Goal: Task Accomplishment & Management: Complete application form

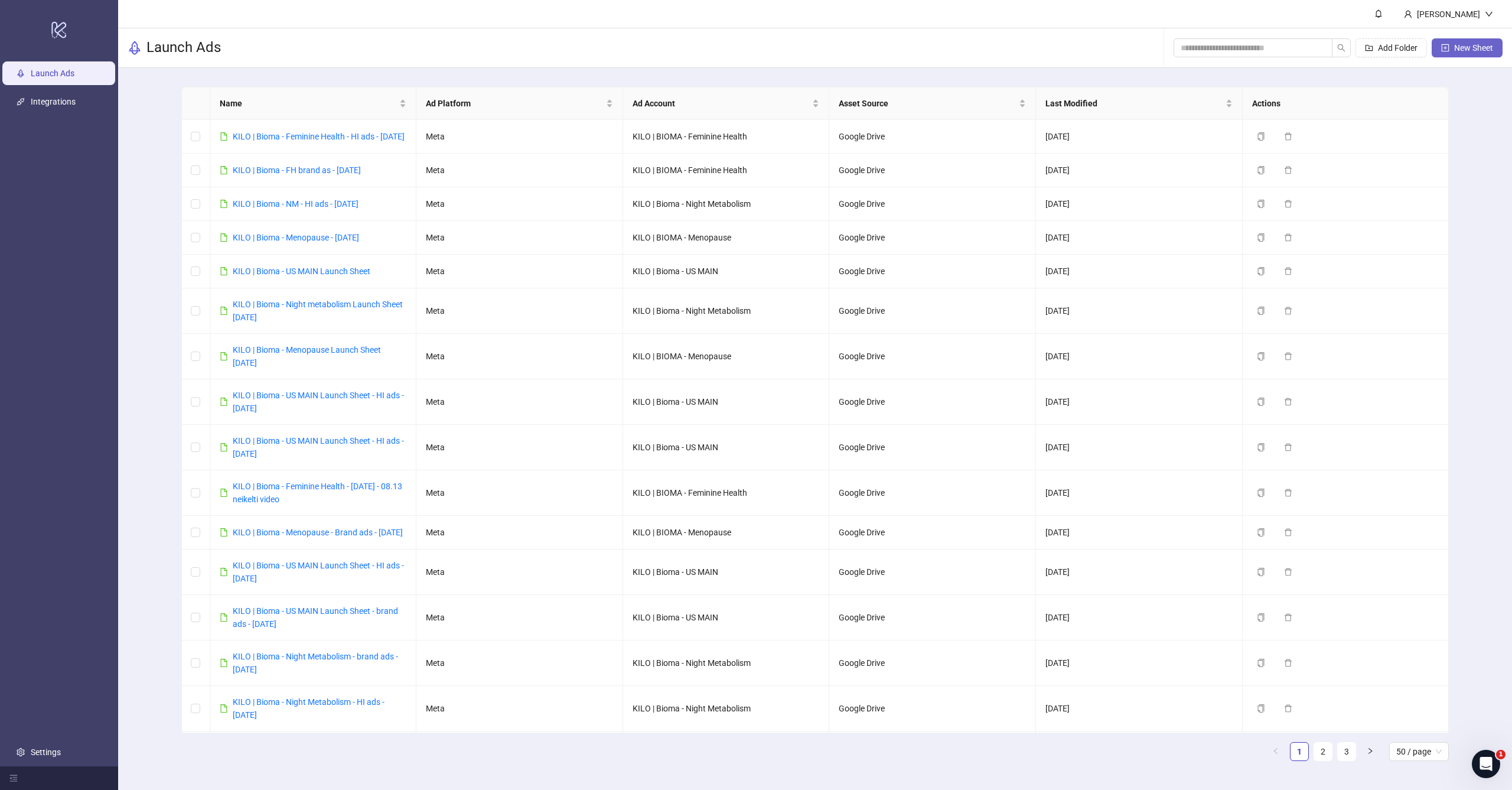
click at [1454, 46] on span "New Sheet" at bounding box center [1474, 47] width 39 height 10
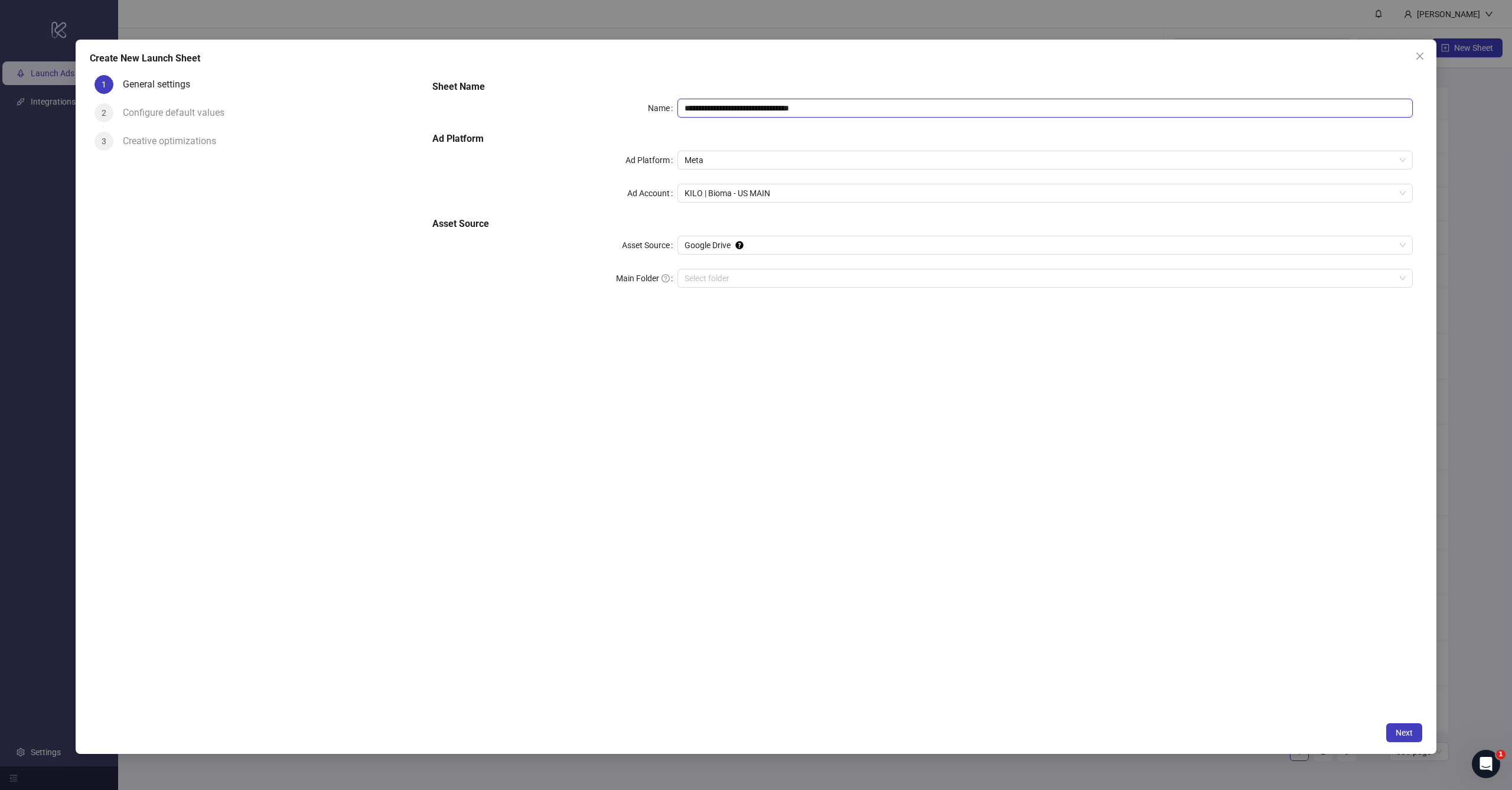
drag, startPoint x: 739, startPoint y: 109, endPoint x: 960, endPoint y: 103, distance: 221.1
click at [964, 106] on input "**********" at bounding box center [1045, 109] width 736 height 19
paste input "**********"
click at [858, 154] on span "Meta" at bounding box center [1045, 160] width 722 height 18
type input "**********"
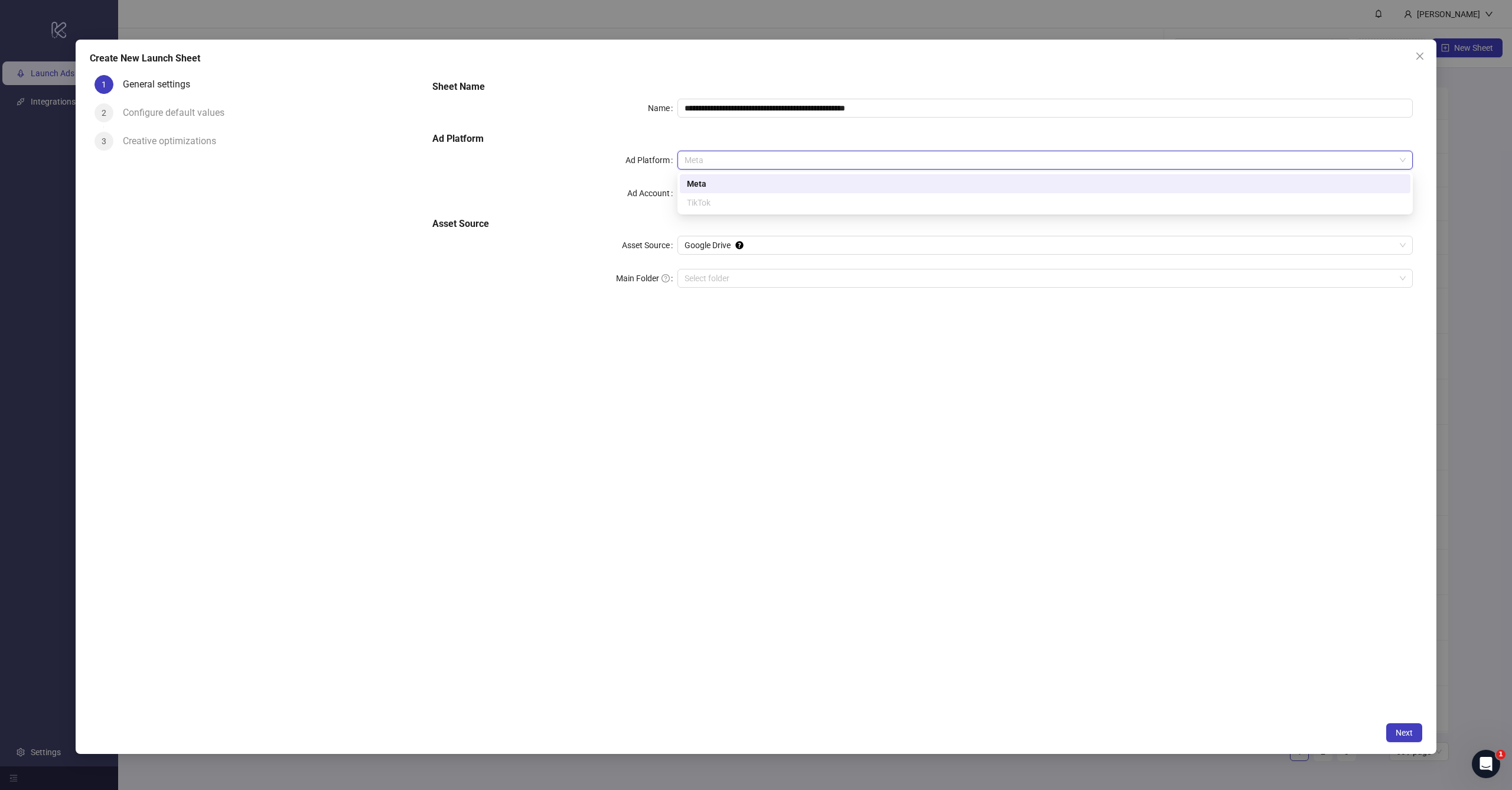
click at [707, 223] on h5 "Asset Source" at bounding box center [923, 224] width 981 height 14
click at [732, 199] on span "KILO | Bioma - US MAIN" at bounding box center [1045, 194] width 722 height 18
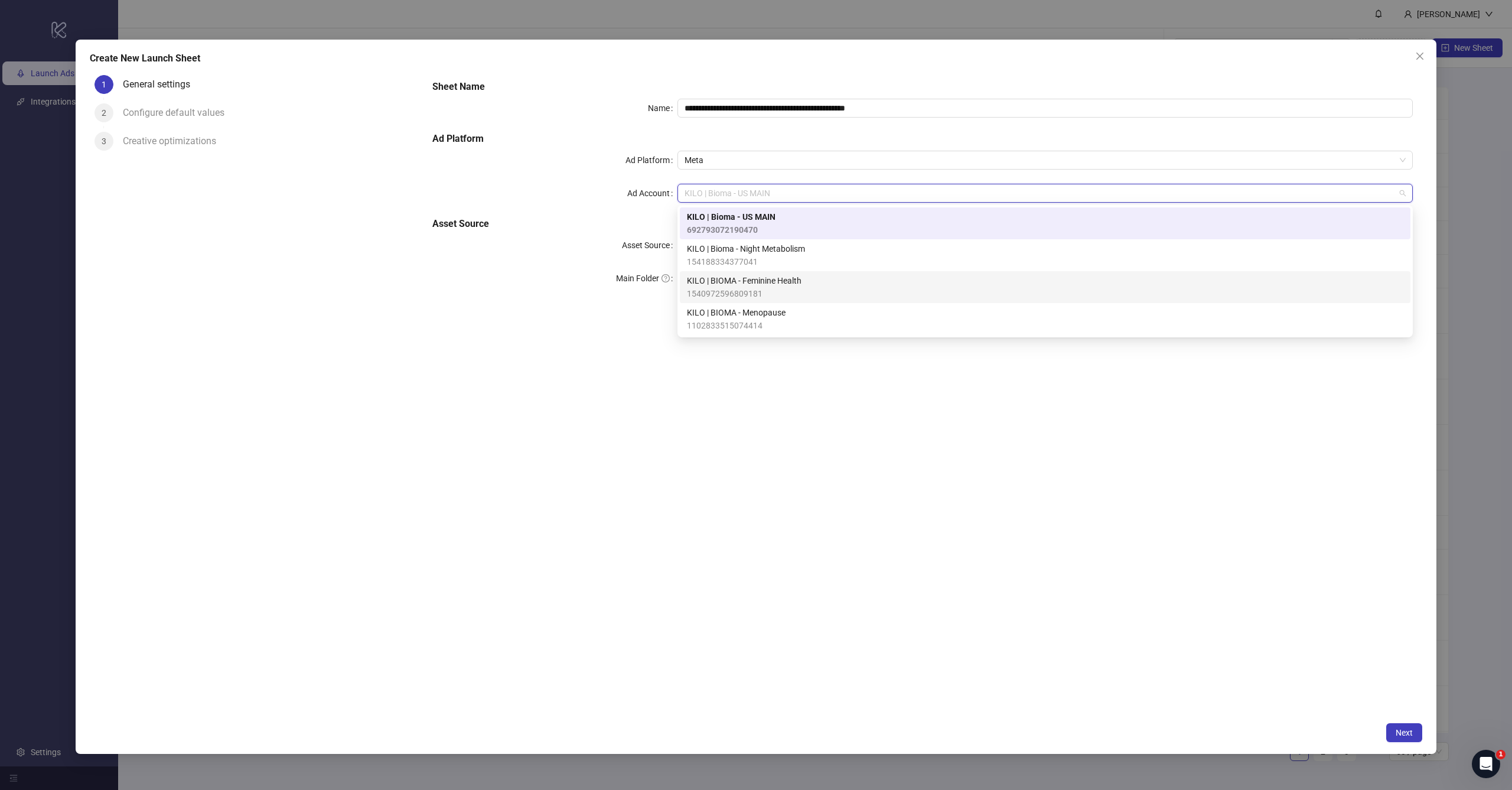
click at [762, 285] on span "KILO | BIOMA - Feminine Health" at bounding box center [744, 281] width 114 height 13
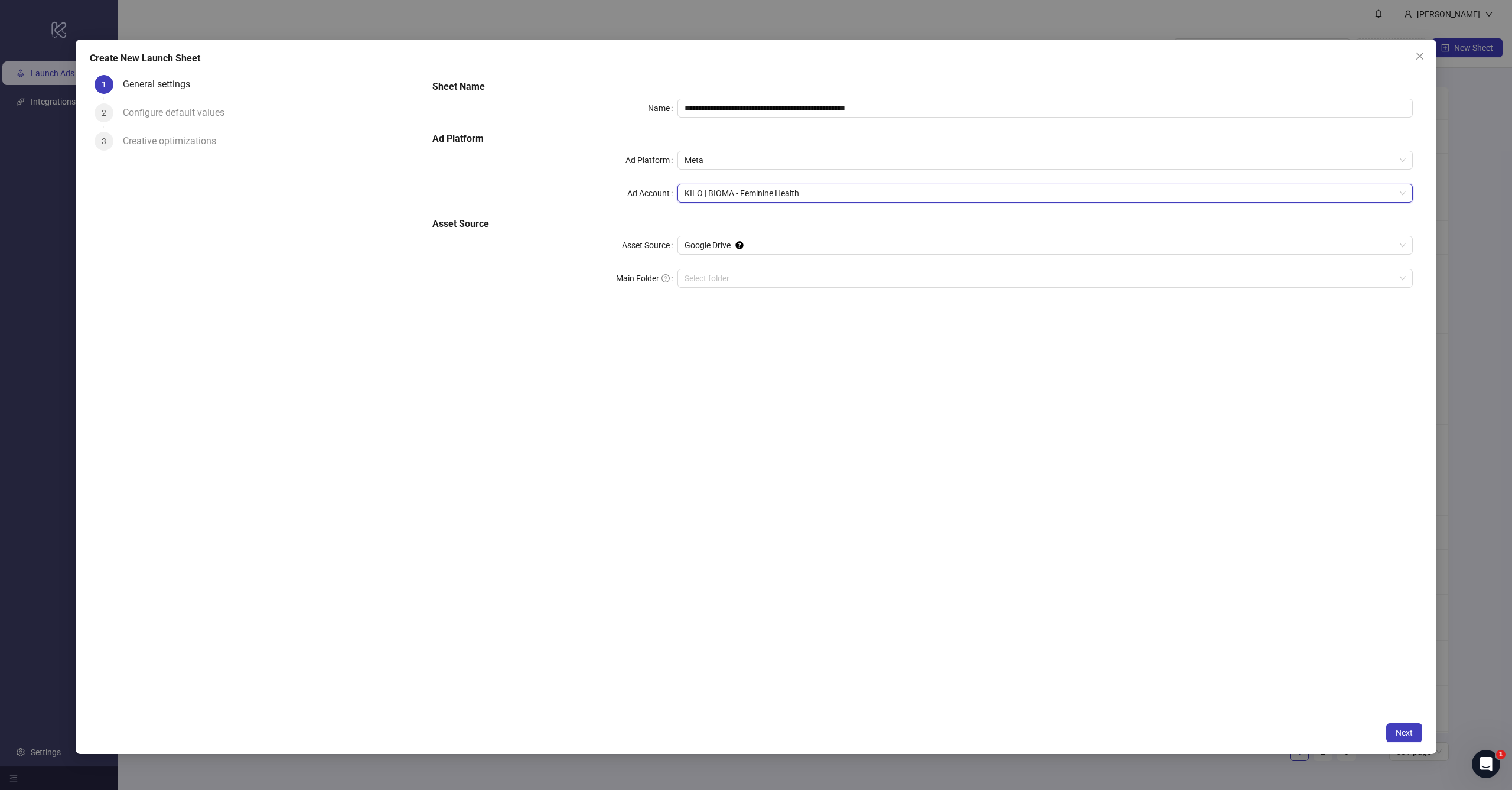
click at [783, 314] on div "**********" at bounding box center [923, 393] width 999 height 646
click at [794, 275] on input "Main Folder" at bounding box center [1040, 279] width 711 height 18
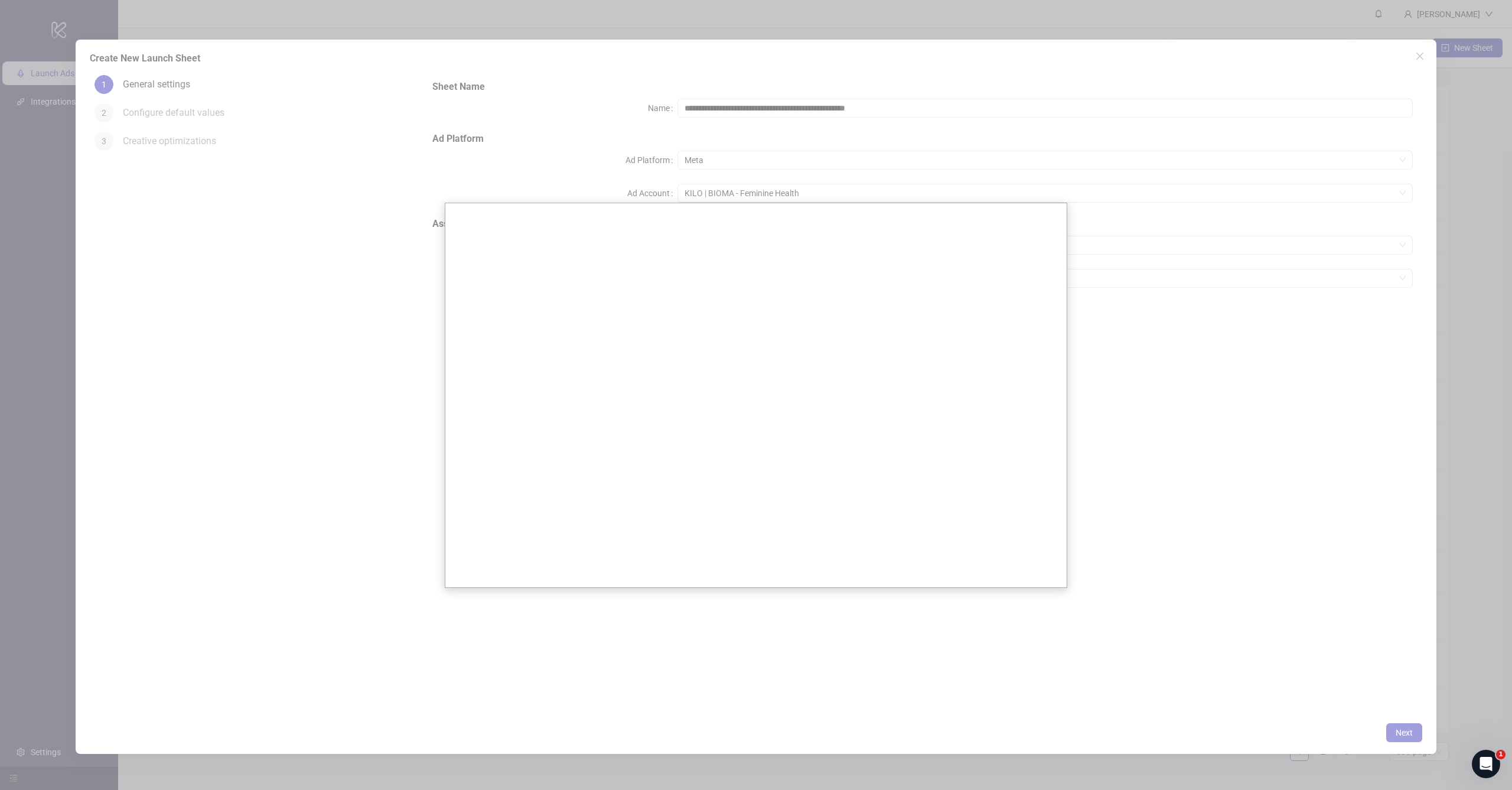
click at [1138, 367] on div at bounding box center [756, 395] width 1512 height 790
click at [895, 168] on div at bounding box center [756, 395] width 1512 height 790
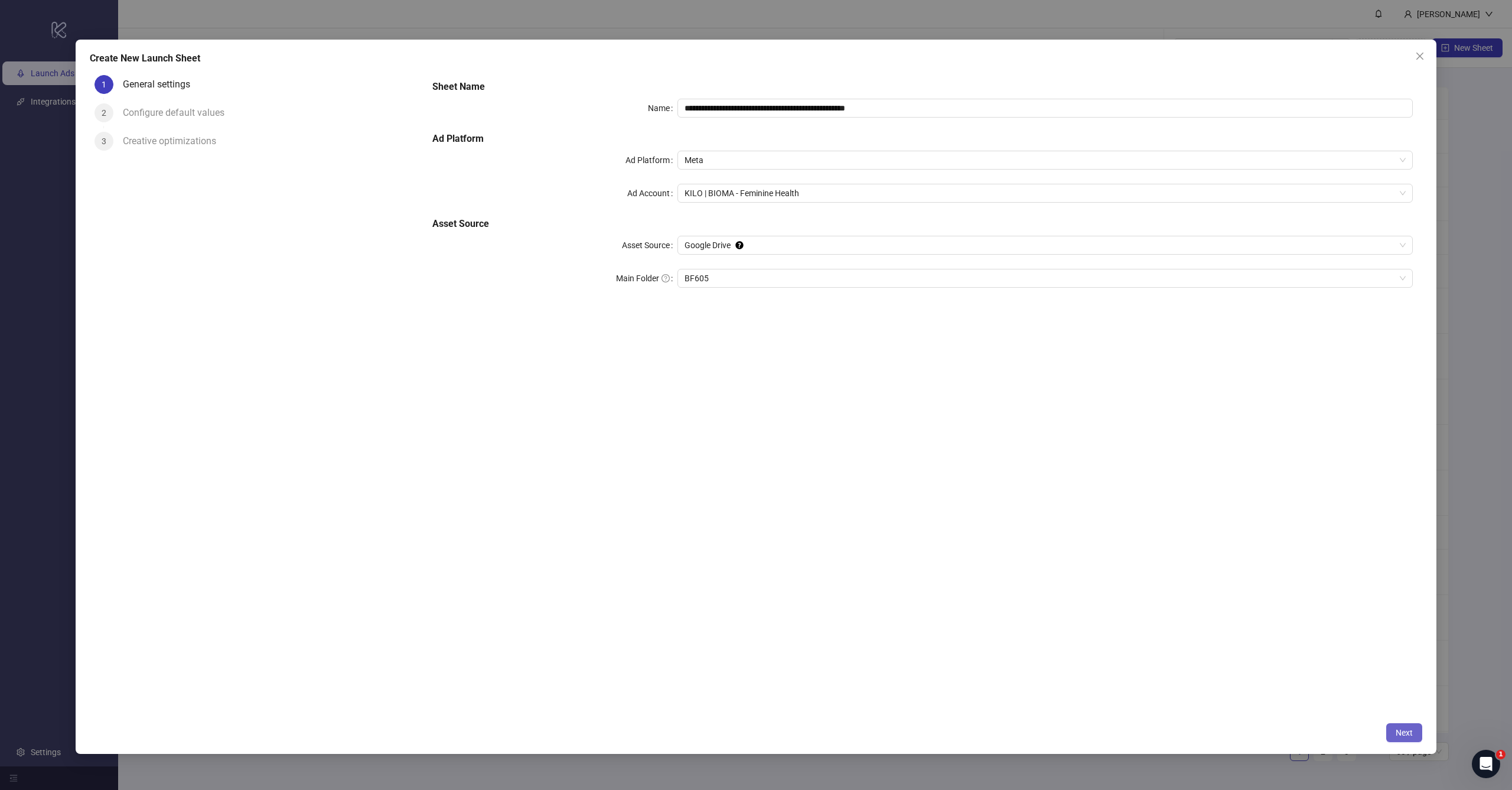
click at [1401, 729] on span "Next" at bounding box center [1404, 732] width 17 height 10
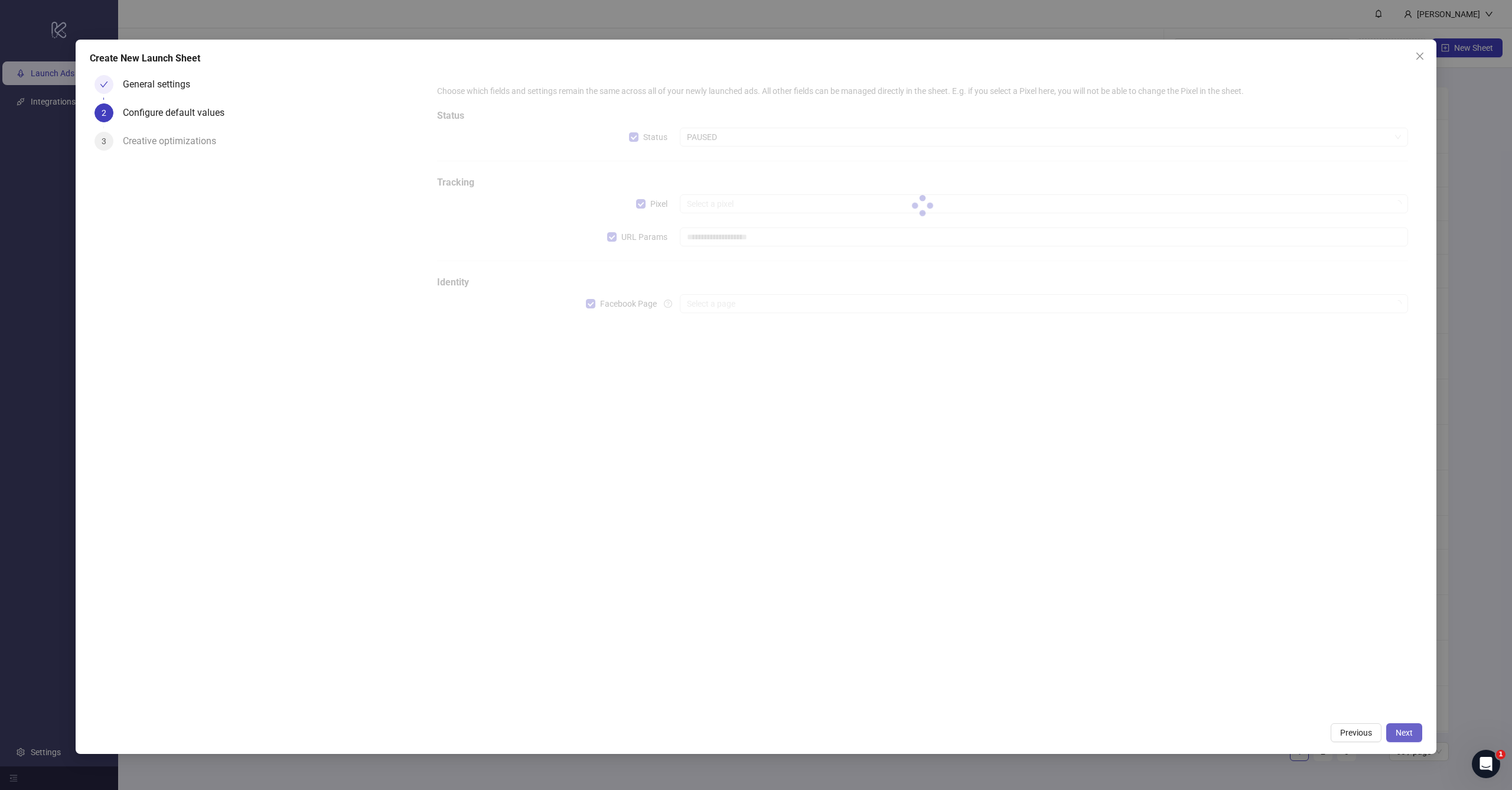
type input "**********"
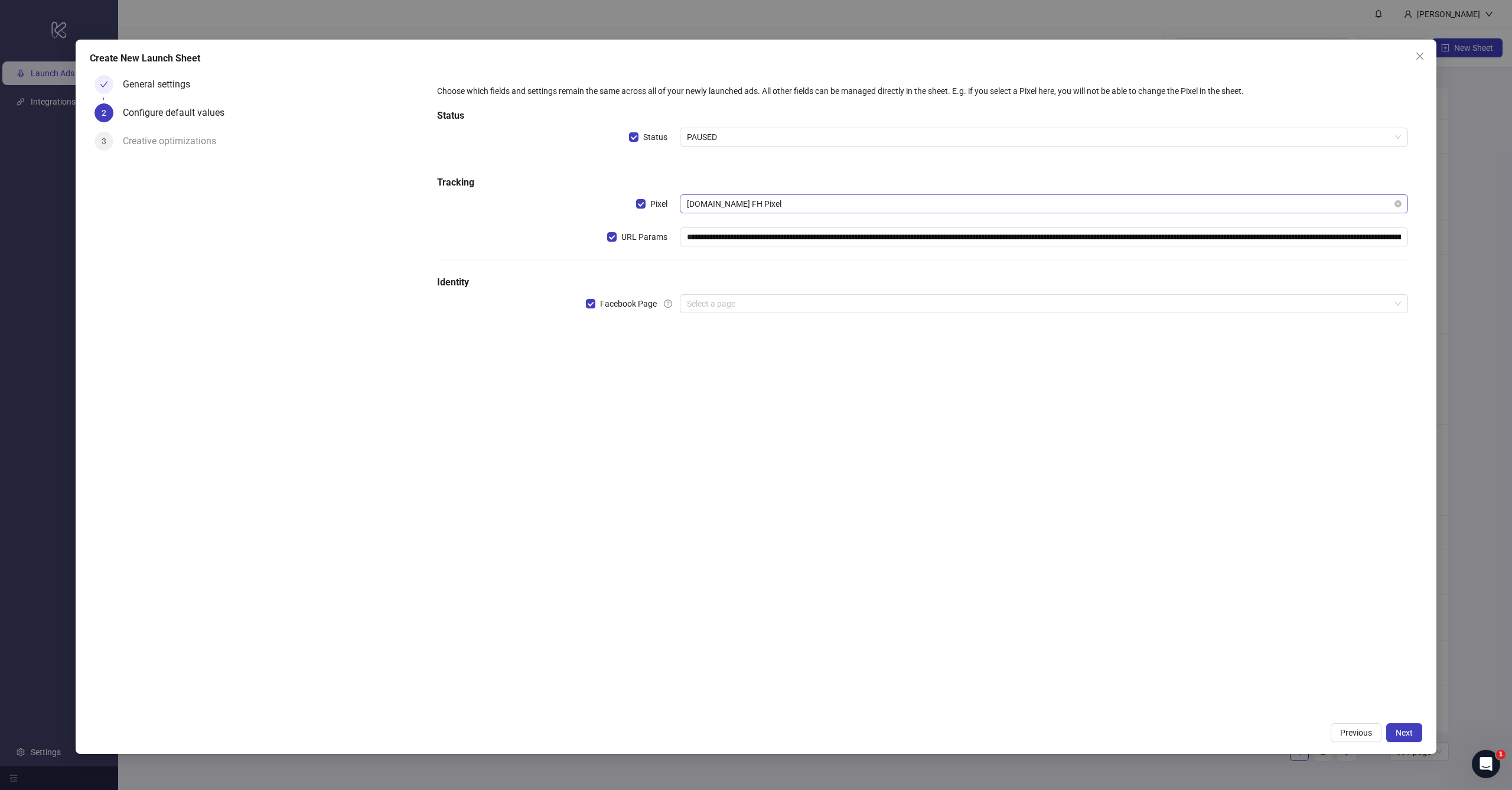
click at [845, 205] on span "[DOMAIN_NAME] FH Pixel" at bounding box center [1044, 204] width 714 height 18
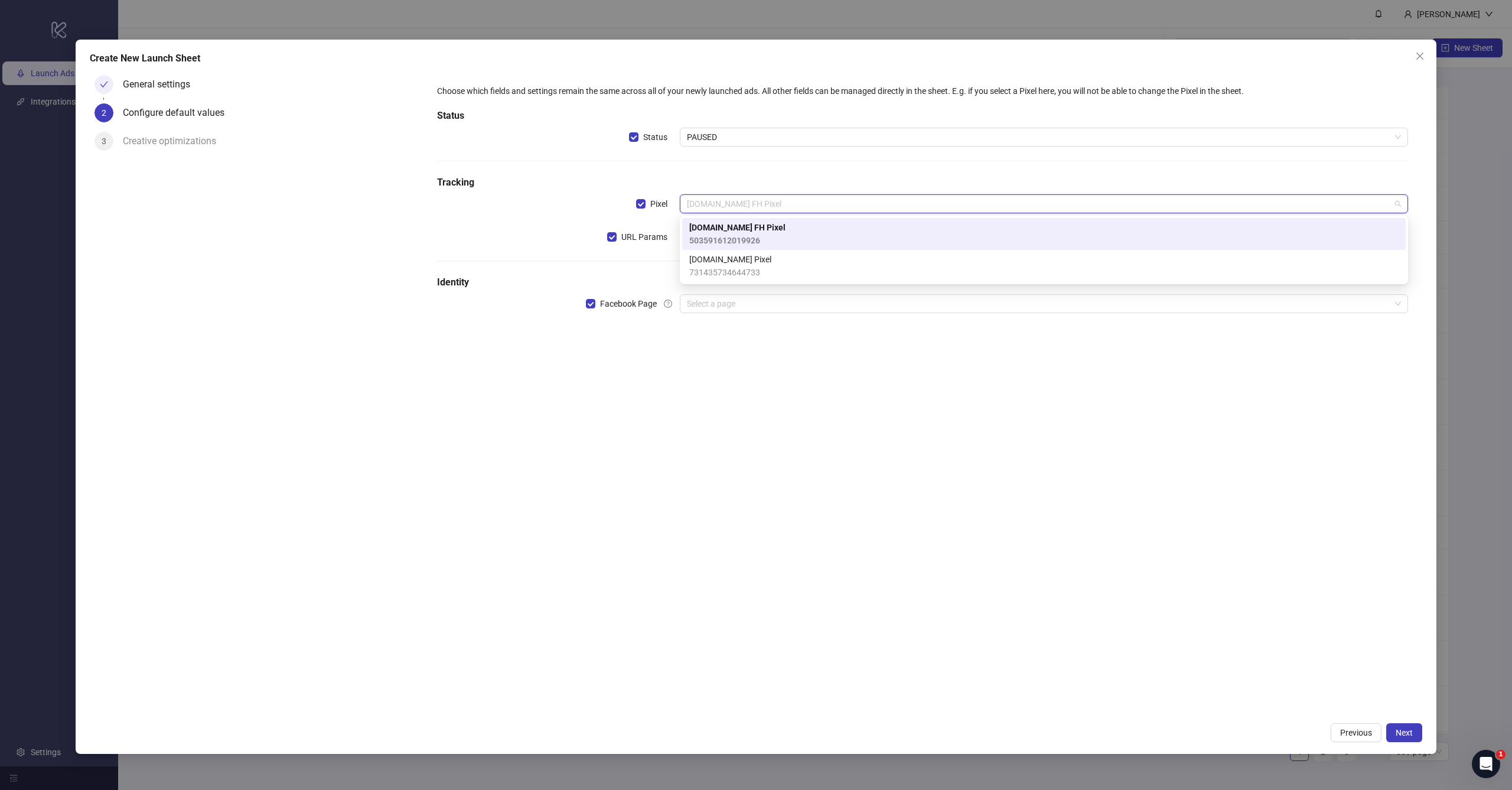
click at [861, 179] on h5 "Tracking" at bounding box center [923, 183] width 971 height 14
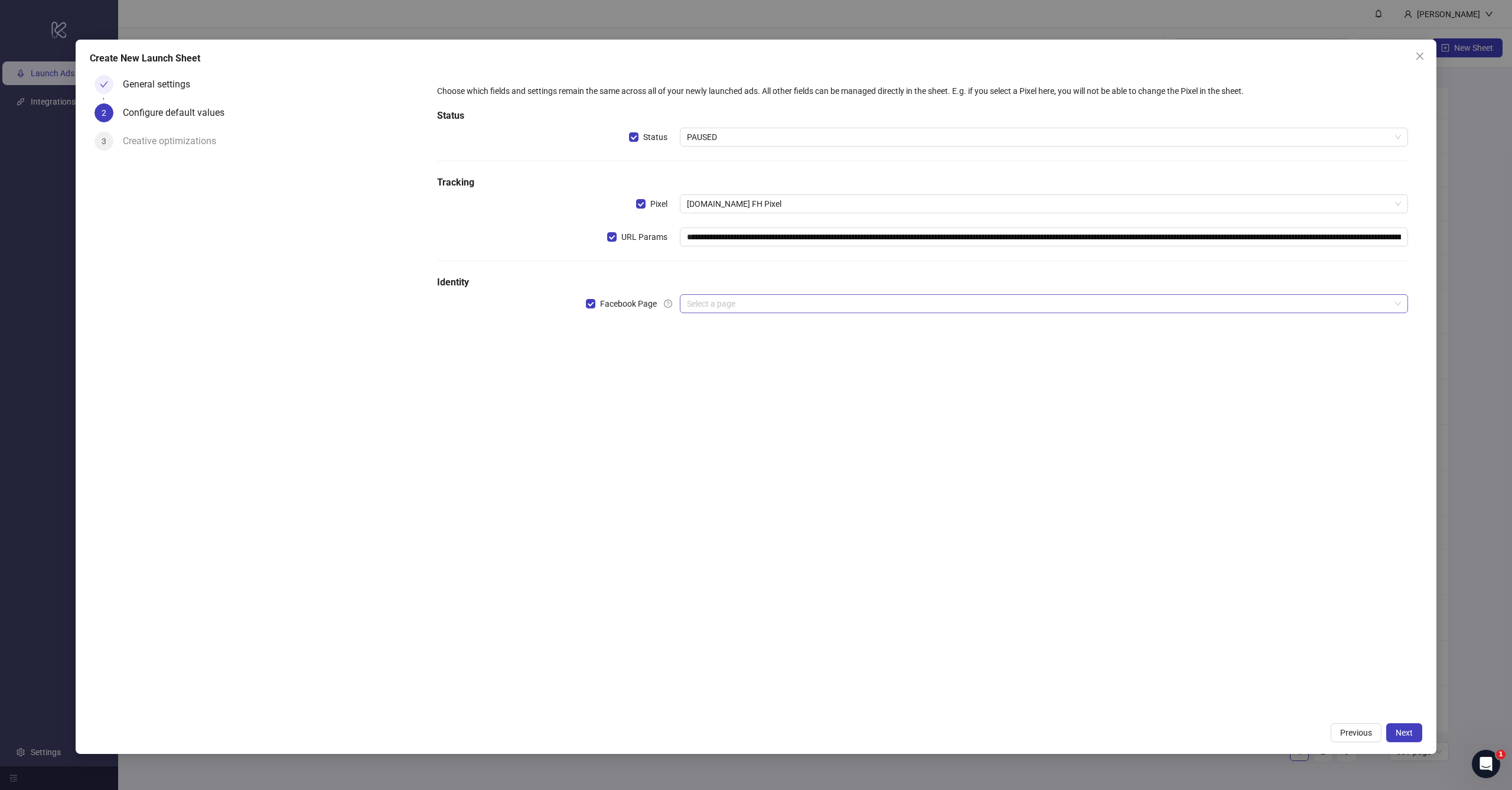
click at [861, 296] on input "search" at bounding box center [1039, 304] width 704 height 18
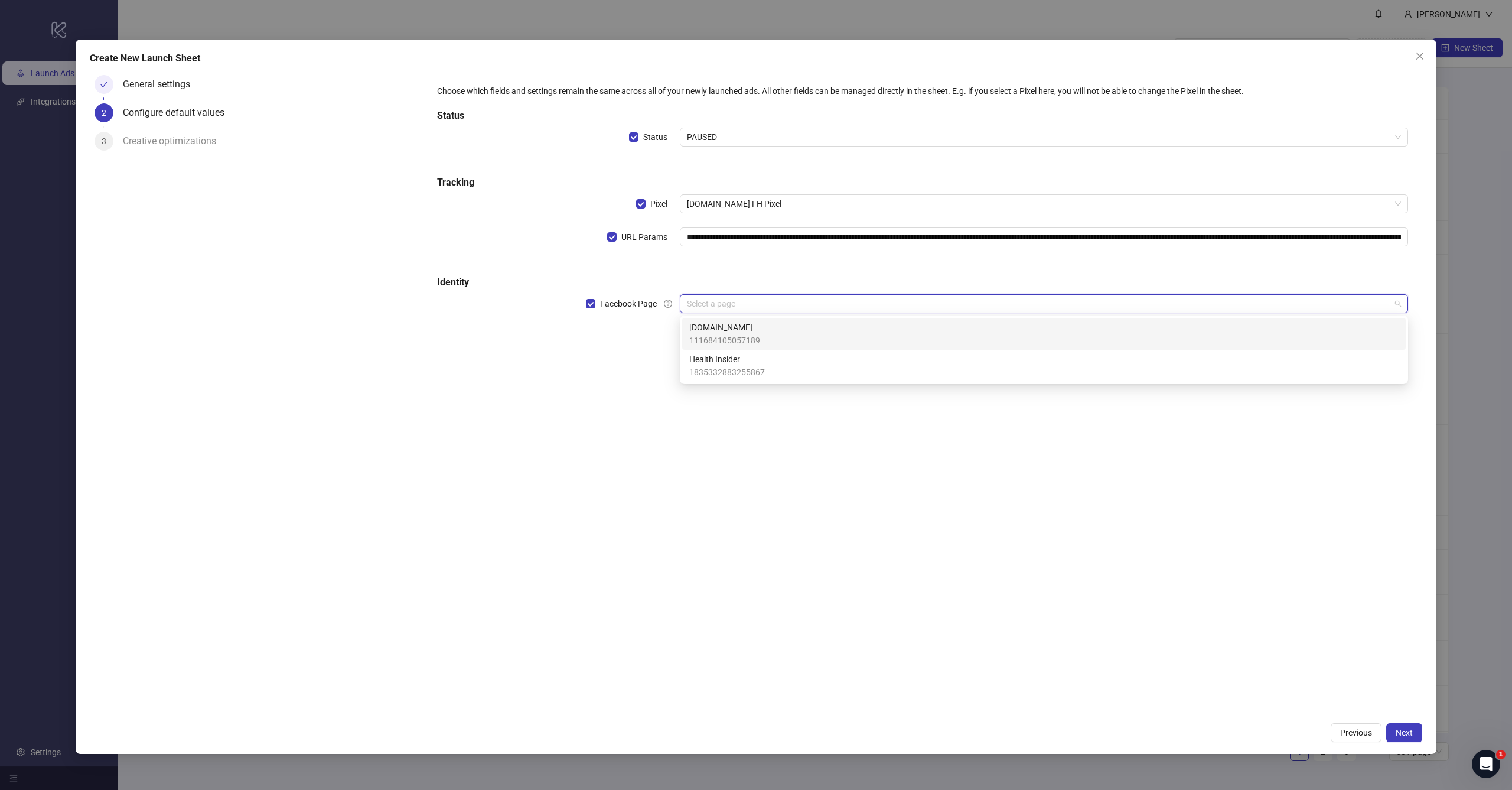
click at [839, 333] on div "Bioma.Health 111684105057189" at bounding box center [1044, 333] width 710 height 26
click at [850, 403] on div "**********" at bounding box center [923, 393] width 999 height 646
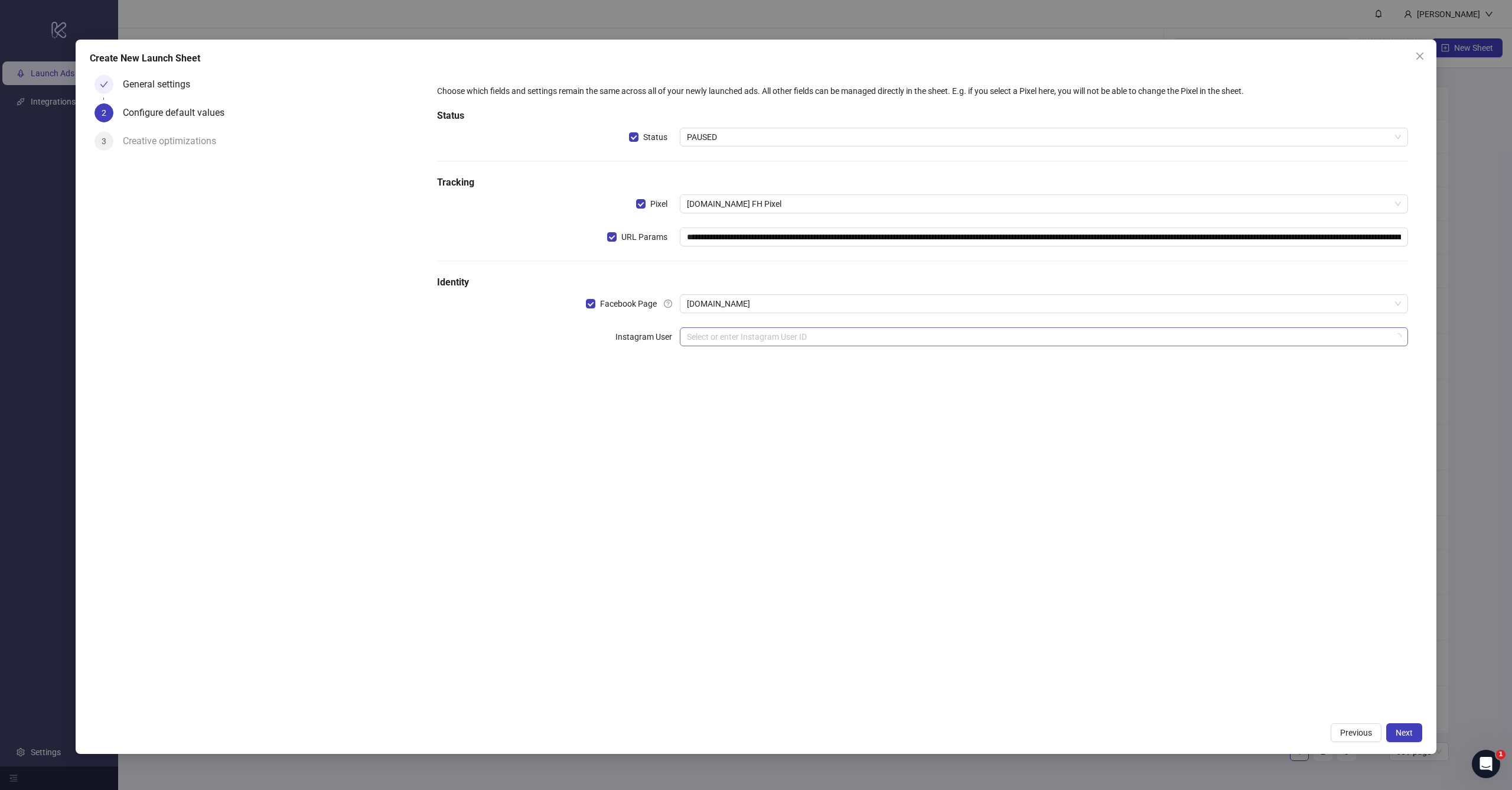
click at [829, 338] on input "search" at bounding box center [1039, 337] width 704 height 18
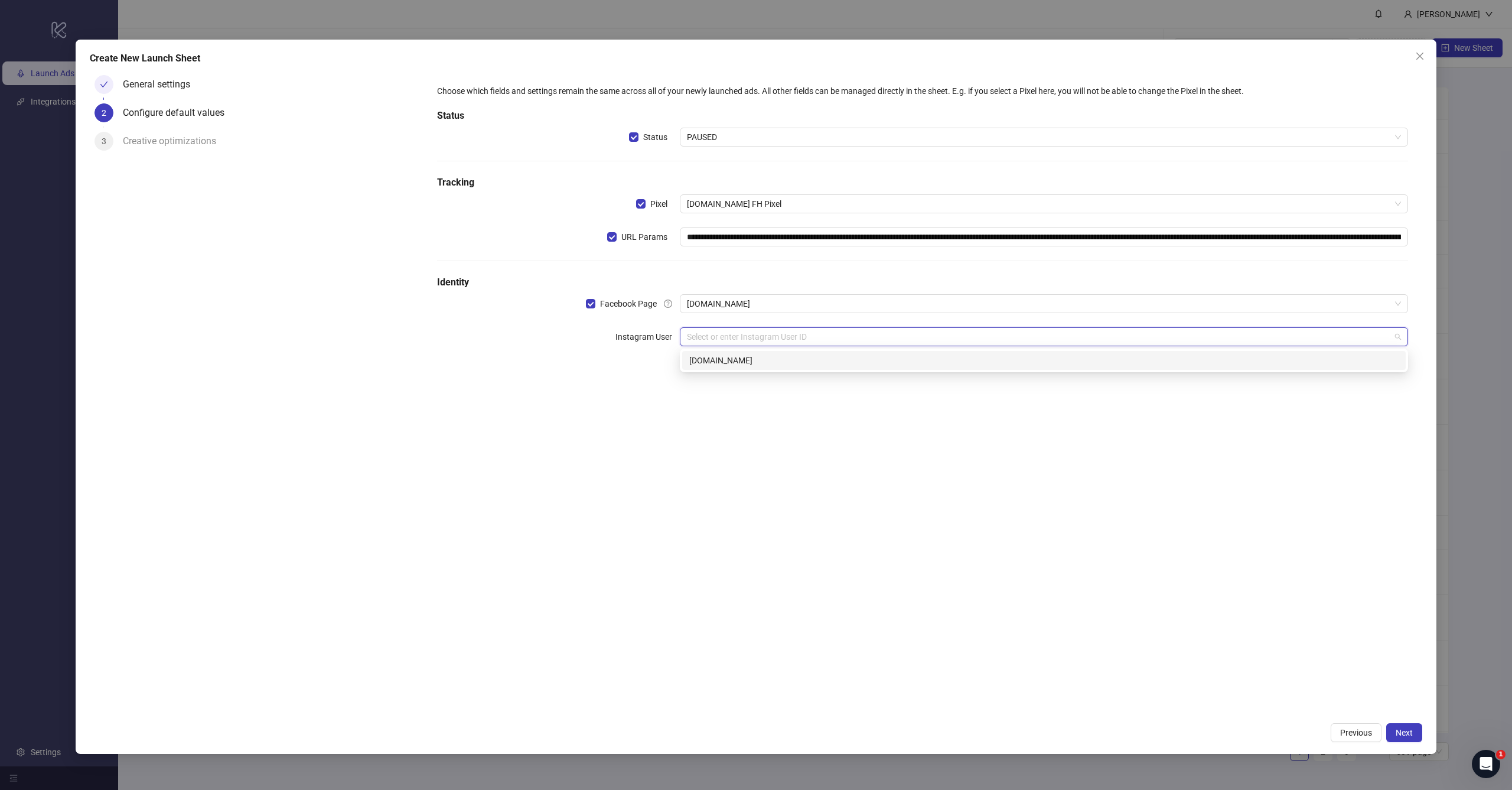
click at [815, 481] on div "**********" at bounding box center [923, 393] width 999 height 646
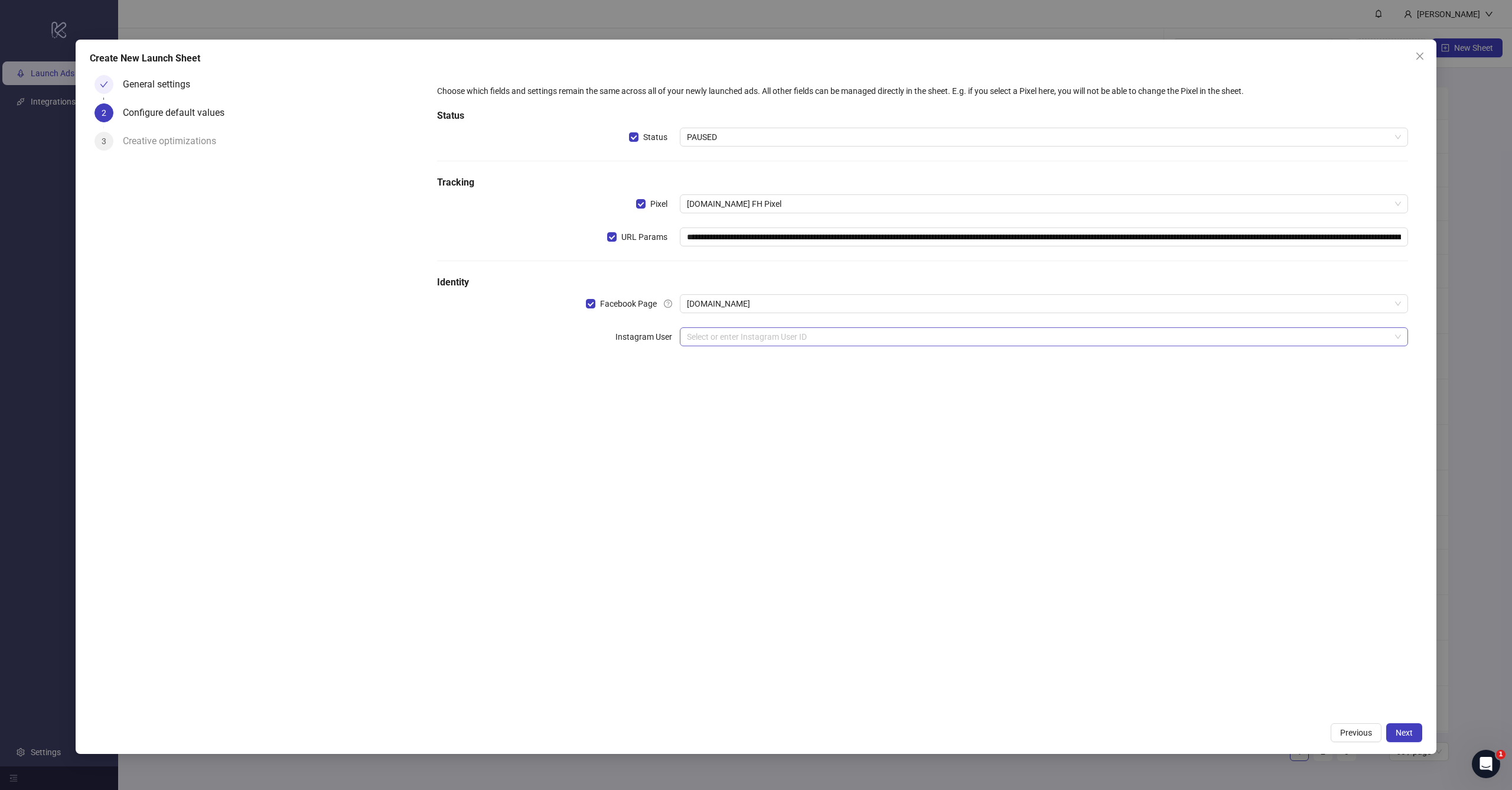
click at [791, 336] on input "search" at bounding box center [1039, 337] width 704 height 18
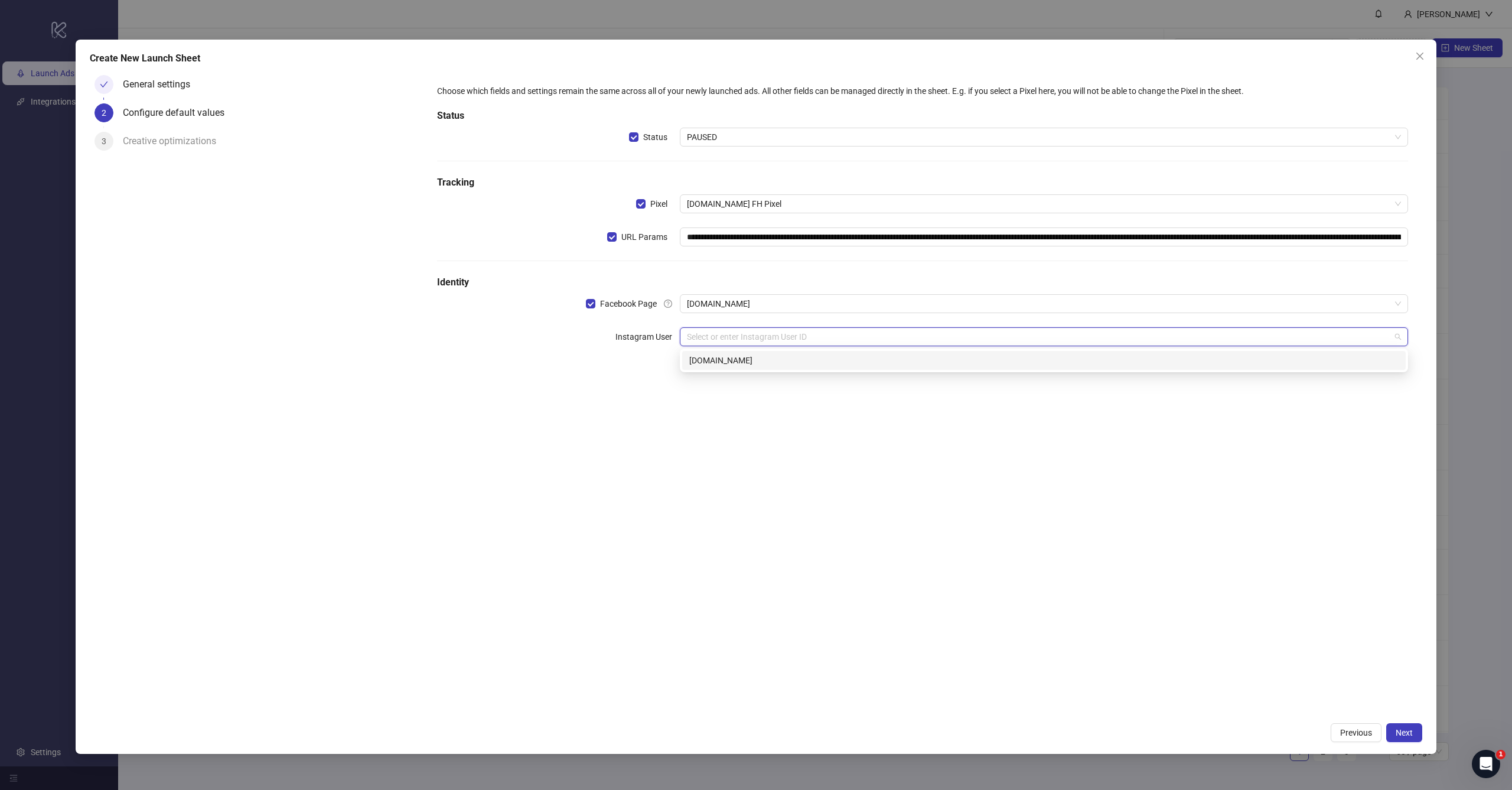
click at [760, 367] on div "[DOMAIN_NAME]" at bounding box center [1044, 361] width 724 height 19
click at [832, 477] on div "**********" at bounding box center [923, 393] width 999 height 646
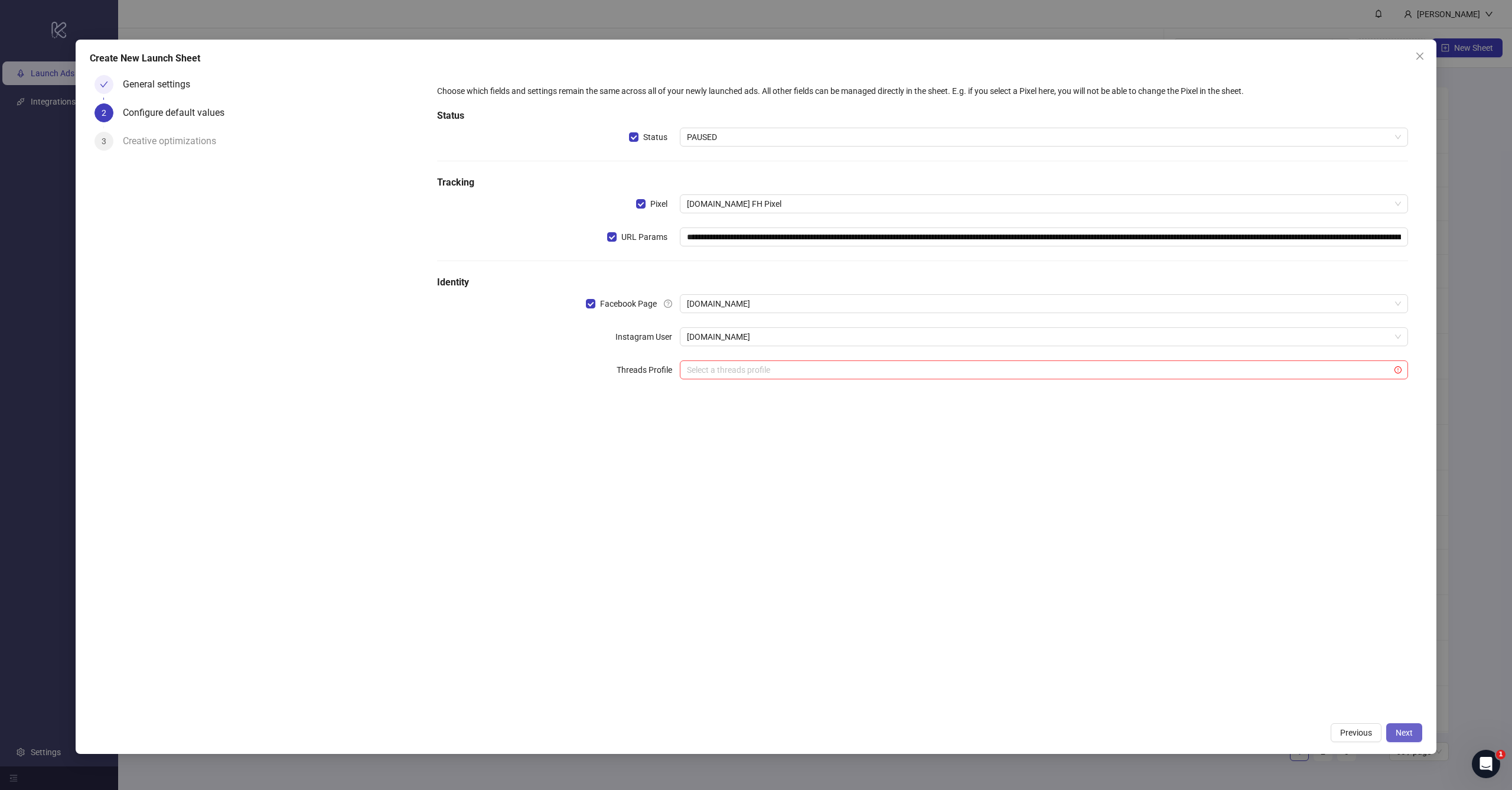
click at [1403, 735] on span "Next" at bounding box center [1404, 732] width 17 height 10
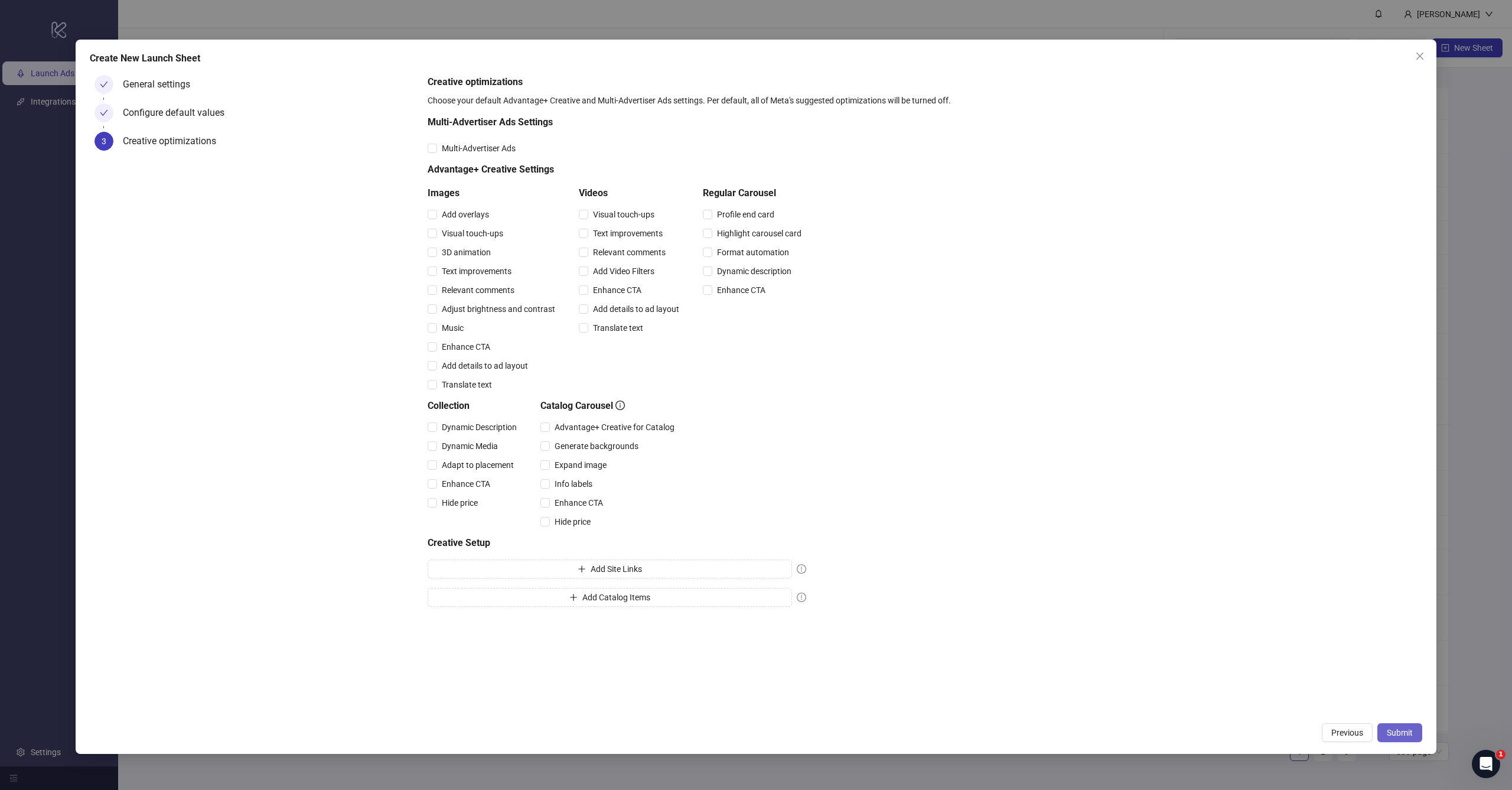
click at [1388, 733] on span "Submit" at bounding box center [1400, 732] width 26 height 10
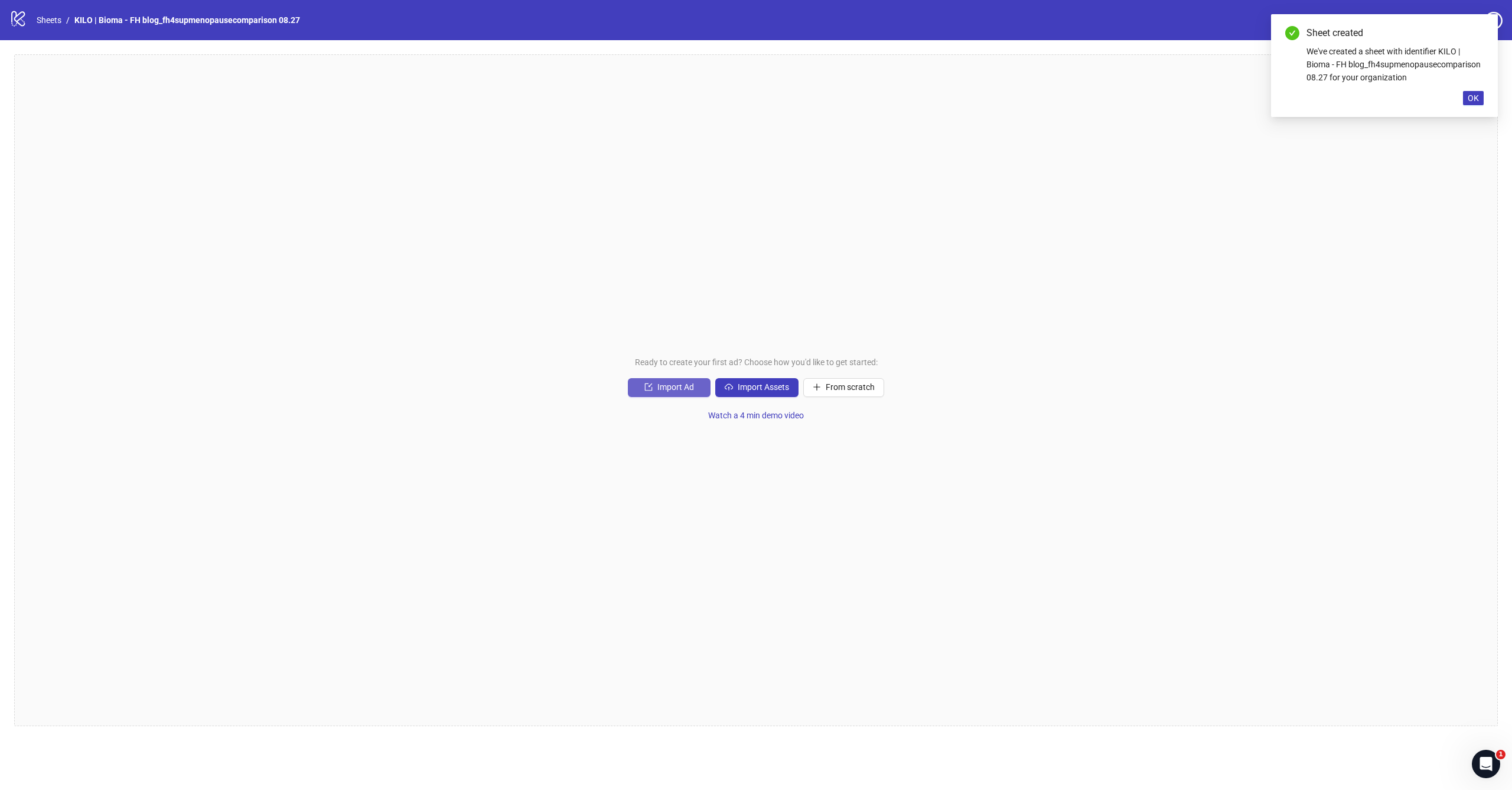
click at [685, 391] on span "Import Ad" at bounding box center [676, 387] width 37 height 10
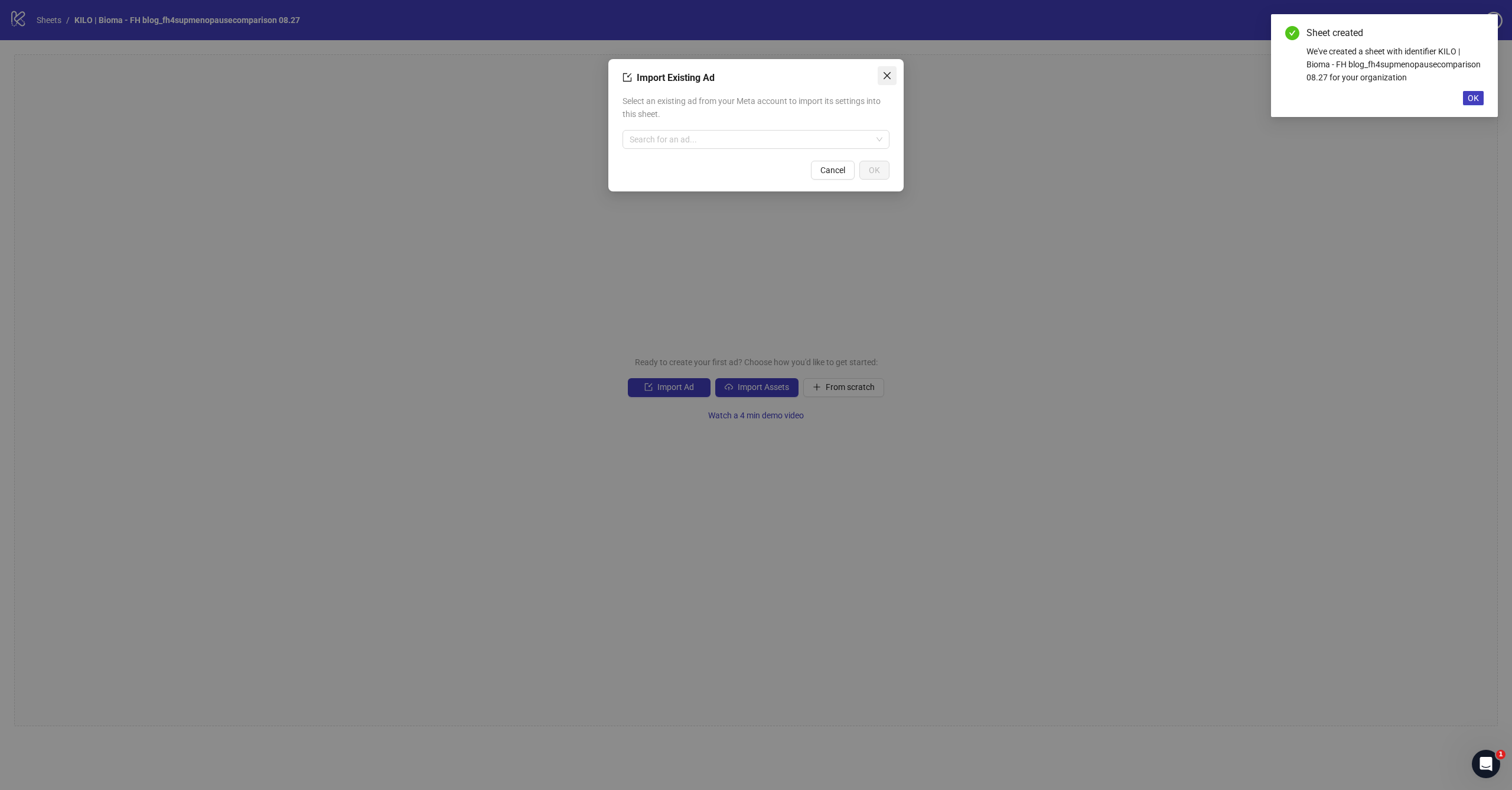
click at [892, 78] on span "Close" at bounding box center [887, 75] width 19 height 10
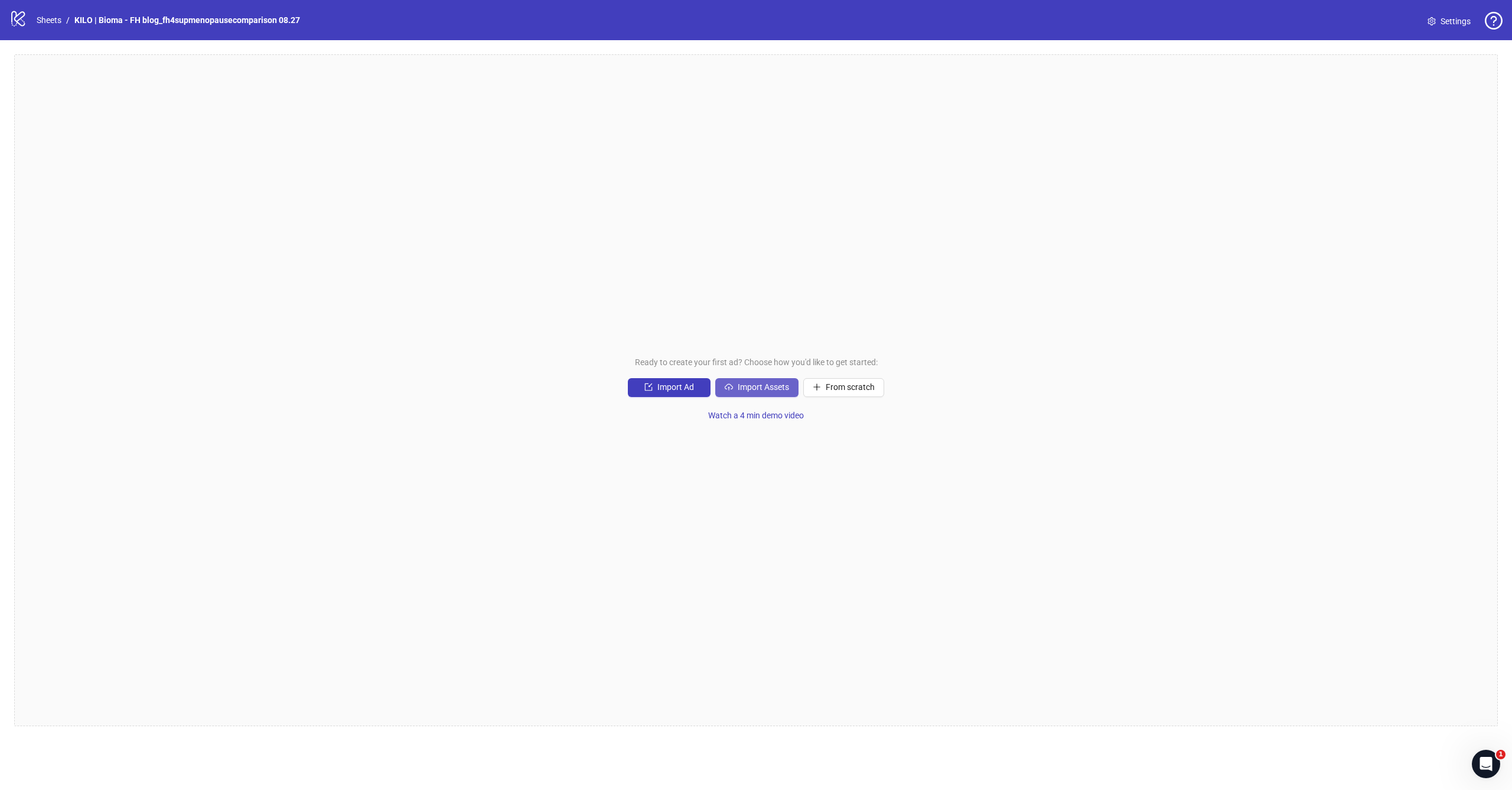
click at [763, 382] on span "Import Assets" at bounding box center [764, 387] width 52 height 10
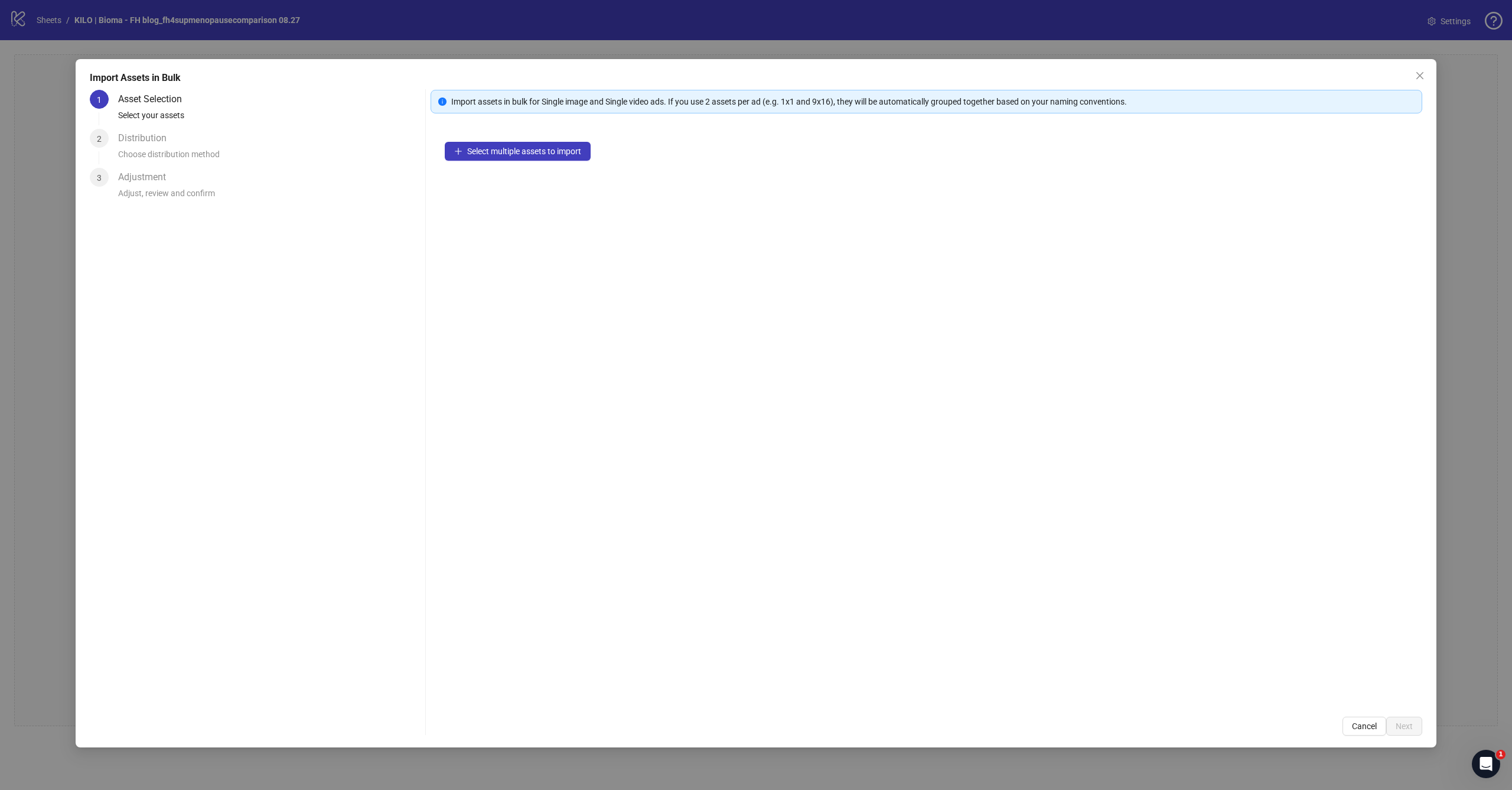
click at [506, 161] on div "Select multiple assets to import" at bounding box center [926, 415] width 992 height 575
click at [511, 154] on span "Select multiple assets to import" at bounding box center [524, 151] width 114 height 10
click at [731, 347] on div "20 assets selected Add more assets" at bounding box center [926, 415] width 992 height 575
click at [457, 154] on icon "collapsed" at bounding box center [458, 156] width 4 height 6
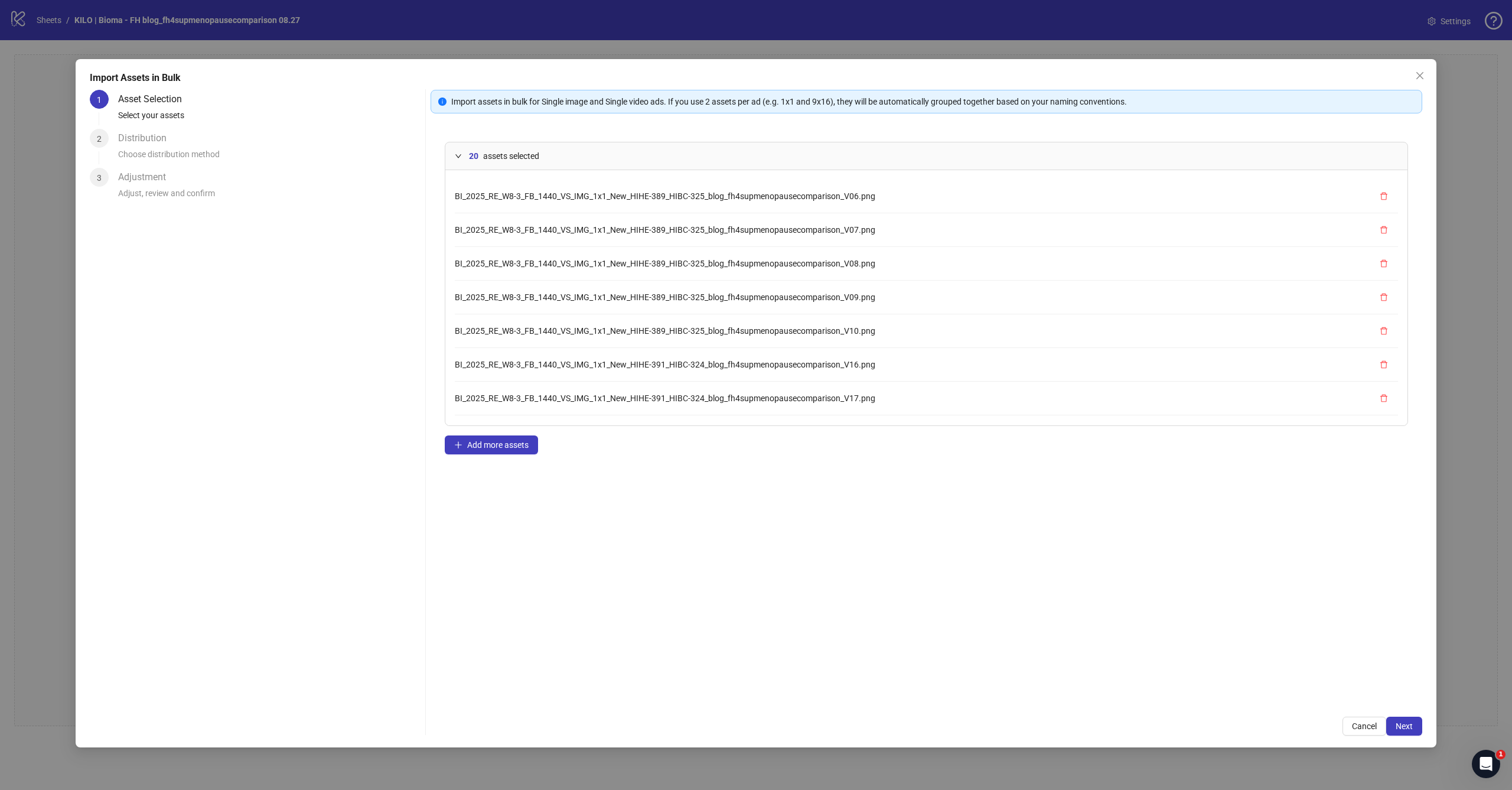
scroll to position [290, 0]
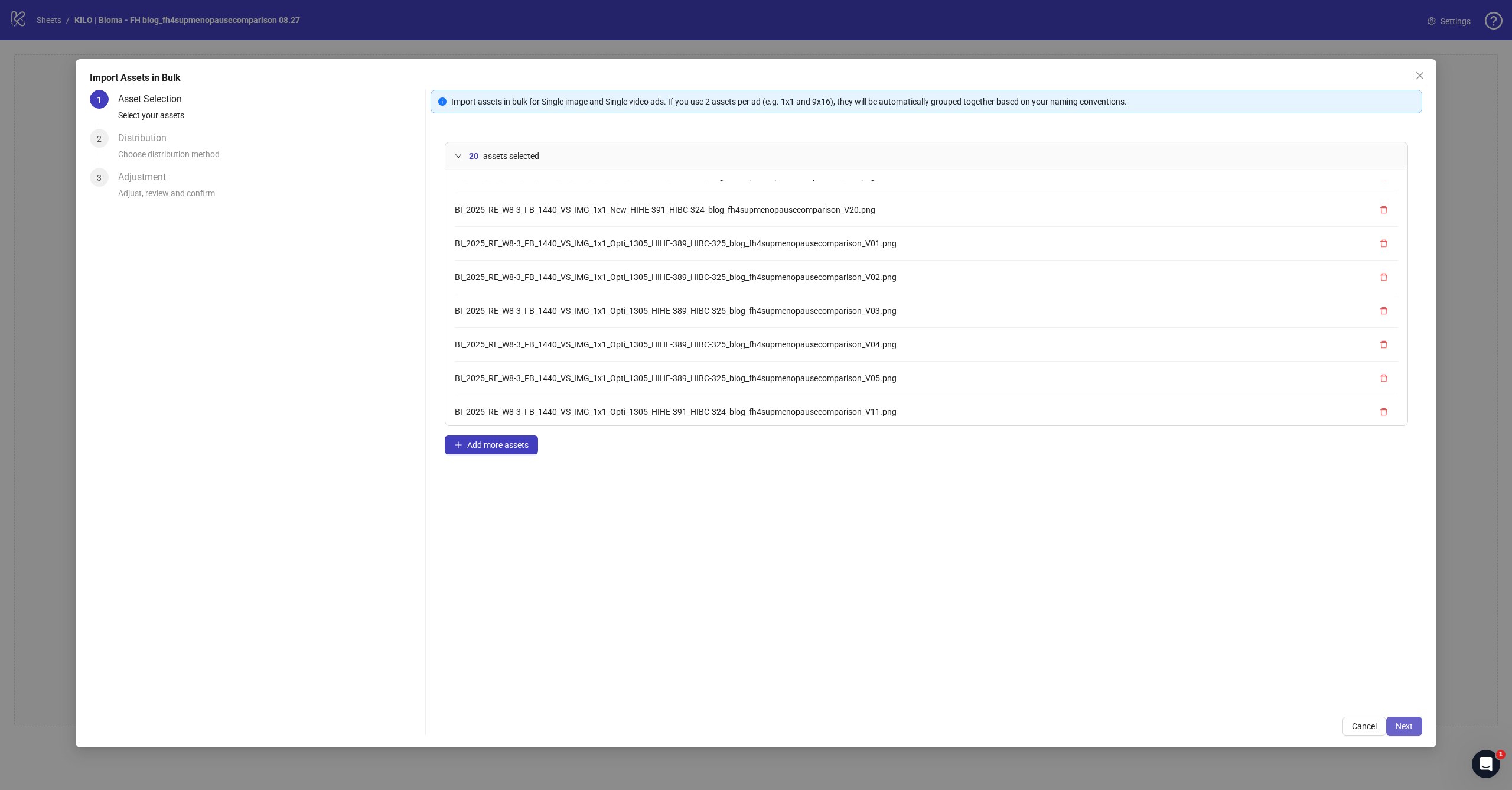
click at [1409, 726] on span "Next" at bounding box center [1404, 726] width 17 height 10
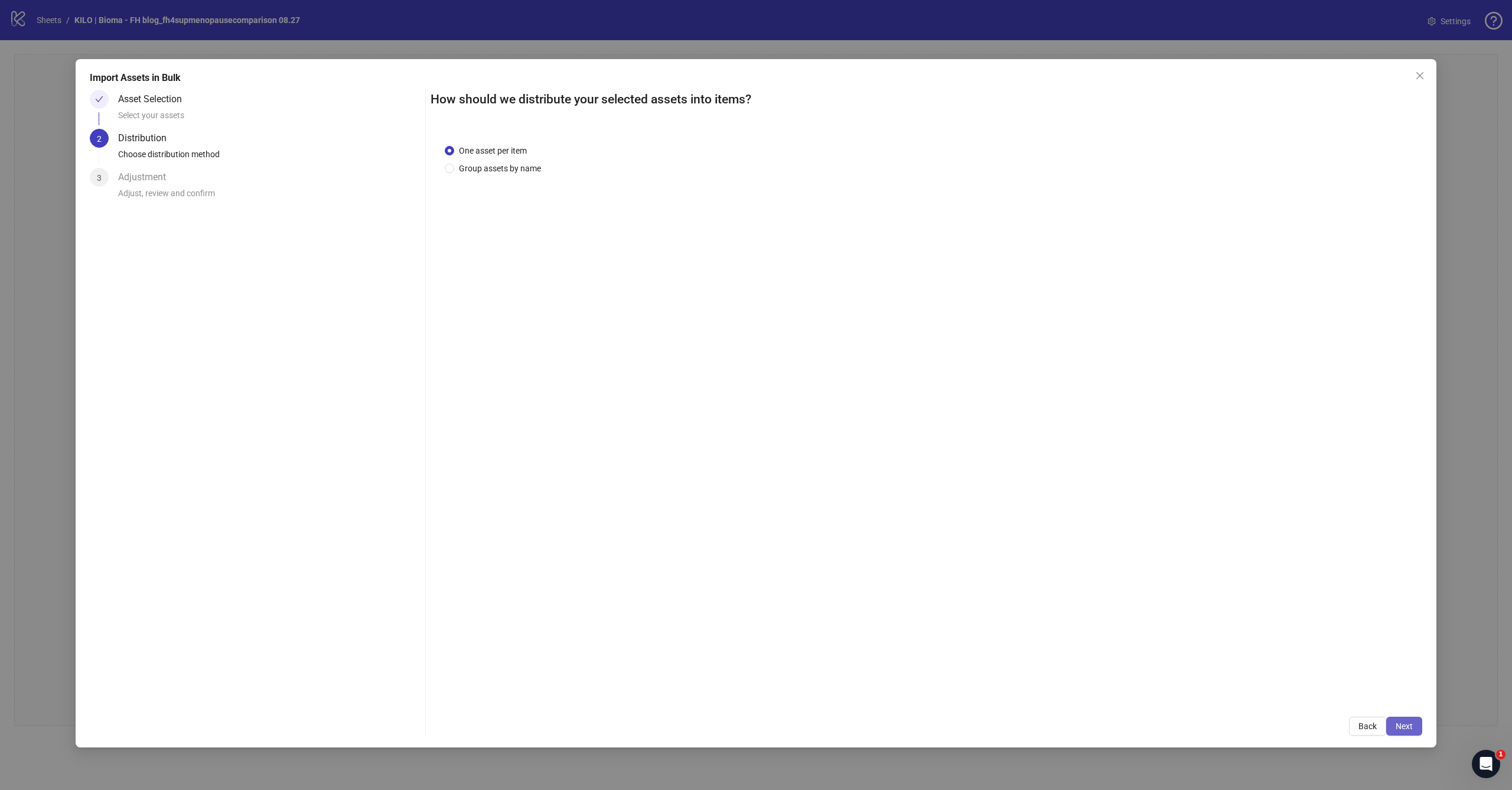
click at [1404, 726] on span "Next" at bounding box center [1404, 726] width 17 height 10
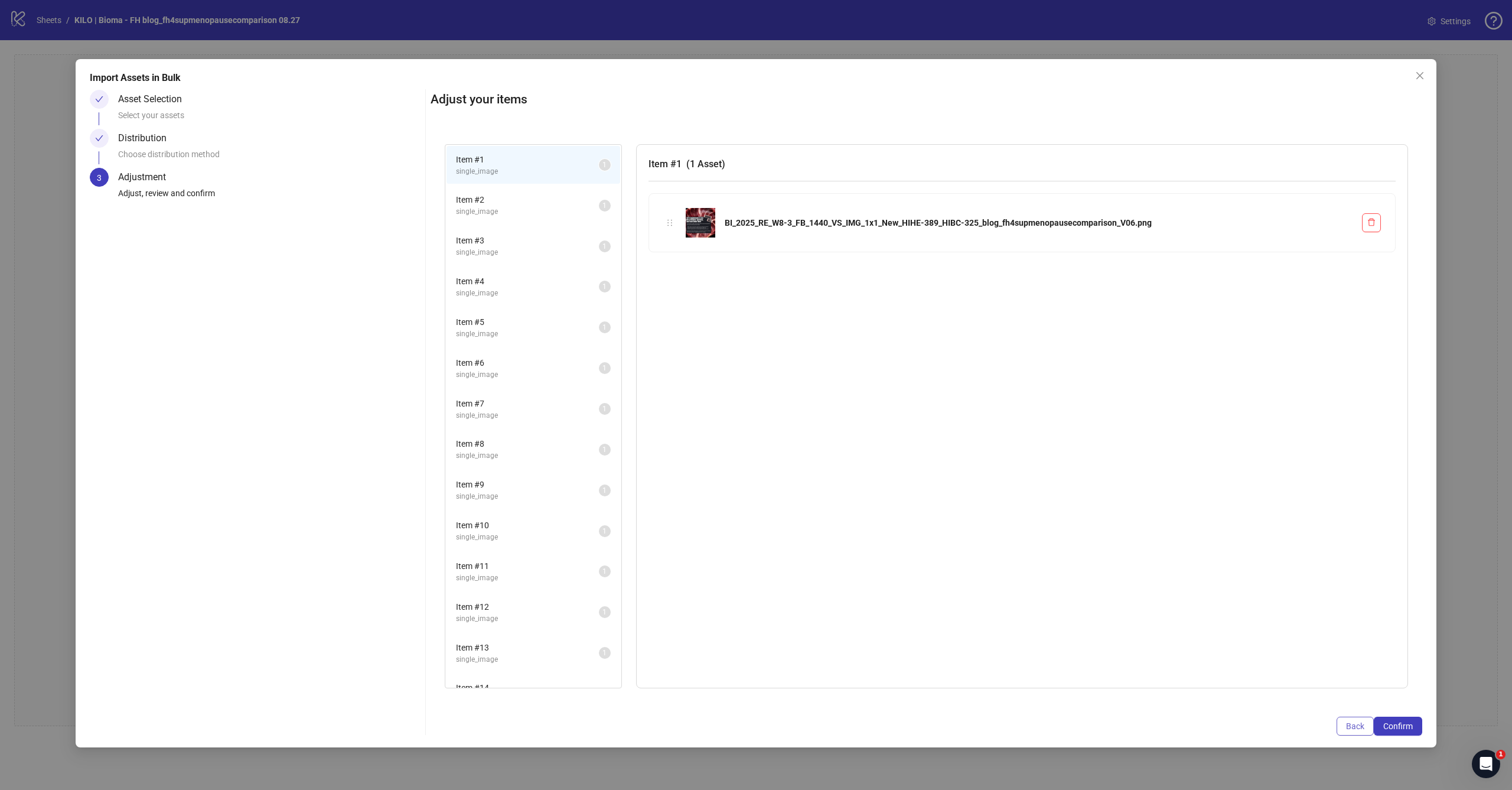
click at [1361, 728] on span "Back" at bounding box center [1355, 726] width 18 height 10
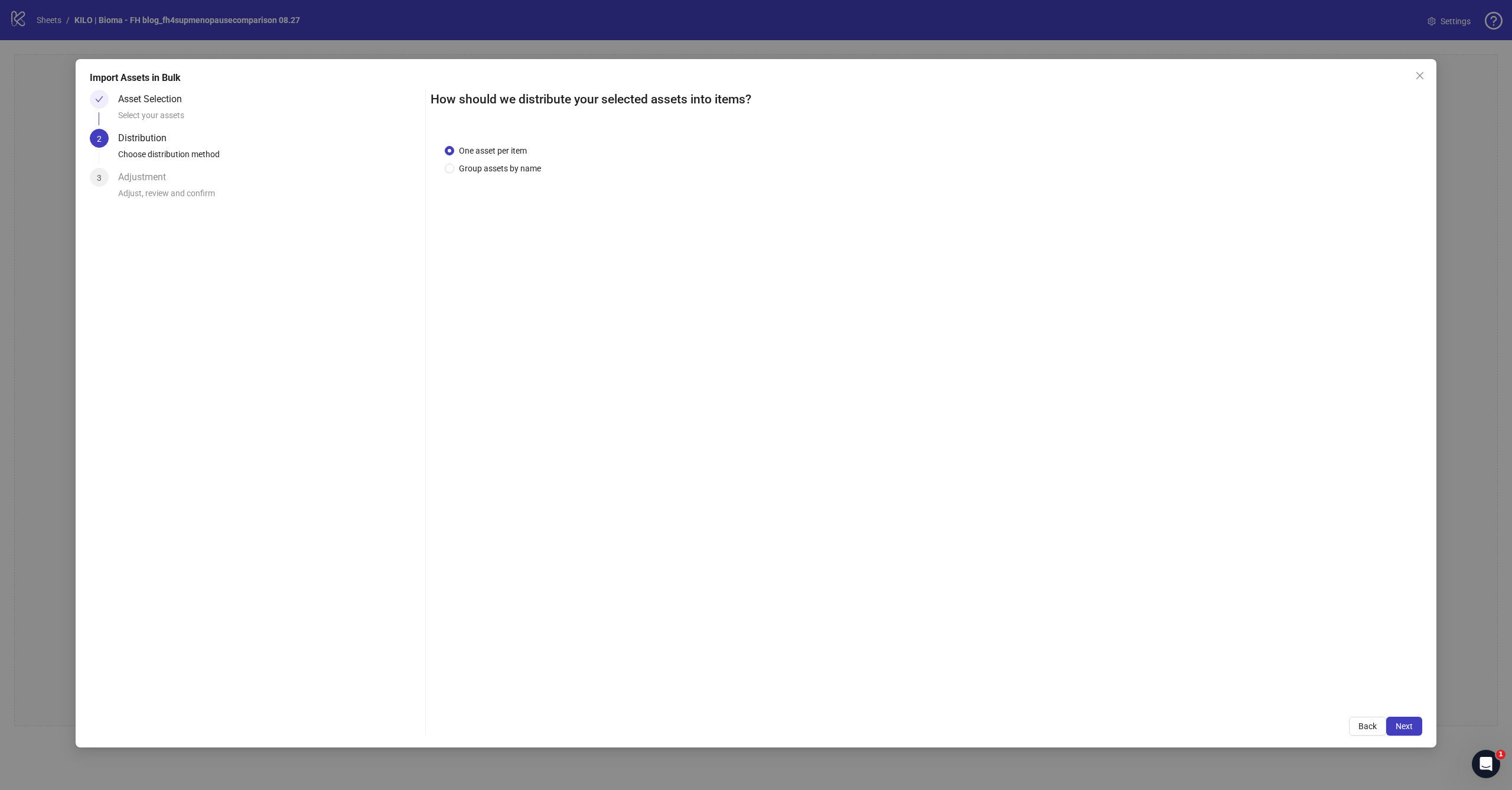
click at [877, 178] on div "One asset per item Group assets by name" at bounding box center [926, 417] width 992 height 573
click at [1409, 729] on span "Next" at bounding box center [1404, 726] width 17 height 10
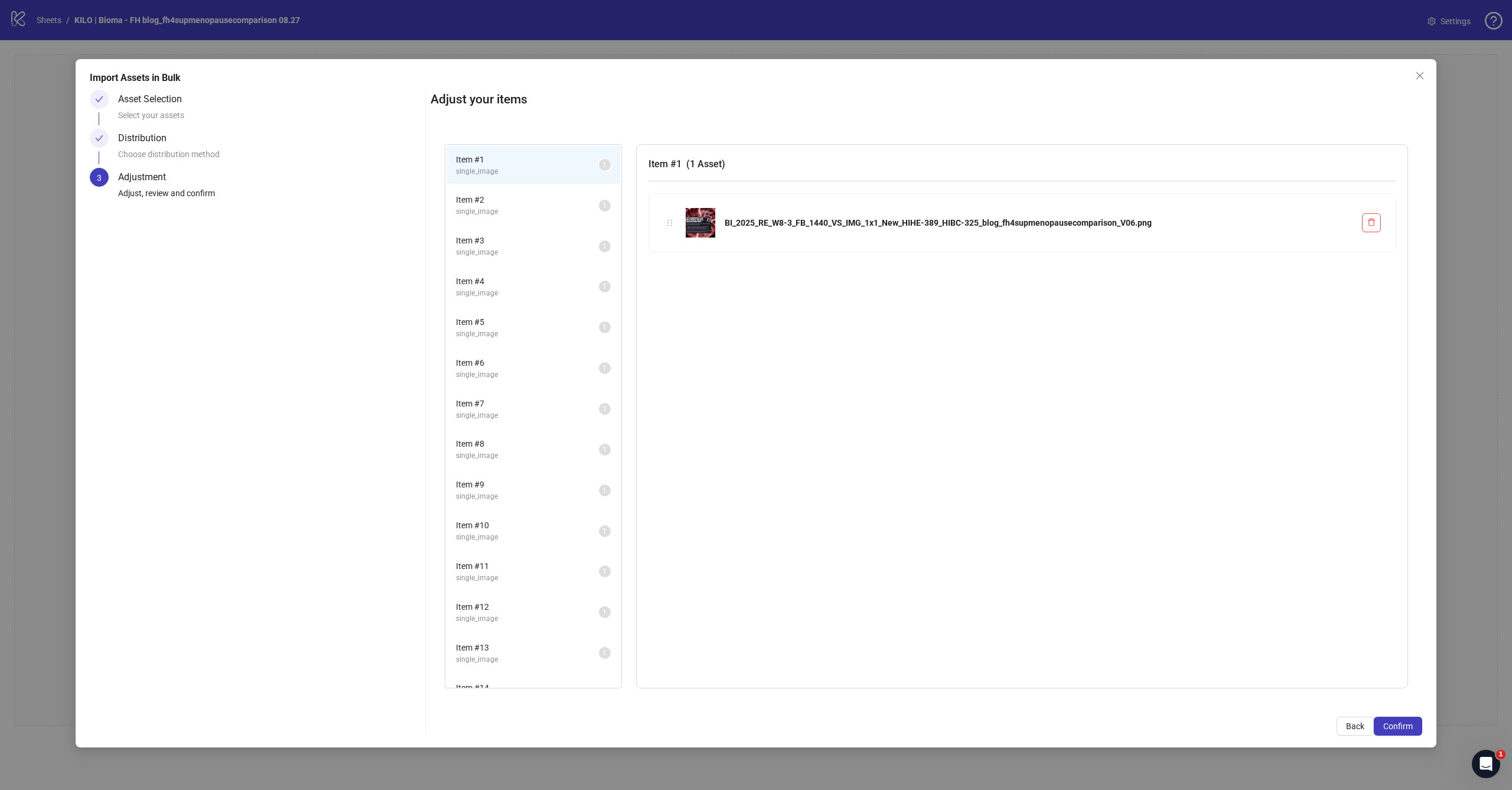
click at [1409, 729] on span "Confirm" at bounding box center [1398, 726] width 30 height 10
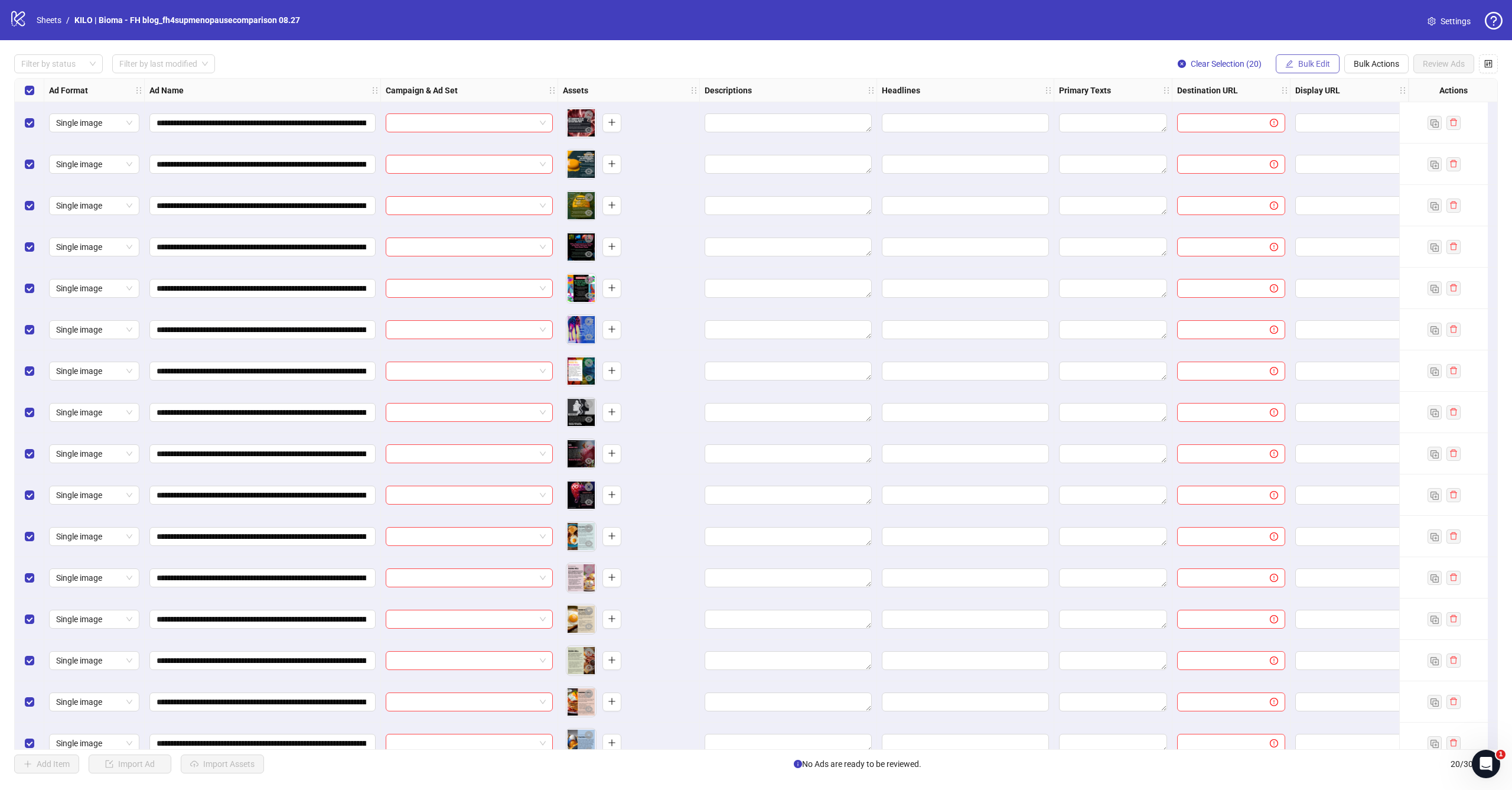
click at [1307, 64] on span "Bulk Edit" at bounding box center [1314, 64] width 32 height 10
click at [1307, 127] on span "Campaign & Ad Set" at bounding box center [1319, 126] width 70 height 13
click at [1226, 120] on input "search" at bounding box center [1270, 115] width 152 height 18
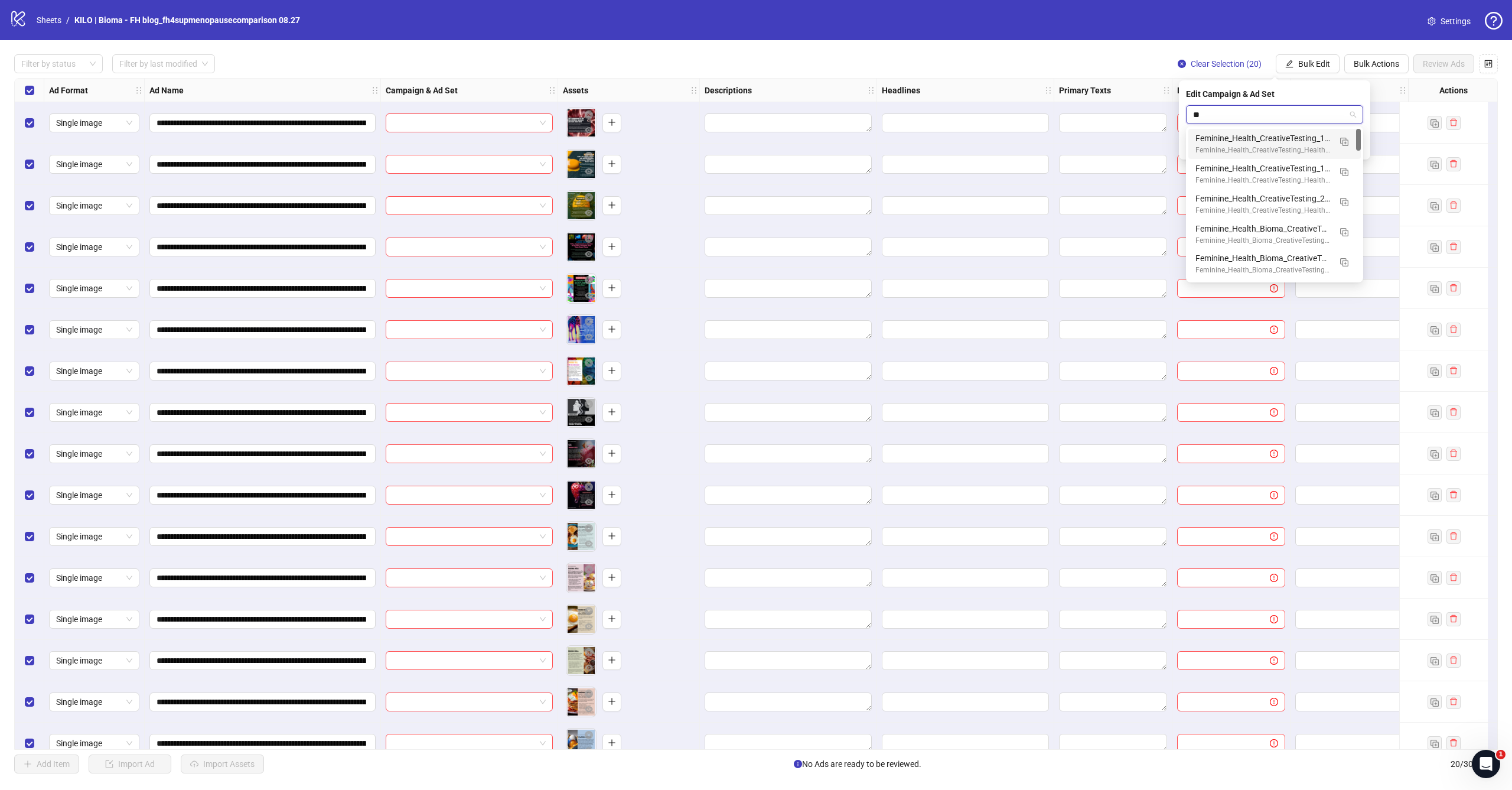
type input "*"
click at [1293, 139] on div "Feminine_Health_CreativeTesting_1_HealthInsider_ASC_1C_[DATE]" at bounding box center [1263, 138] width 134 height 13
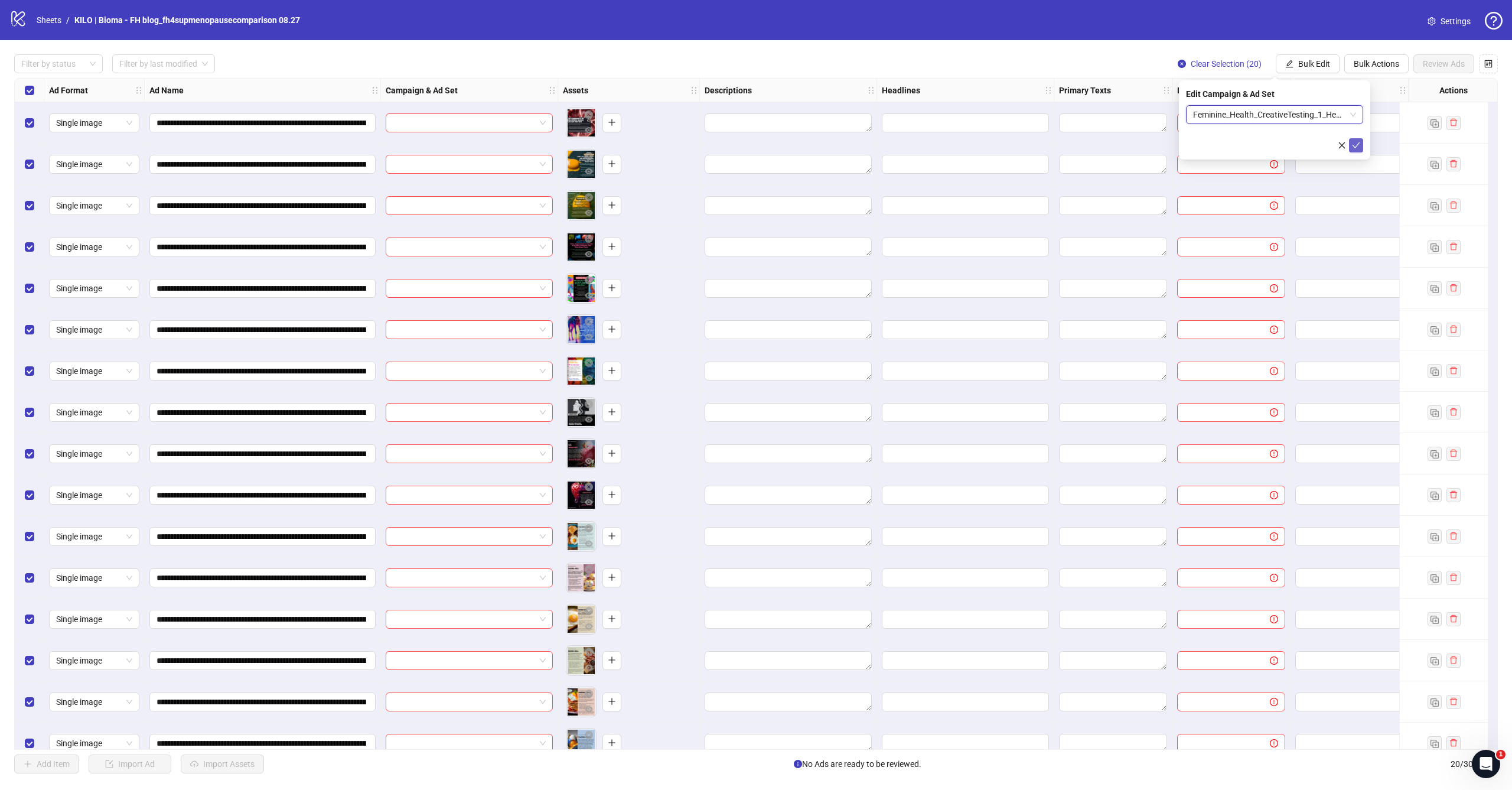
click at [1352, 143] on icon "check" at bounding box center [1356, 145] width 8 height 8
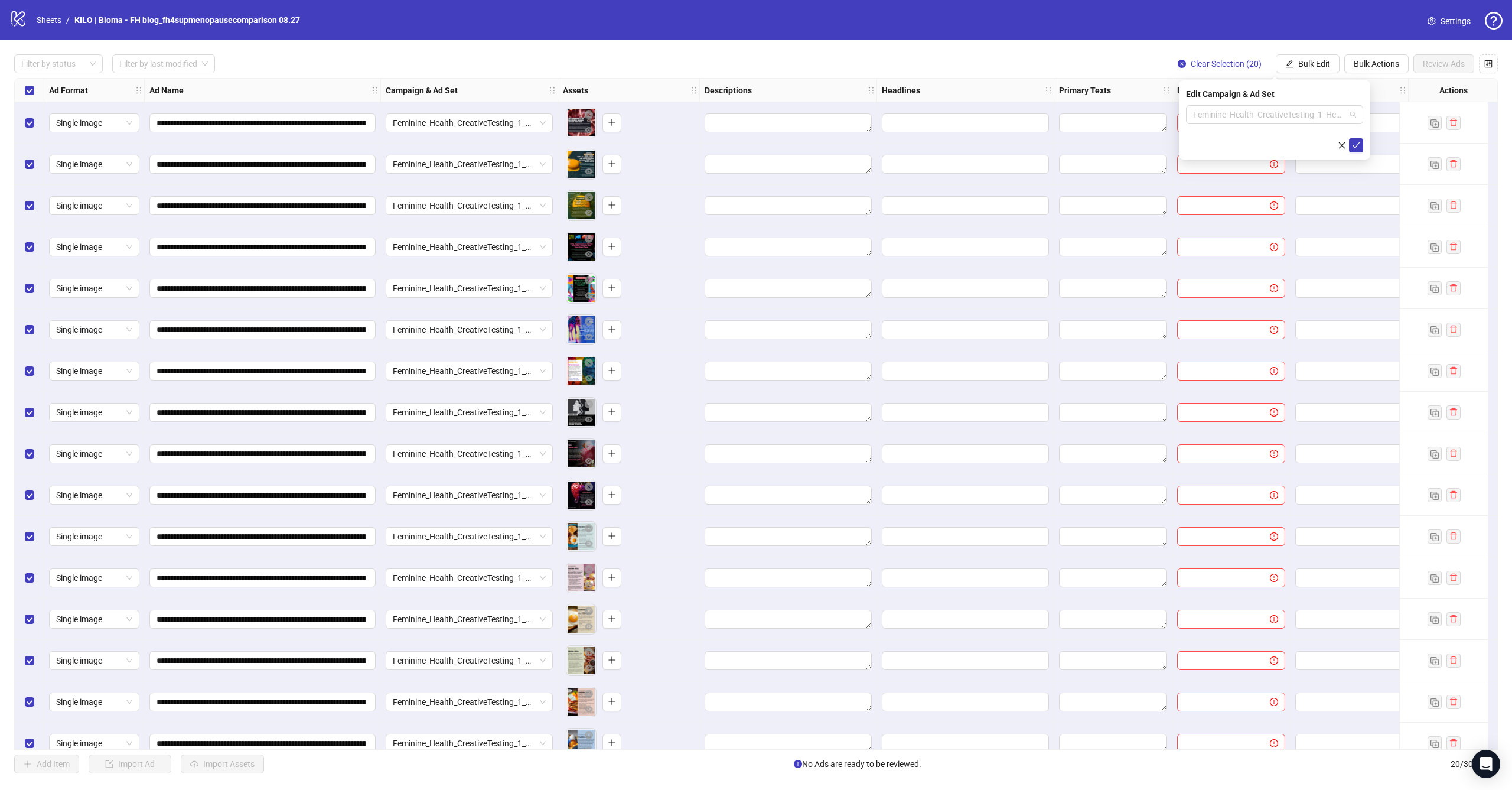
click at [1307, 117] on span "Feminine_Health_CreativeTesting_1_HealthInsider_ASC_1C_[DATE]" at bounding box center [1275, 115] width 163 height 18
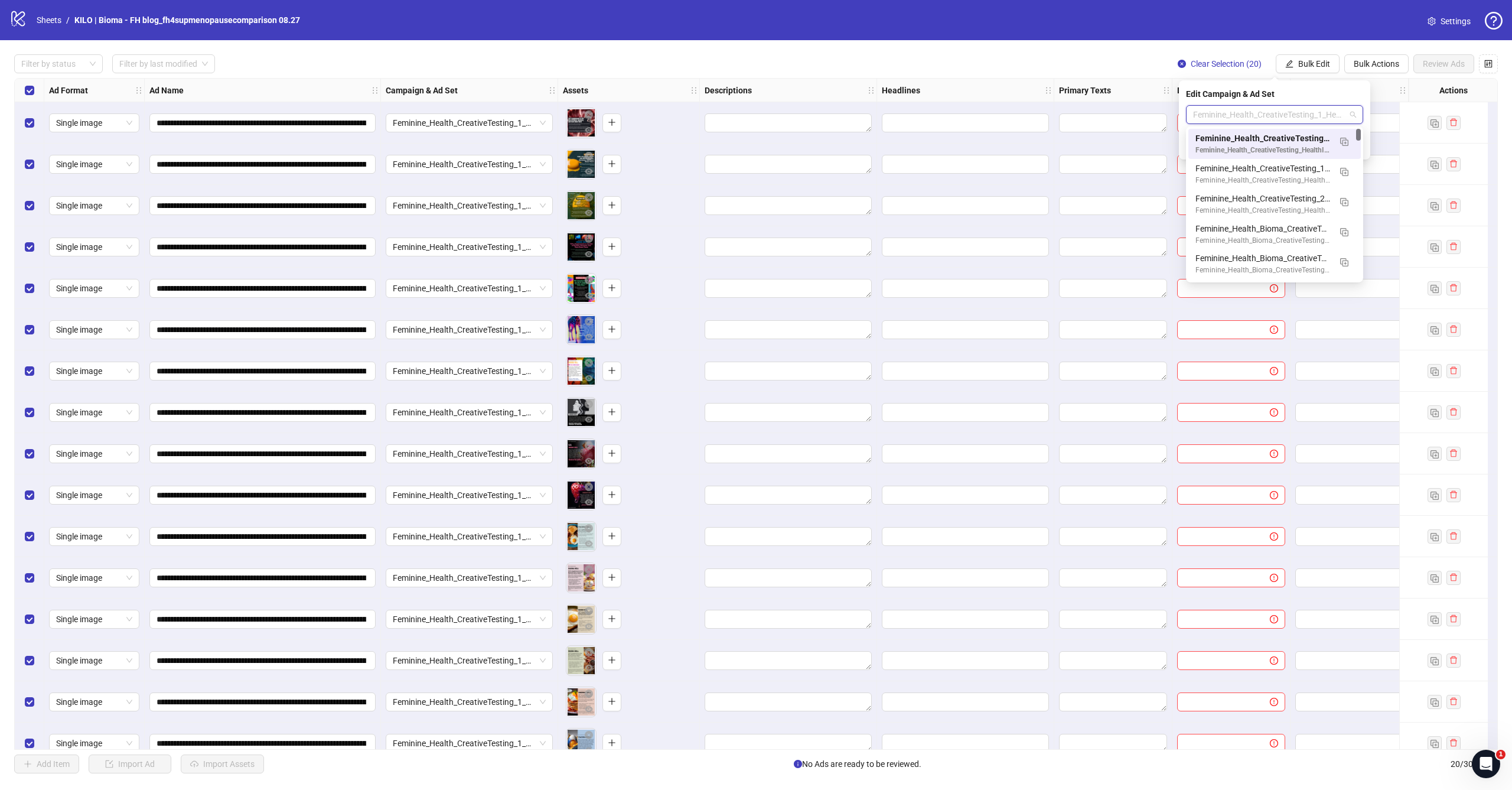
click at [1009, 67] on div "Filter by status Filter by last modified Clear Selection (20) Bulk Edit Bulk Ac…" at bounding box center [756, 64] width 1484 height 19
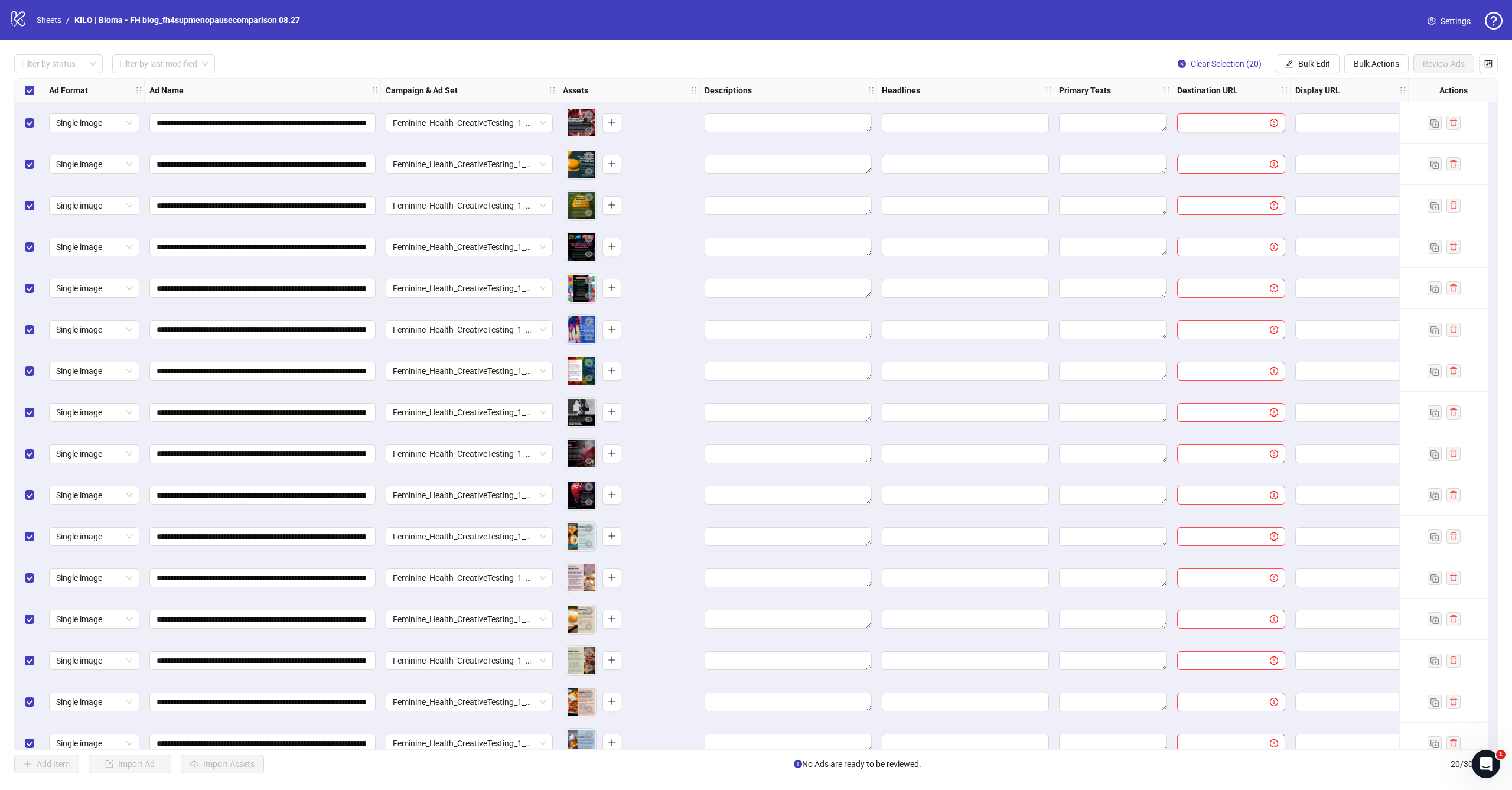
click at [1214, 123] on input "text" at bounding box center [1219, 123] width 69 height 13
click at [1124, 61] on div "Filter by status Filter by last modified Clear Selection (20) Bulk Edit Bulk Ac…" at bounding box center [756, 64] width 1484 height 19
click at [1226, 123] on input "text" at bounding box center [1219, 123] width 69 height 13
click at [1313, 60] on span "Bulk Edit" at bounding box center [1314, 64] width 32 height 10
click at [1306, 201] on span "Destination URL" at bounding box center [1319, 201] width 70 height 13
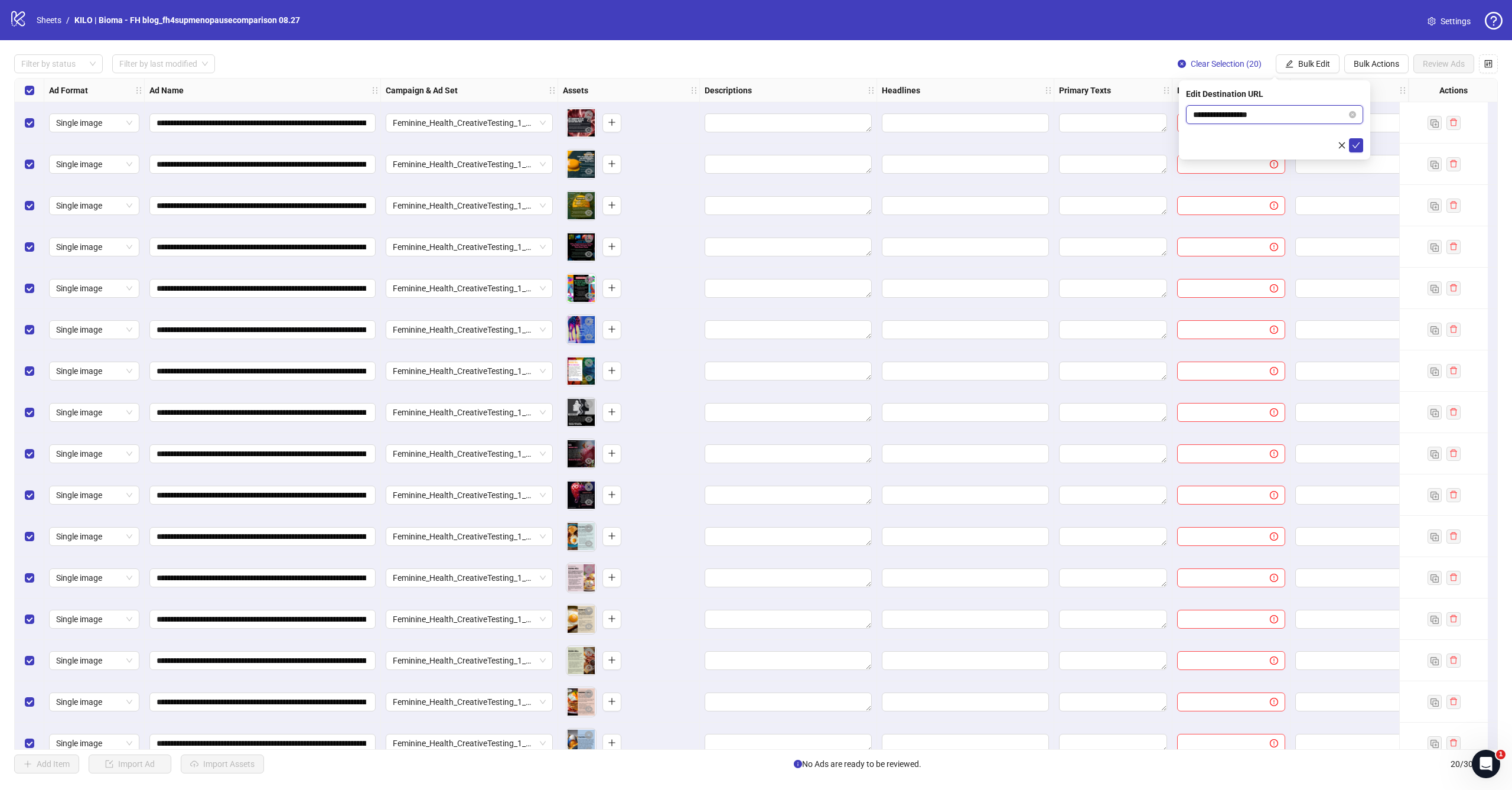
click at [1278, 113] on input "**********" at bounding box center [1270, 115] width 154 height 13
paste input "**********"
type input "**********"
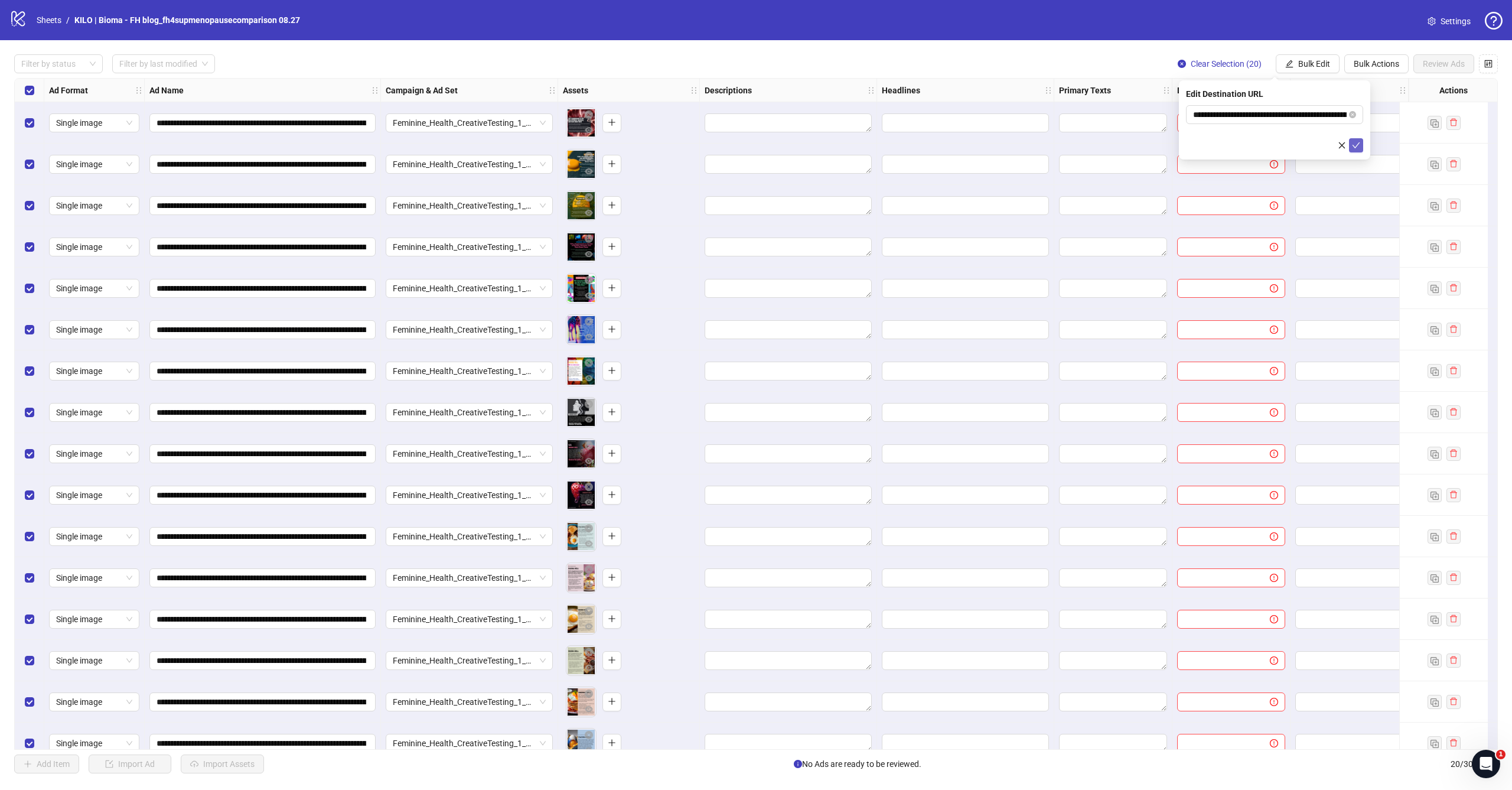
click at [1358, 144] on icon "check" at bounding box center [1357, 146] width 7 height 6
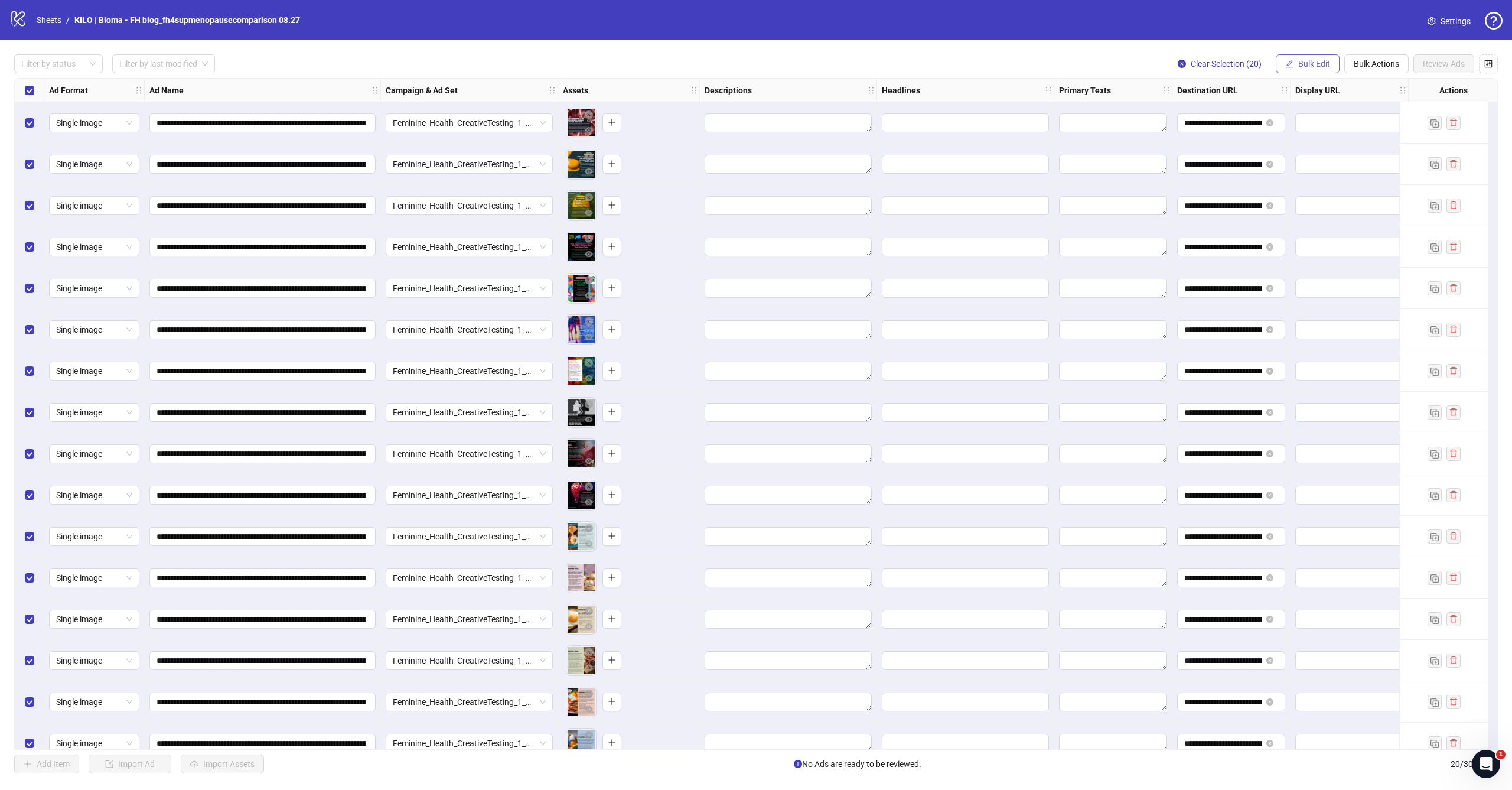
click at [1304, 58] on button "Bulk Edit" at bounding box center [1308, 64] width 64 height 19
click at [1307, 184] on span "Primary Texts" at bounding box center [1319, 183] width 70 height 13
click at [1254, 119] on textarea at bounding box center [1275, 120] width 177 height 32
paste textarea "**********"
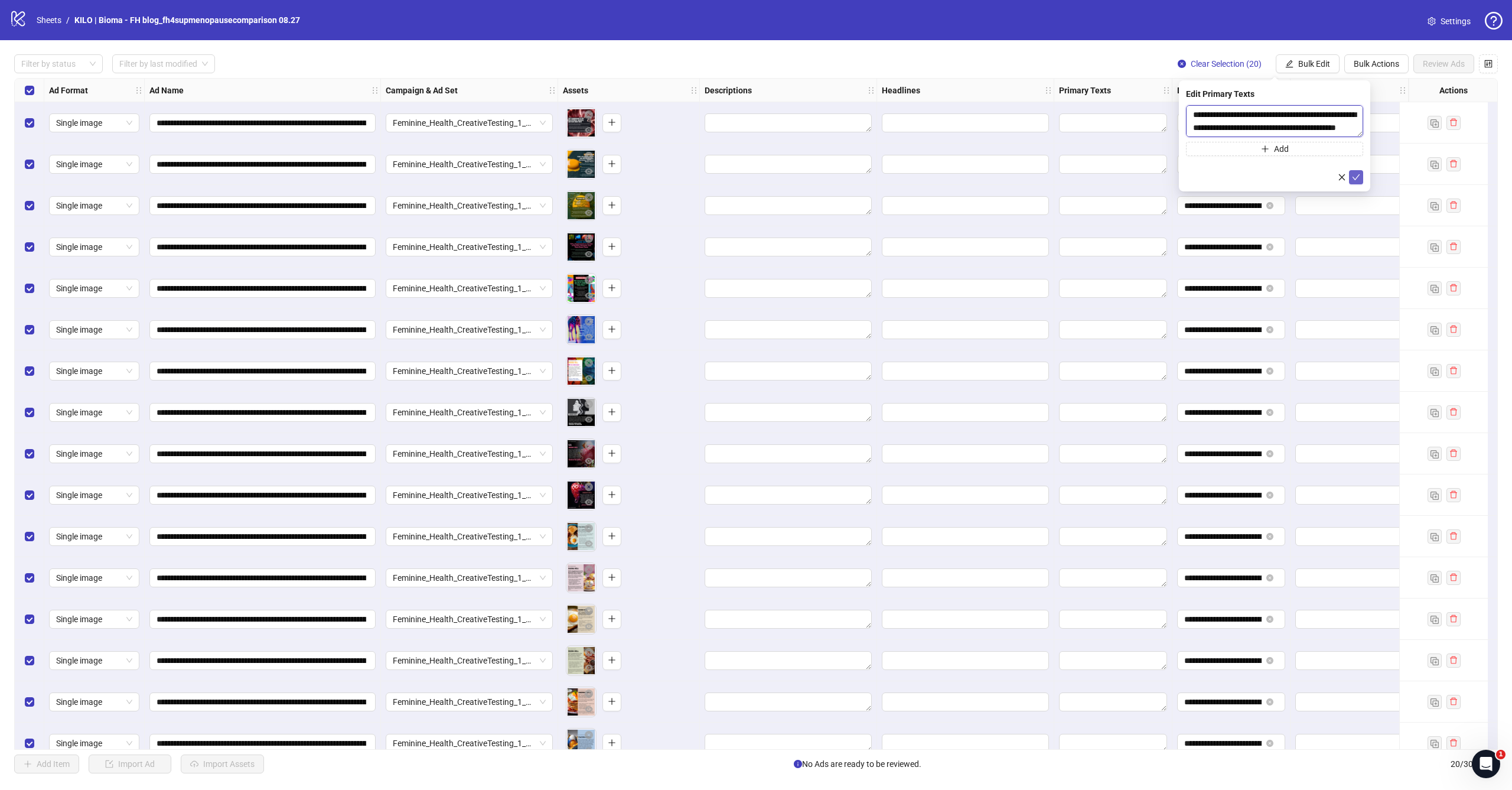
type textarea "**********"
click at [1356, 173] on icon "check" at bounding box center [1356, 177] width 8 height 8
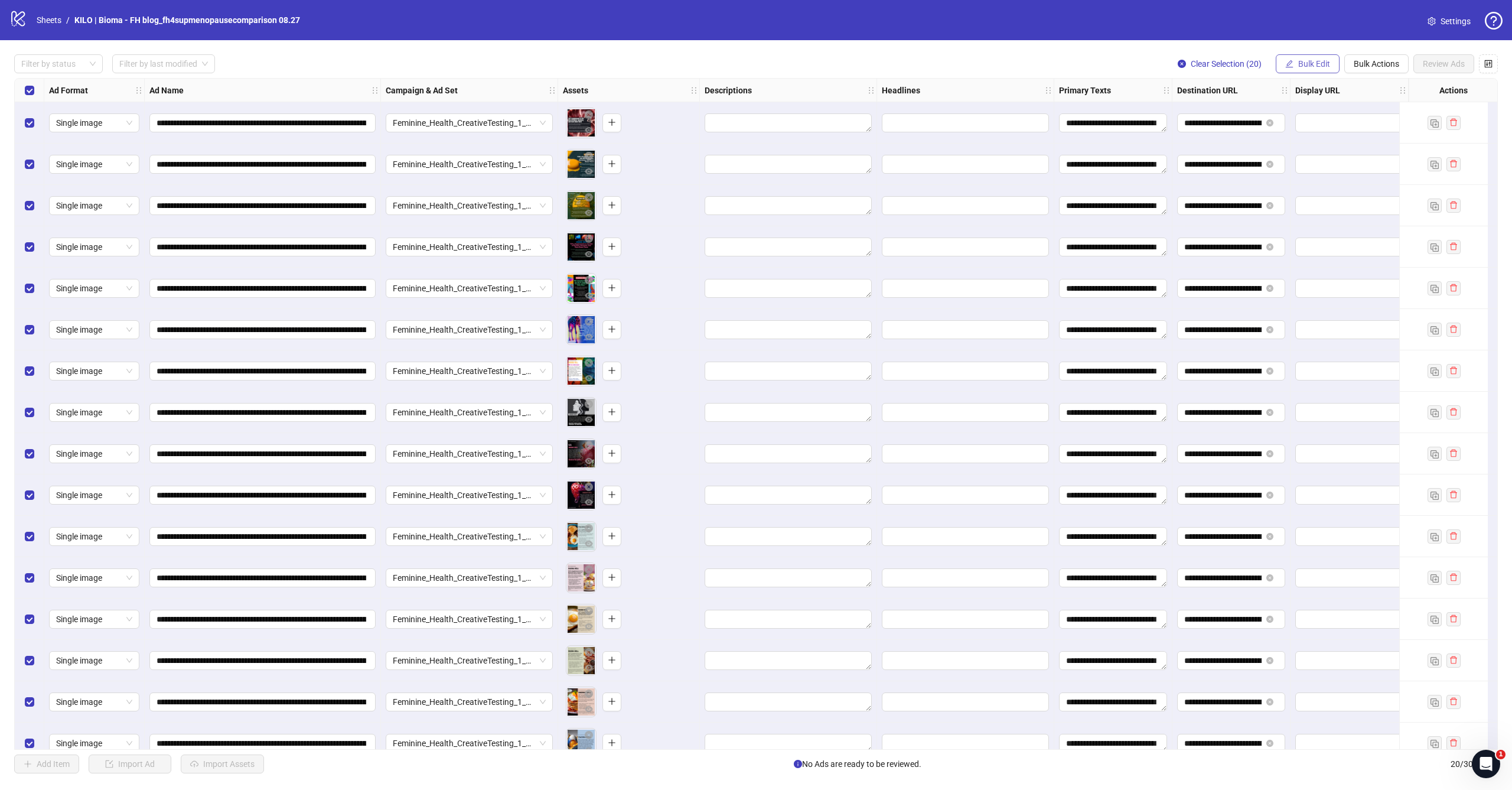
click at [1317, 58] on button "Bulk Edit" at bounding box center [1308, 64] width 64 height 19
click at [1306, 163] on span "Headlines" at bounding box center [1319, 163] width 70 height 13
click at [1232, 113] on div "Press Shift+Enter to add new input" at bounding box center [1275, 112] width 137 height 20
click at [1200, 113] on input "text" at bounding box center [1275, 115] width 177 height 19
paste input "**********"
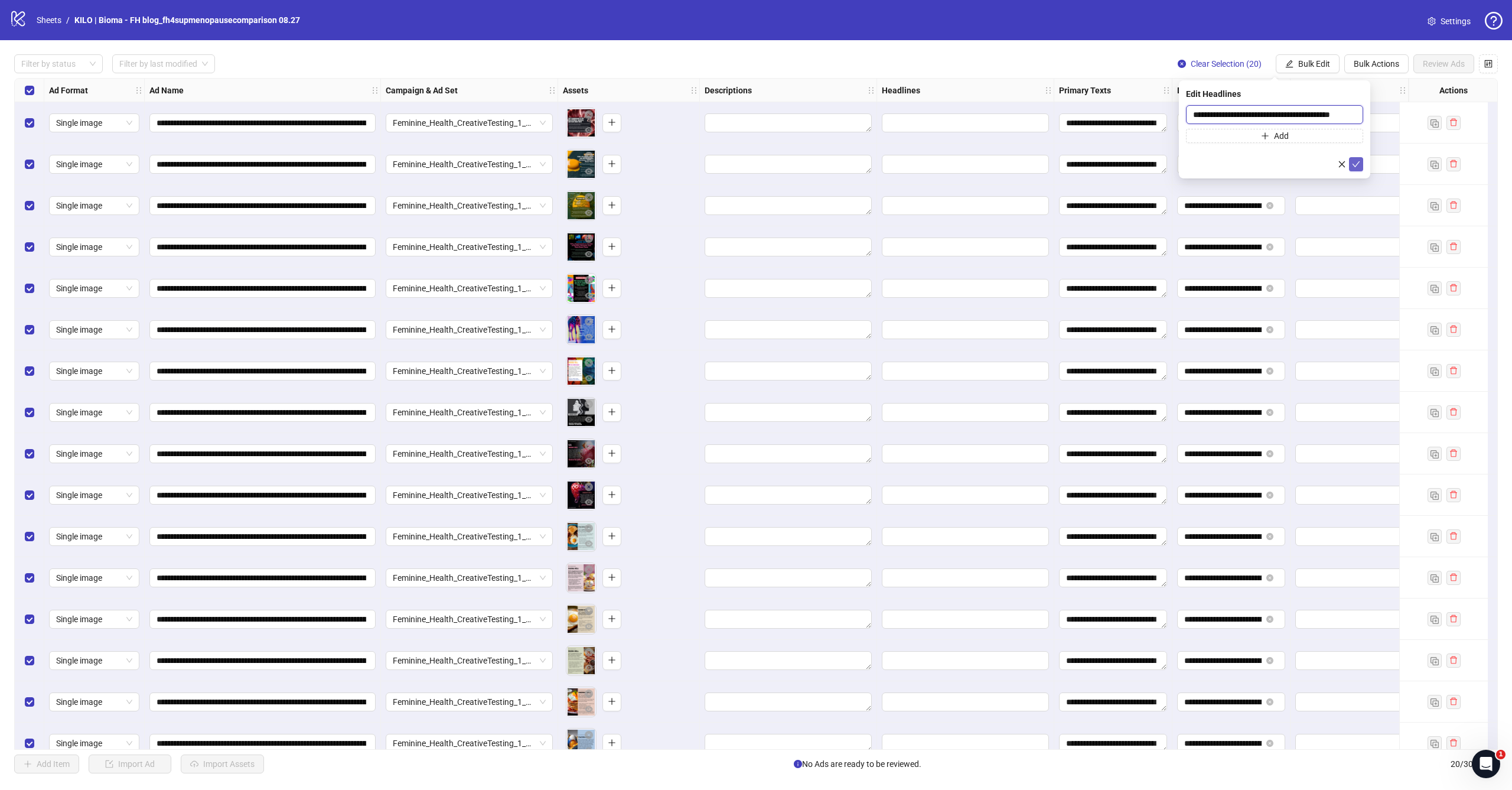
type input "**********"
click at [1357, 164] on icon "check" at bounding box center [1356, 164] width 8 height 8
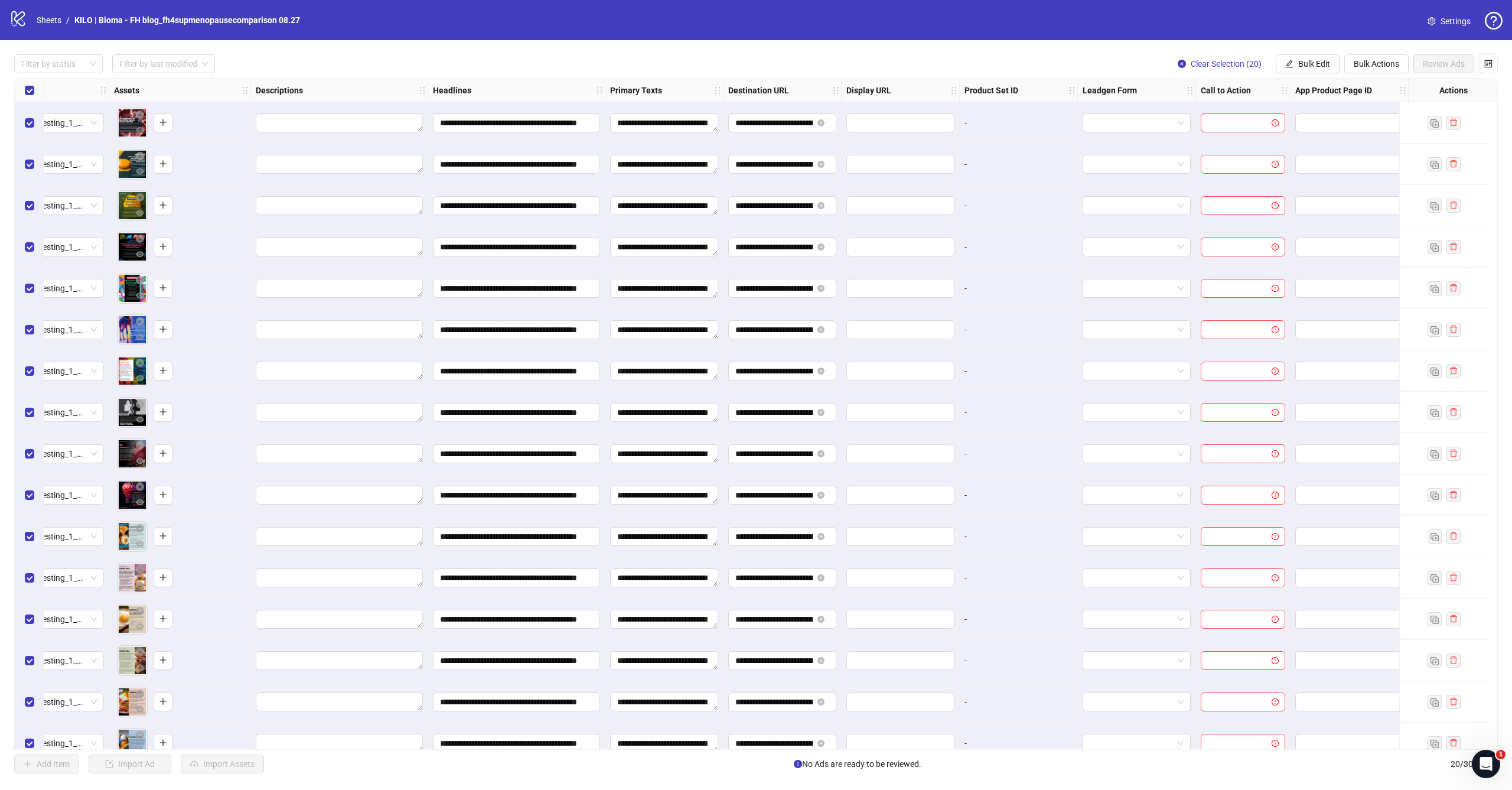
scroll to position [0, 459]
click at [1312, 63] on span "Bulk Edit" at bounding box center [1314, 64] width 32 height 10
click at [1320, 261] on span "Call to Action" at bounding box center [1319, 258] width 70 height 13
click at [1225, 103] on div "Edit Call to Action Select call to action" at bounding box center [1274, 120] width 191 height 79
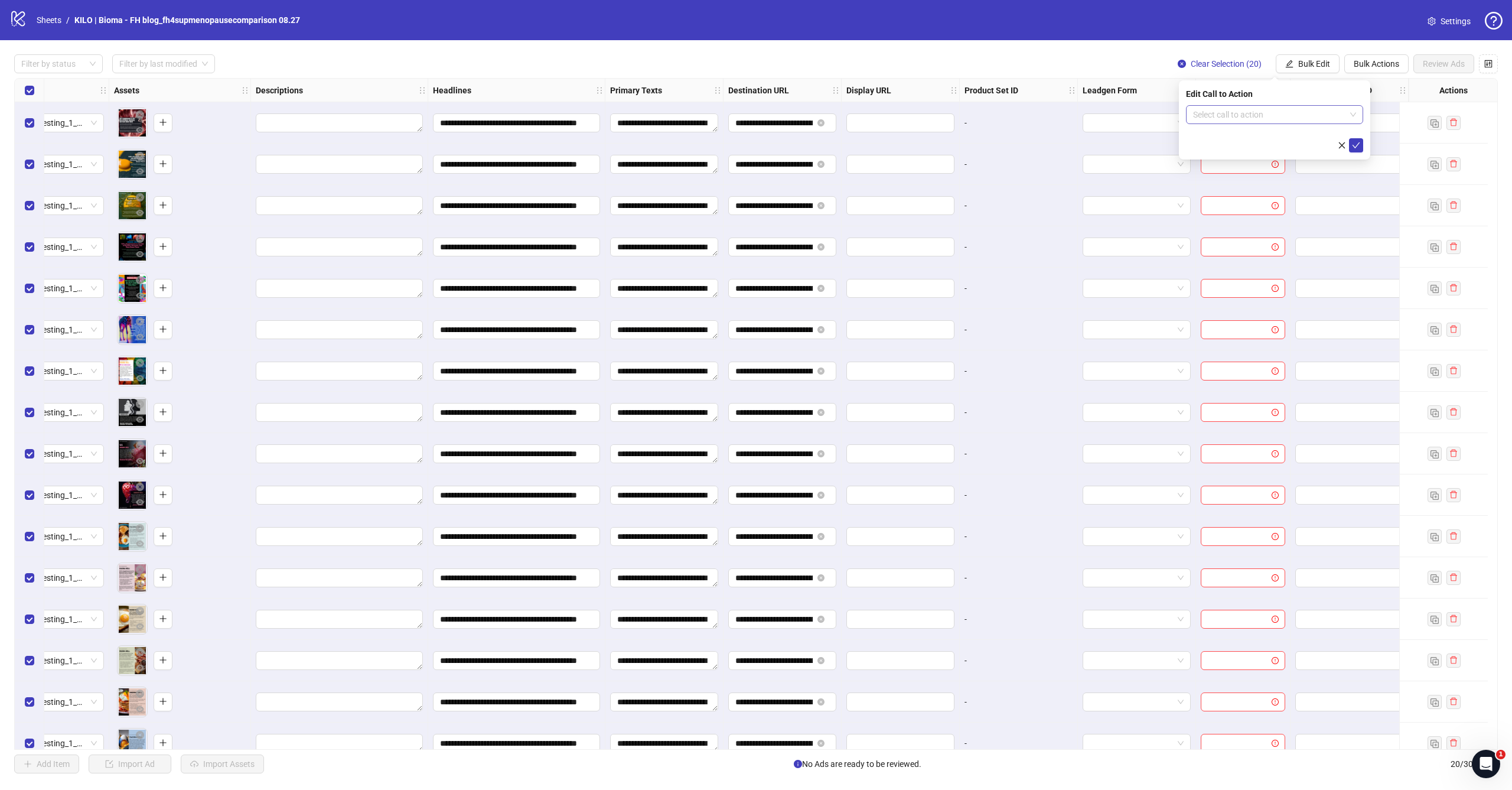
click at [1225, 111] on input "search" at bounding box center [1270, 115] width 152 height 18
click at [1236, 219] on div "Learn more" at bounding box center [1275, 219] width 158 height 13
click at [1357, 143] on icon "check" at bounding box center [1356, 145] width 8 height 8
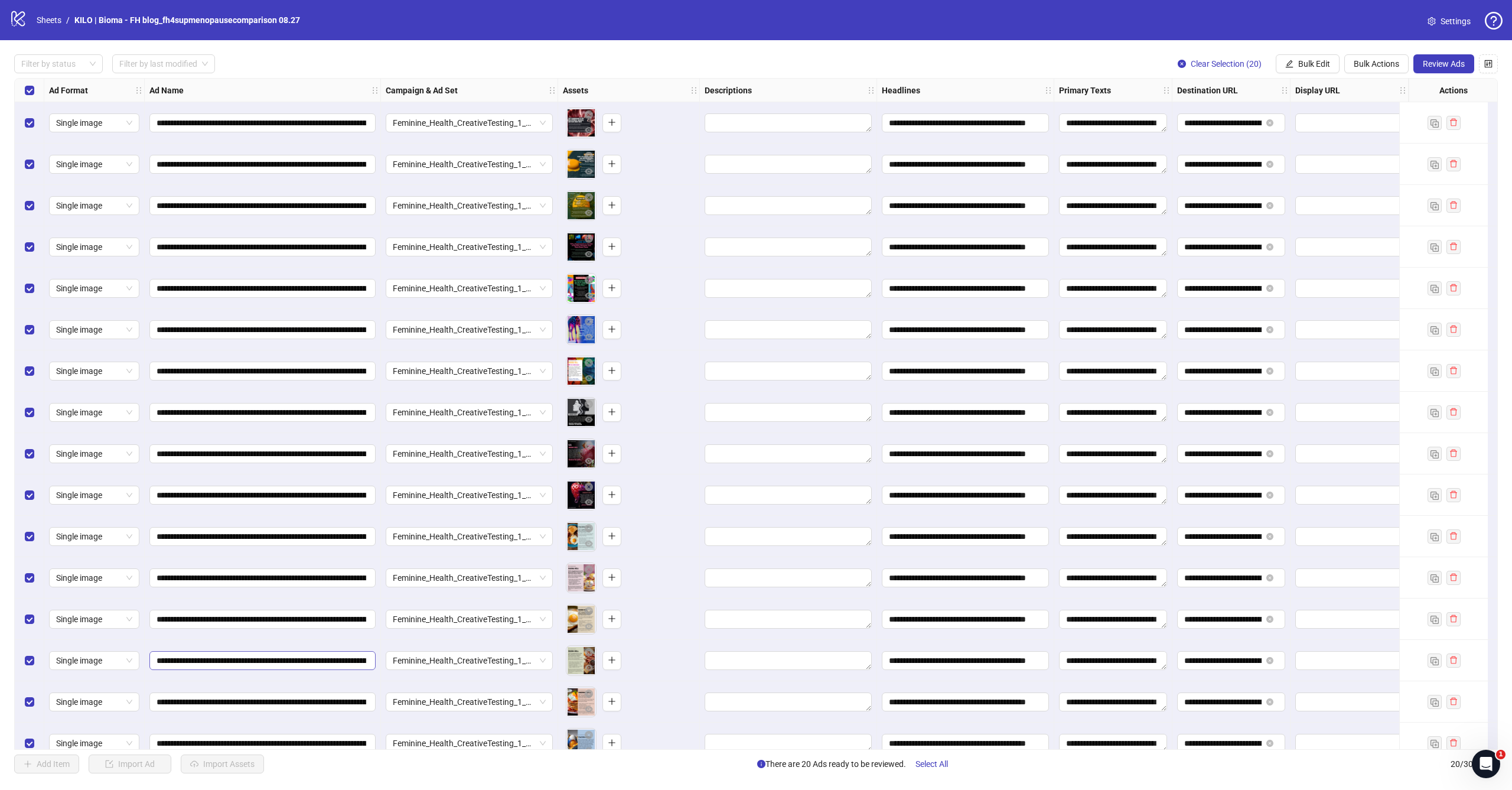
scroll to position [0, 0]
click at [1453, 67] on span "Review Ads" at bounding box center [1444, 64] width 42 height 10
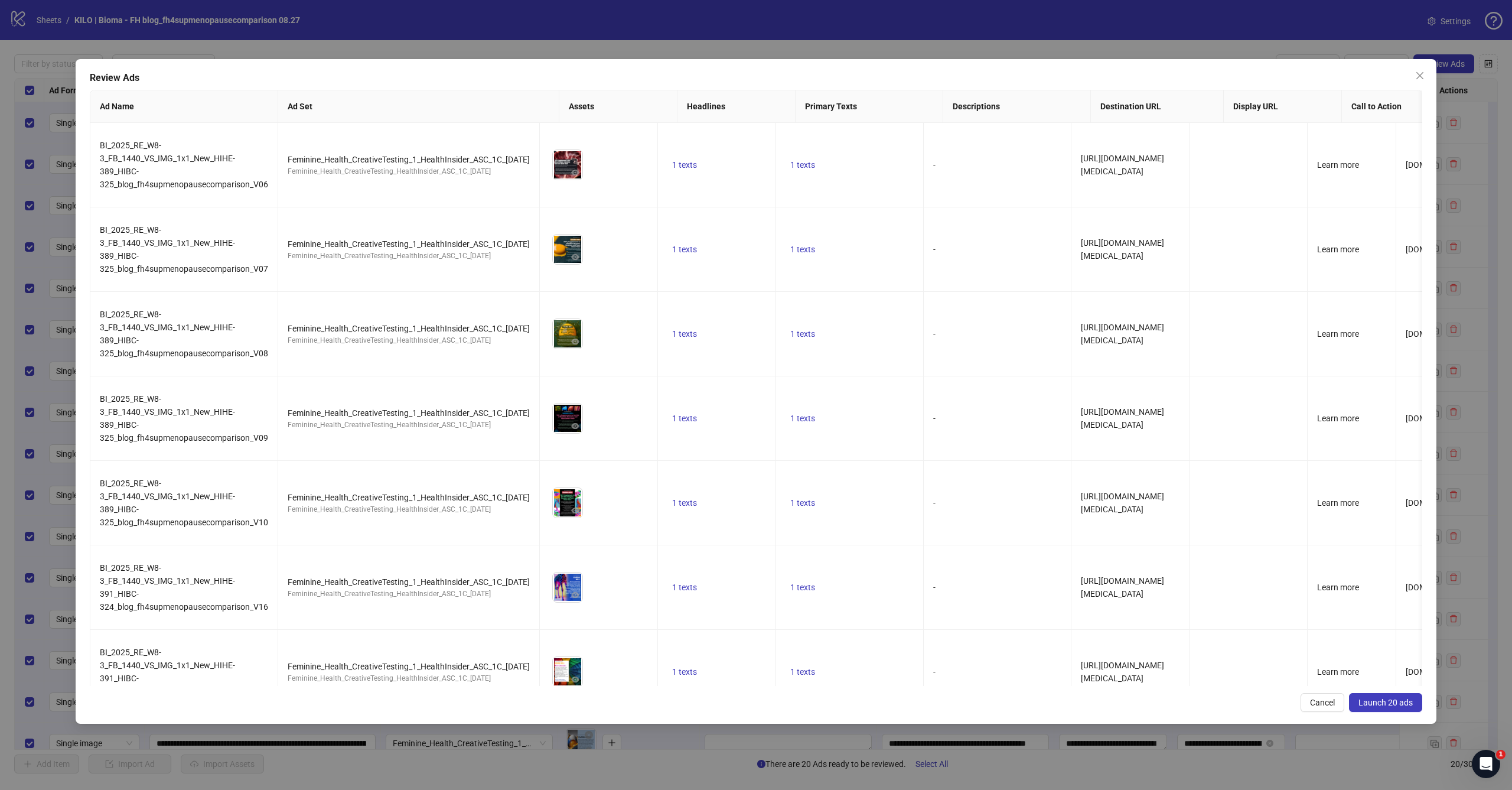
click at [1392, 709] on button "Launch 20 ads" at bounding box center [1386, 703] width 73 height 19
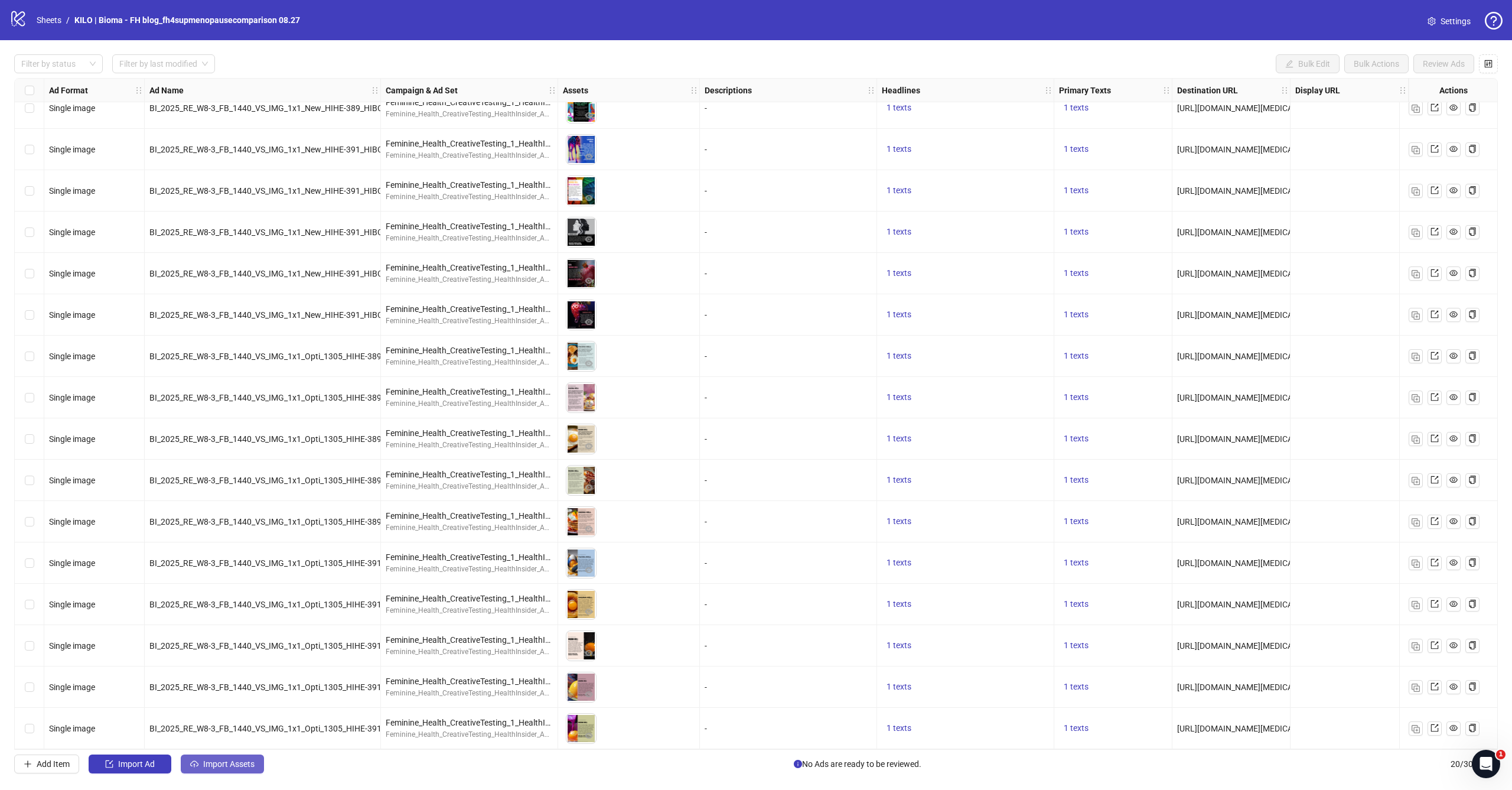
click at [231, 772] on button "Import Assets" at bounding box center [222, 764] width 83 height 19
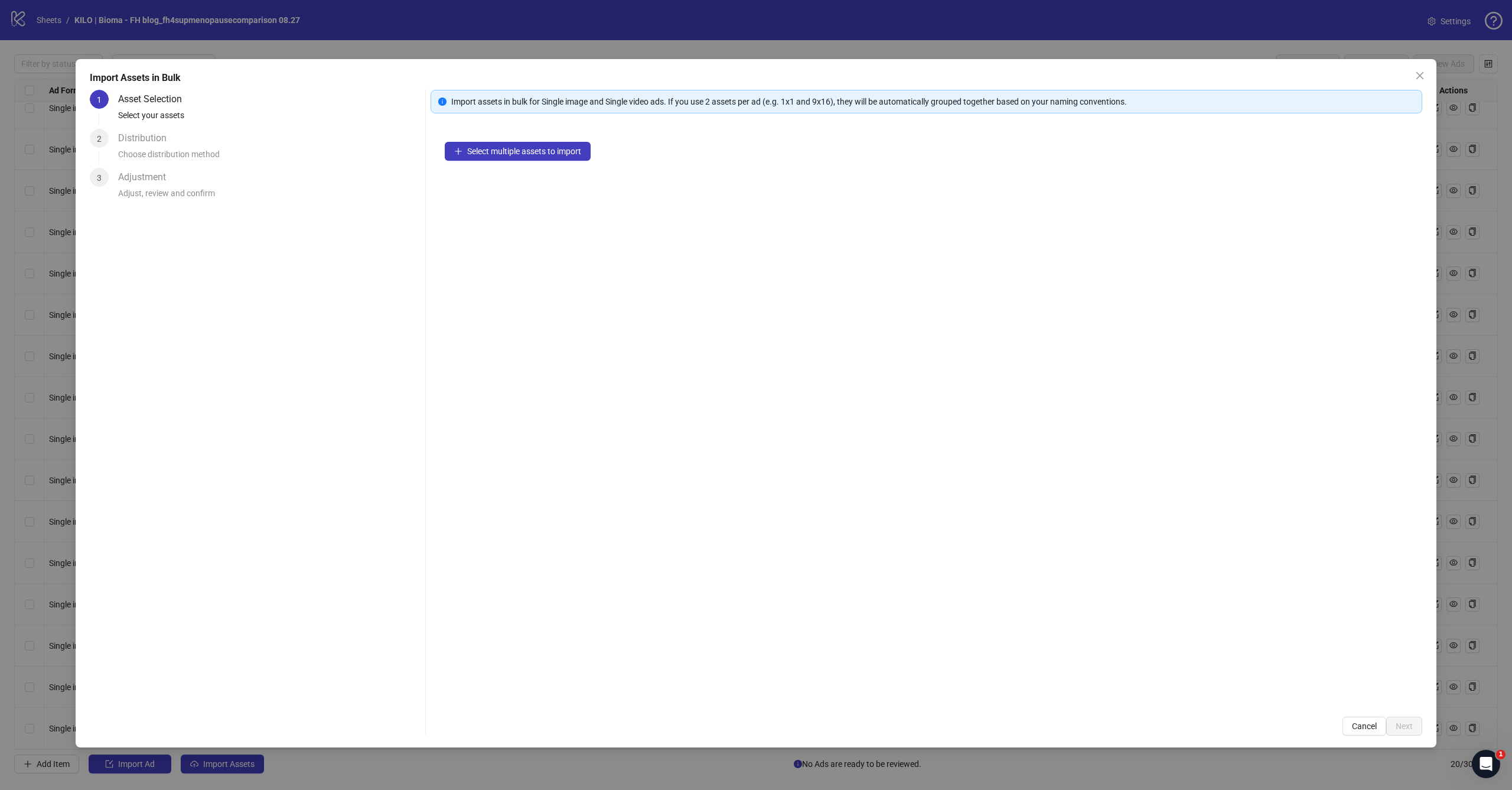
click at [482, 164] on div "Select multiple assets to import" at bounding box center [926, 415] width 992 height 575
click at [492, 154] on span "Select multiple assets to import" at bounding box center [524, 151] width 114 height 10
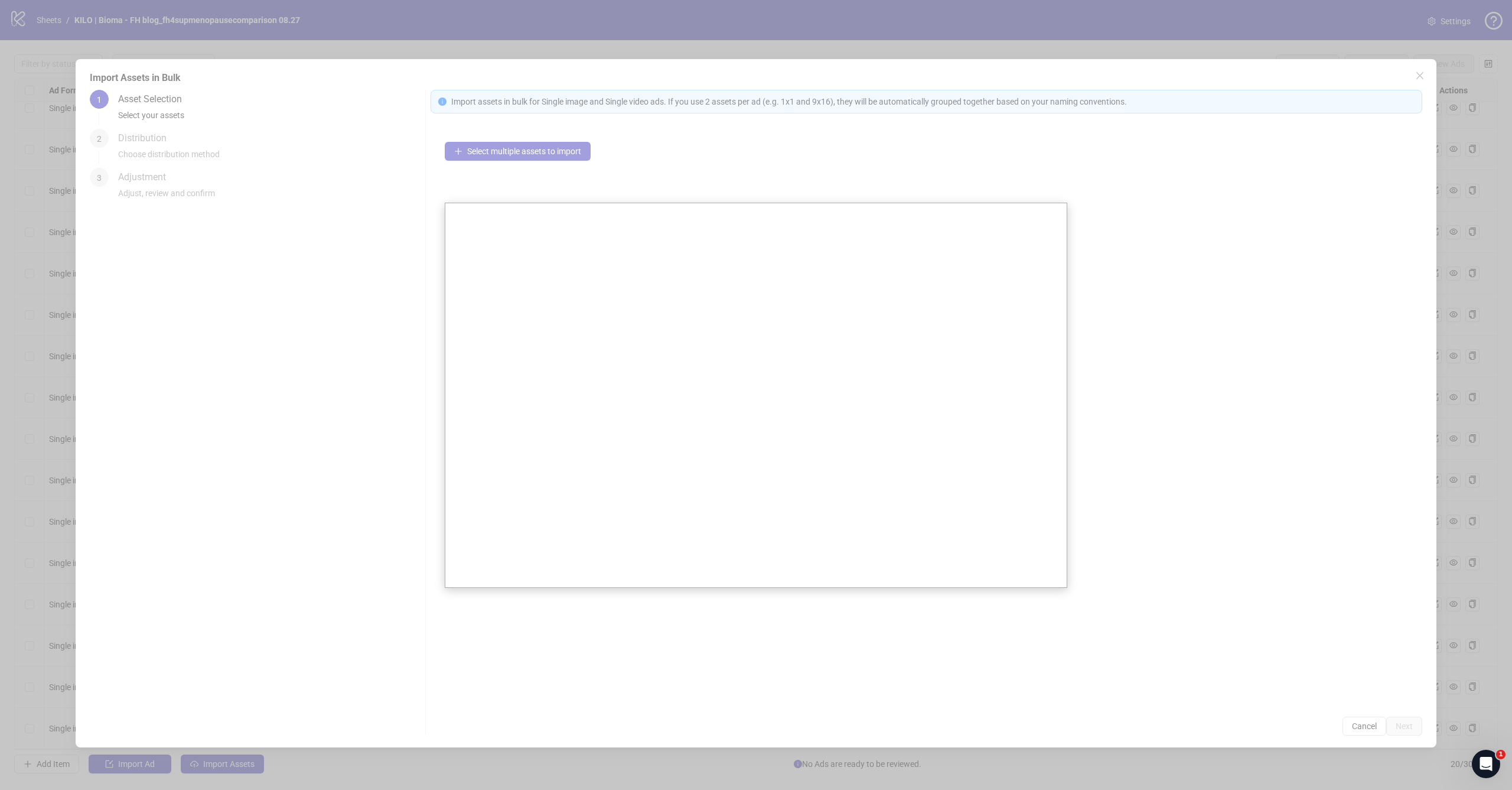
click at [869, 153] on div at bounding box center [756, 395] width 1512 height 790
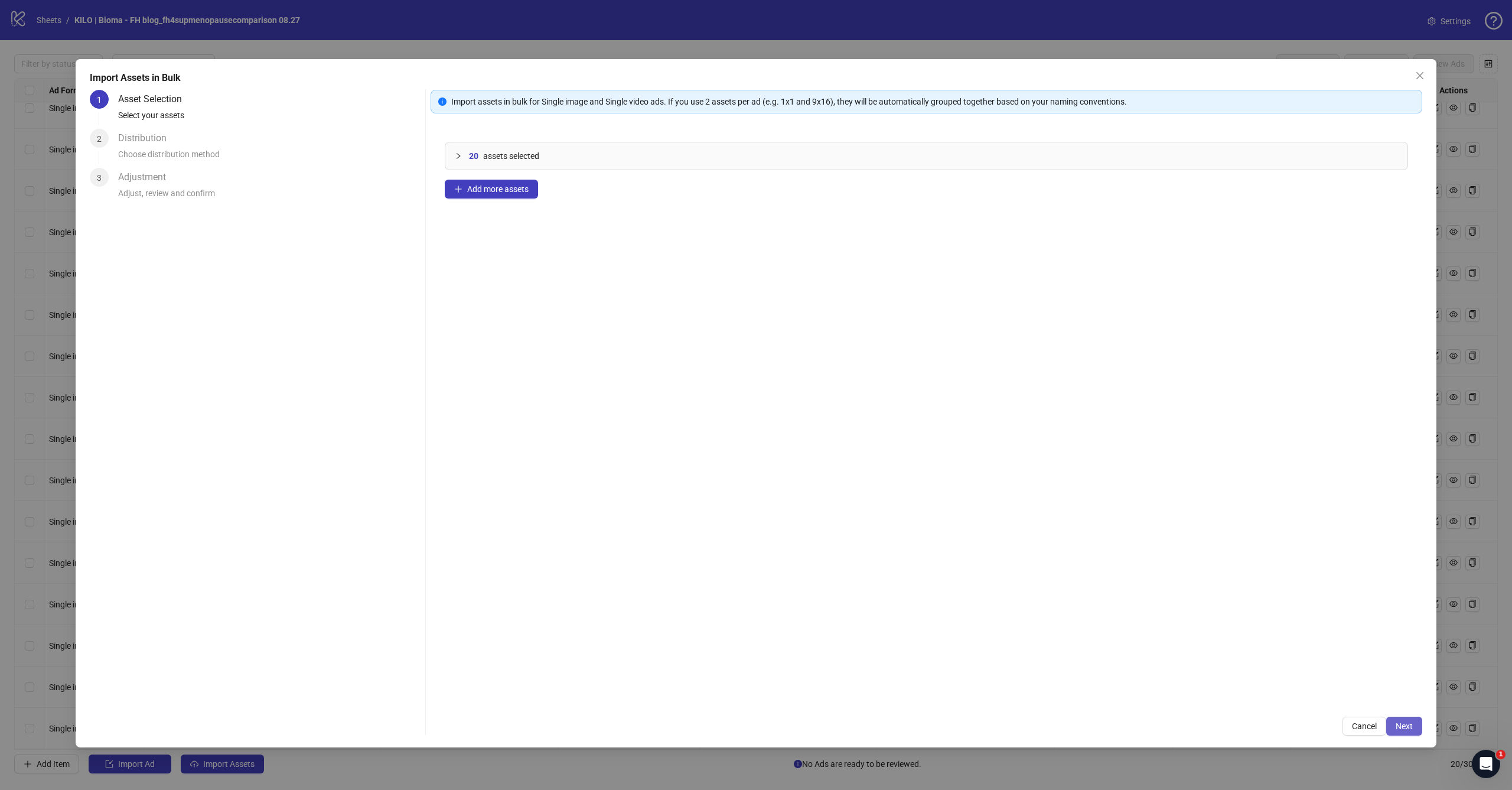
click at [1408, 725] on span "Next" at bounding box center [1404, 726] width 17 height 10
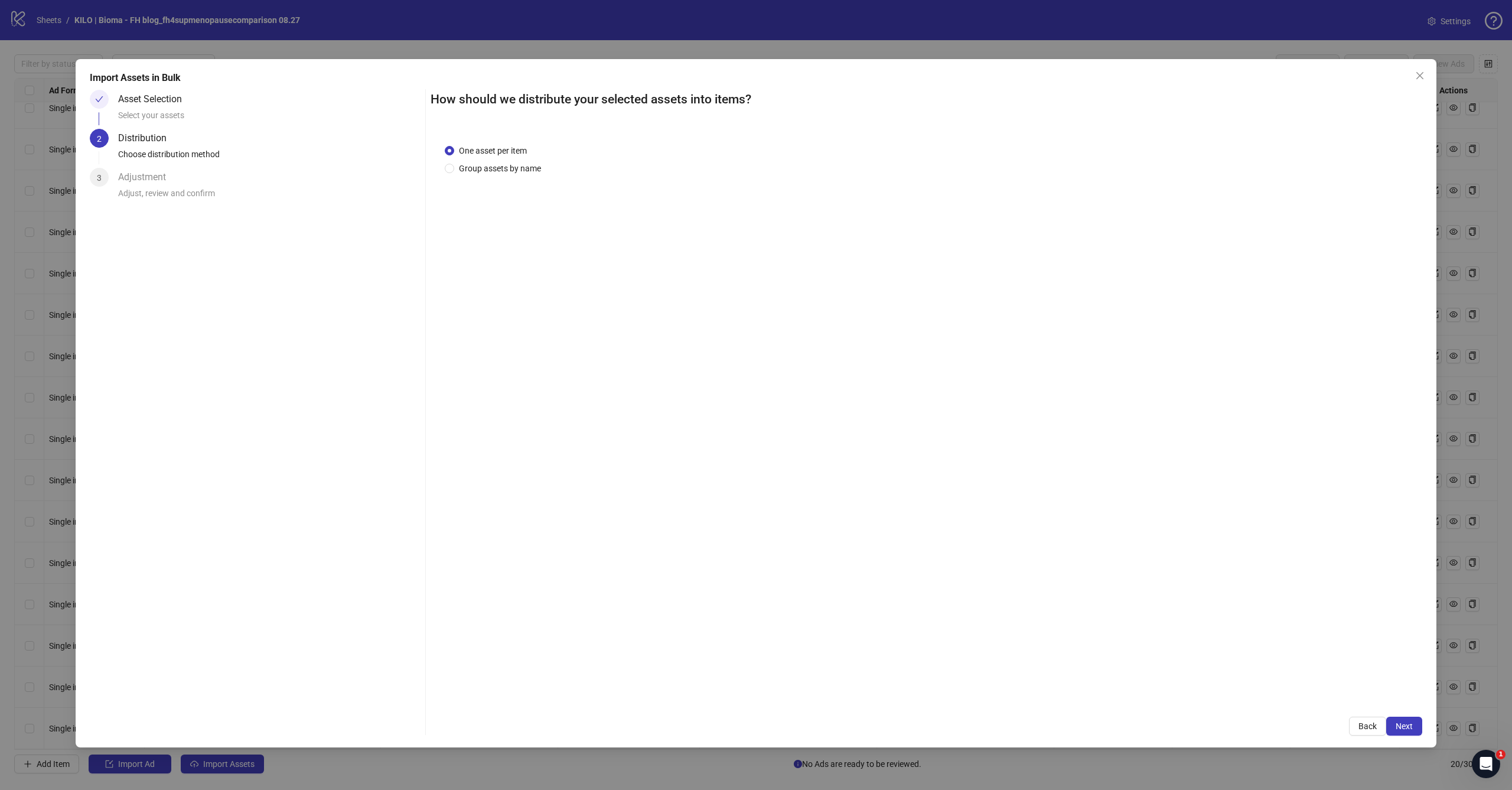
click at [1408, 725] on span "Next" at bounding box center [1404, 726] width 17 height 10
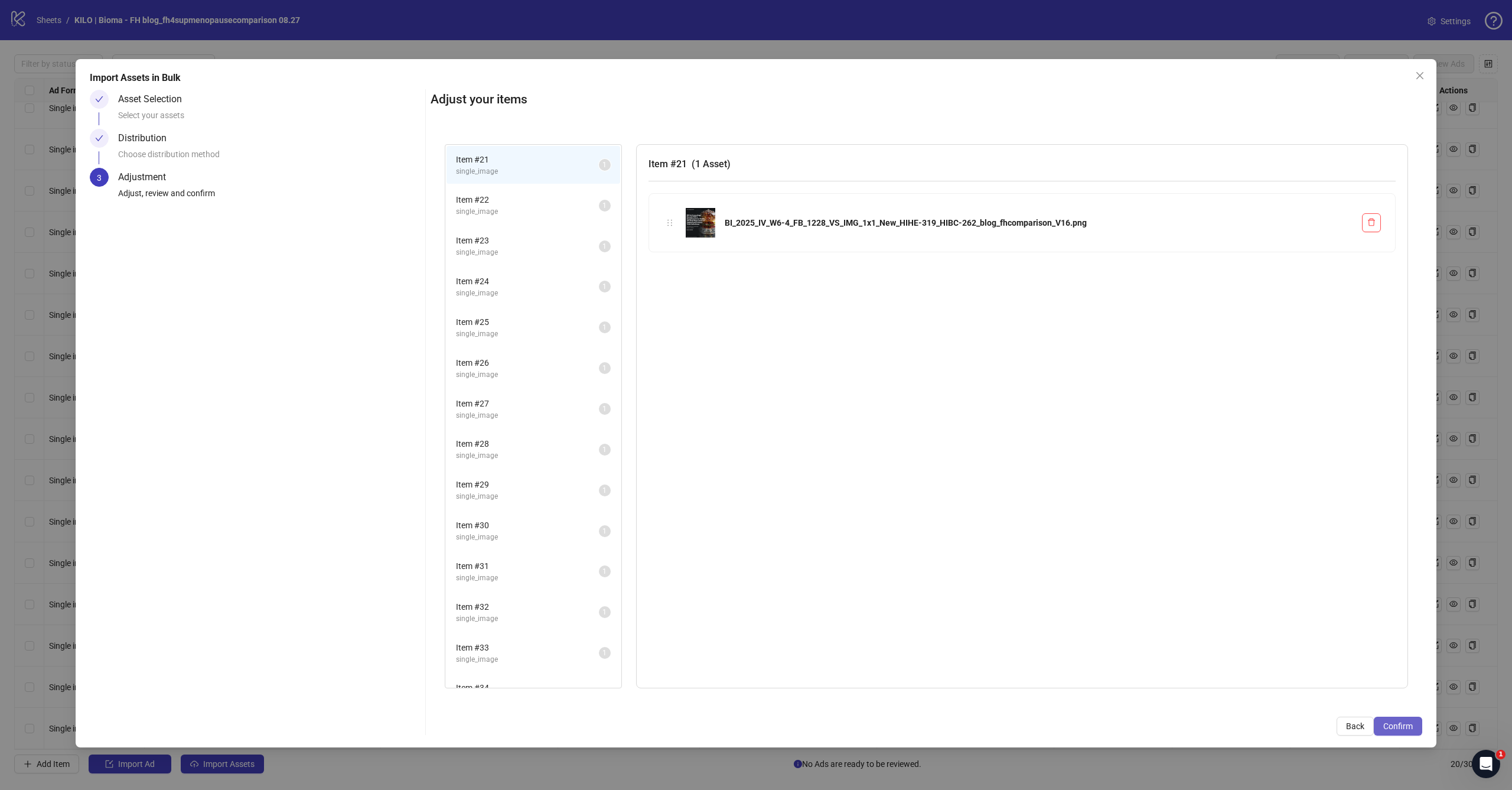
click at [1408, 725] on span "Confirm" at bounding box center [1398, 726] width 30 height 10
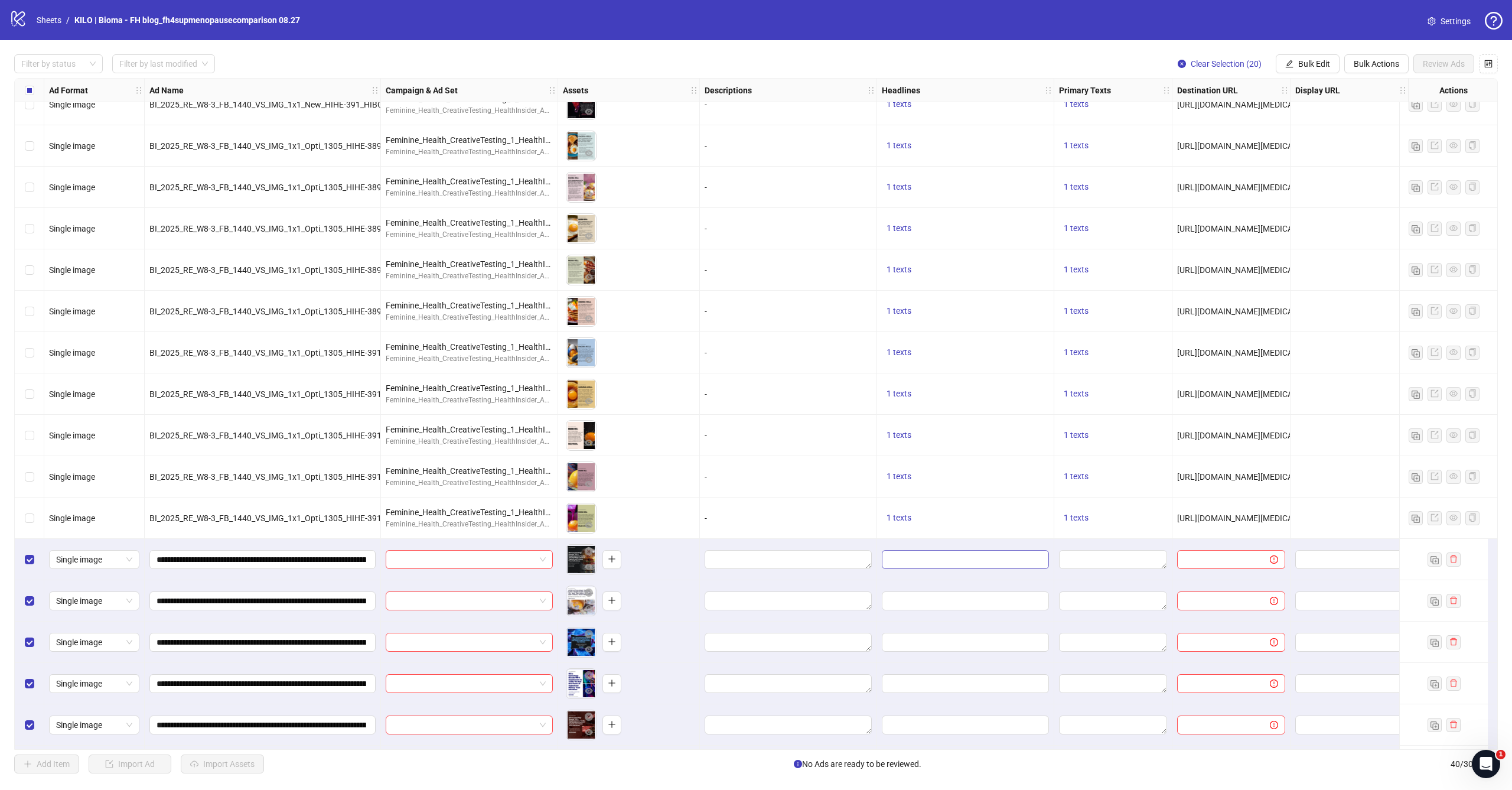
scroll to position [651, 0]
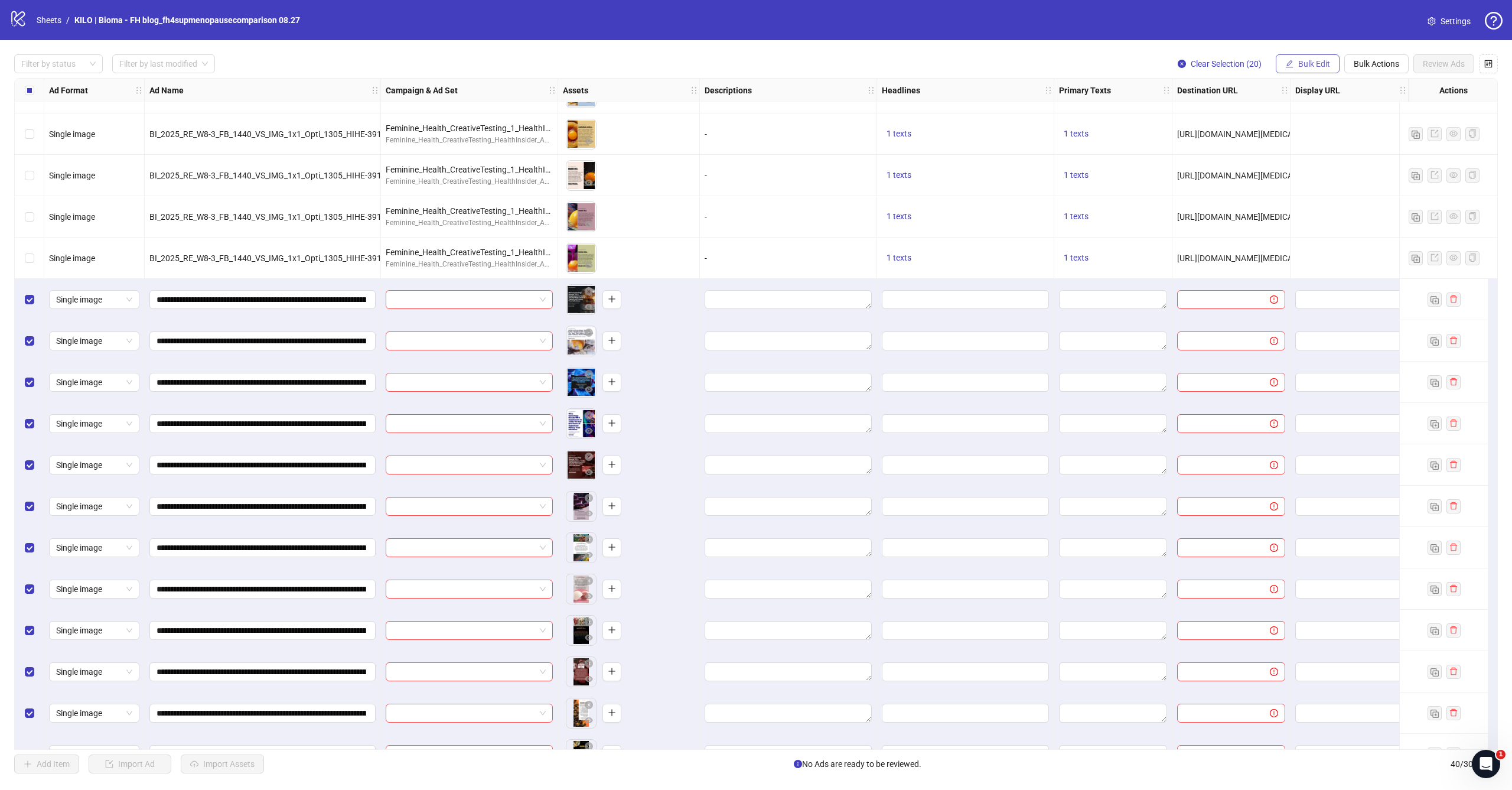
click at [1322, 64] on span "Bulk Edit" at bounding box center [1314, 64] width 32 height 10
click at [1309, 123] on span "Campaign & Ad Set" at bounding box center [1319, 126] width 70 height 13
click at [1251, 121] on input "search" at bounding box center [1270, 115] width 152 height 18
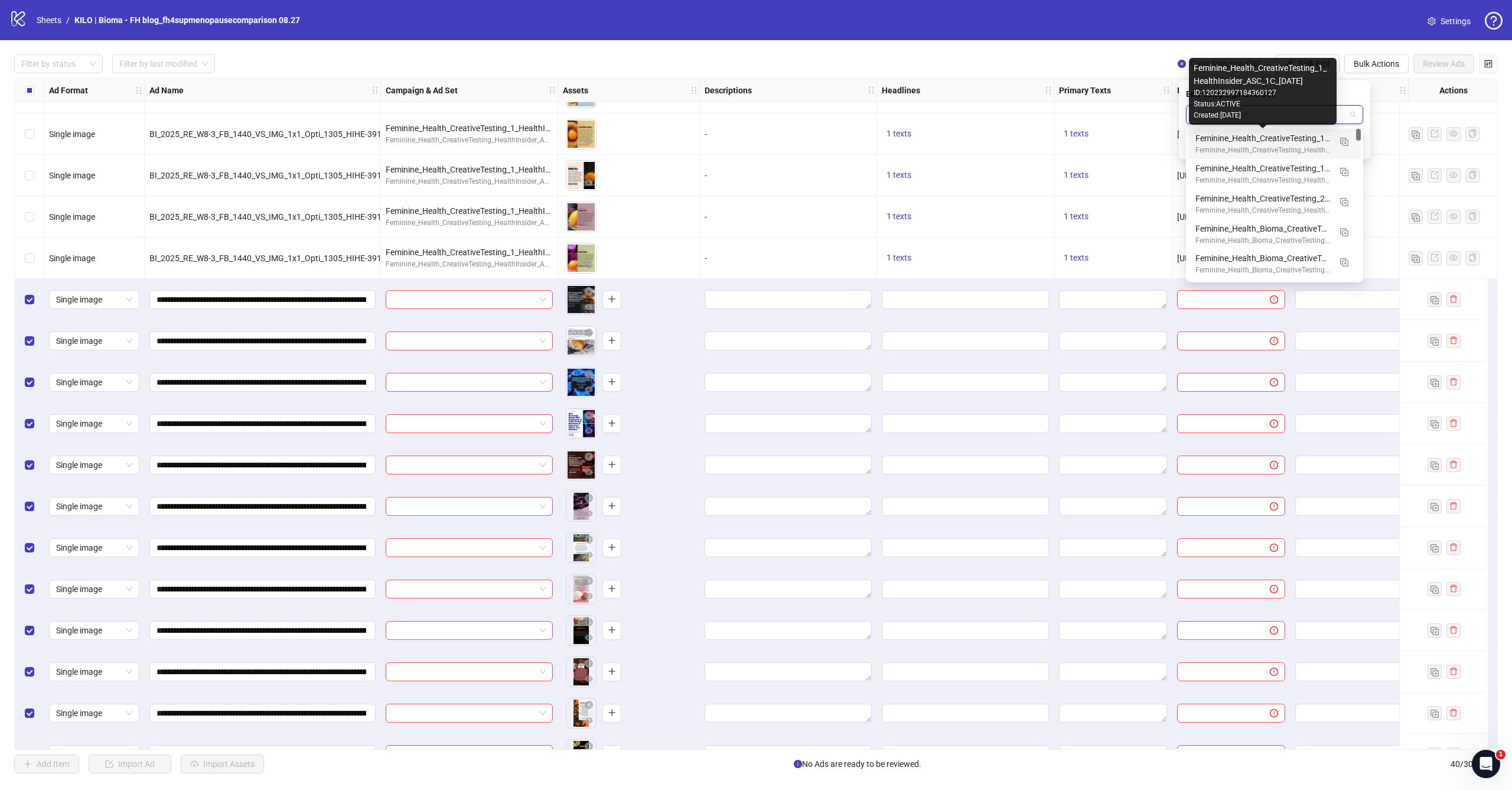
click at [1250, 137] on div "Feminine_Health_CreativeTesting_1_HealthInsider_ASC_1C_[DATE]" at bounding box center [1263, 138] width 134 height 13
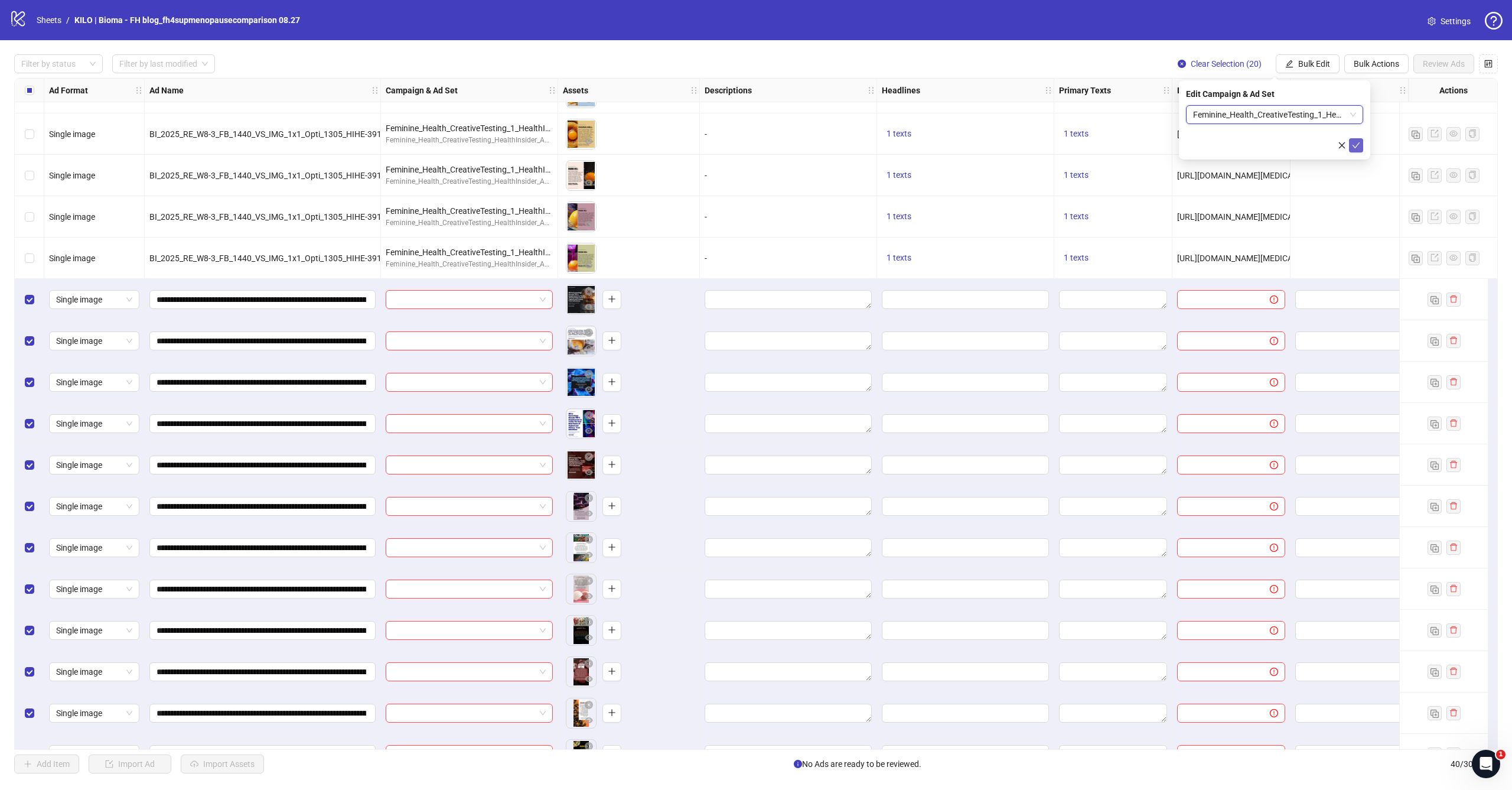
click at [1356, 149] on icon "check" at bounding box center [1356, 145] width 8 height 8
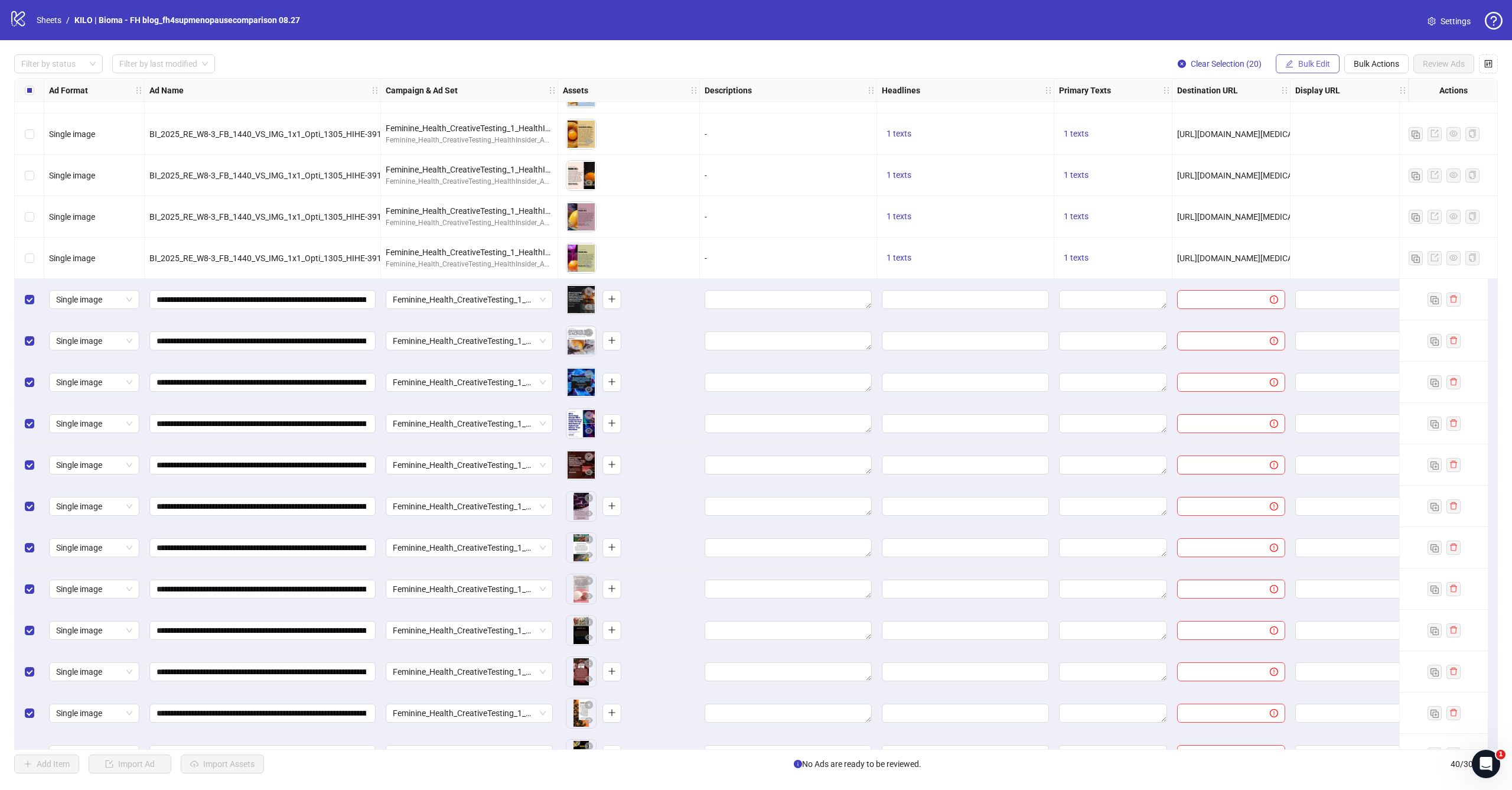
click at [1319, 63] on span "Bulk Edit" at bounding box center [1314, 64] width 32 height 10
click at [1304, 185] on span "Primary Texts" at bounding box center [1319, 183] width 70 height 13
click at [1277, 120] on textarea at bounding box center [1275, 120] width 177 height 32
paste textarea "**********"
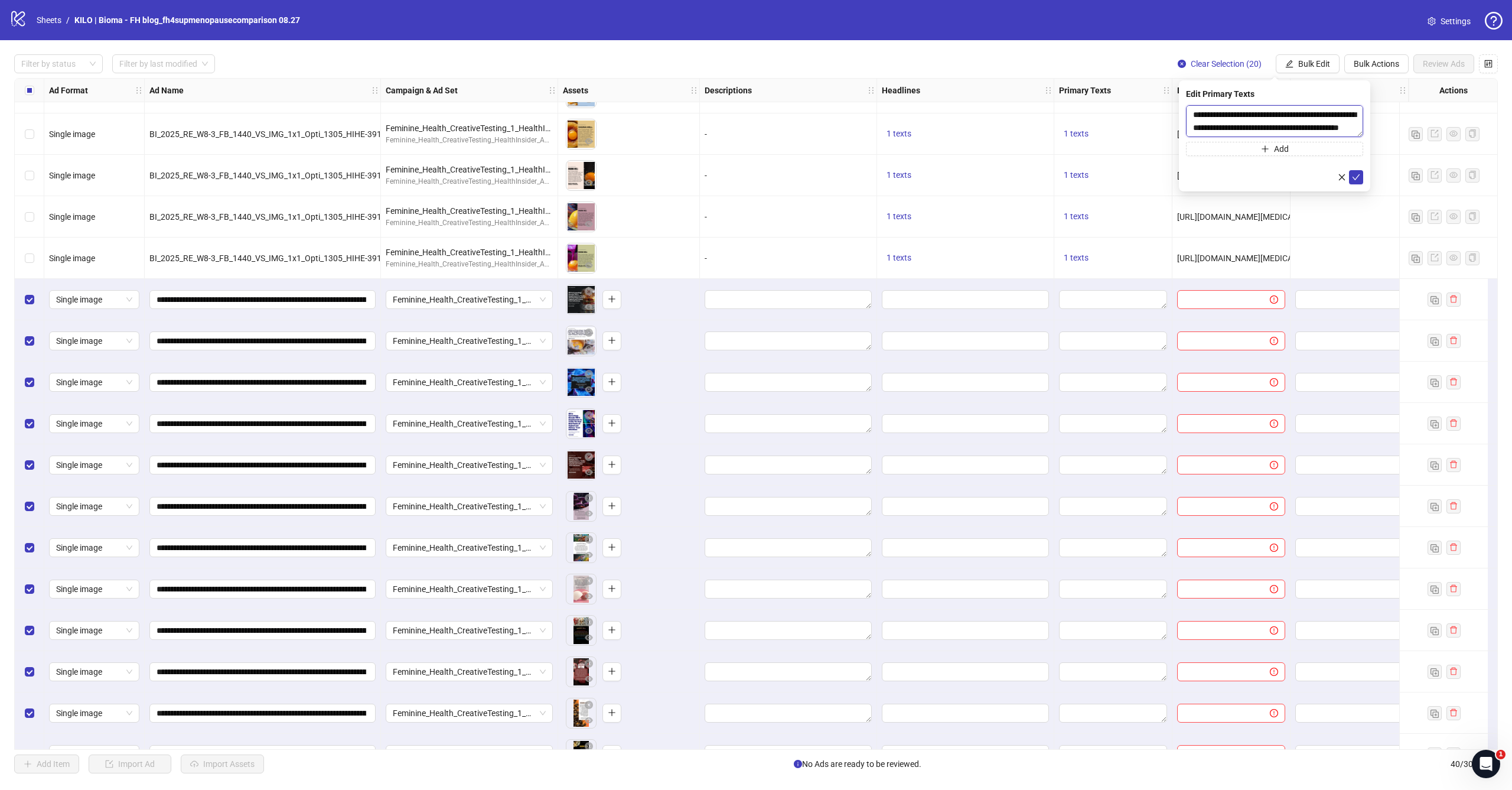
scroll to position [156, 0]
type textarea "**********"
click at [1358, 176] on icon "check" at bounding box center [1356, 177] width 8 height 8
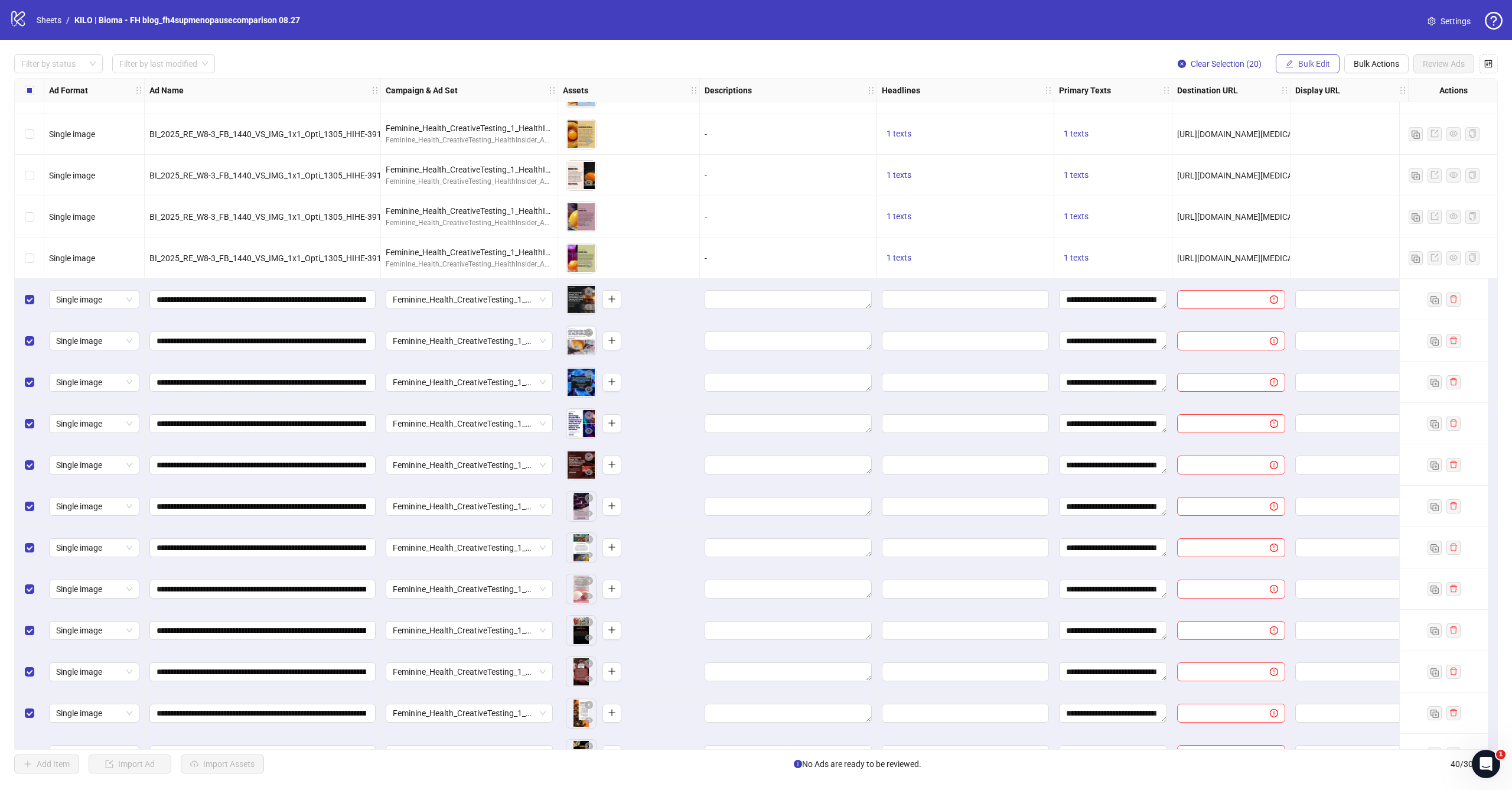
click at [1303, 61] on span "Bulk Edit" at bounding box center [1314, 64] width 32 height 10
click at [1297, 160] on span "Headlines" at bounding box center [1319, 163] width 70 height 13
click at [1256, 115] on div "Press Shift+Enter to add new input" at bounding box center [1275, 112] width 137 height 20
click at [1209, 105] on div "Press Shift+Enter to add new input" at bounding box center [1275, 112] width 137 height 20
click at [1202, 109] on input "text" at bounding box center [1275, 115] width 177 height 19
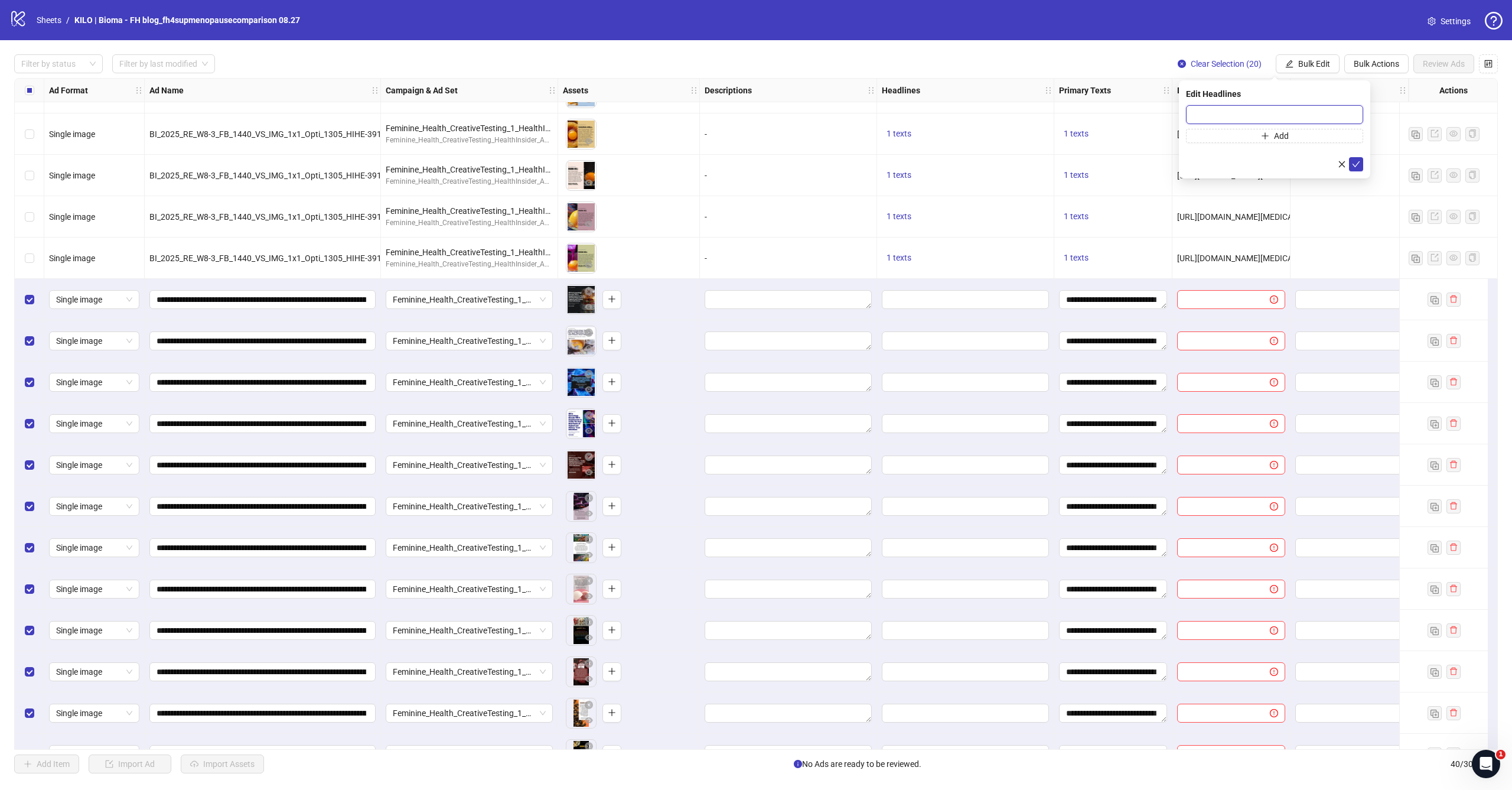
paste input "**********"
type input "**********"
click at [1356, 163] on icon "check" at bounding box center [1356, 164] width 8 height 8
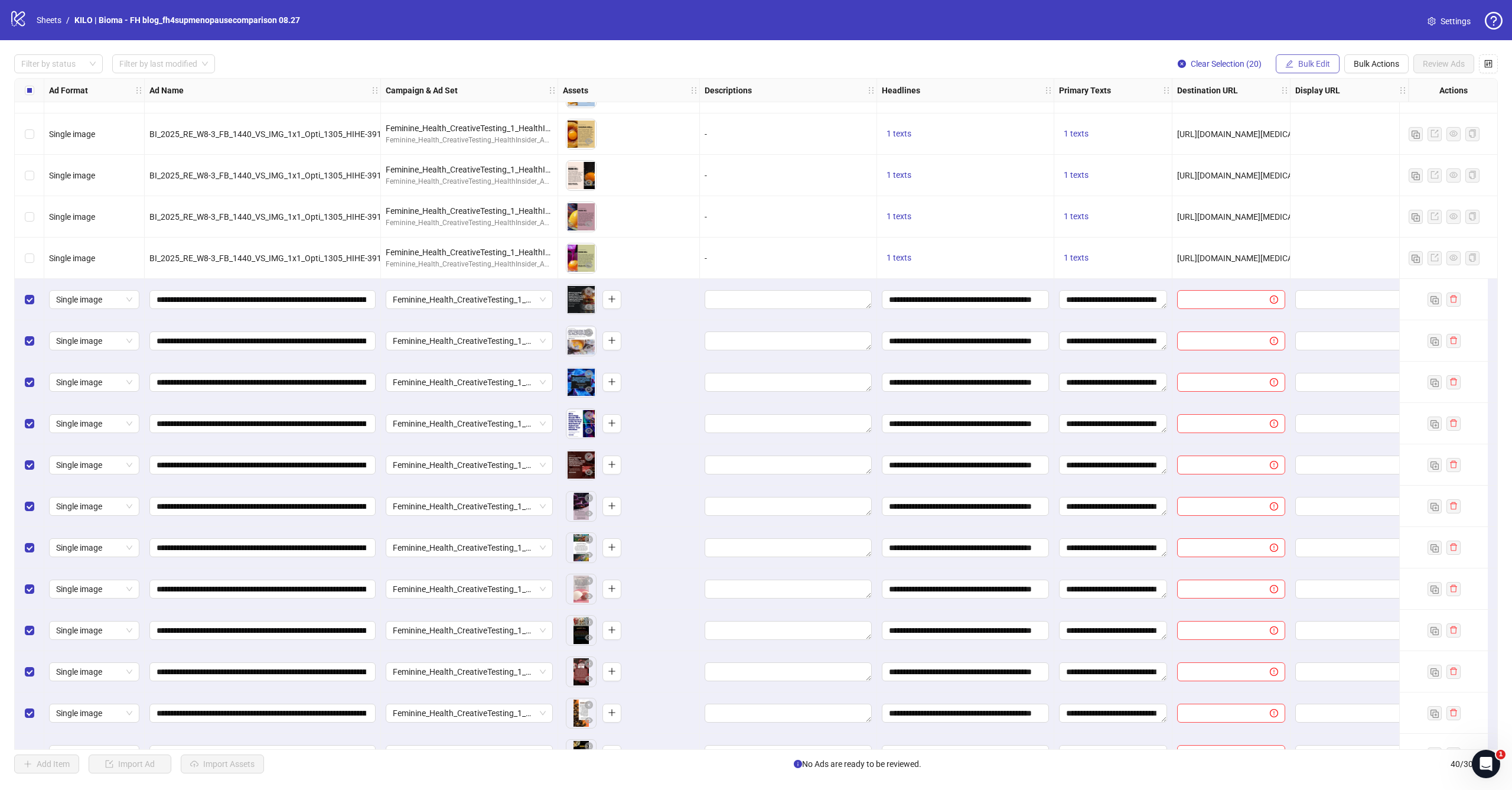
click at [1301, 61] on span "Bulk Edit" at bounding box center [1314, 64] width 32 height 10
click at [1300, 197] on span "Destination URL" at bounding box center [1319, 201] width 70 height 13
click at [1251, 114] on input "text" at bounding box center [1270, 115] width 154 height 13
paste input "**********"
type input "**********"
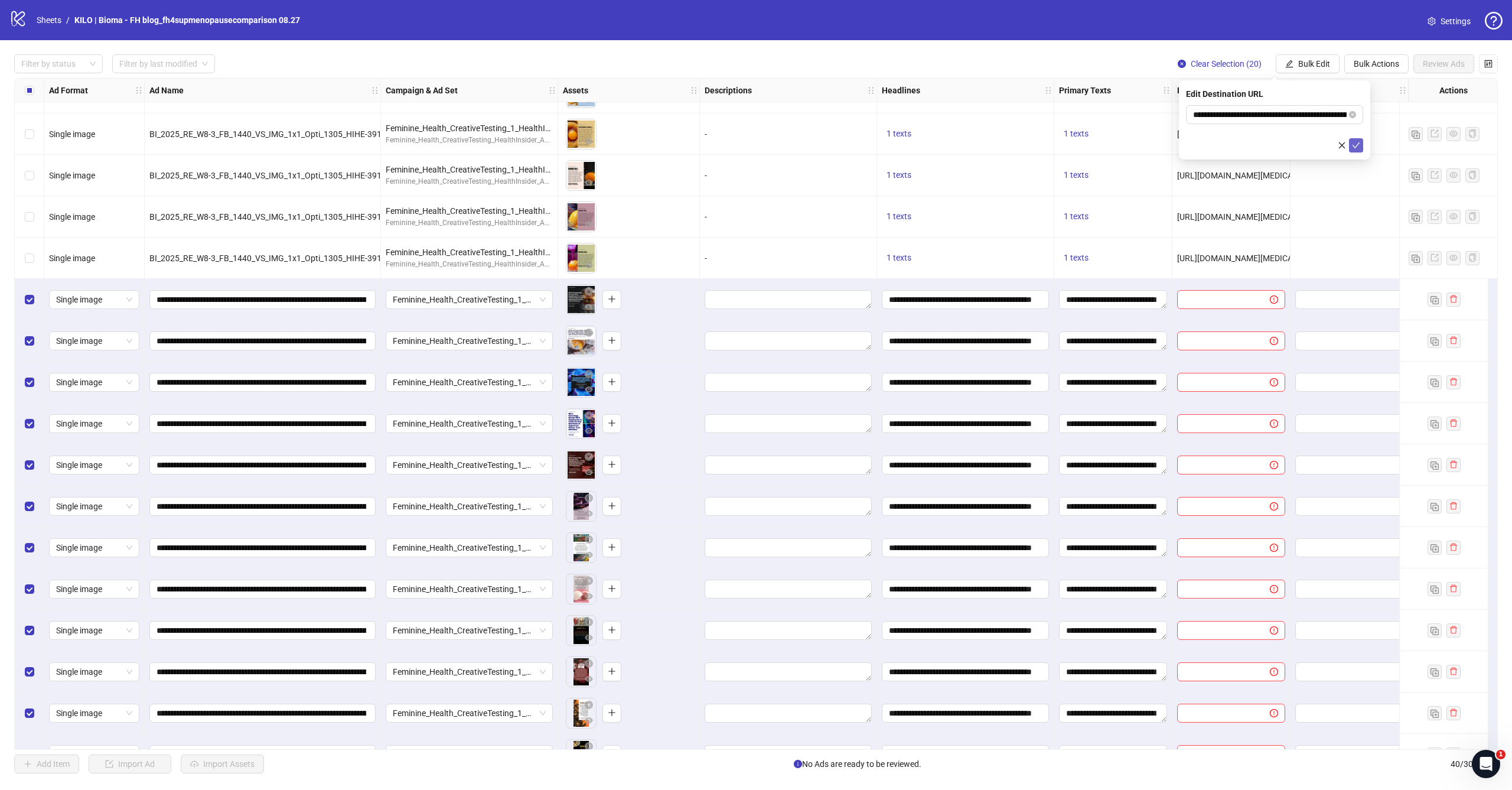
click at [1353, 143] on icon "check" at bounding box center [1356, 145] width 8 height 8
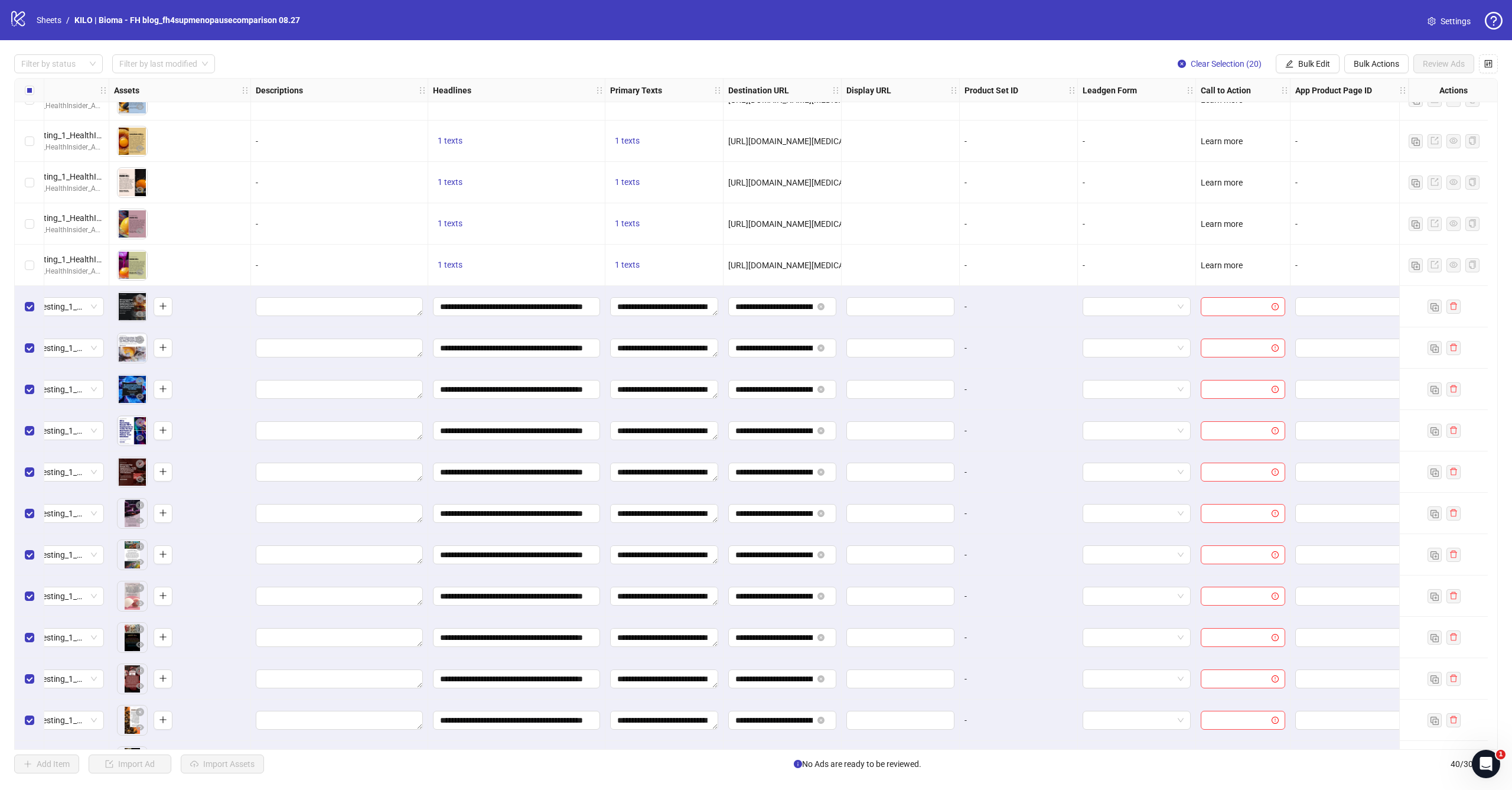
scroll to position [0, 0]
click at [1296, 60] on button "Bulk Edit" at bounding box center [1308, 64] width 64 height 19
click at [1306, 253] on span "Call to Action" at bounding box center [1319, 258] width 70 height 13
click at [1241, 120] on input "search" at bounding box center [1270, 115] width 152 height 18
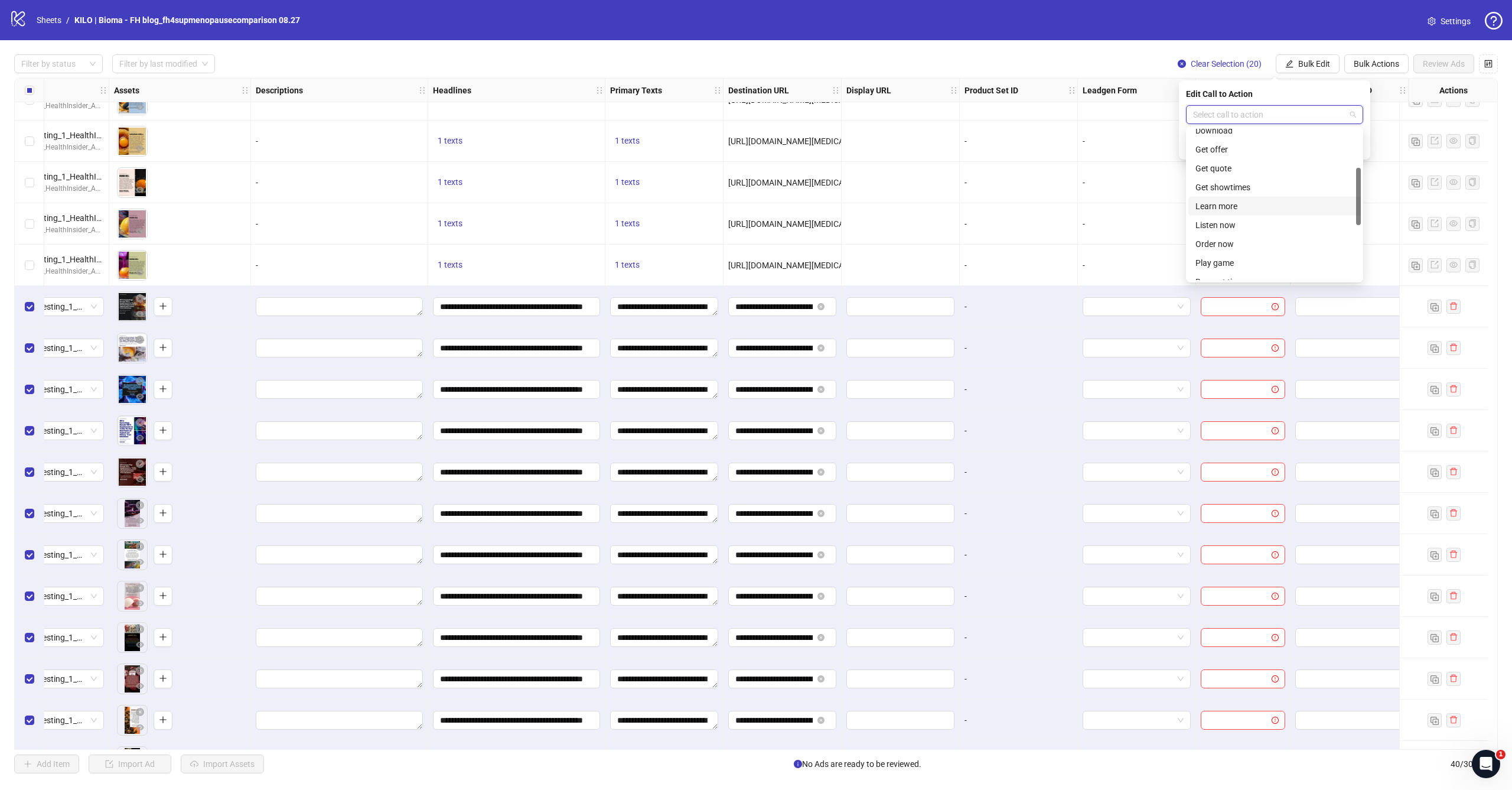
click at [1238, 208] on div "Learn more" at bounding box center [1275, 206] width 158 height 13
click at [1370, 146] on div "Edit Call to Action Learn more Learn more" at bounding box center [1274, 120] width 191 height 79
click at [1359, 146] on icon "check" at bounding box center [1356, 145] width 8 height 8
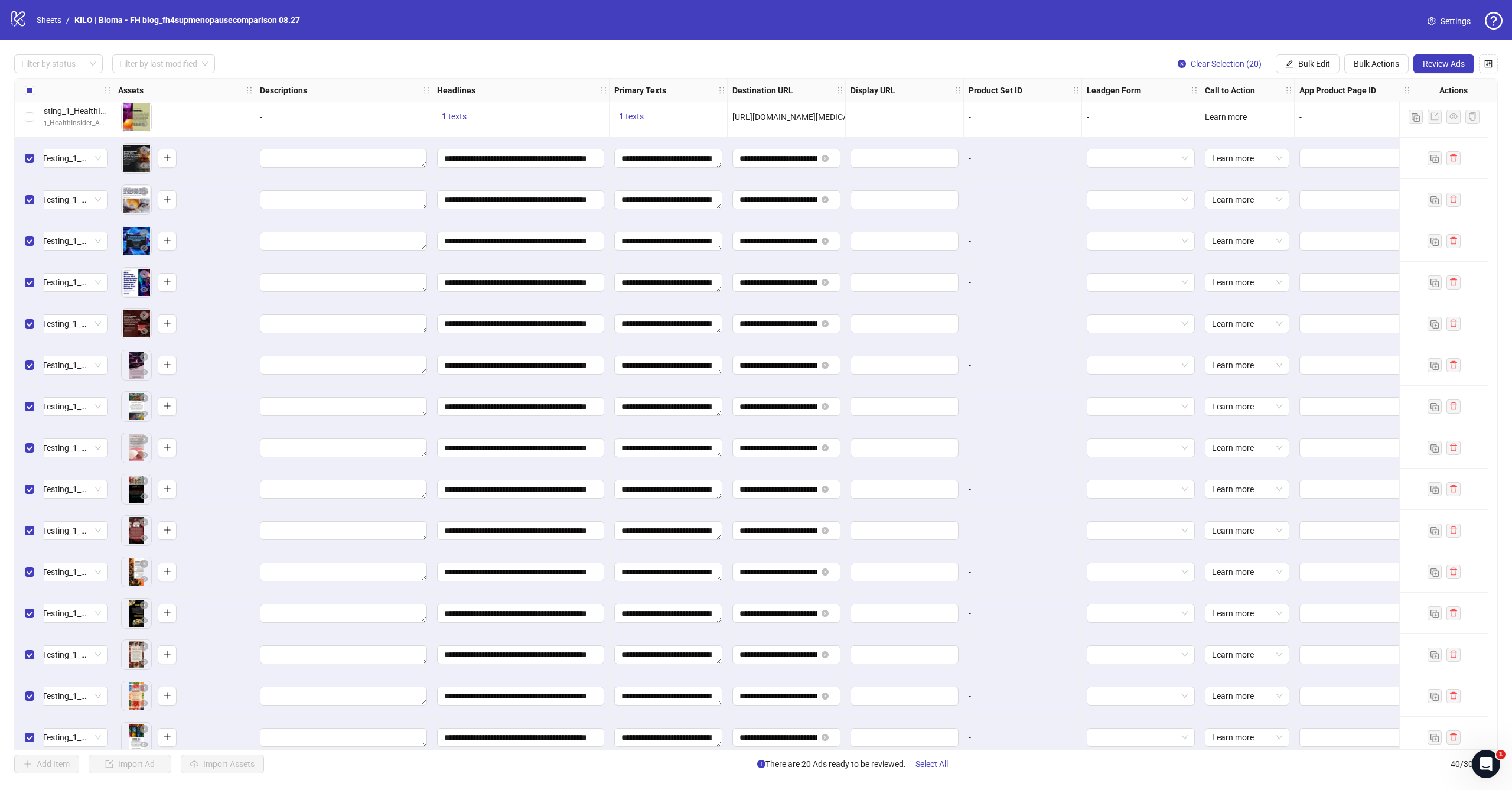
scroll to position [746, 445]
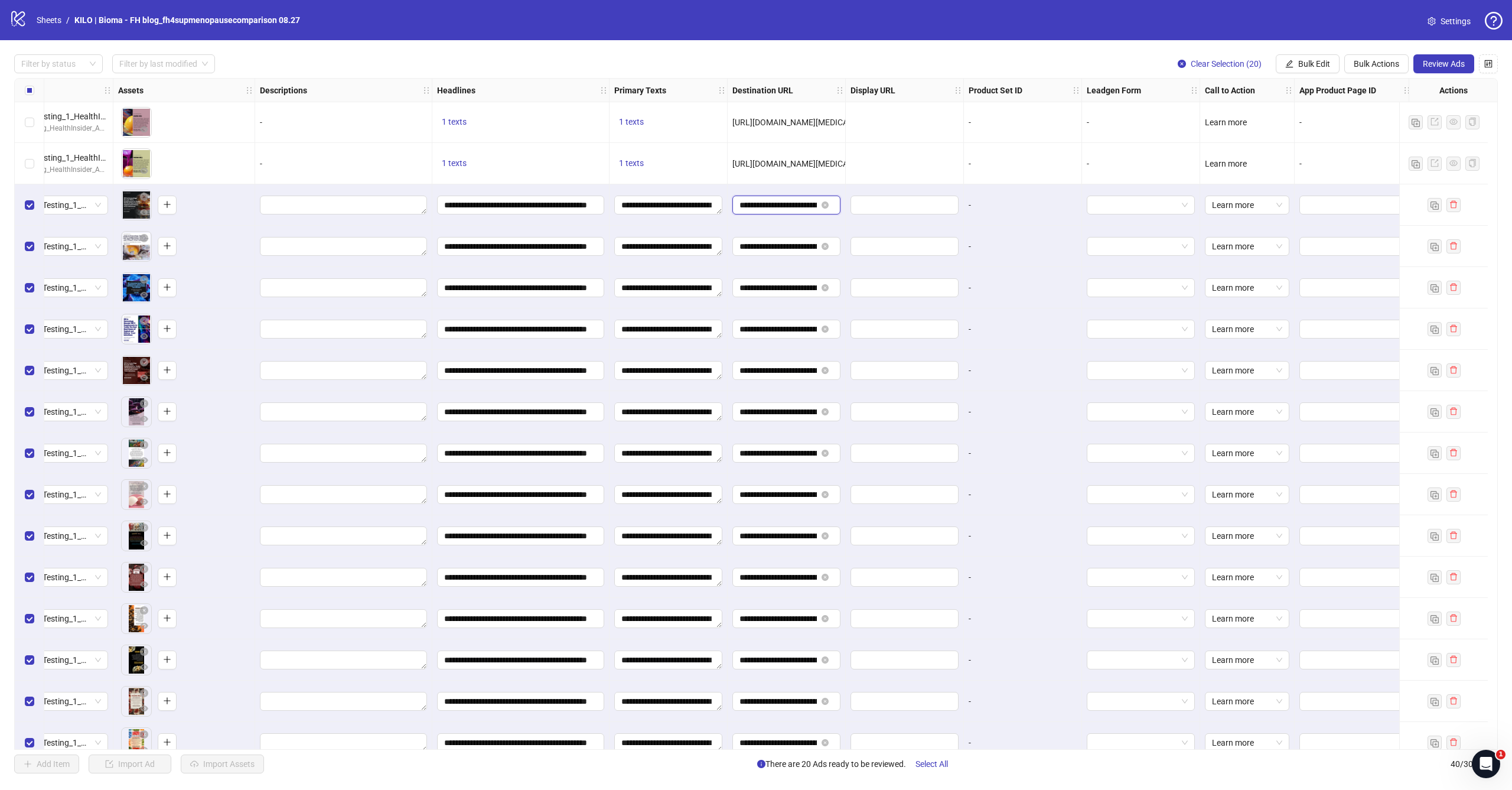
click at [767, 205] on input "**********" at bounding box center [778, 205] width 78 height 13
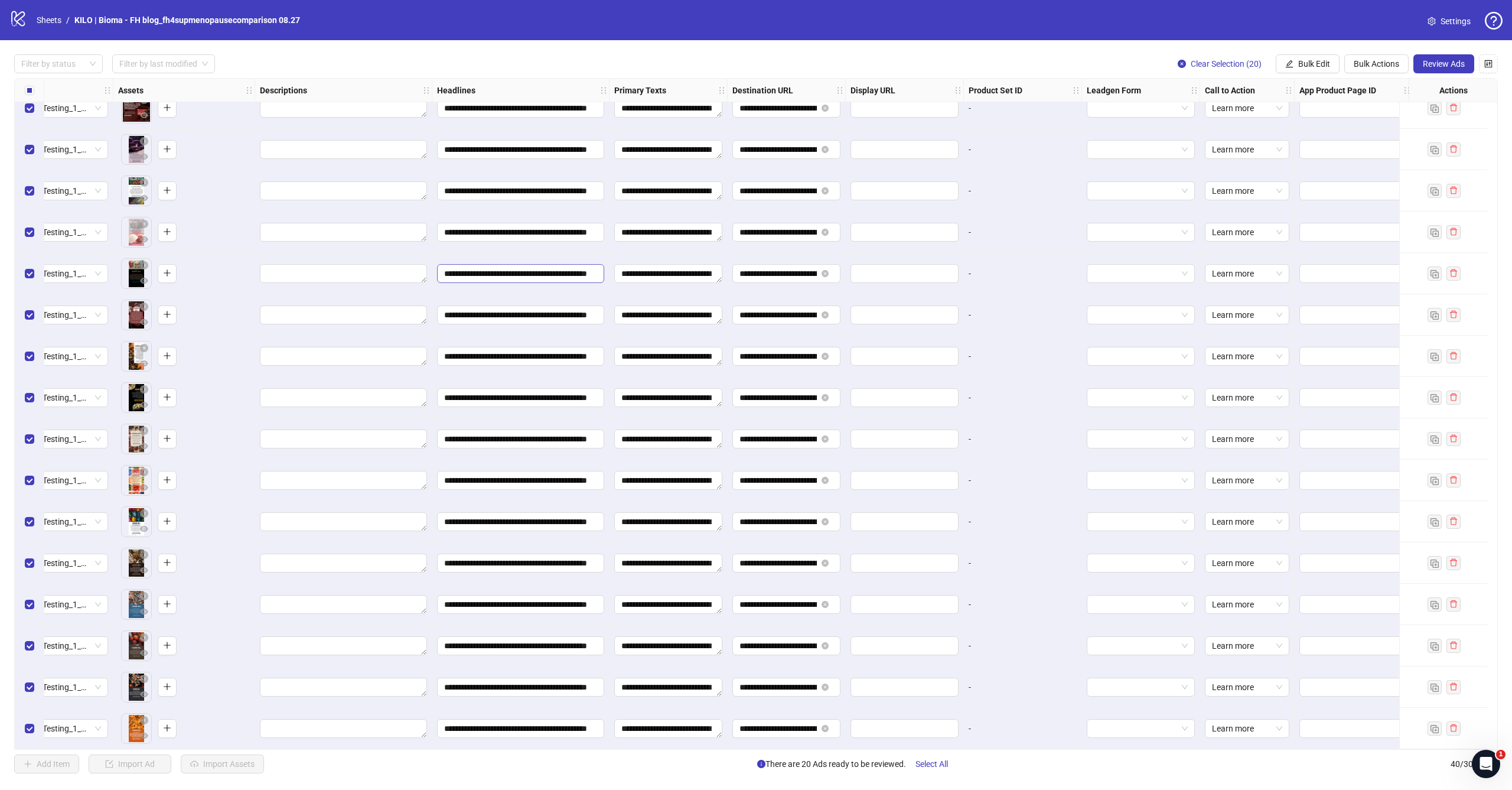
scroll to position [0, 0]
click at [1439, 66] on span "Review Ads" at bounding box center [1444, 64] width 42 height 10
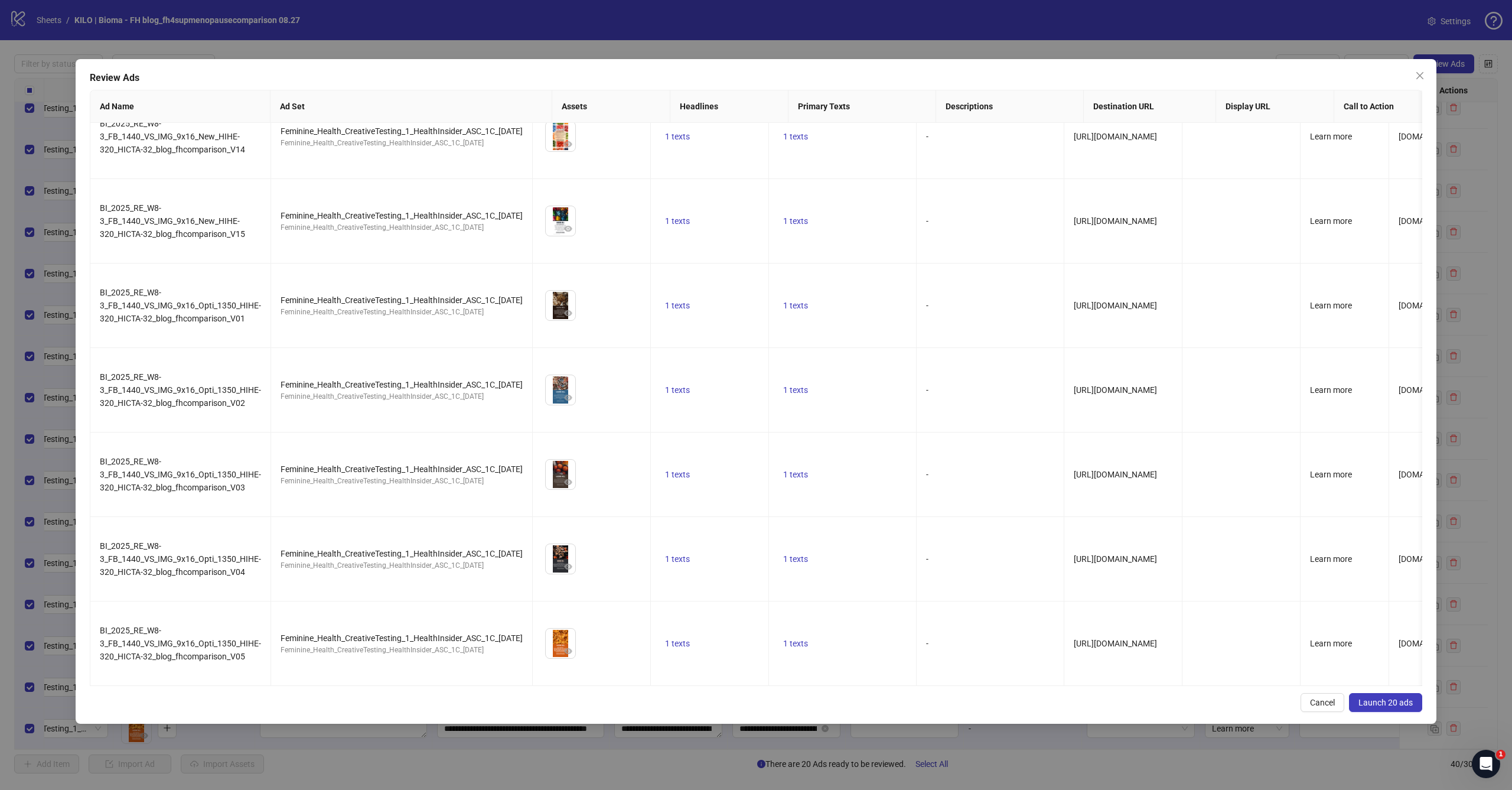
scroll to position [1127, 0]
click at [1400, 699] on span "Launch 20 ads" at bounding box center [1386, 703] width 55 height 10
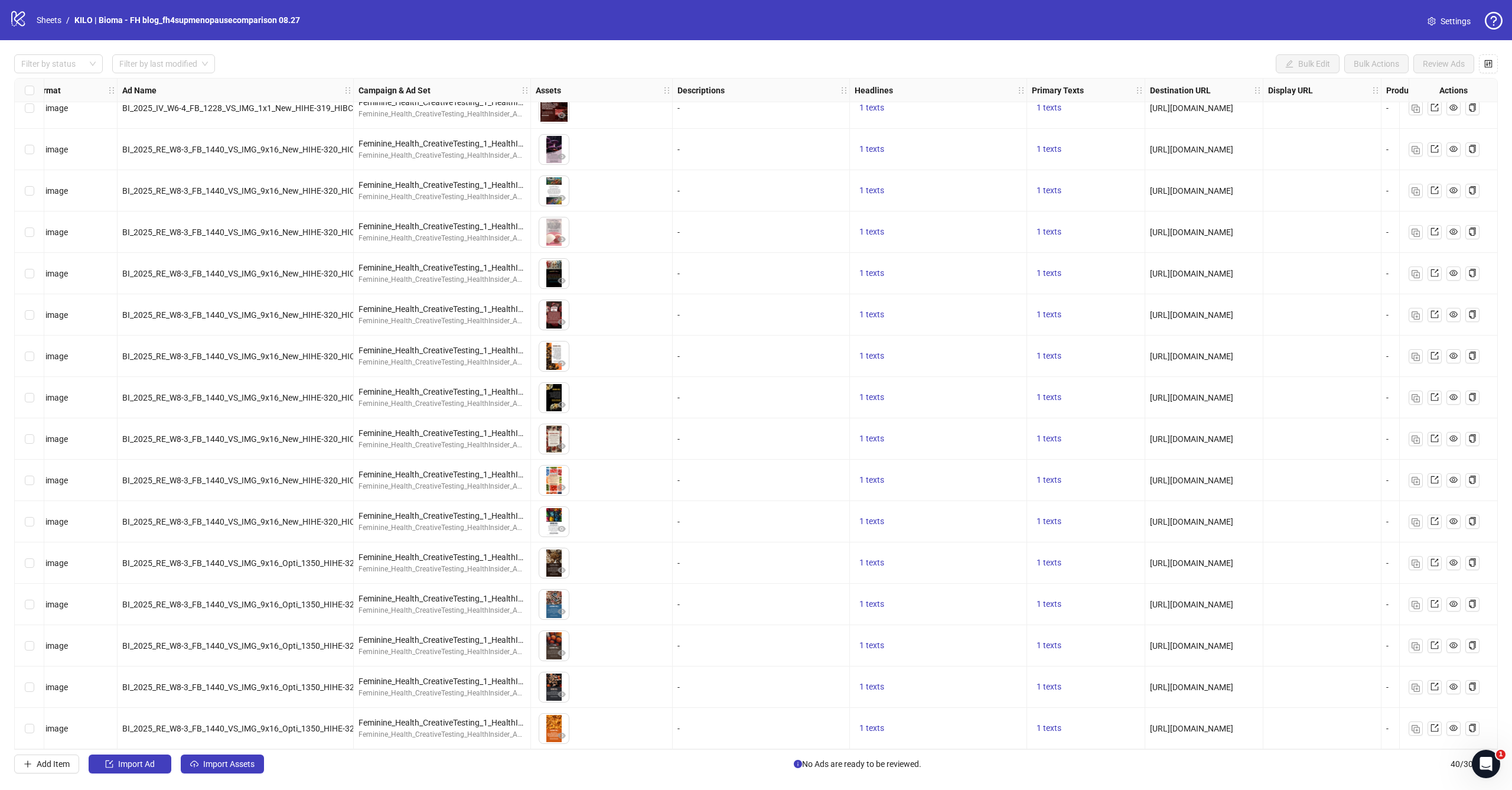
scroll to position [1012, 27]
click at [118, 761] on span "Import Ad" at bounding box center [137, 764] width 37 height 10
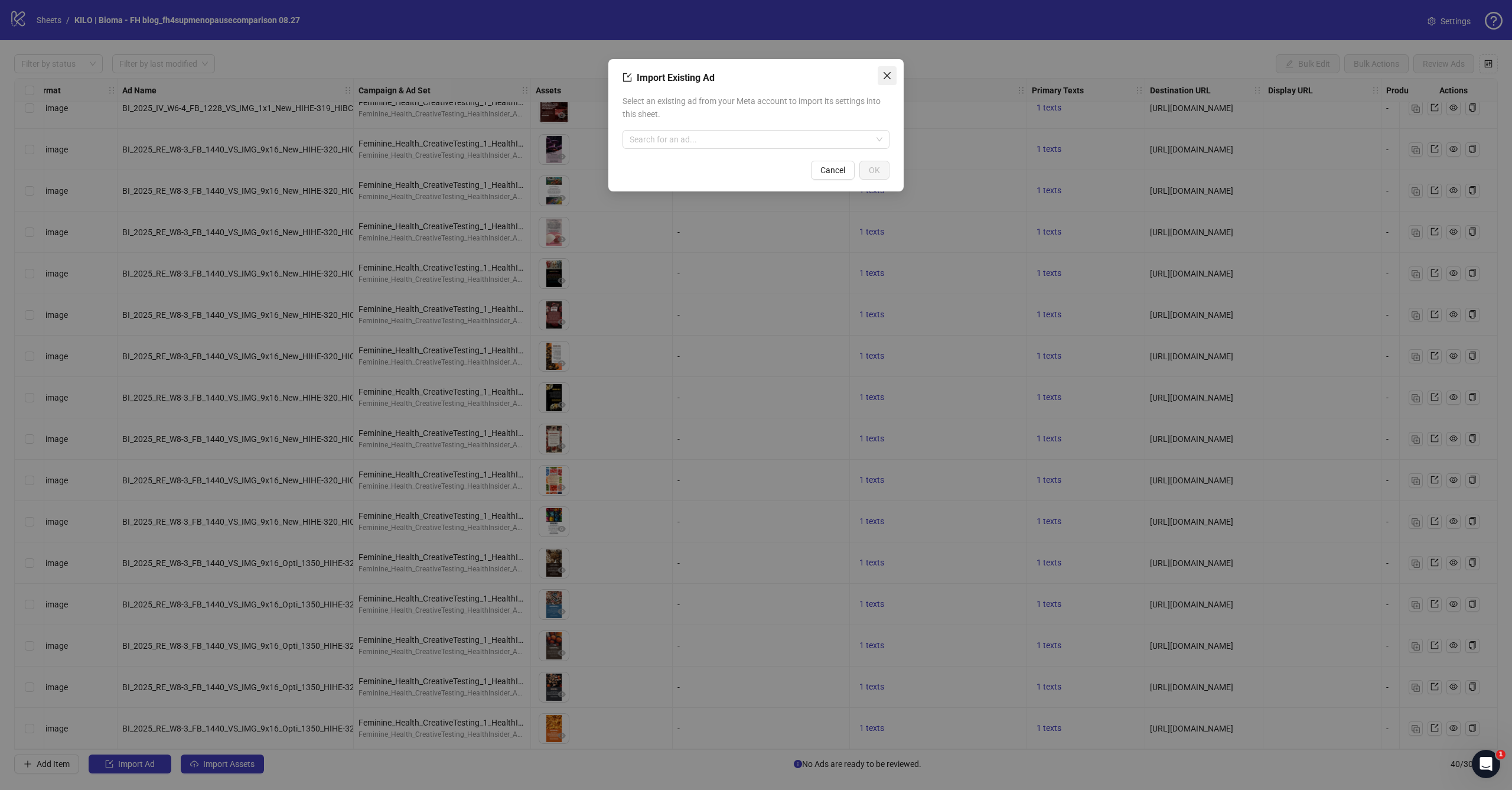
click at [885, 75] on icon "close" at bounding box center [887, 75] width 10 height 10
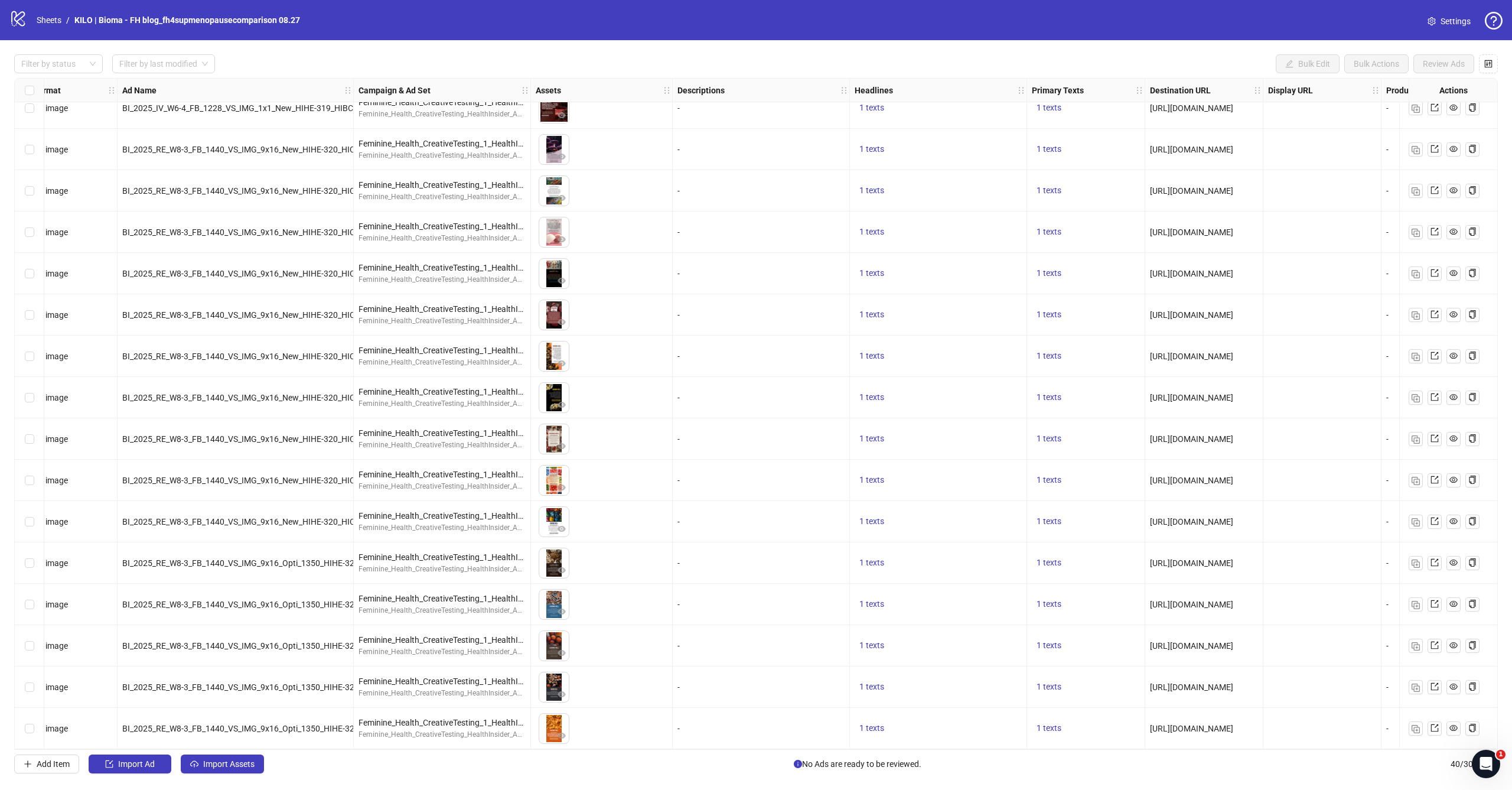
scroll to position [0, 0]
click at [144, 763] on span "Import Ad" at bounding box center [137, 764] width 37 height 10
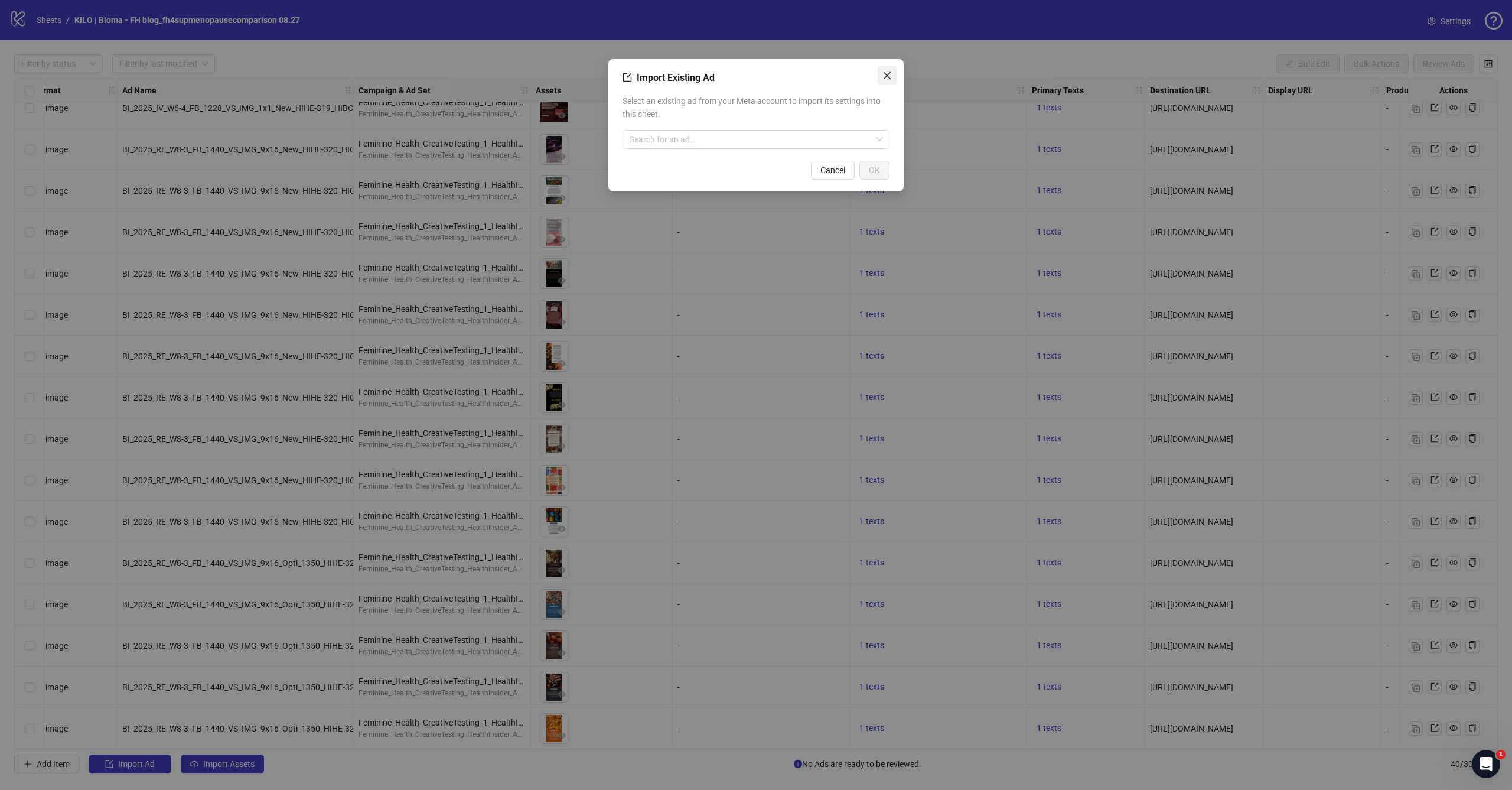
click at [883, 80] on icon "close" at bounding box center [887, 75] width 10 height 10
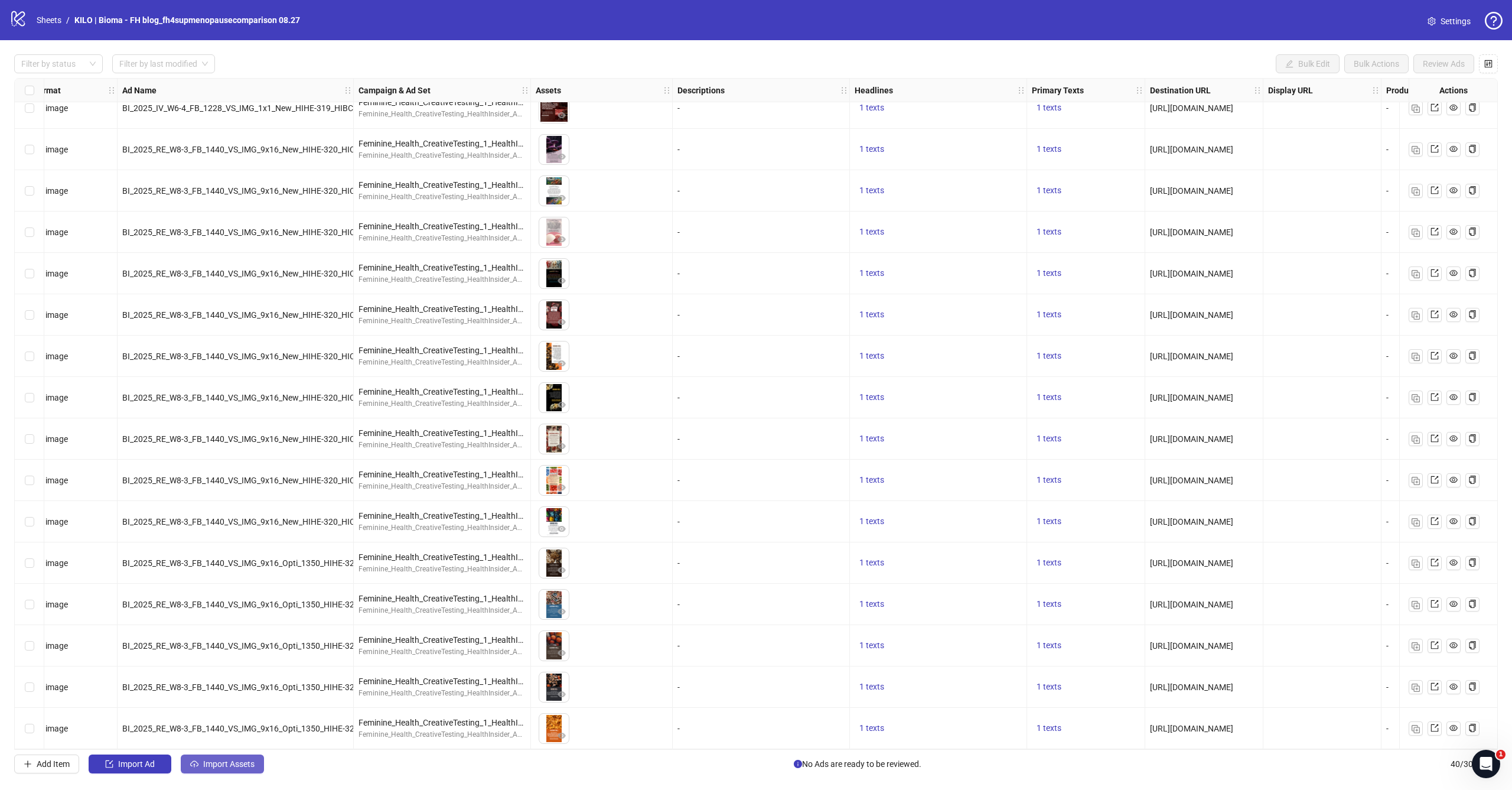
click at [220, 771] on button "Import Assets" at bounding box center [222, 764] width 83 height 19
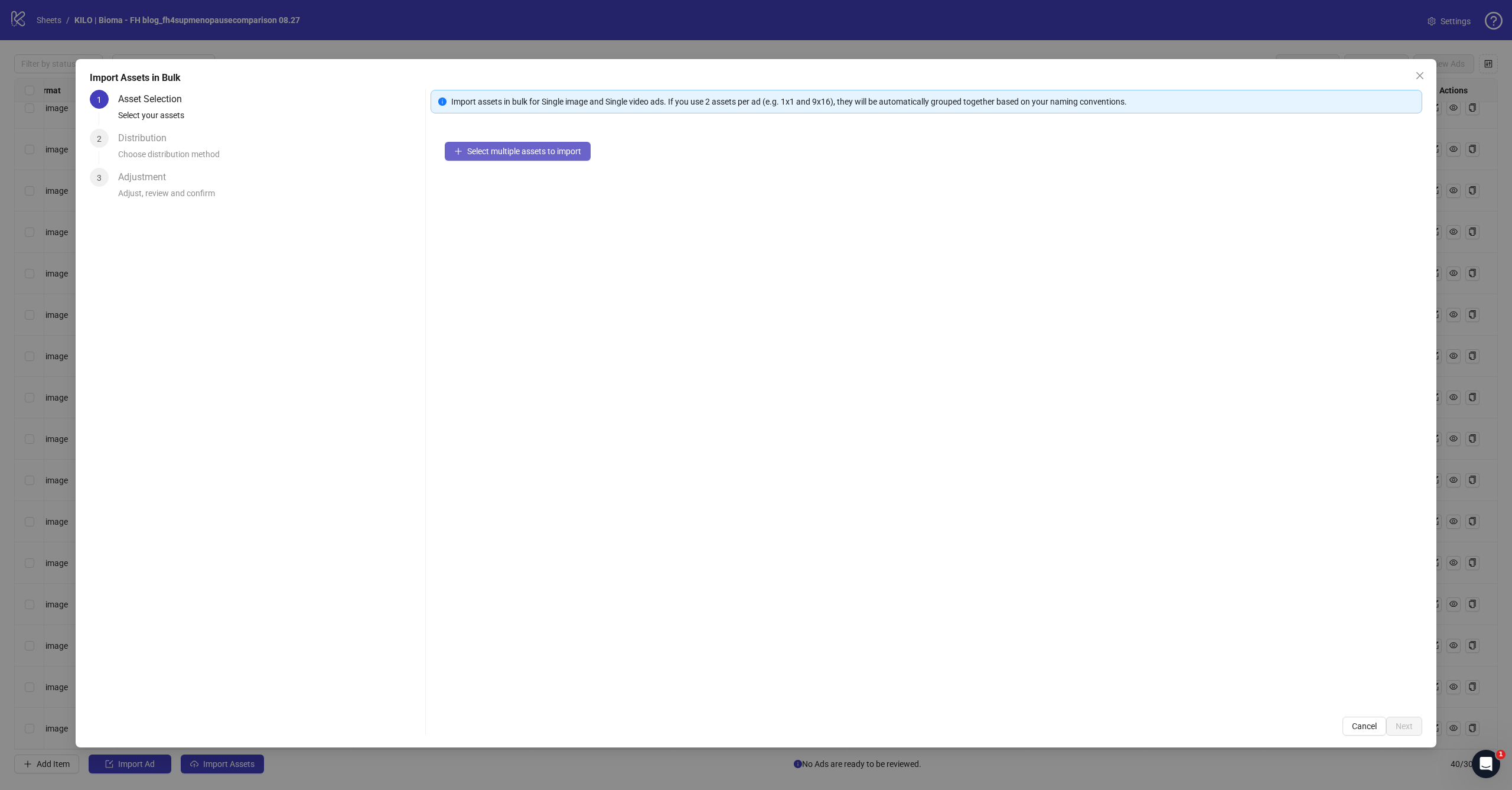
click at [516, 155] on span "Select multiple assets to import" at bounding box center [524, 151] width 114 height 10
click at [1410, 731] on span "Next" at bounding box center [1404, 726] width 17 height 10
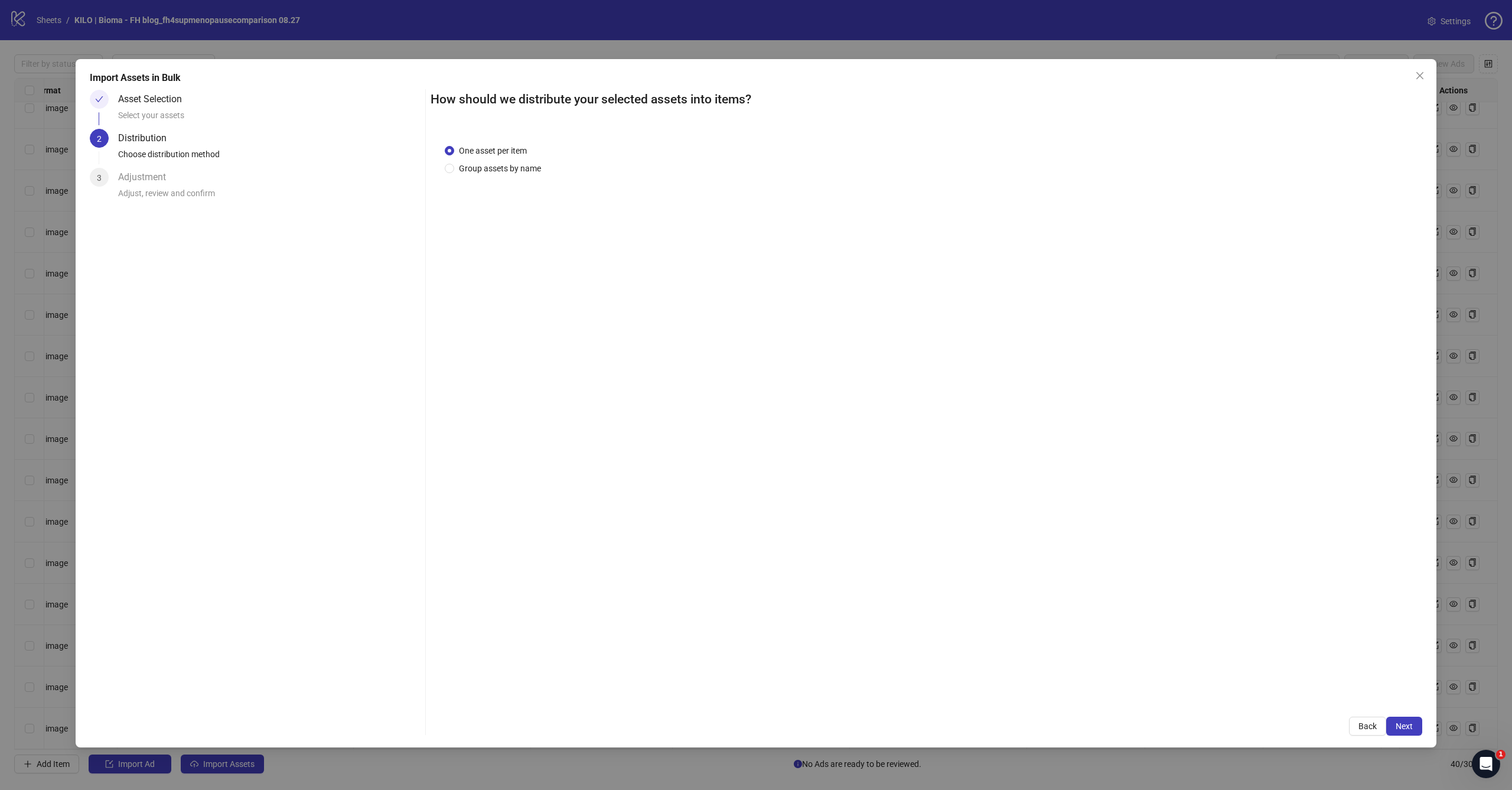
click at [1410, 731] on span "Next" at bounding box center [1404, 726] width 17 height 10
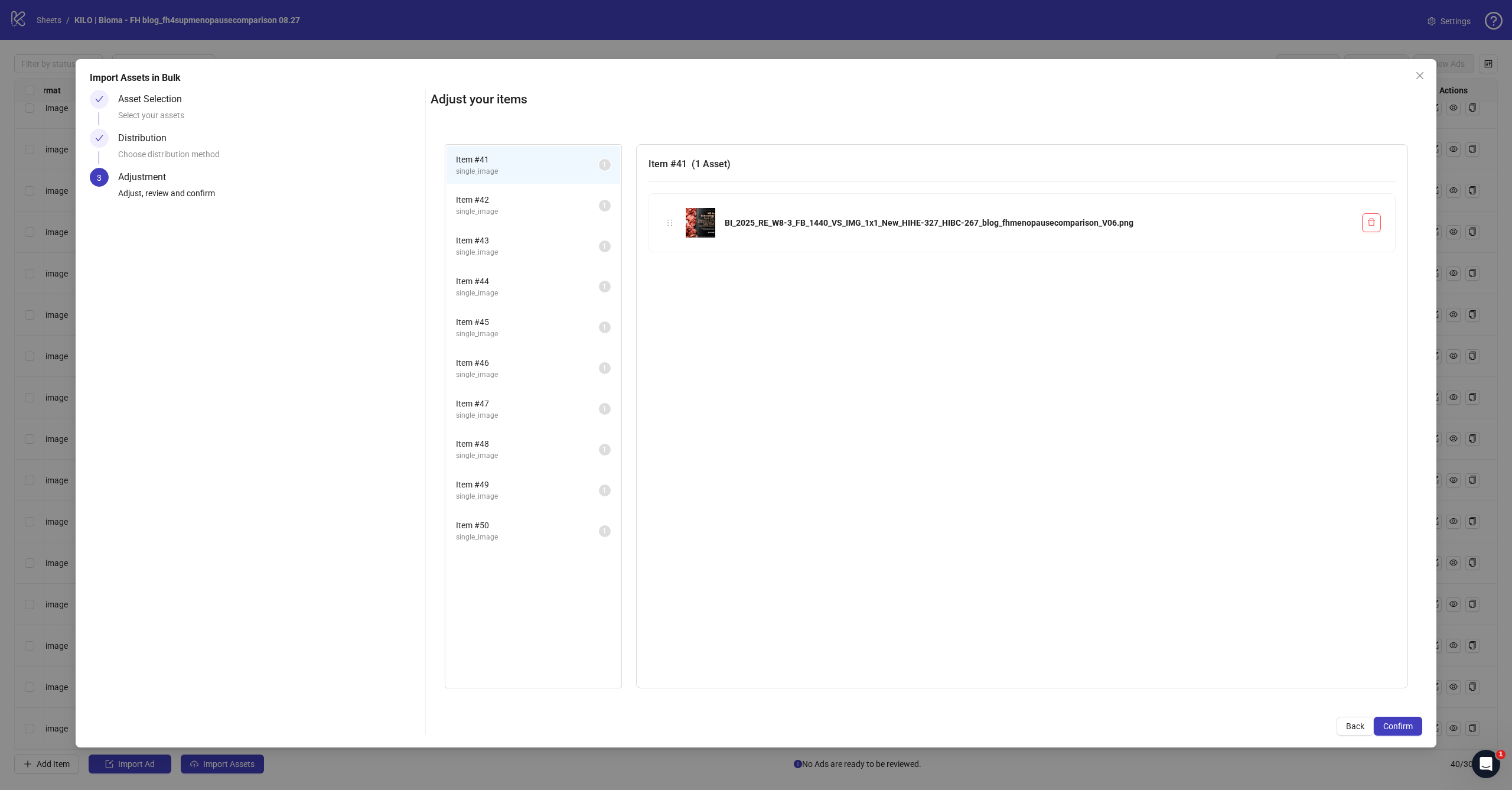
click at [1410, 731] on span "Confirm" at bounding box center [1398, 726] width 30 height 10
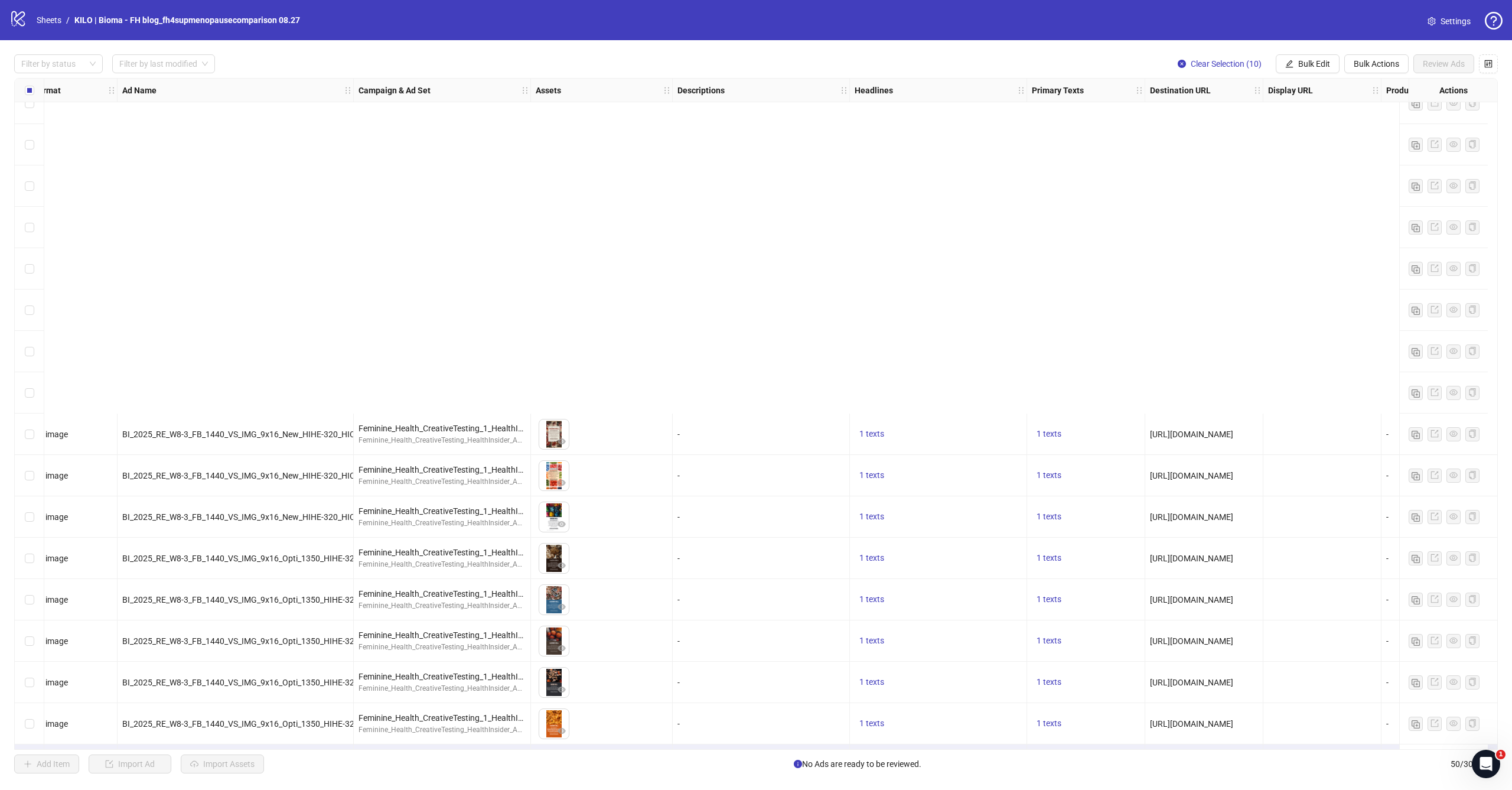
scroll to position [1426, 27]
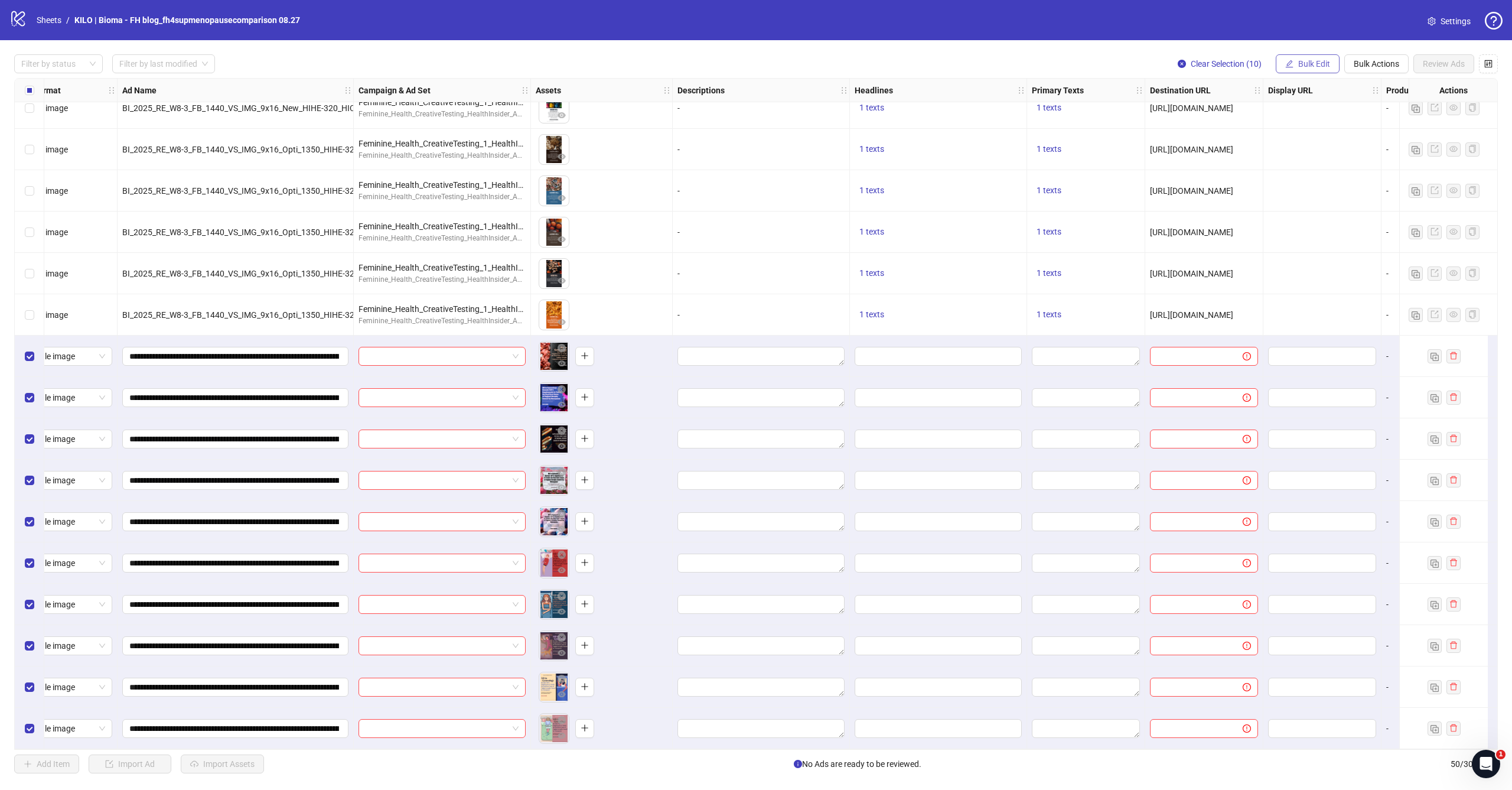
click at [1318, 67] on span "Bulk Edit" at bounding box center [1314, 64] width 32 height 10
click at [1336, 122] on span "Campaign & Ad Set" at bounding box center [1319, 126] width 70 height 13
click at [1251, 109] on input "search" at bounding box center [1270, 115] width 152 height 18
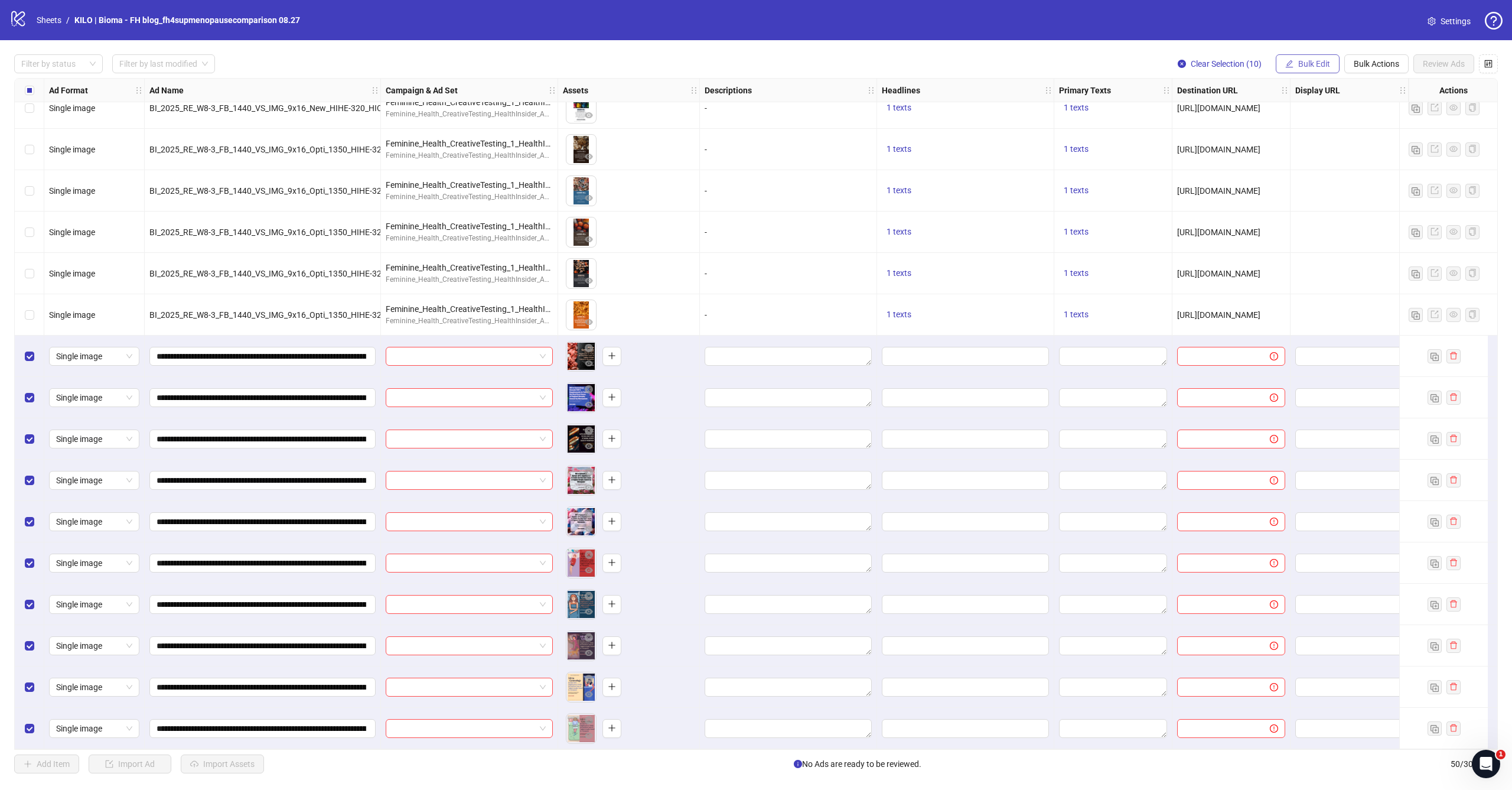
click at [1309, 59] on span "Bulk Edit" at bounding box center [1314, 64] width 32 height 10
click at [1344, 126] on span "Campaign & Ad Set" at bounding box center [1319, 126] width 70 height 13
click at [1252, 104] on div "Edit Campaign & Ad Set Select an adset" at bounding box center [1274, 120] width 191 height 79
click at [1251, 112] on input "search" at bounding box center [1270, 115] width 152 height 18
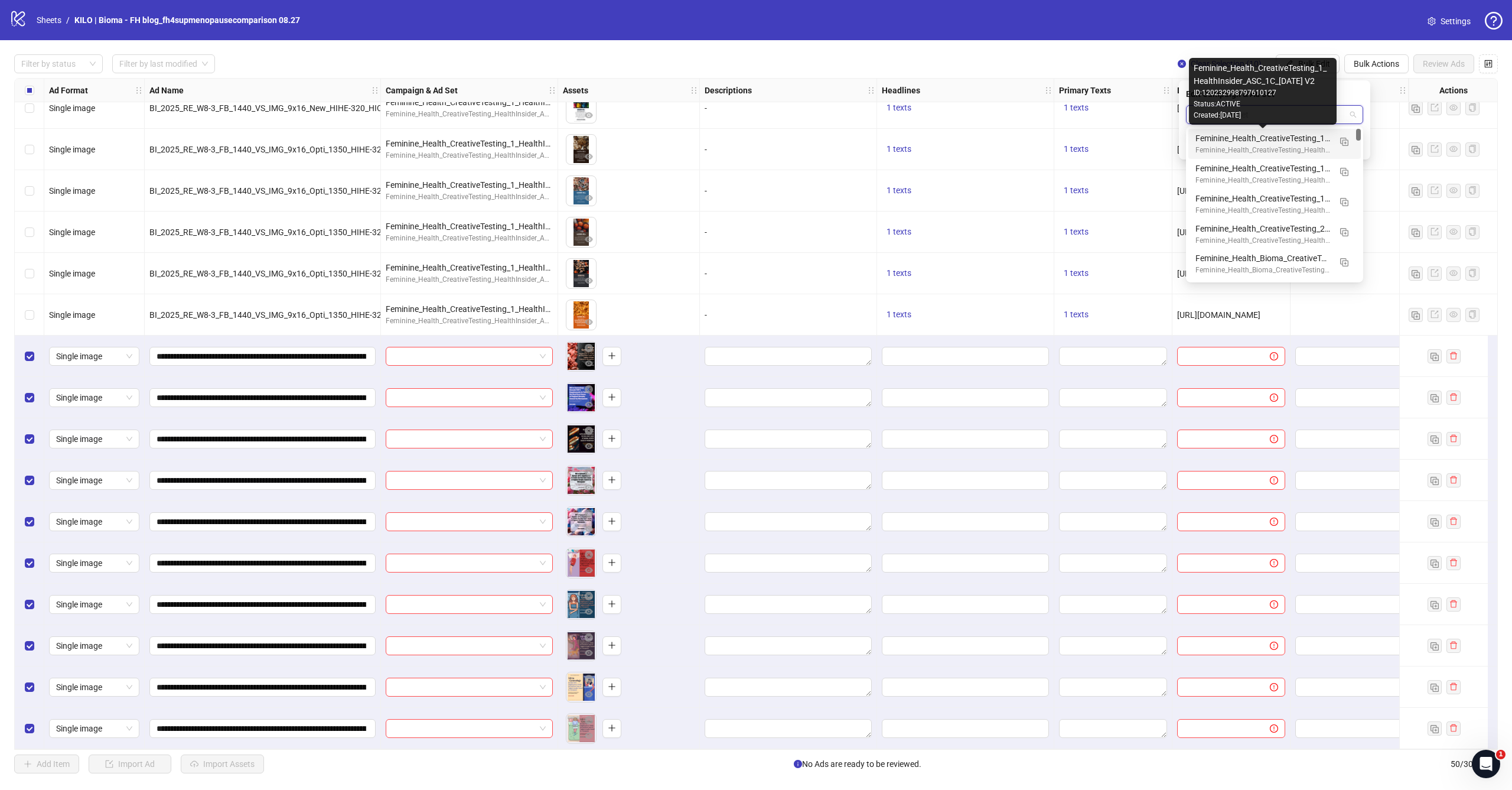
click at [1248, 134] on div "Feminine_Health_CreativeTesting_1_HealthInsider_ASC_1C_[DATE] V2" at bounding box center [1263, 138] width 134 height 13
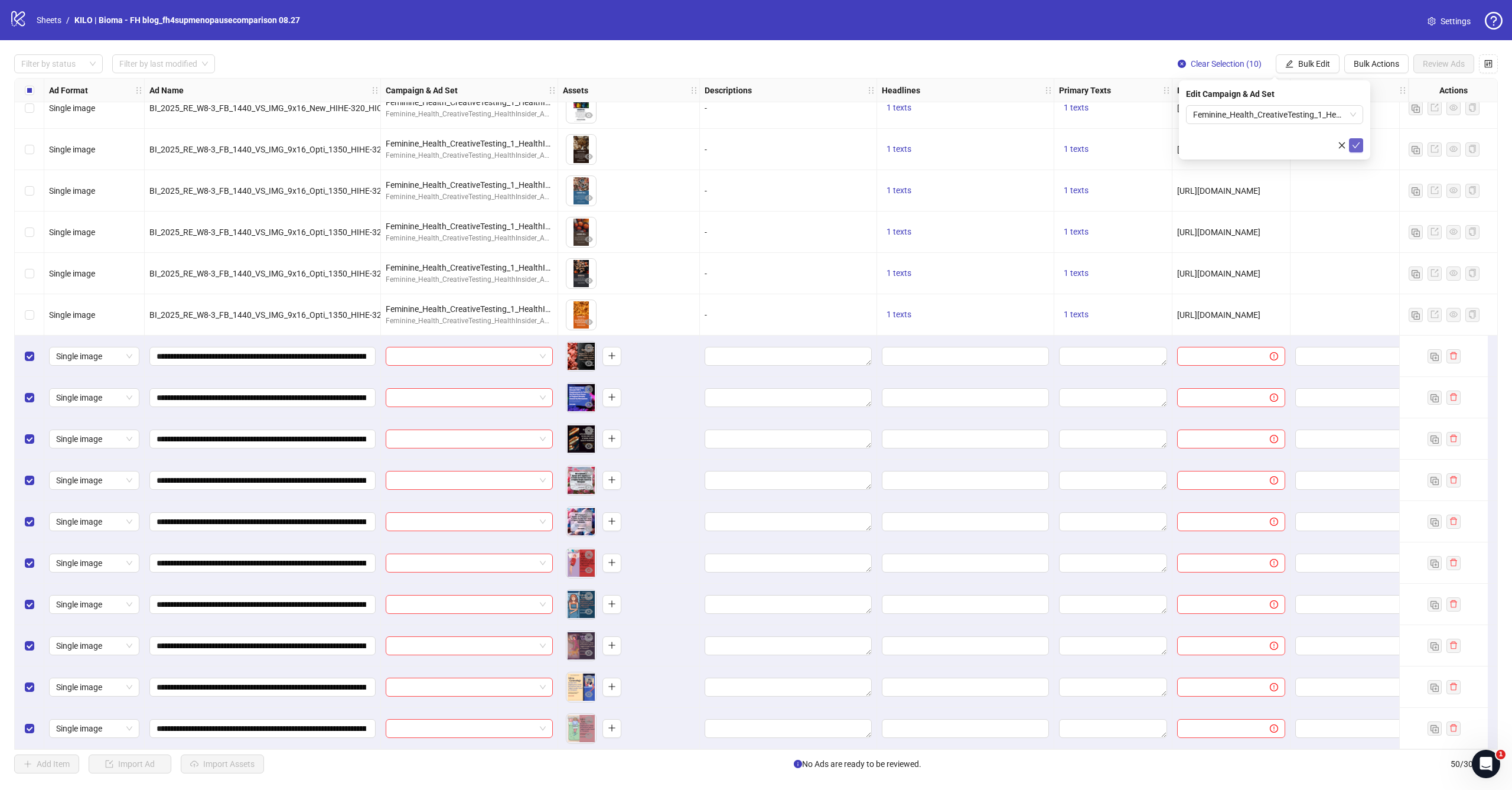
click at [1361, 146] on button "submit" at bounding box center [1356, 145] width 14 height 14
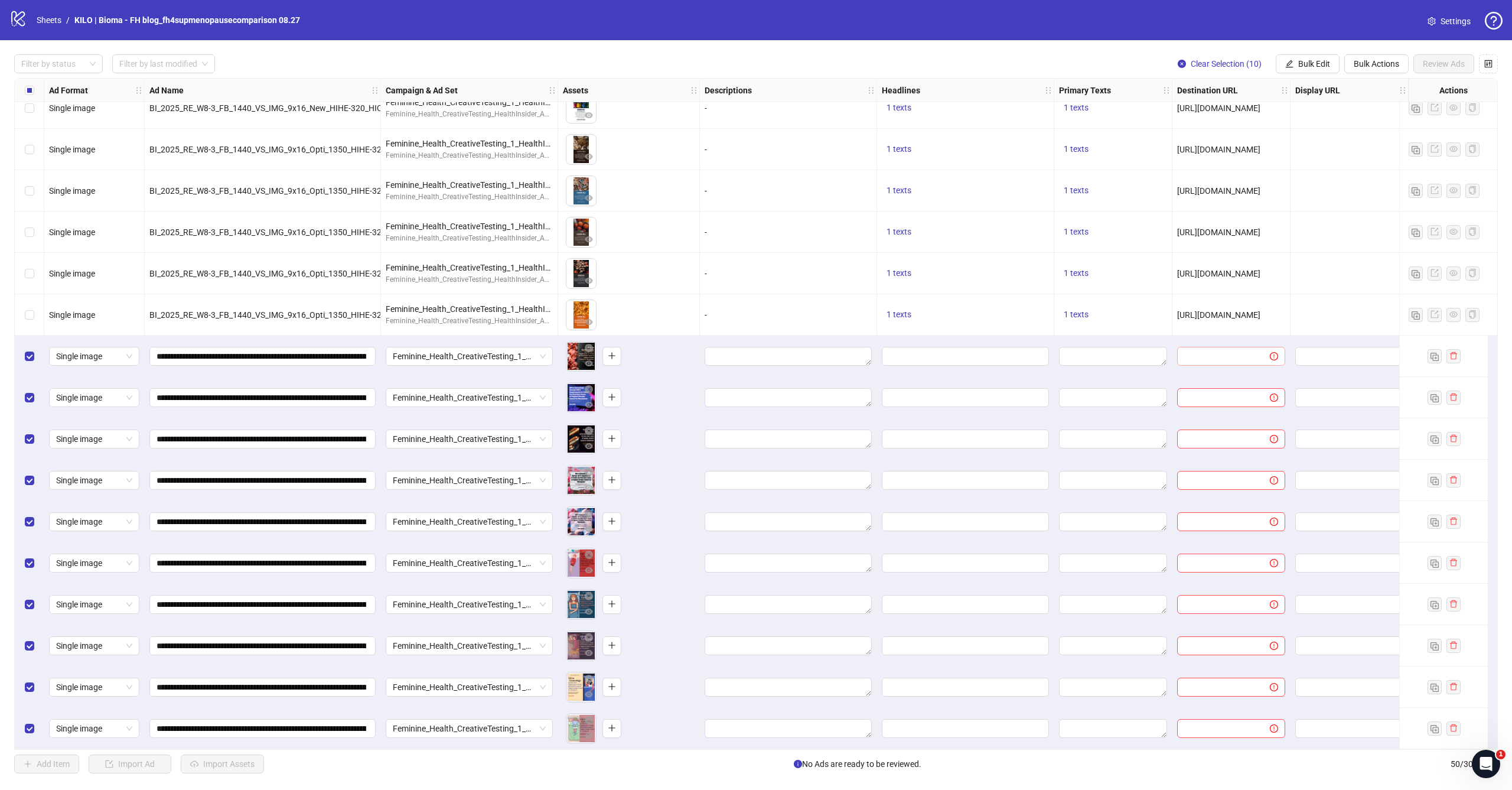
click at [1245, 358] on span at bounding box center [1231, 356] width 108 height 19
click at [1319, 71] on button "Bulk Edit" at bounding box center [1308, 64] width 64 height 19
click at [1325, 198] on span "Destination URL" at bounding box center [1319, 201] width 70 height 13
click at [1261, 113] on input "text" at bounding box center [1270, 115] width 154 height 13
paste input "**********"
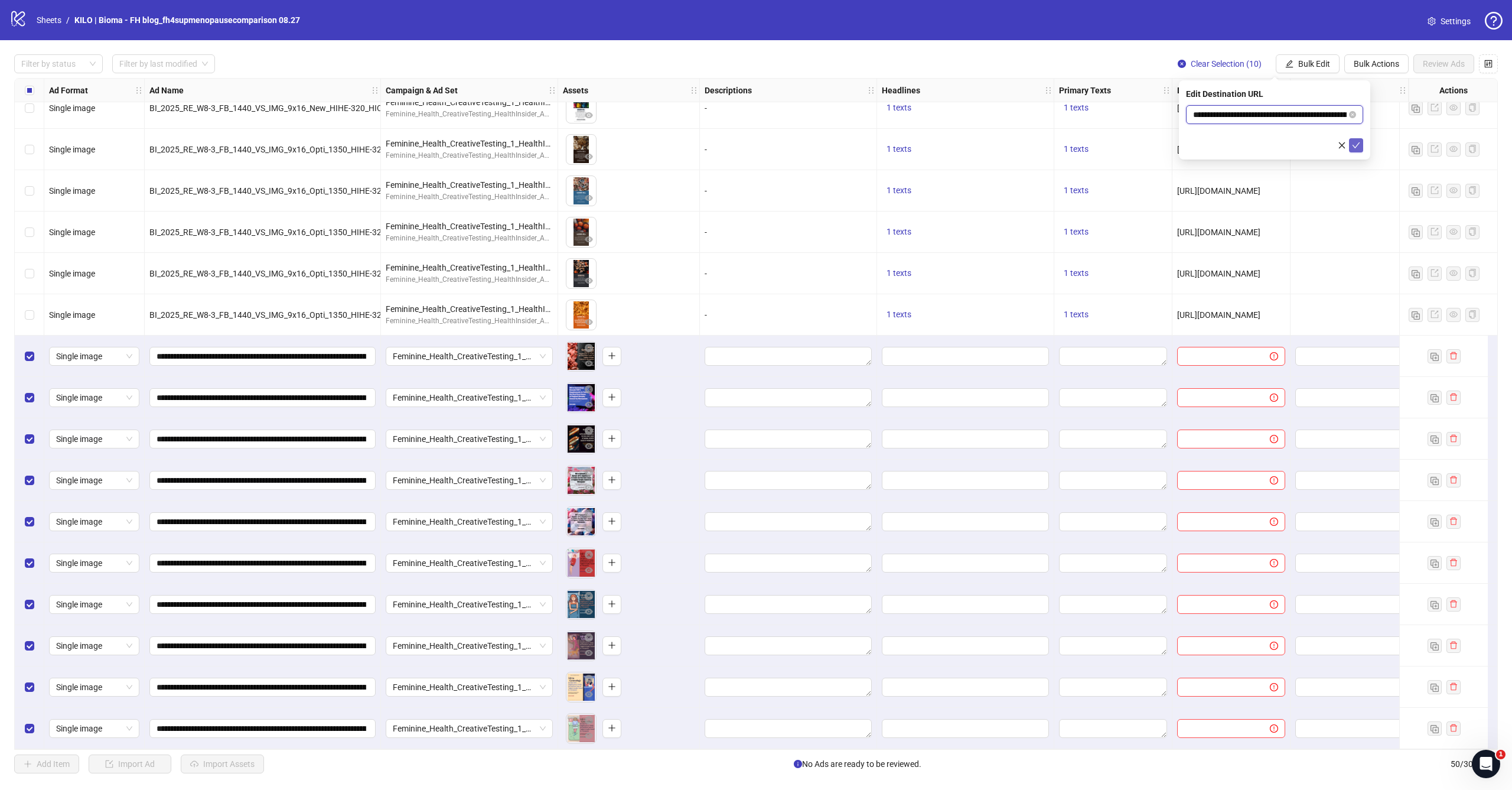
type input "**********"
click at [1356, 146] on icon "check" at bounding box center [1356, 145] width 8 height 8
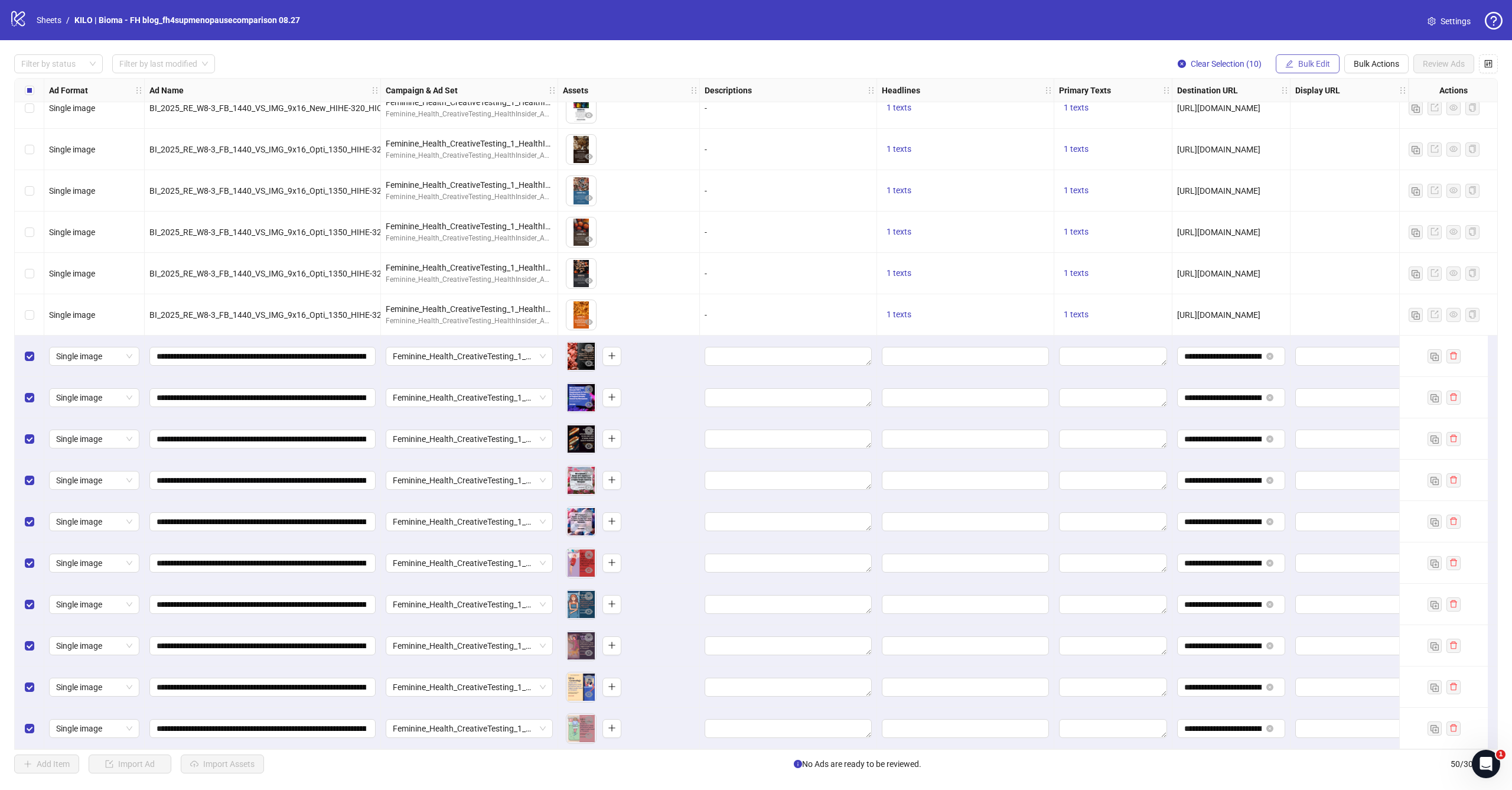
click at [1297, 71] on button "Bulk Edit" at bounding box center [1308, 64] width 64 height 19
click at [1307, 157] on span "Headlines" at bounding box center [1319, 163] width 70 height 13
drag, startPoint x: 1238, startPoint y: 124, endPoint x: 1251, endPoint y: 110, distance: 19.1
click at [1251, 110] on div "Press Shift+Enter to add new input" at bounding box center [1275, 112] width 137 height 20
click at [1205, 113] on input "text" at bounding box center [1275, 115] width 177 height 19
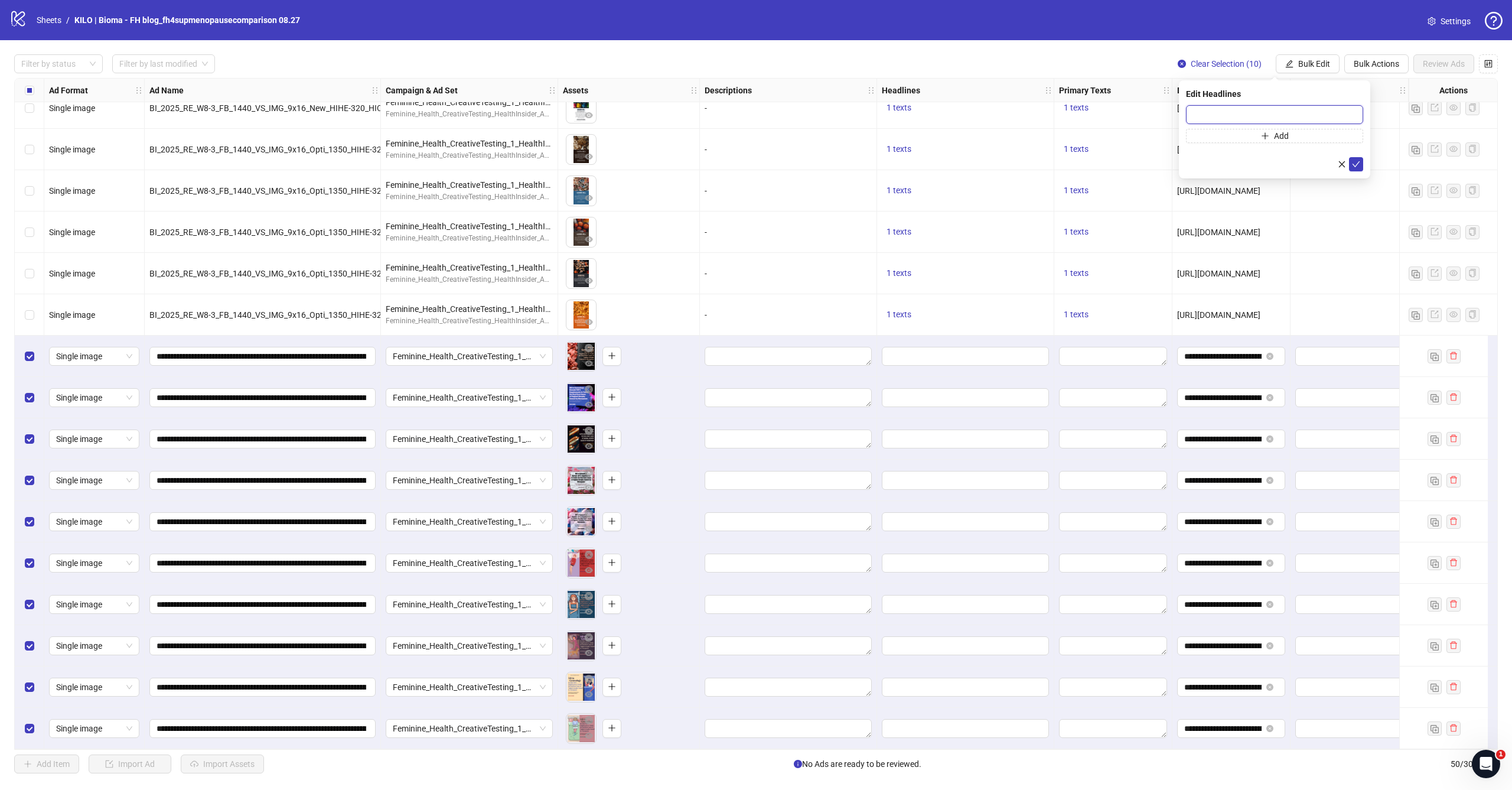
paste input "**********"
type input "**********"
click at [1356, 164] on icon "check" at bounding box center [1356, 164] width 8 height 8
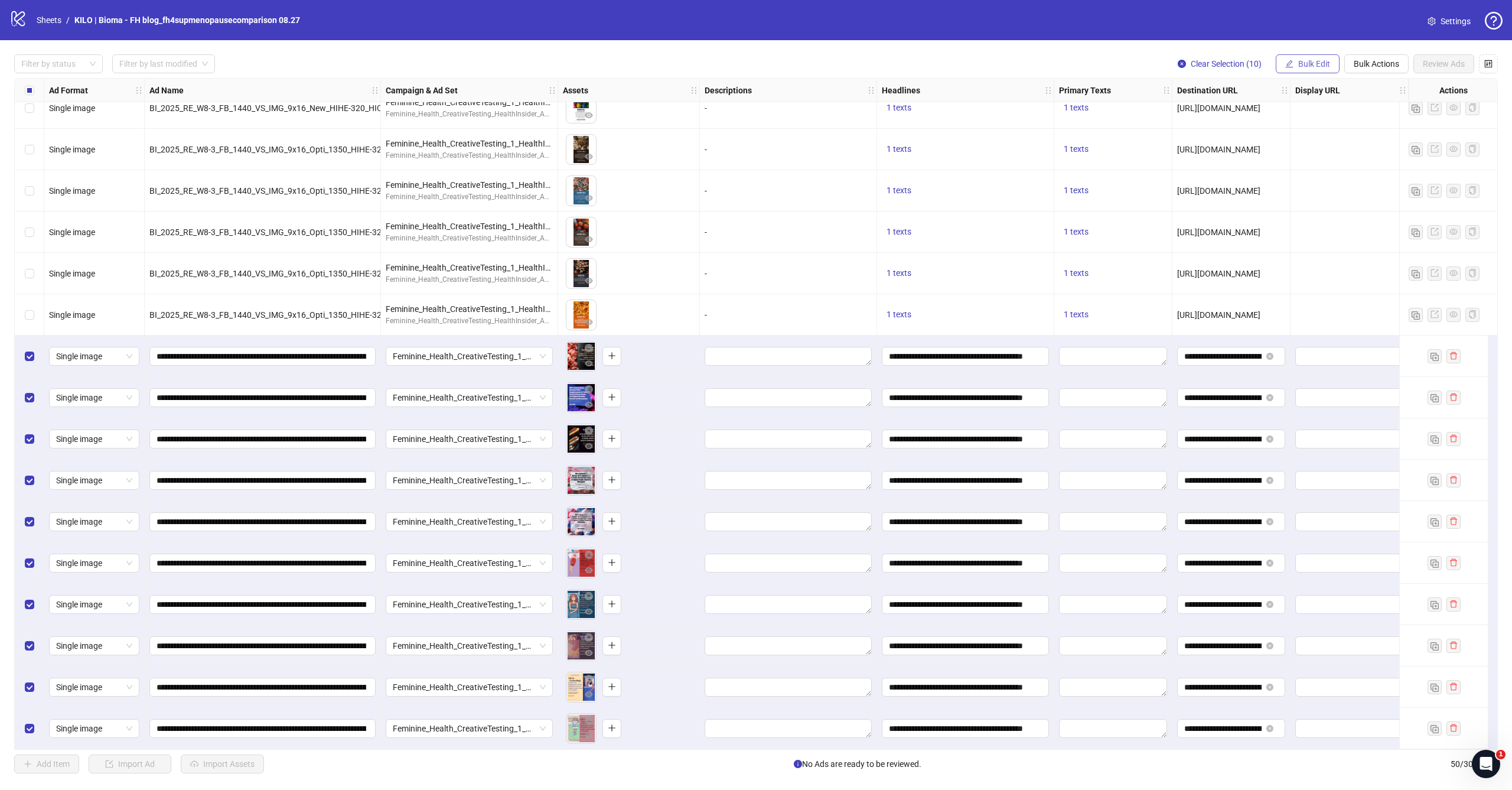
click at [1301, 67] on span "Bulk Edit" at bounding box center [1314, 64] width 32 height 10
click at [1301, 184] on span "Primary Texts" at bounding box center [1319, 183] width 70 height 13
click at [1282, 129] on textarea at bounding box center [1275, 120] width 177 height 32
paste textarea "**********"
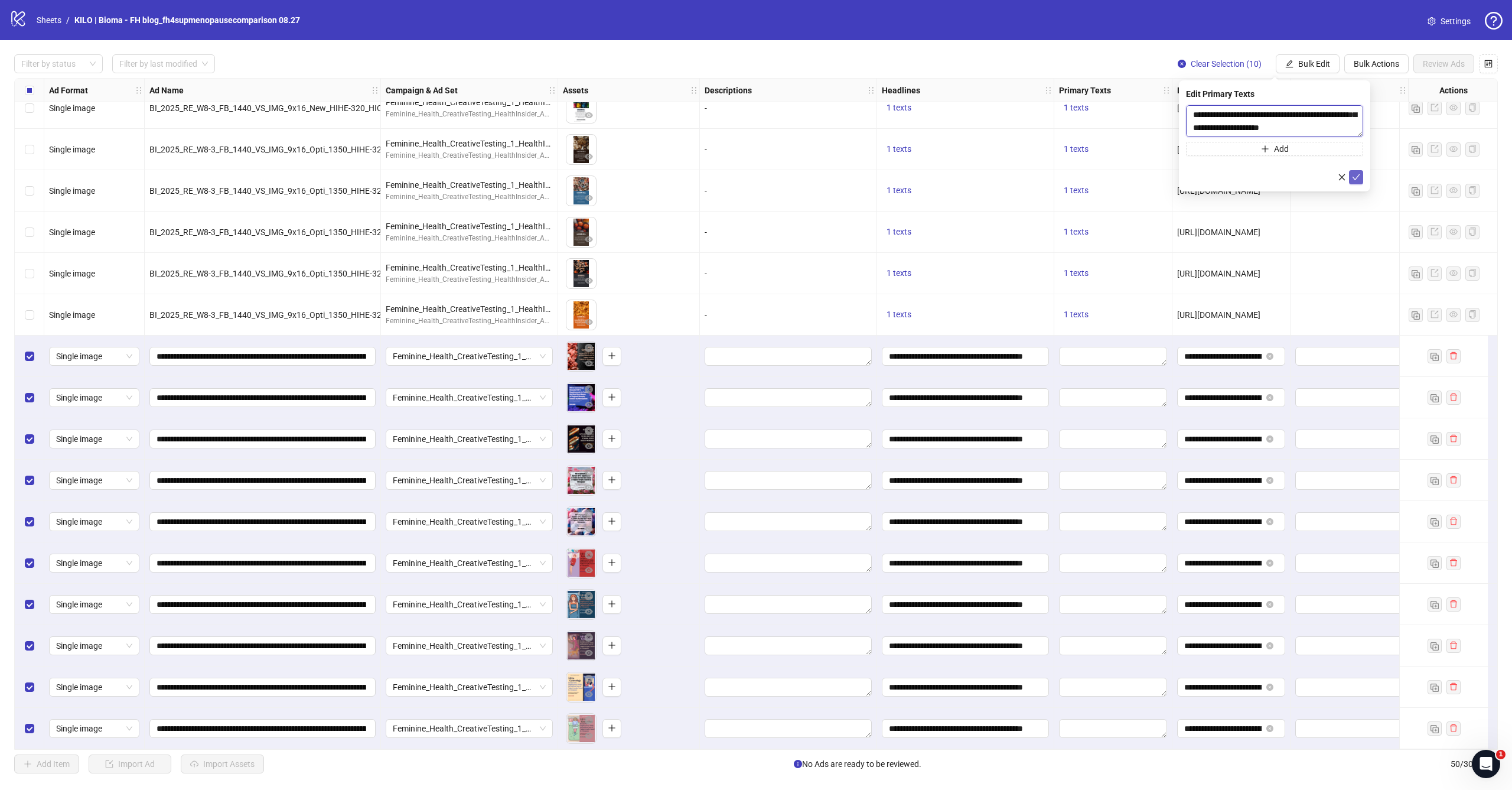
type textarea "**********"
click at [1359, 177] on icon "check" at bounding box center [1356, 177] width 8 height 8
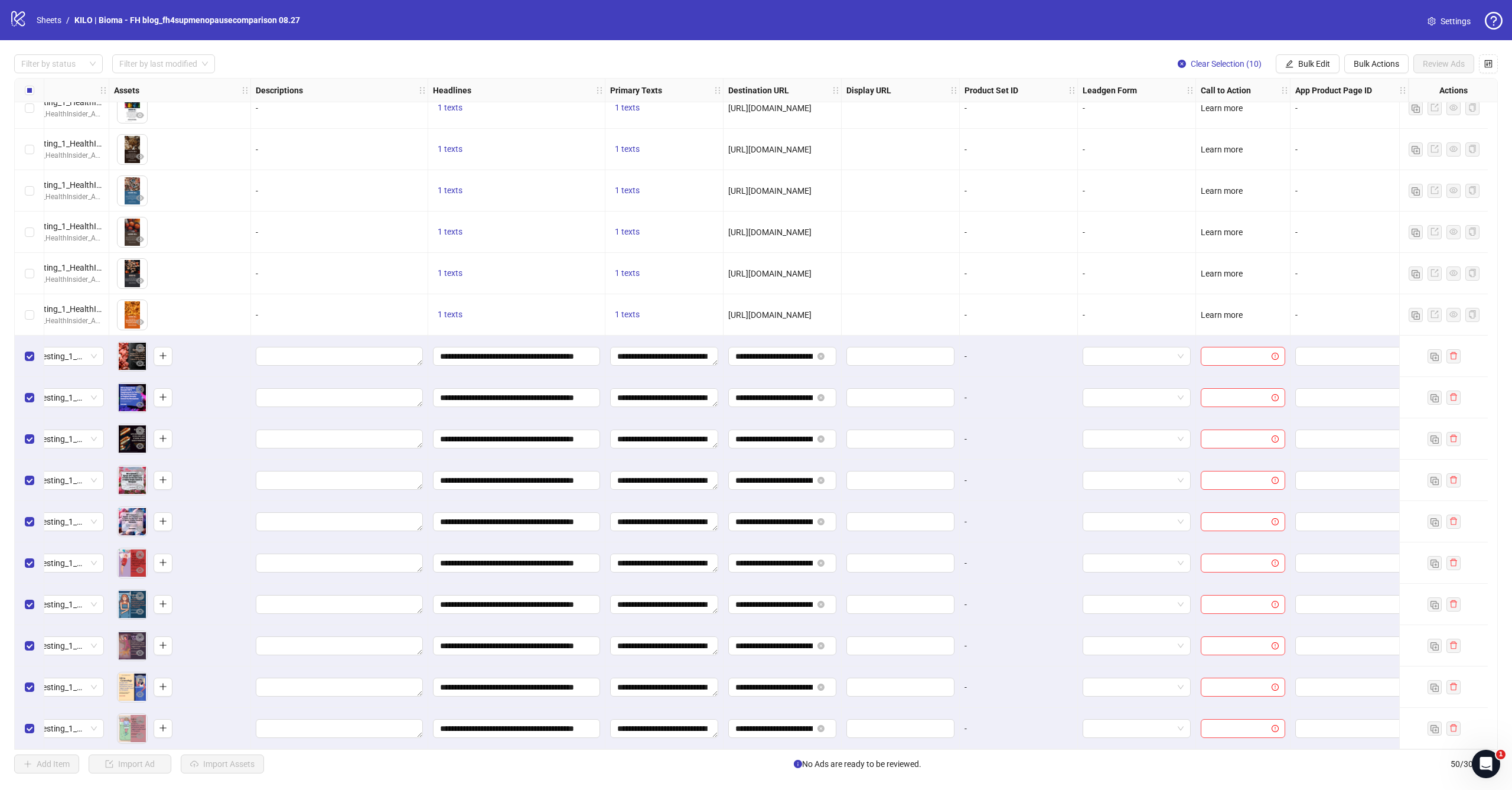
scroll to position [1426, 459]
click at [1321, 58] on button "Bulk Edit" at bounding box center [1308, 64] width 64 height 19
click at [1304, 253] on span "Call to Action" at bounding box center [1319, 258] width 70 height 13
click at [1292, 115] on input "search" at bounding box center [1270, 115] width 152 height 18
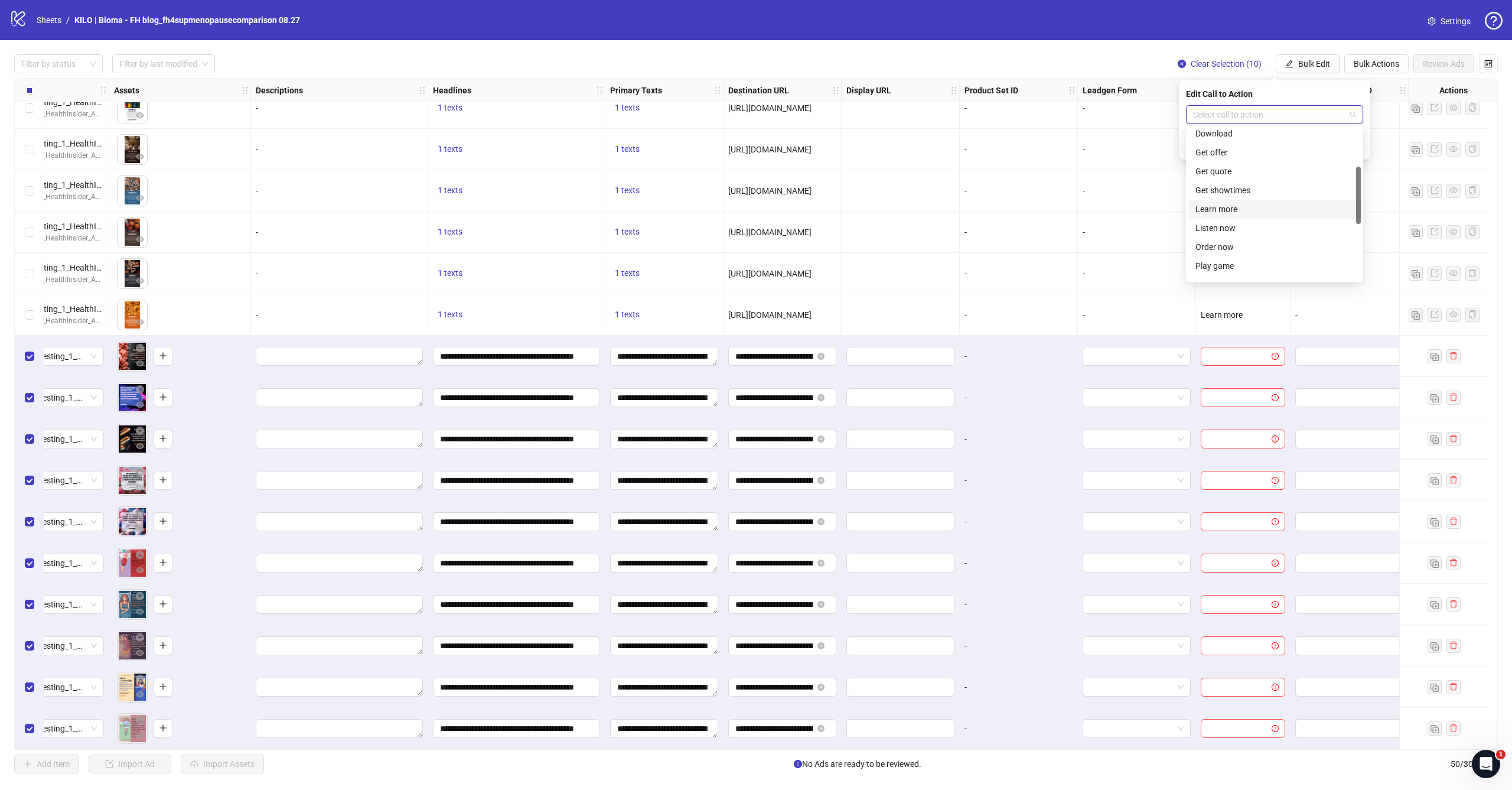
click at [1260, 209] on div "Learn more" at bounding box center [1275, 209] width 158 height 13
click at [1356, 143] on icon "check" at bounding box center [1356, 145] width 8 height 8
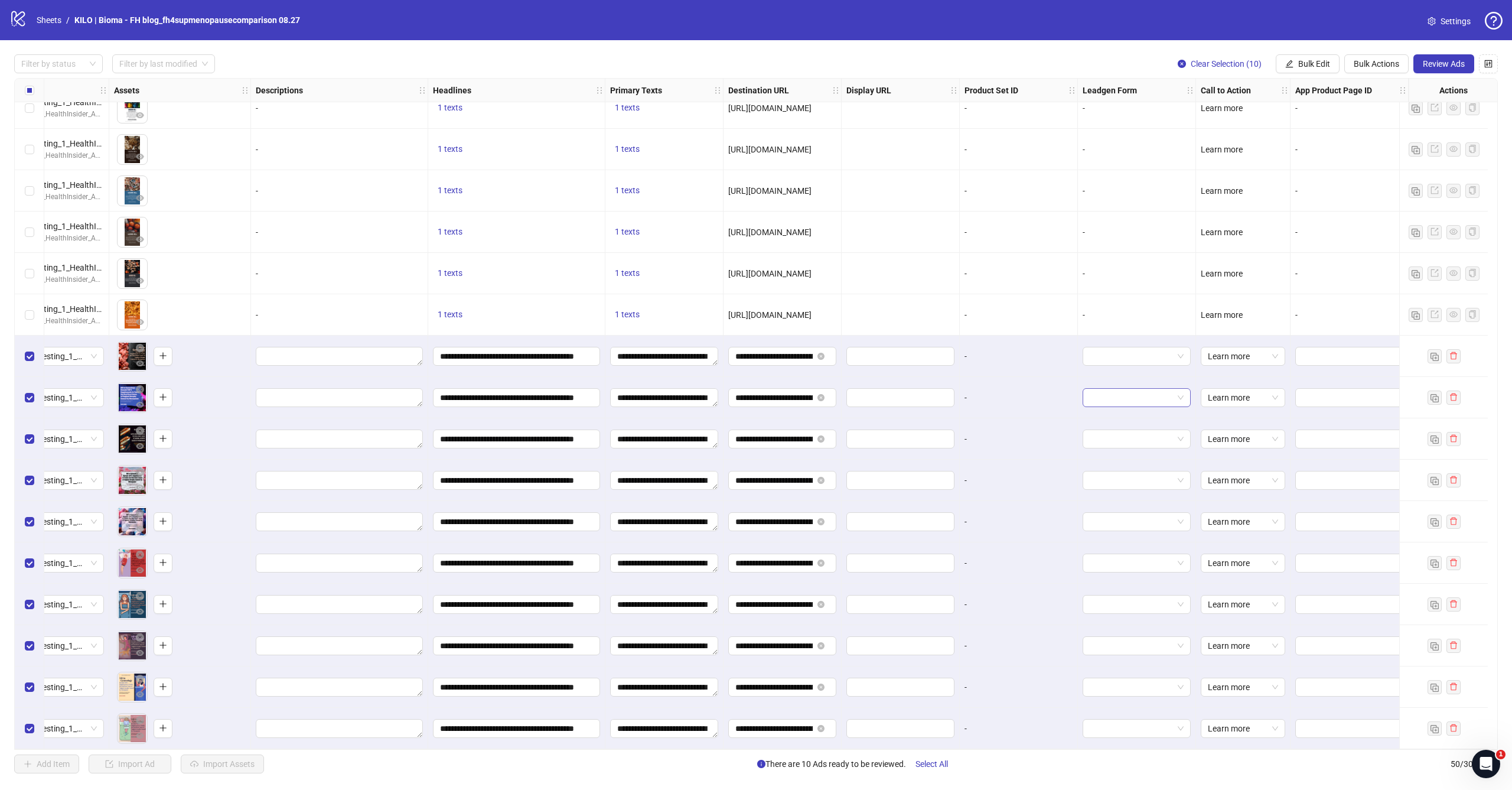
scroll to position [0, 0]
click at [1457, 65] on span "Review Ads" at bounding box center [1444, 64] width 42 height 10
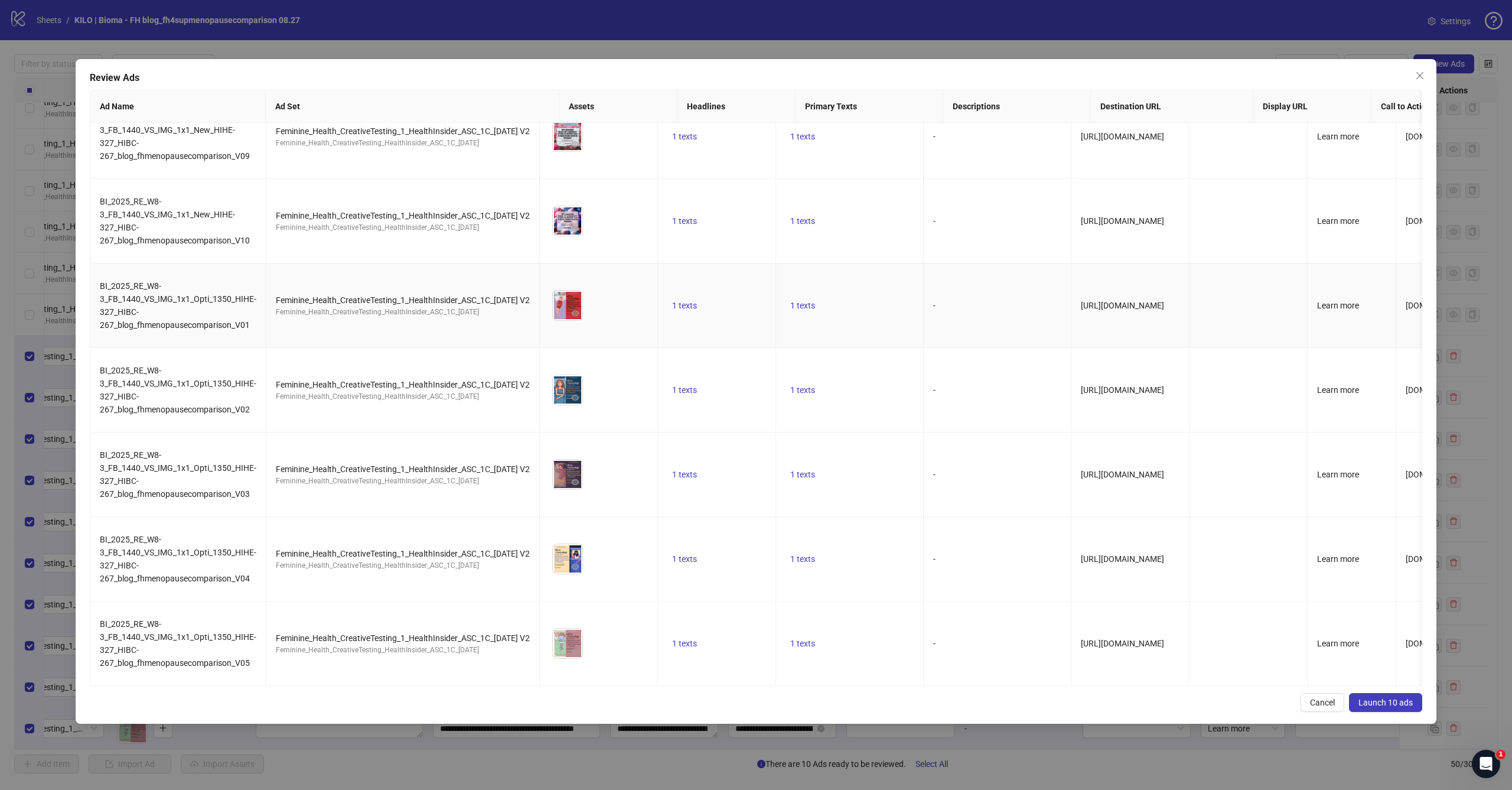
scroll to position [282, 0]
click at [1365, 697] on button "Launch 10 ads" at bounding box center [1386, 703] width 73 height 19
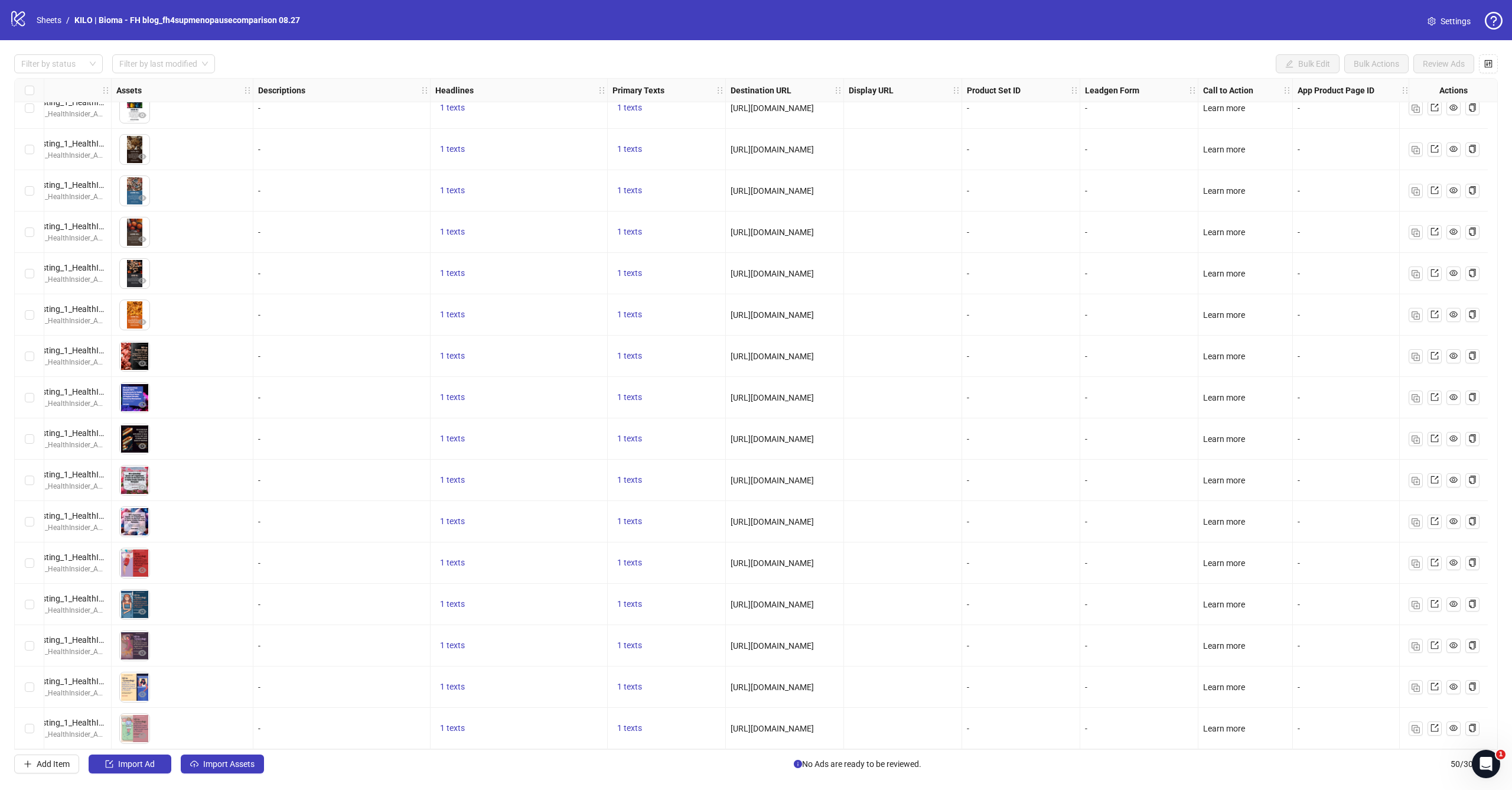
scroll to position [0, 0]
click at [201, 762] on button "Import Assets" at bounding box center [222, 764] width 83 height 19
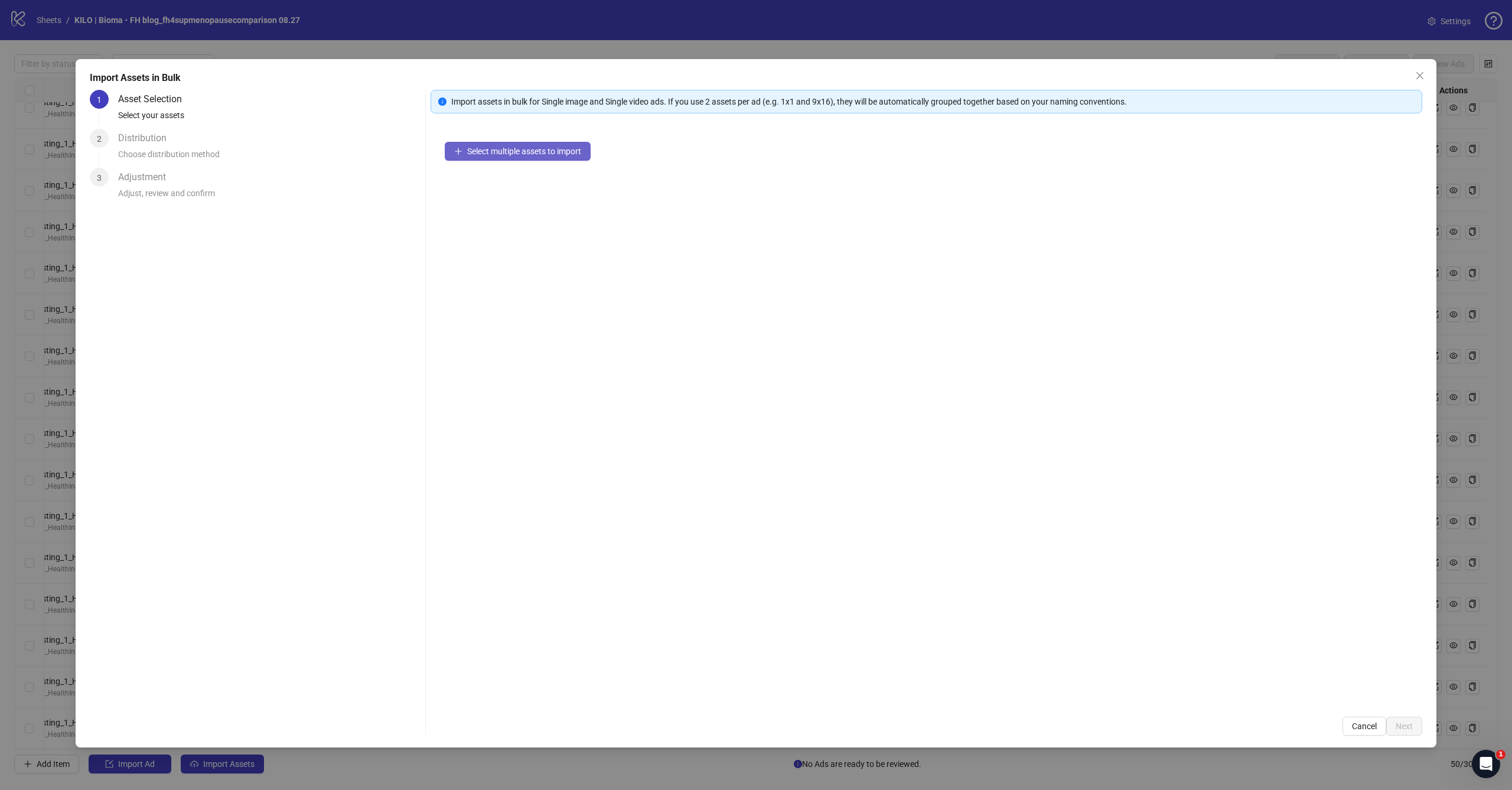
click at [544, 154] on span "Select multiple assets to import" at bounding box center [524, 151] width 114 height 10
click at [1402, 726] on span "Next" at bounding box center [1404, 726] width 17 height 10
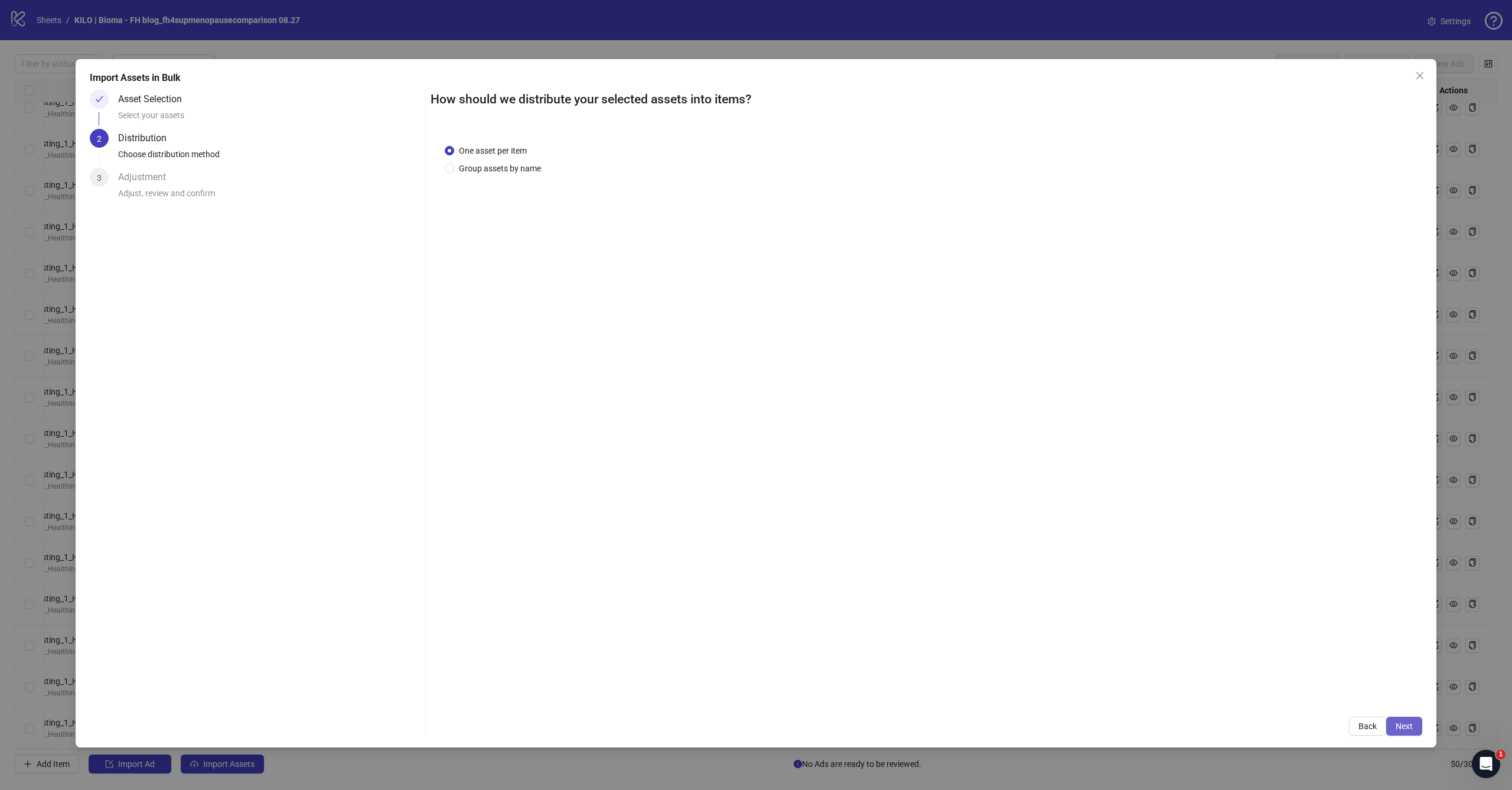
click at [1412, 726] on span "Next" at bounding box center [1404, 726] width 17 height 10
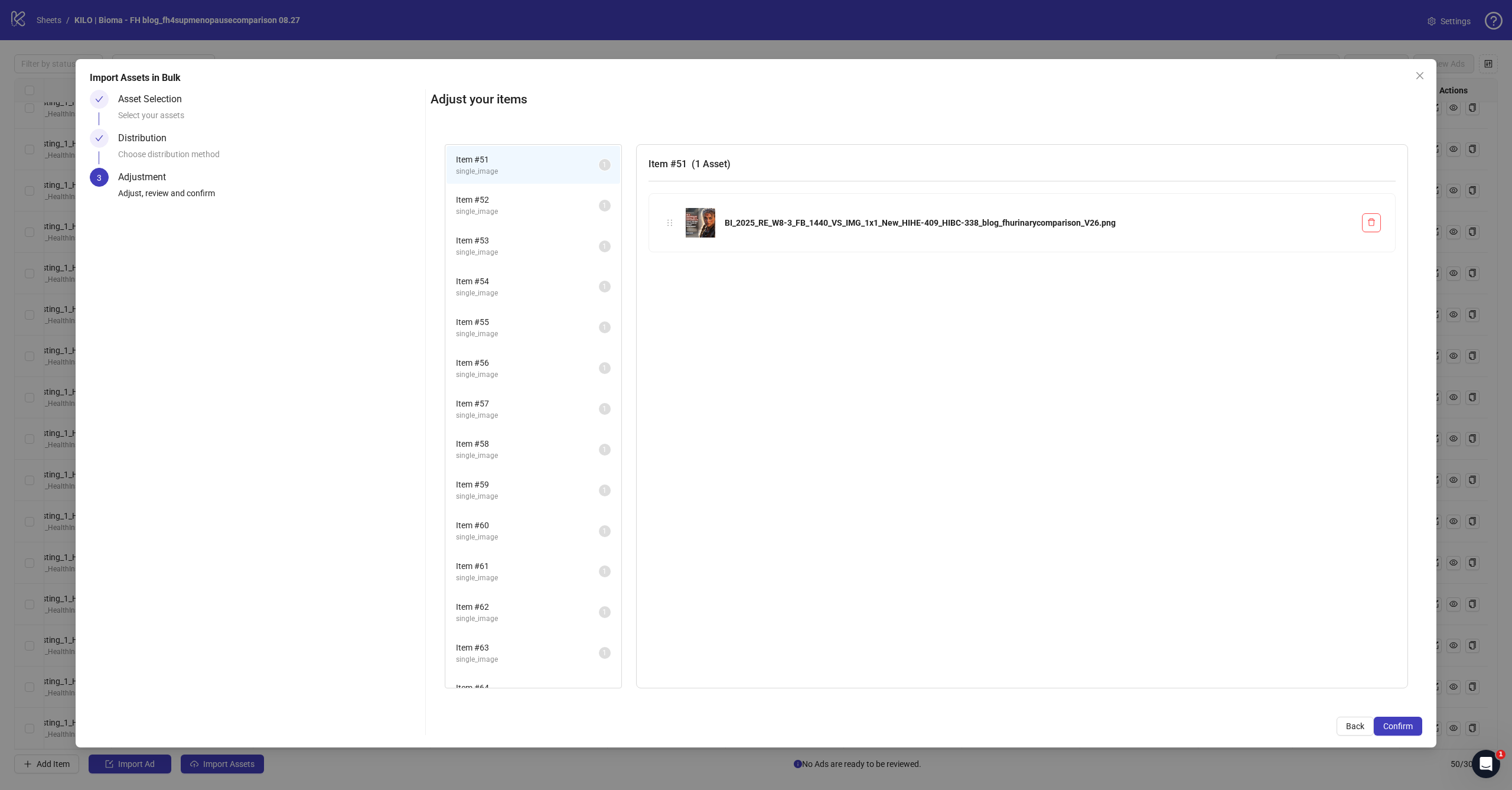
click at [1412, 726] on span "Confirm" at bounding box center [1398, 726] width 30 height 10
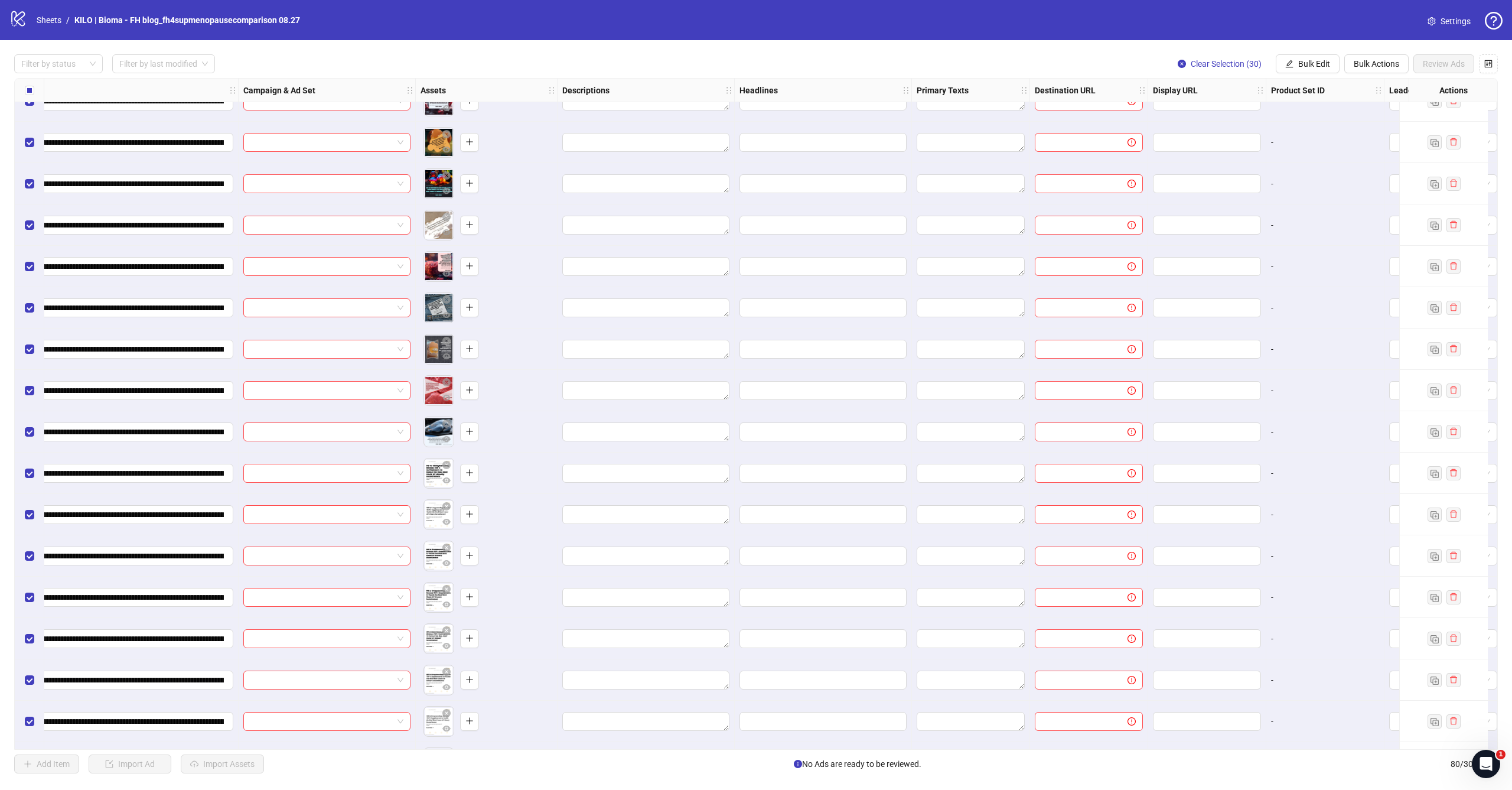
scroll to position [1864, 143]
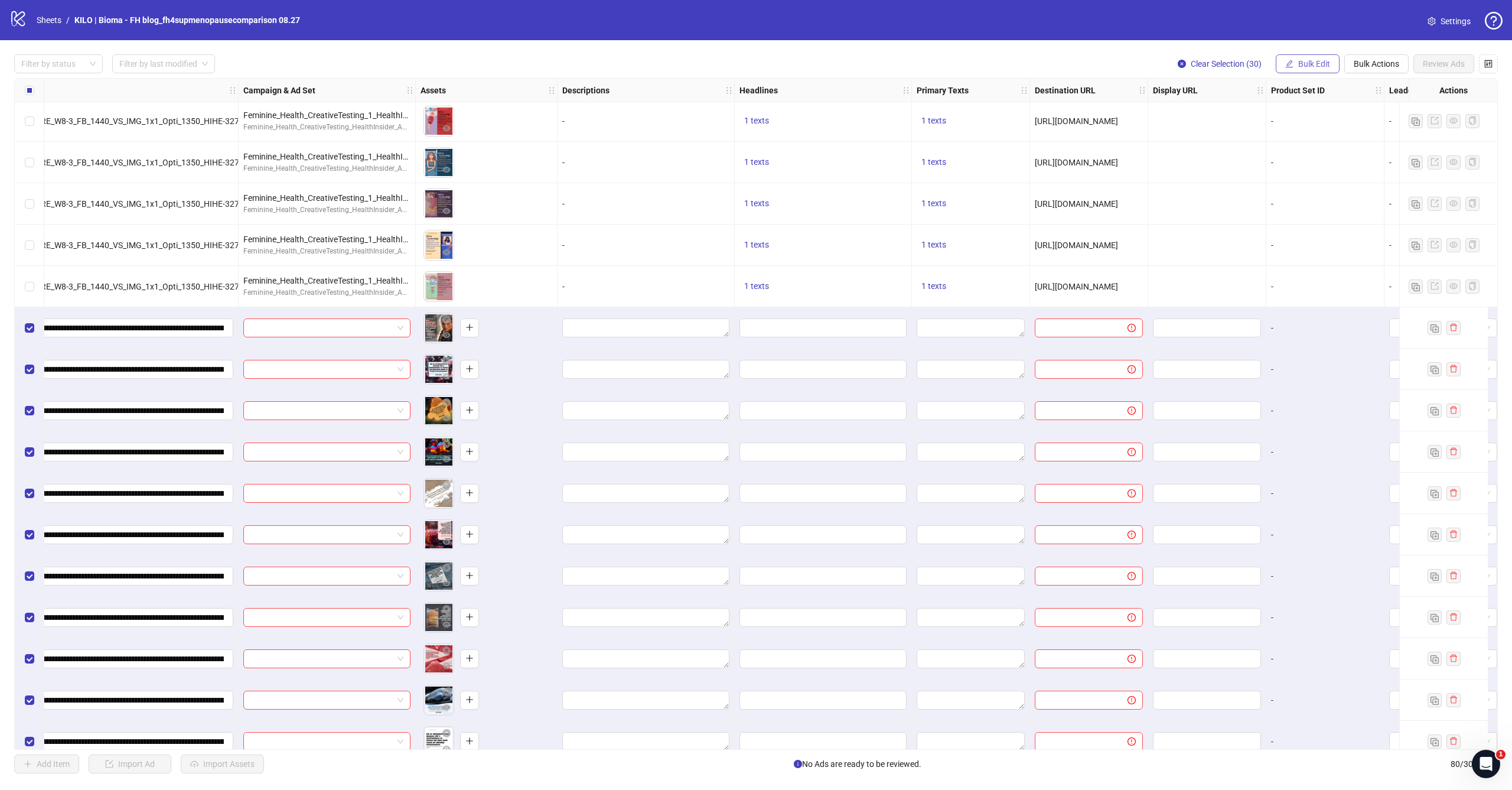
click at [1304, 66] on span "Bulk Edit" at bounding box center [1314, 64] width 32 height 10
click at [1318, 125] on span "Campaign & Ad Set" at bounding box center [1319, 126] width 70 height 13
click at [1296, 116] on input "search" at bounding box center [1270, 115] width 152 height 18
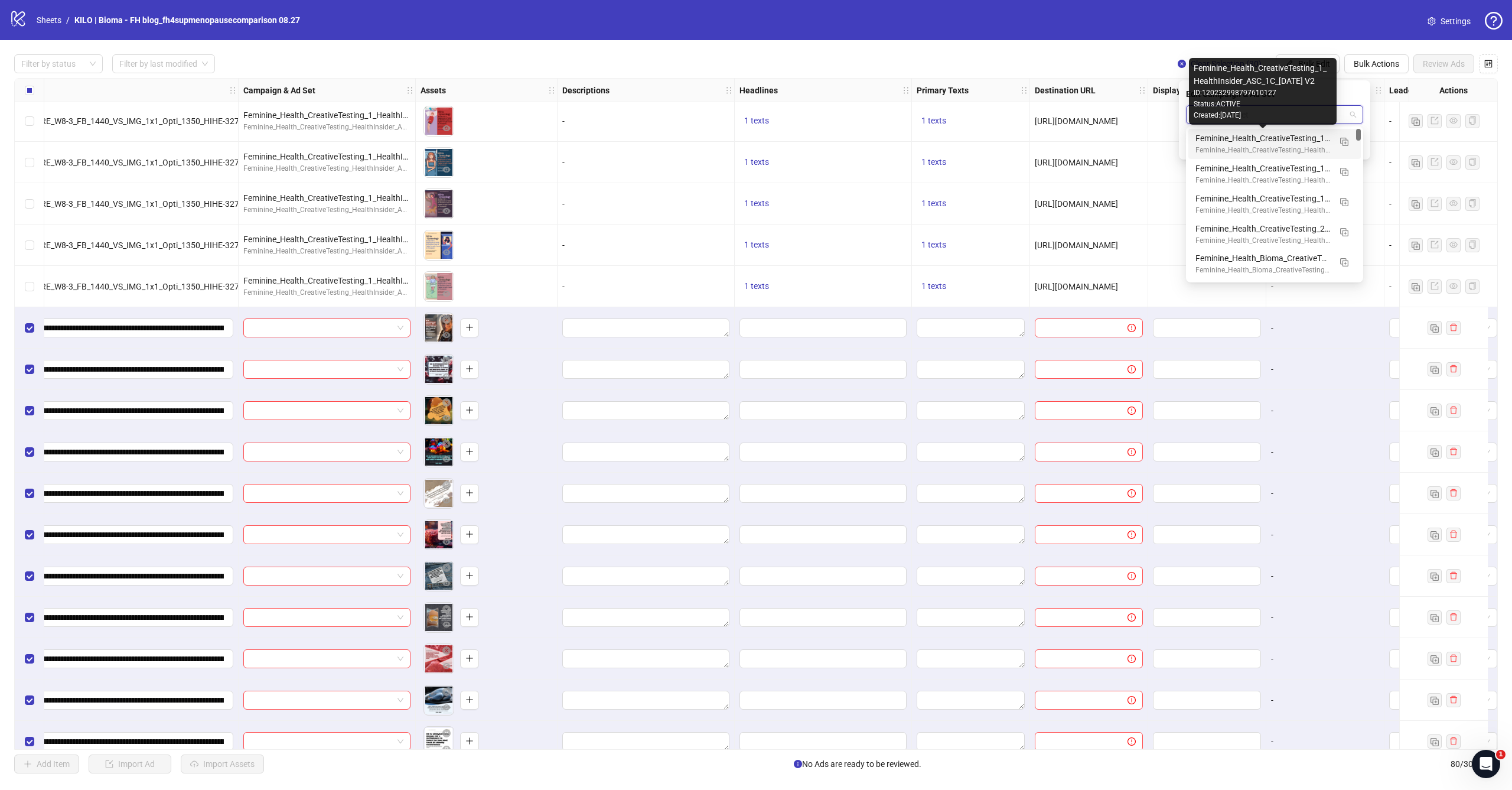
click at [1281, 140] on div "Feminine_Health_CreativeTesting_1_HealthInsider_ASC_1C_[DATE] V2" at bounding box center [1263, 138] width 134 height 13
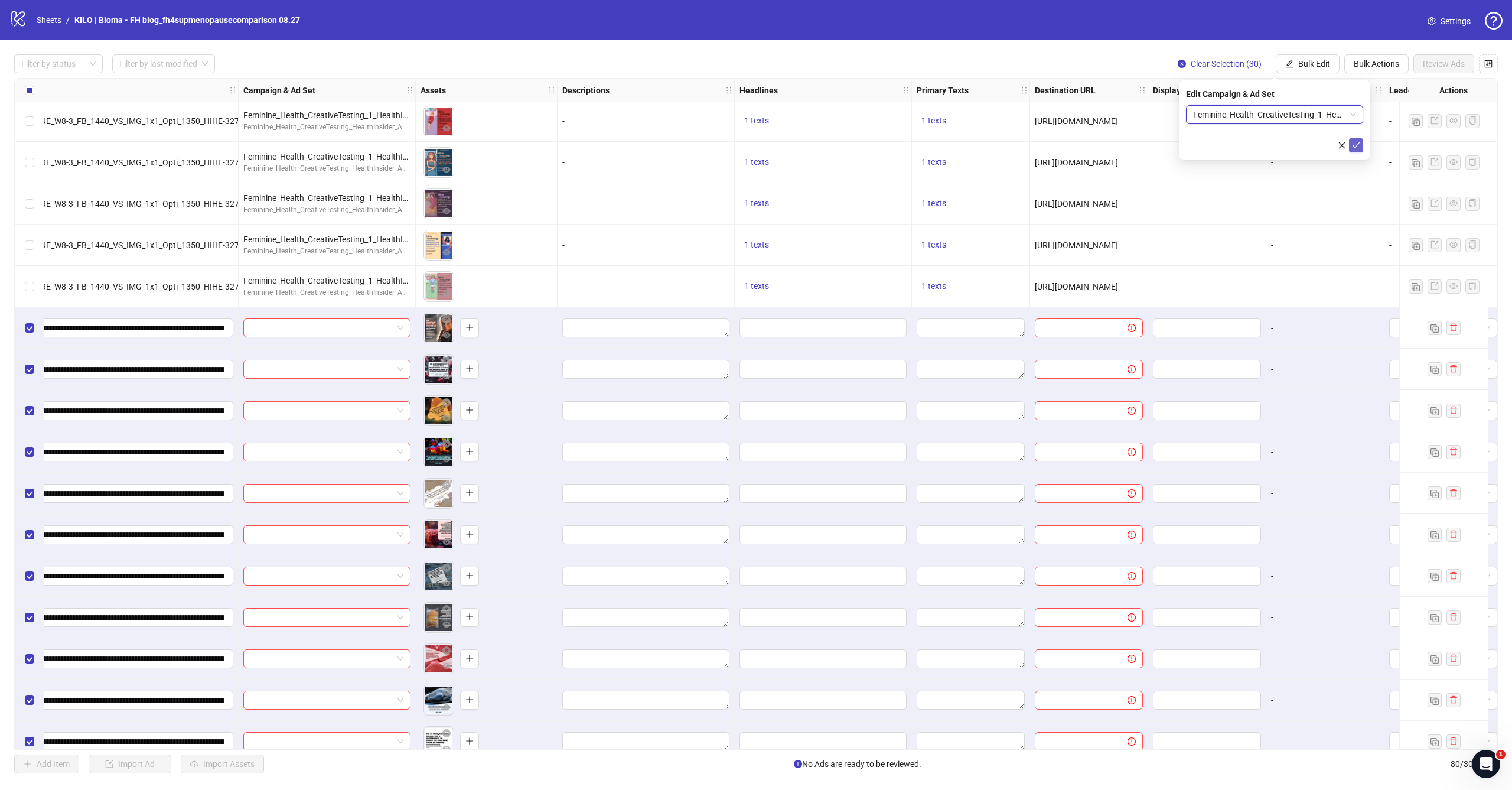
click at [1360, 150] on button "submit" at bounding box center [1356, 145] width 14 height 14
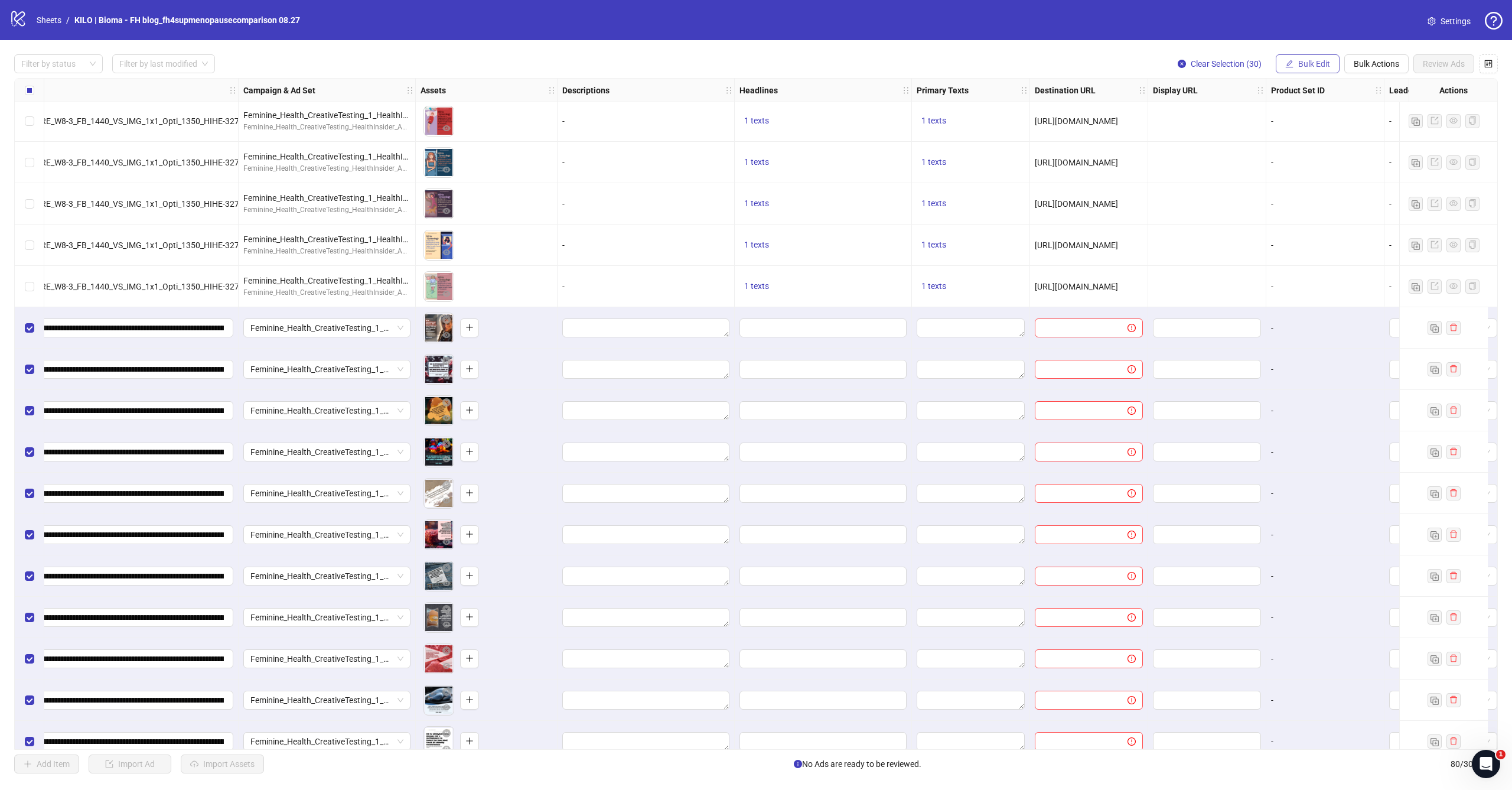
click at [1321, 65] on span "Bulk Edit" at bounding box center [1314, 64] width 32 height 10
click at [1309, 253] on span "Call to Action" at bounding box center [1319, 258] width 70 height 13
click at [1268, 117] on input "search" at bounding box center [1270, 115] width 152 height 18
click at [1258, 195] on div "Listen now" at bounding box center [1275, 195] width 158 height 13
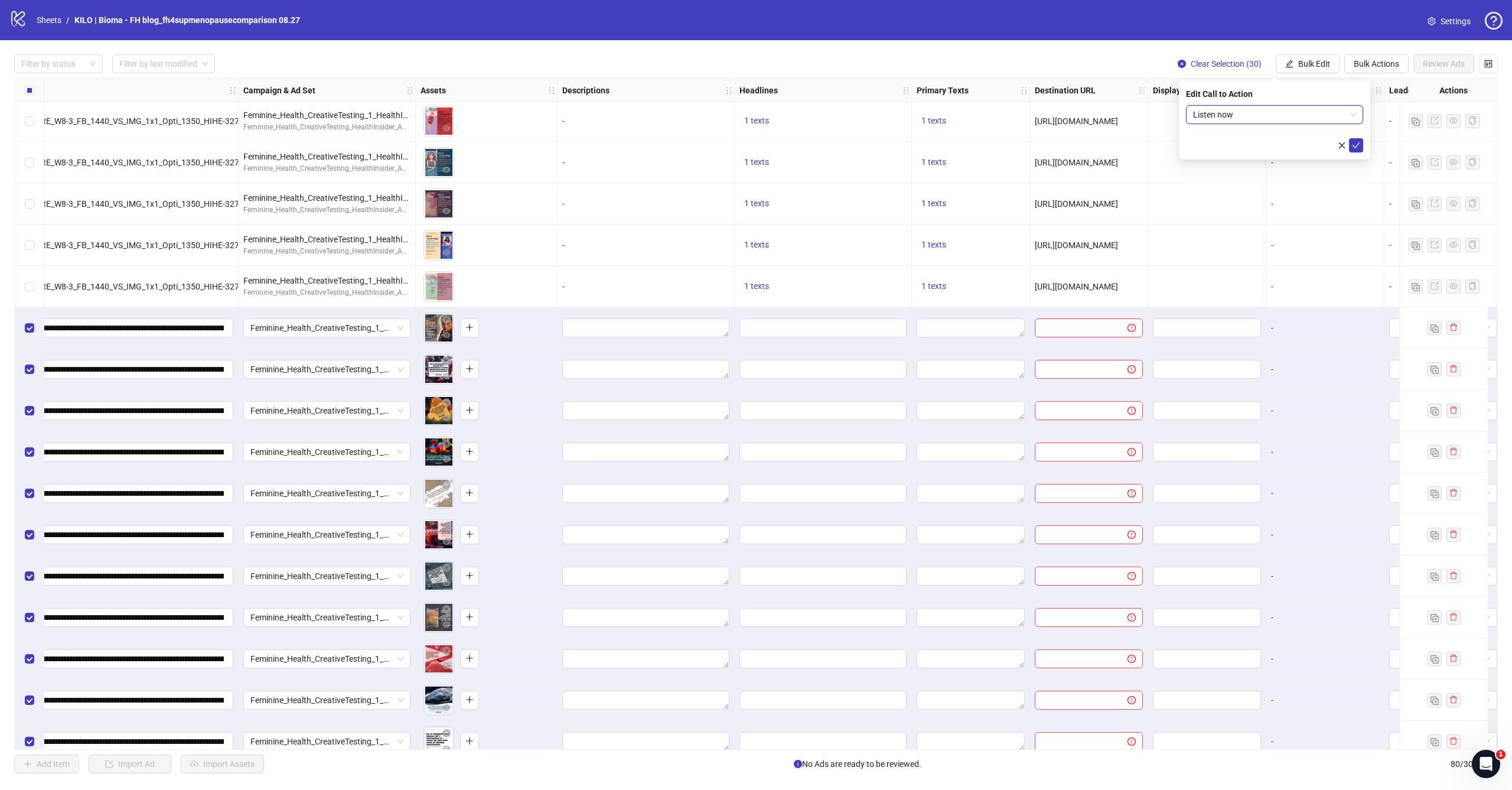
click at [1231, 126] on form "Listen now Listen now" at bounding box center [1275, 129] width 177 height 47
click at [1244, 118] on span "Listen now" at bounding box center [1275, 115] width 163 height 18
click at [1254, 179] on div "Learn more" at bounding box center [1275, 177] width 158 height 13
click at [1359, 143] on icon "check" at bounding box center [1357, 146] width 7 height 6
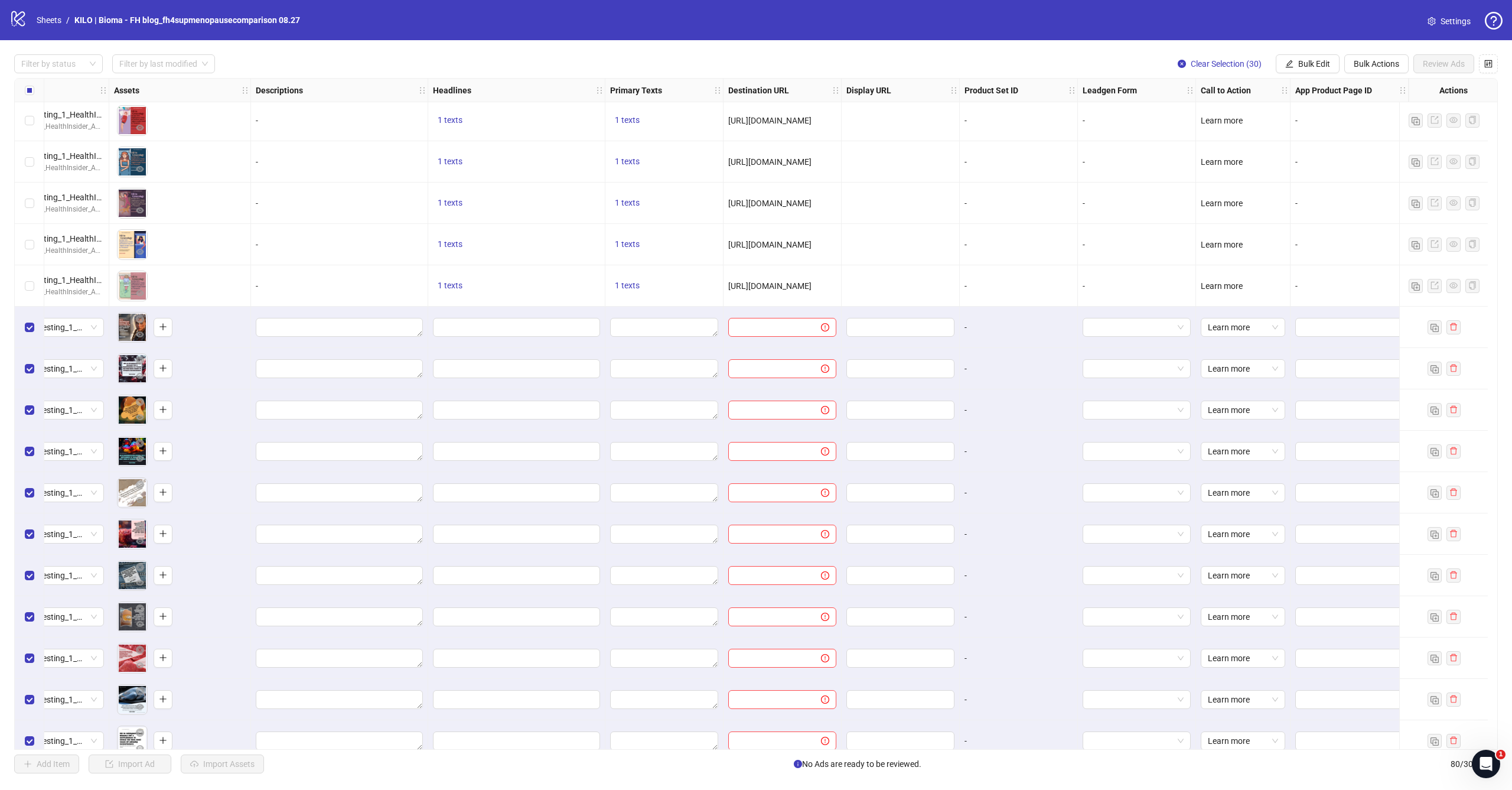
scroll to position [1865, 459]
click at [1290, 64] on icon "edit" at bounding box center [1290, 64] width 7 height 7
click at [1298, 200] on span "Destination URL" at bounding box center [1319, 201] width 70 height 13
click at [1284, 107] on span at bounding box center [1275, 115] width 177 height 19
paste input "**********"
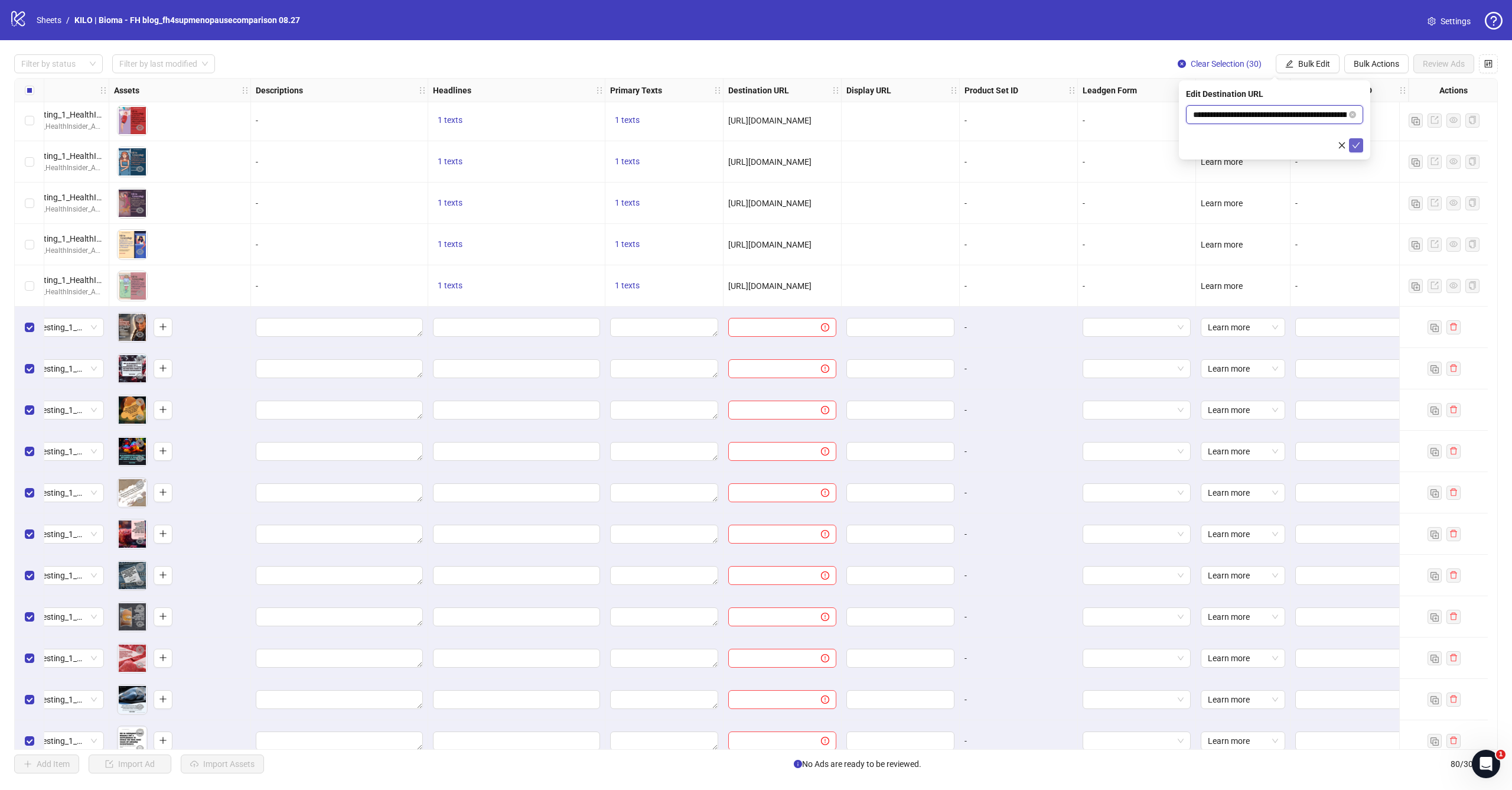
type input "**********"
click at [1351, 140] on button "submit" at bounding box center [1356, 145] width 14 height 14
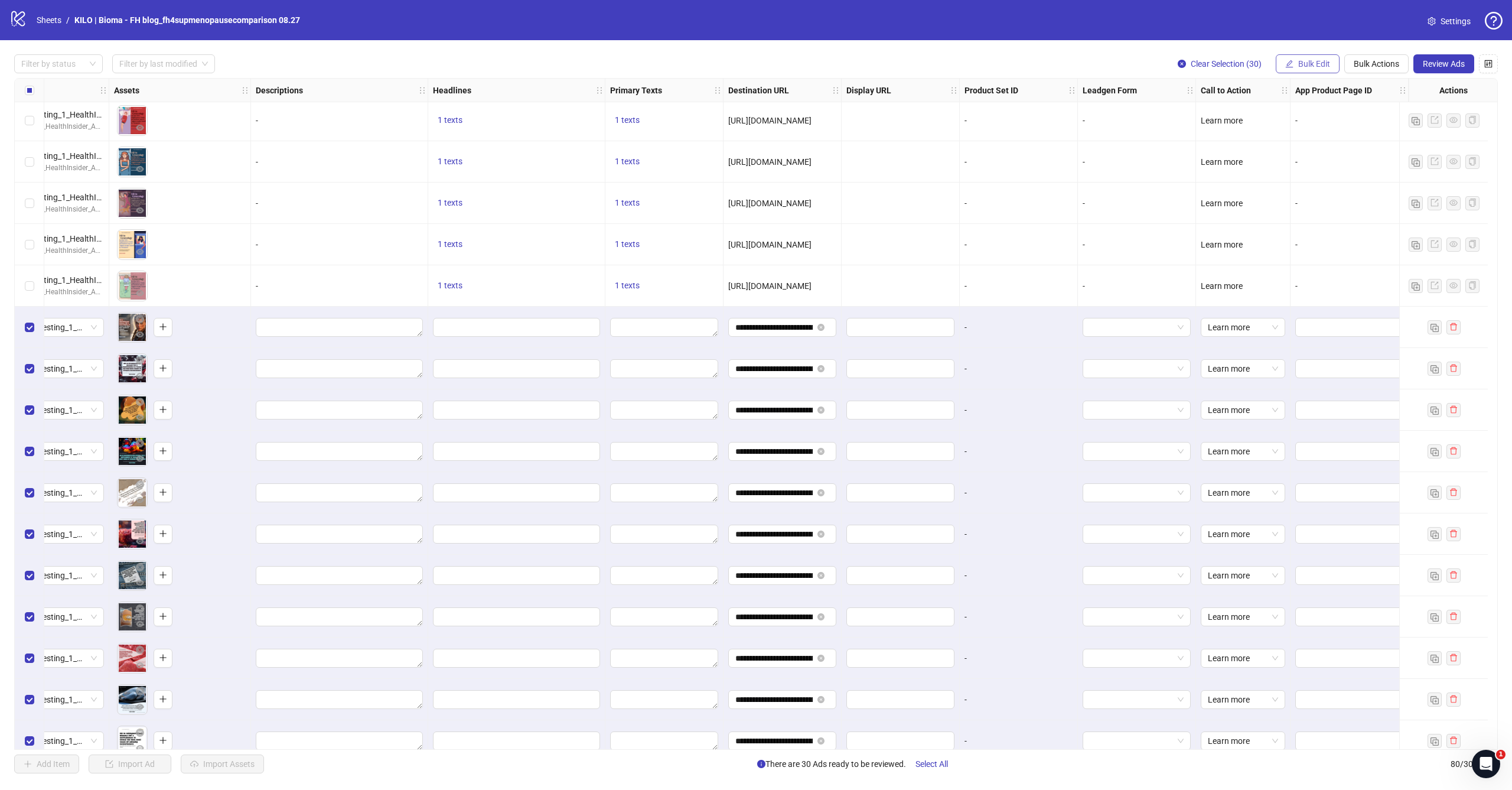
click at [1300, 70] on button "Bulk Edit" at bounding box center [1308, 64] width 64 height 19
click at [1303, 182] on span "Primary Texts" at bounding box center [1319, 183] width 70 height 13
click at [1253, 127] on textarea at bounding box center [1275, 120] width 177 height 32
paste textarea "**********"
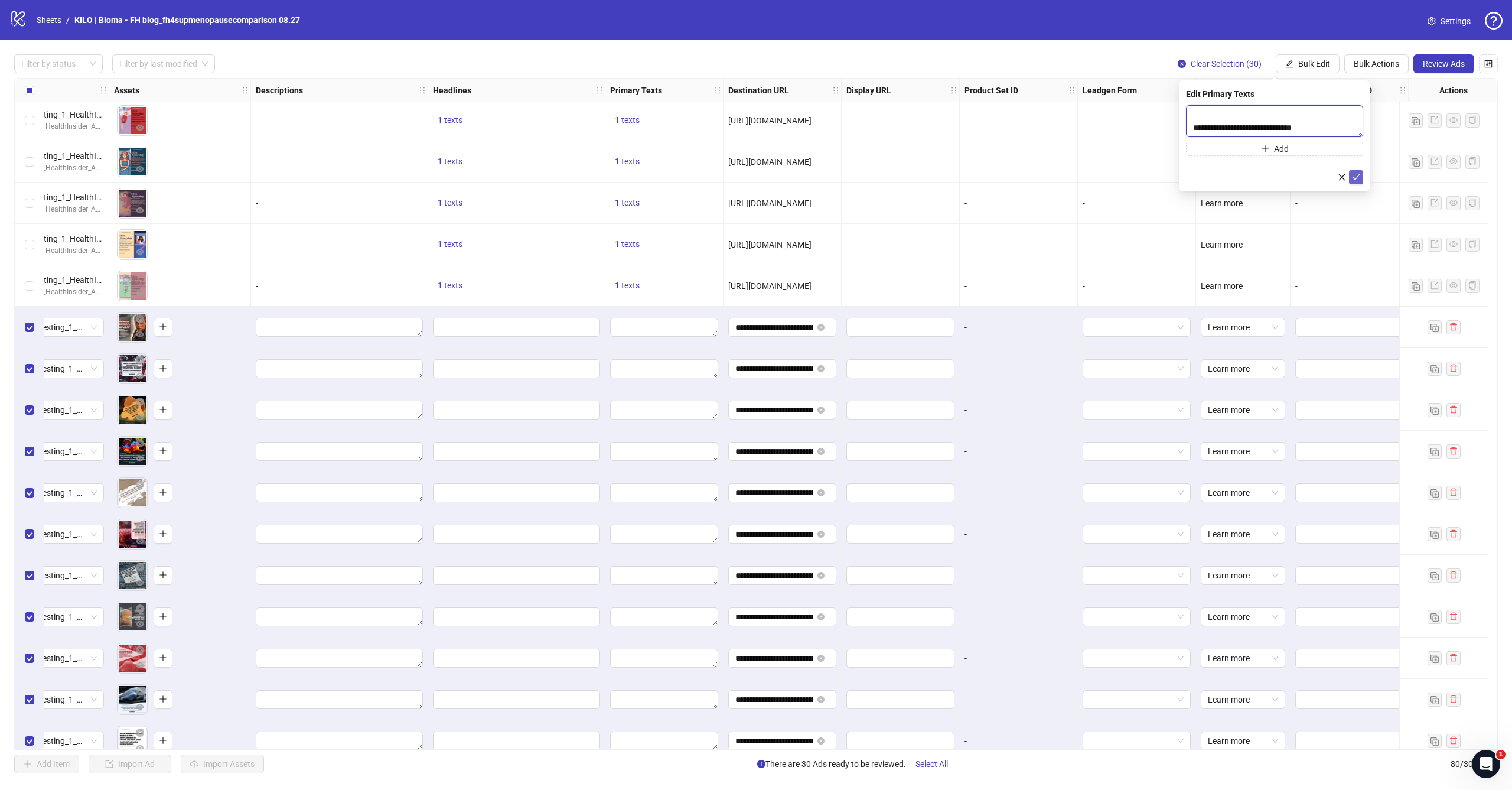
type textarea "**********"
click at [1352, 175] on button "submit" at bounding box center [1356, 177] width 14 height 14
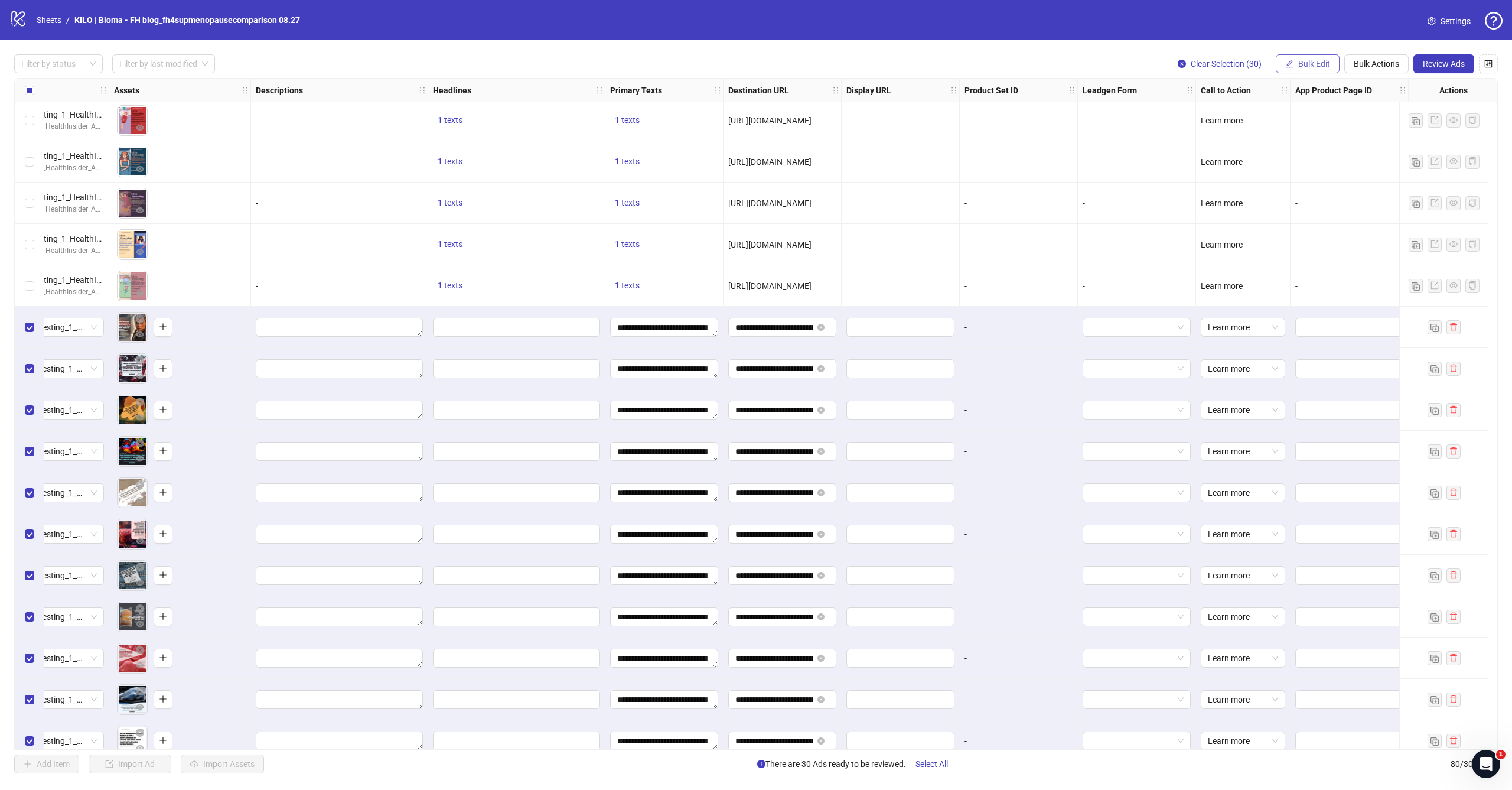
click at [1289, 69] on button "Bulk Edit" at bounding box center [1308, 64] width 64 height 19
click at [1300, 169] on span "Headlines" at bounding box center [1319, 163] width 70 height 13
click at [1282, 113] on input "text" at bounding box center [1275, 115] width 177 height 19
paste input "**********"
type input "**********"
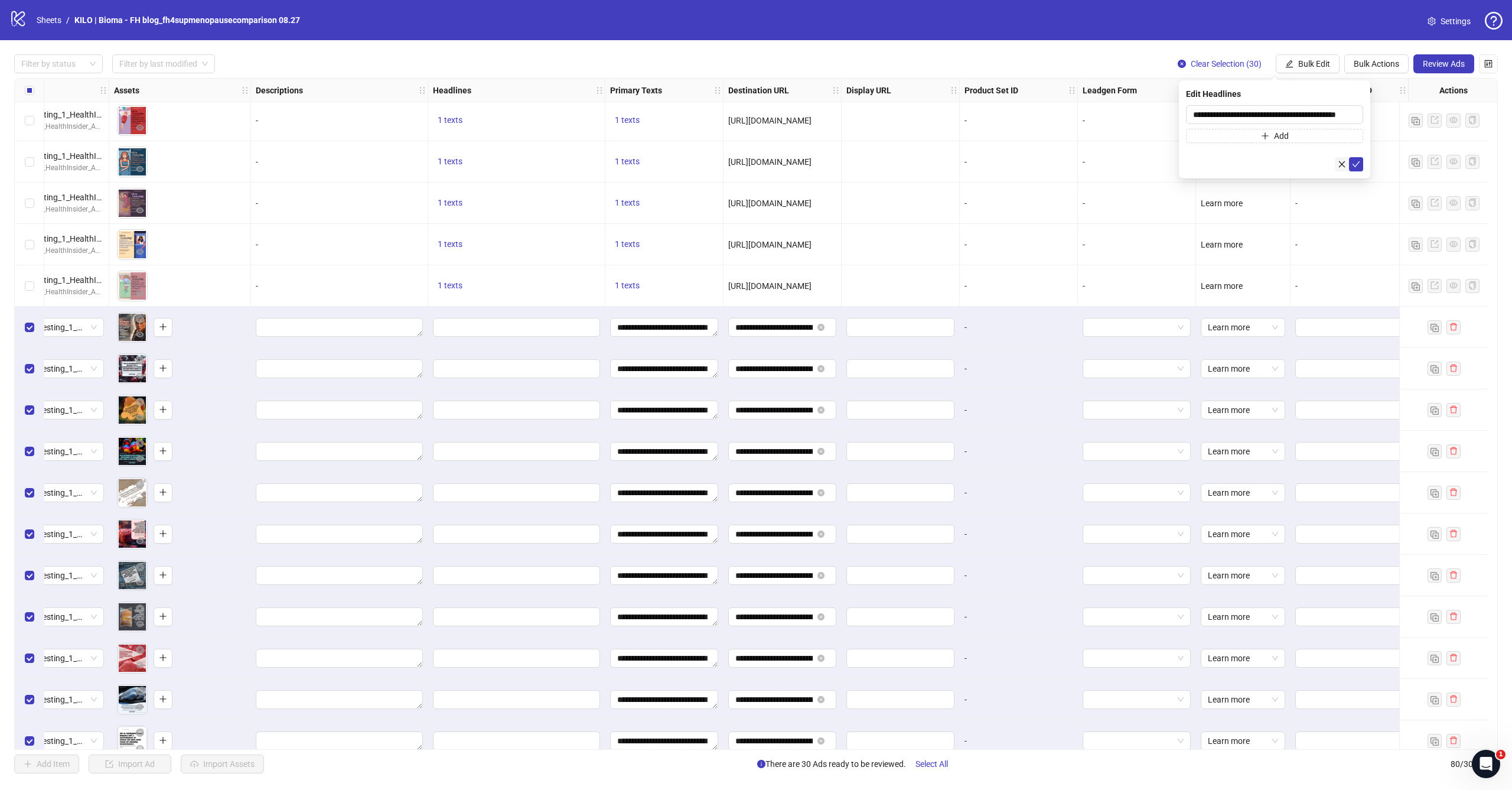
click at [1346, 163] on icon "close" at bounding box center [1342, 164] width 8 height 8
click at [1330, 58] on button "Bulk Edit" at bounding box center [1308, 64] width 64 height 19
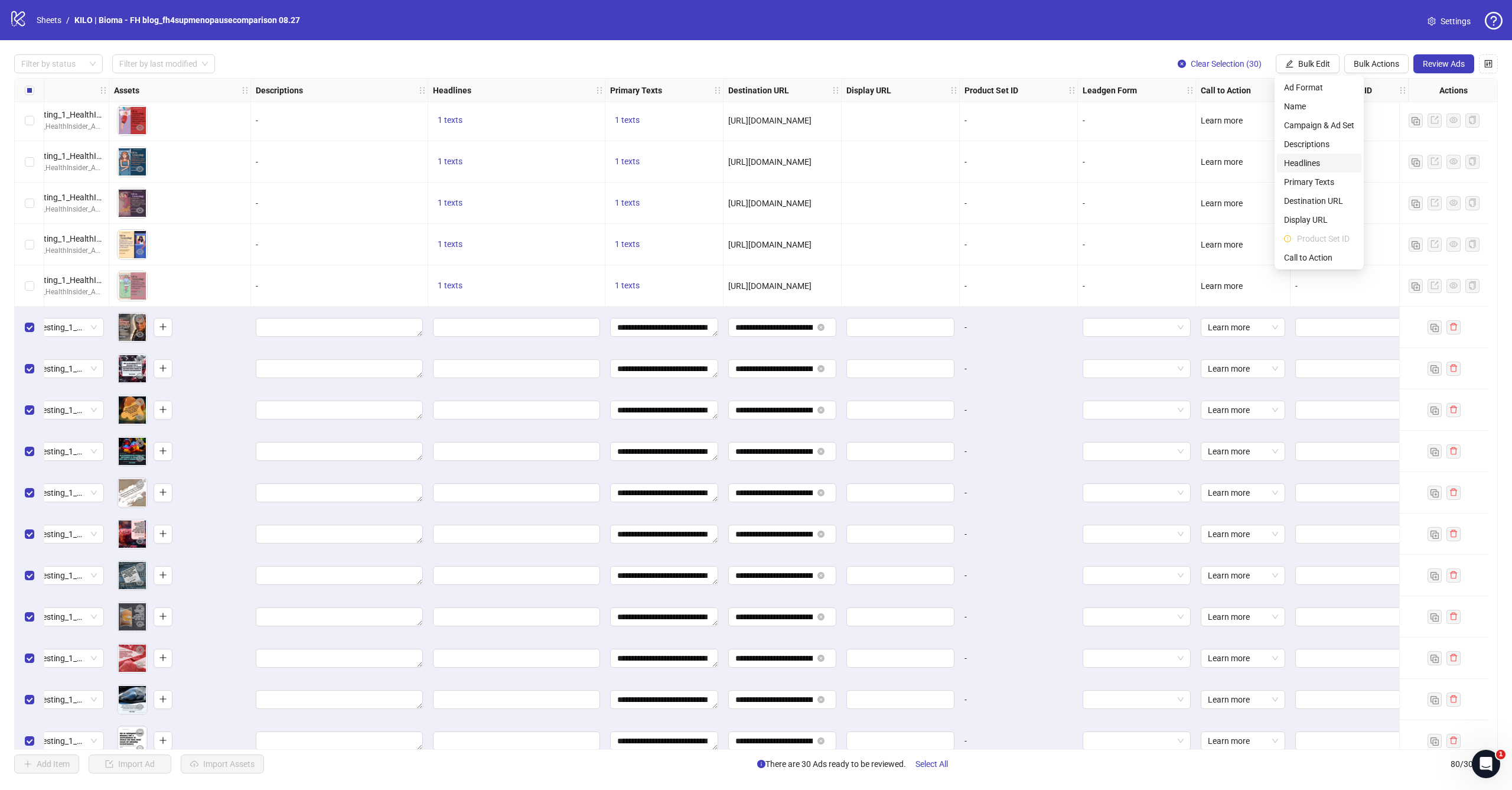
click at [1305, 164] on span "Headlines" at bounding box center [1319, 163] width 70 height 13
click at [1328, 117] on input "text" at bounding box center [1275, 115] width 177 height 19
paste input "**********"
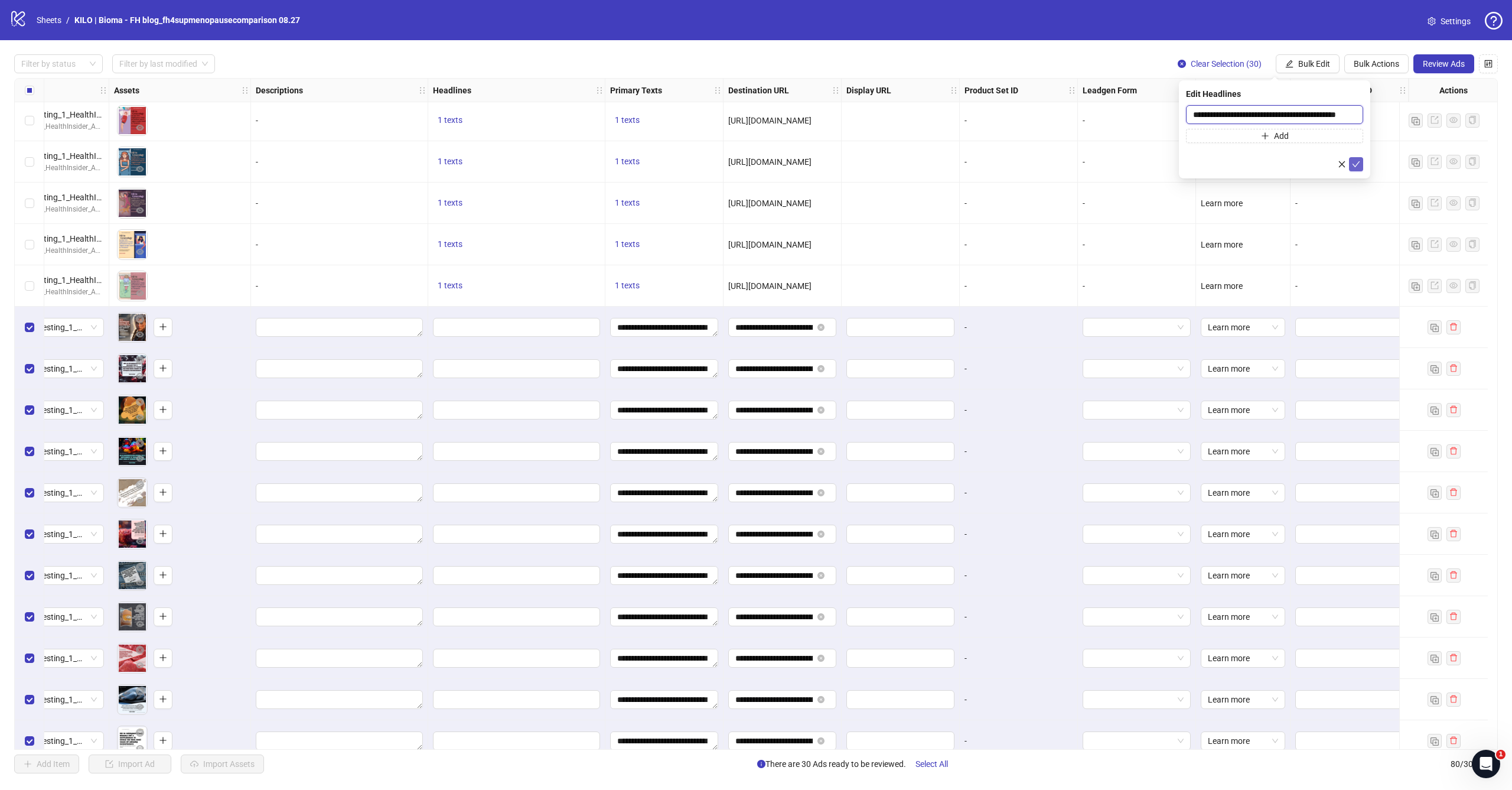
type input "**********"
click at [1356, 166] on icon "check" at bounding box center [1356, 164] width 8 height 8
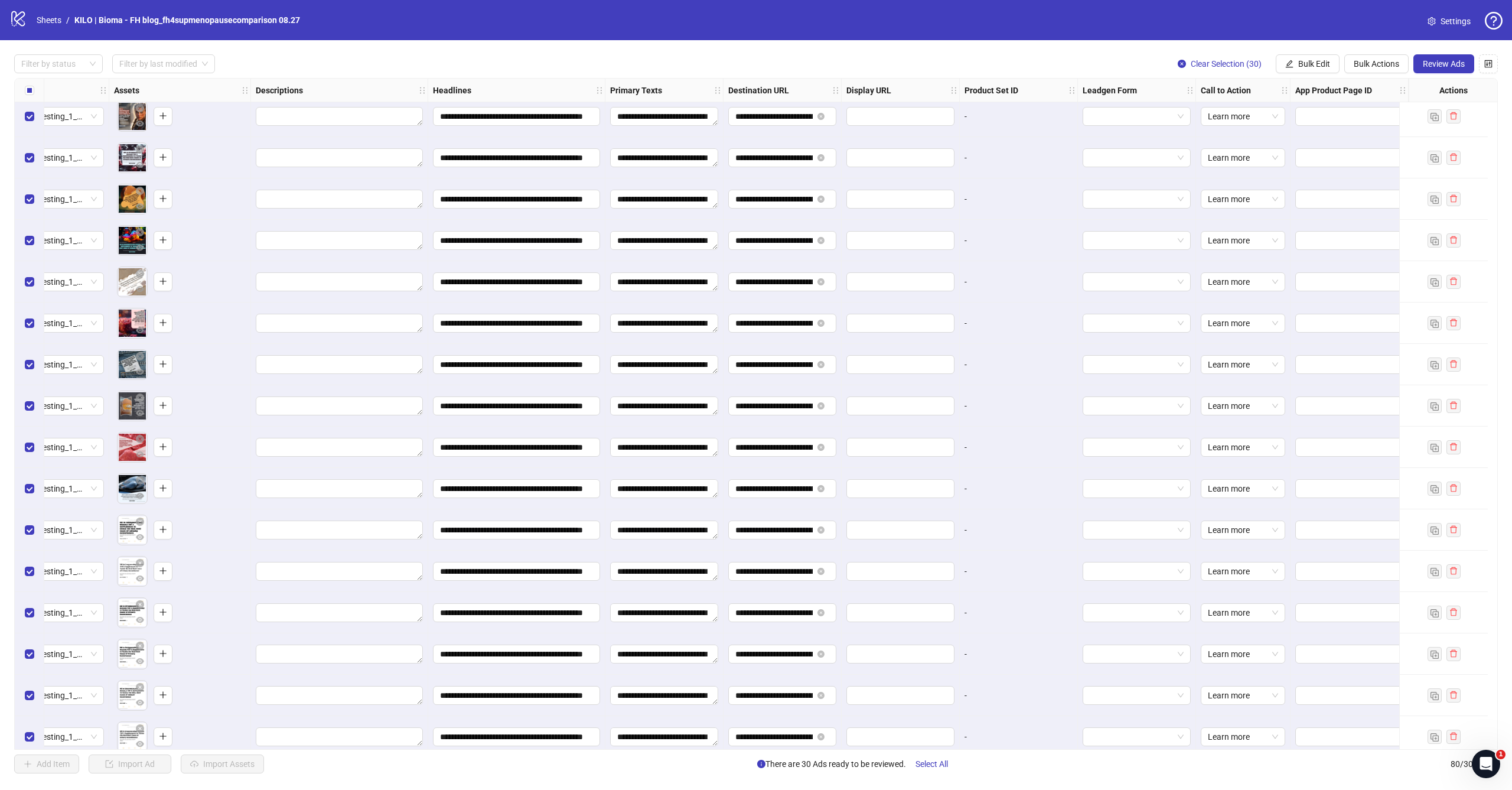
scroll to position [2304, 459]
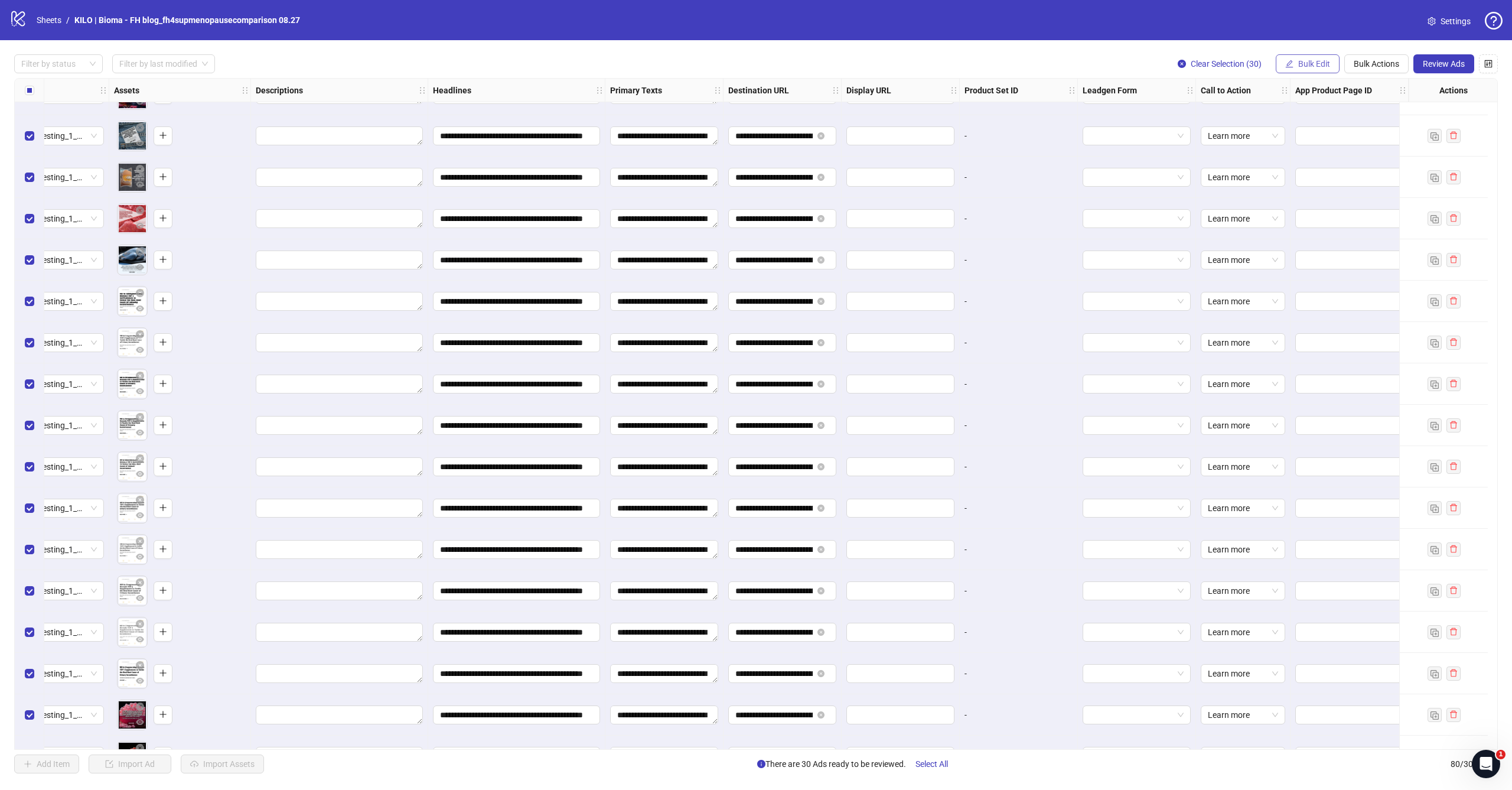
click at [1316, 64] on span "Bulk Edit" at bounding box center [1314, 64] width 32 height 10
click at [1299, 179] on span "Primary Texts" at bounding box center [1319, 183] width 70 height 13
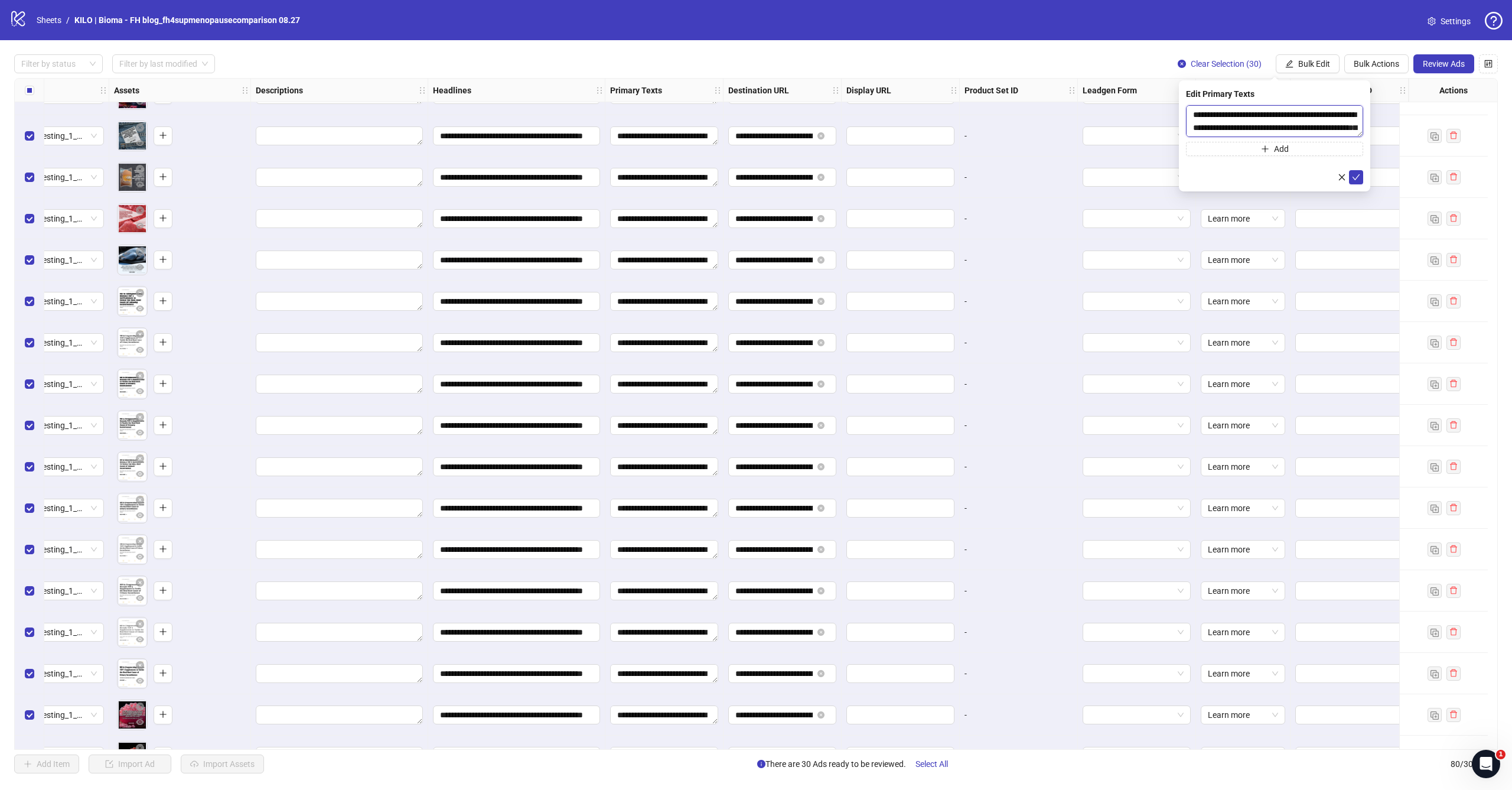
click at [1282, 120] on textarea "**********" at bounding box center [1275, 120] width 177 height 32
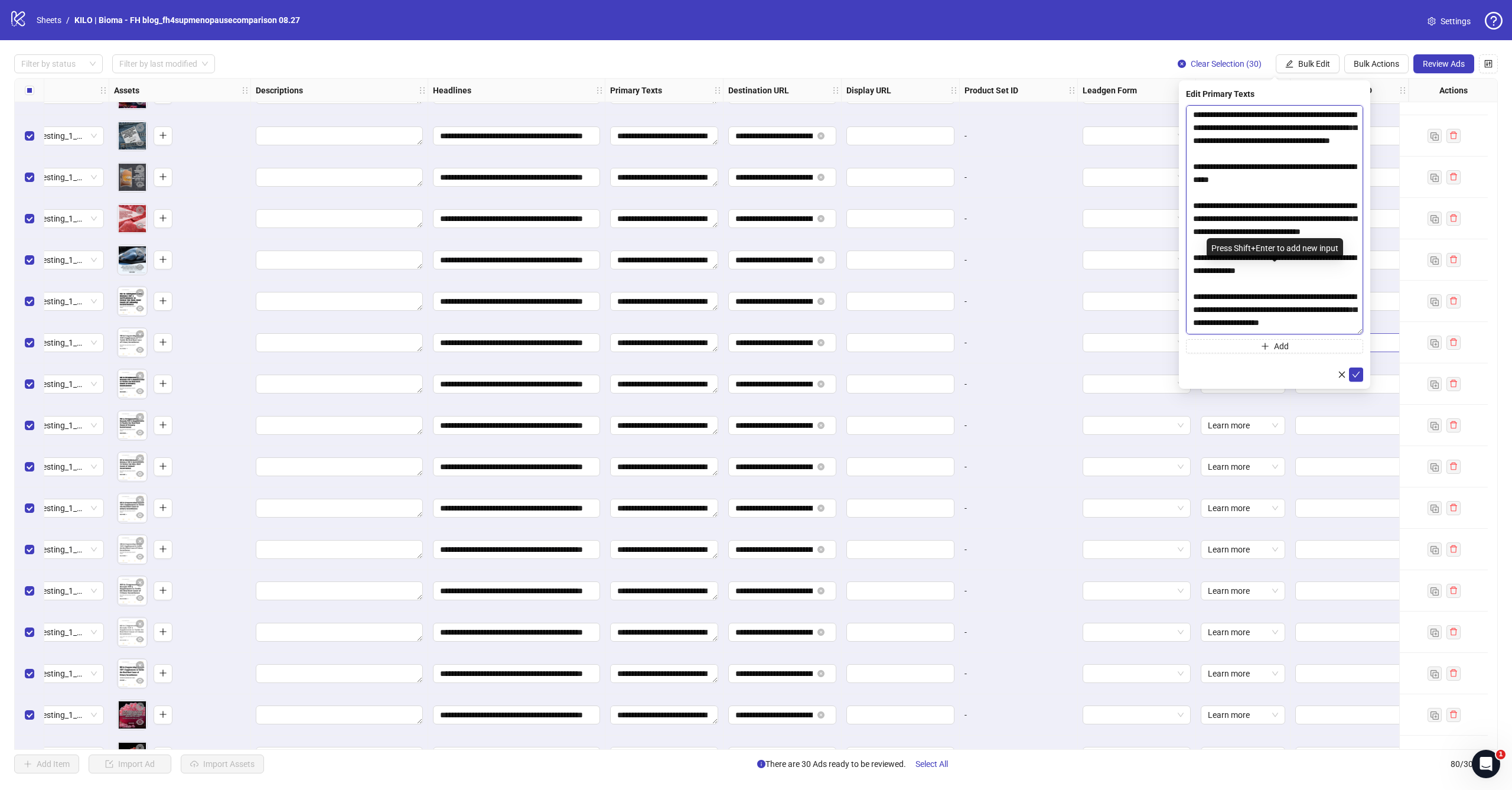
click at [1378, 337] on body "**********" at bounding box center [756, 395] width 1512 height 790
click at [1293, 189] on textarea "**********" at bounding box center [1275, 222] width 177 height 235
click at [1293, 258] on textarea "**********" at bounding box center [1275, 222] width 177 height 235
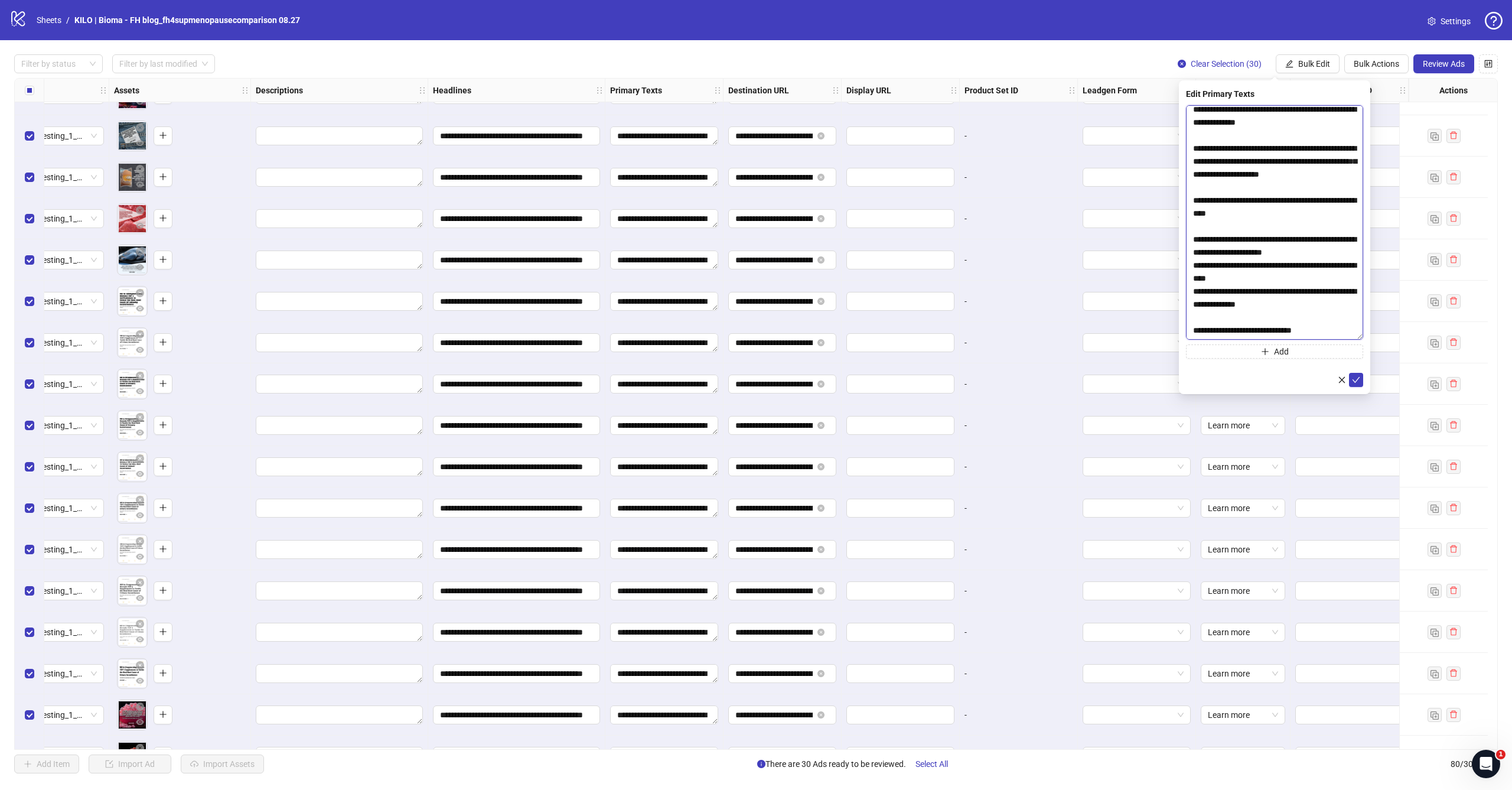
scroll to position [171, 0]
click at [1347, 265] on textarea "**********" at bounding box center [1275, 222] width 177 height 235
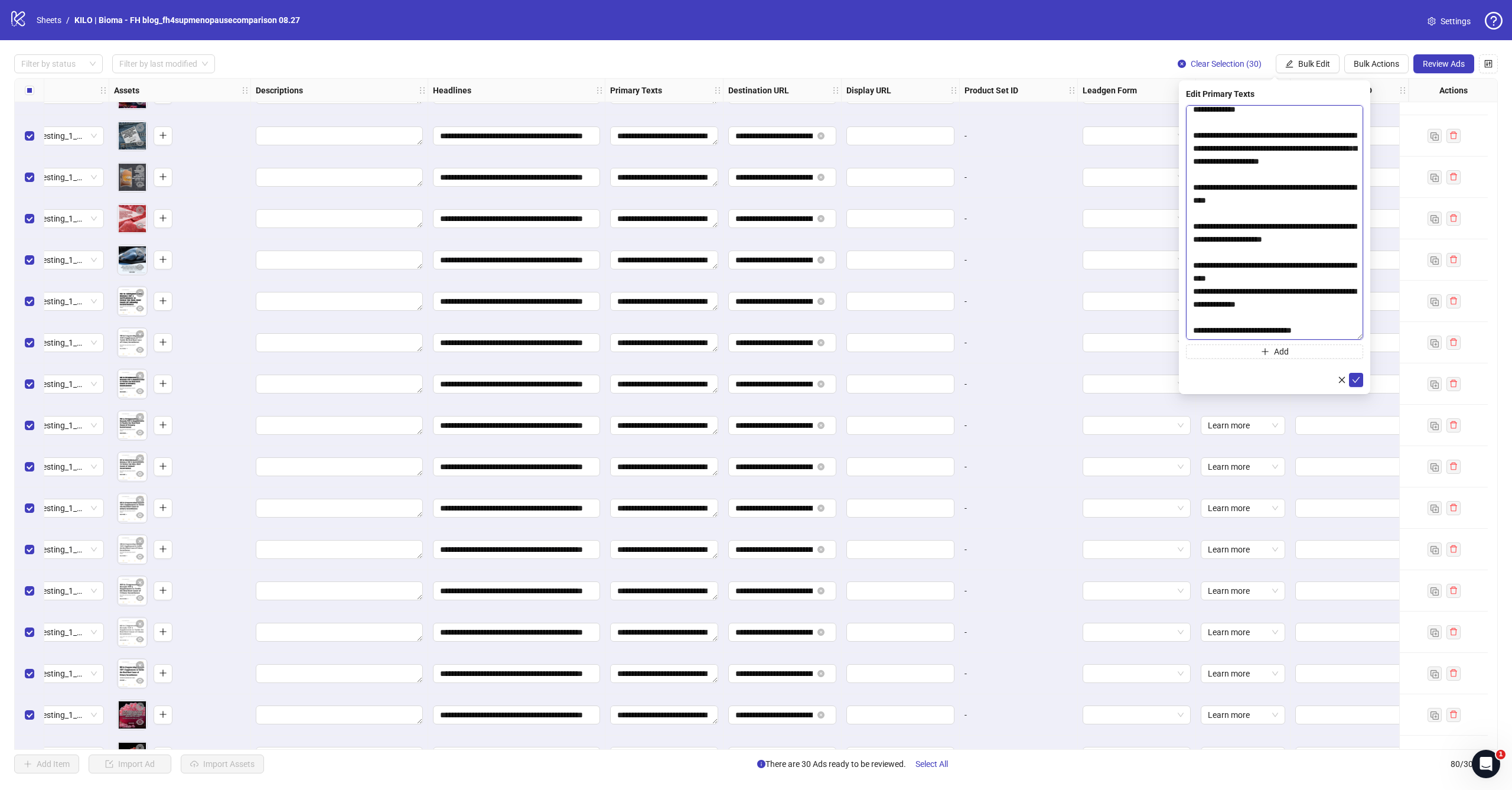
click at [1293, 307] on textarea "**********" at bounding box center [1275, 222] width 177 height 235
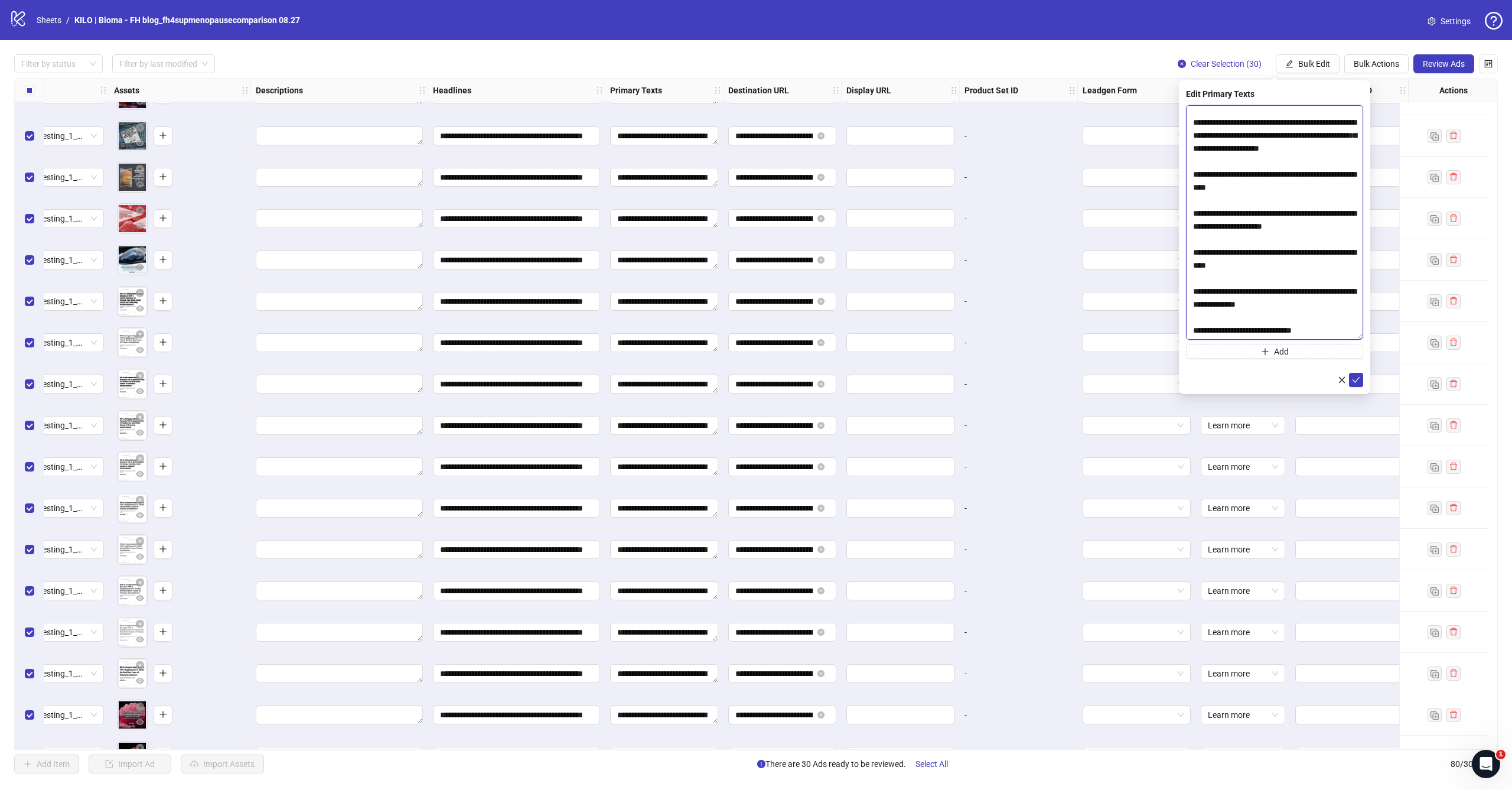
scroll to position [214, 0]
click at [1313, 308] on textarea "**********" at bounding box center [1275, 222] width 177 height 235
click at [1297, 265] on textarea "**********" at bounding box center [1275, 222] width 177 height 235
click at [1355, 217] on textarea "**********" at bounding box center [1275, 222] width 177 height 235
click at [1354, 225] on textarea "**********" at bounding box center [1275, 222] width 177 height 235
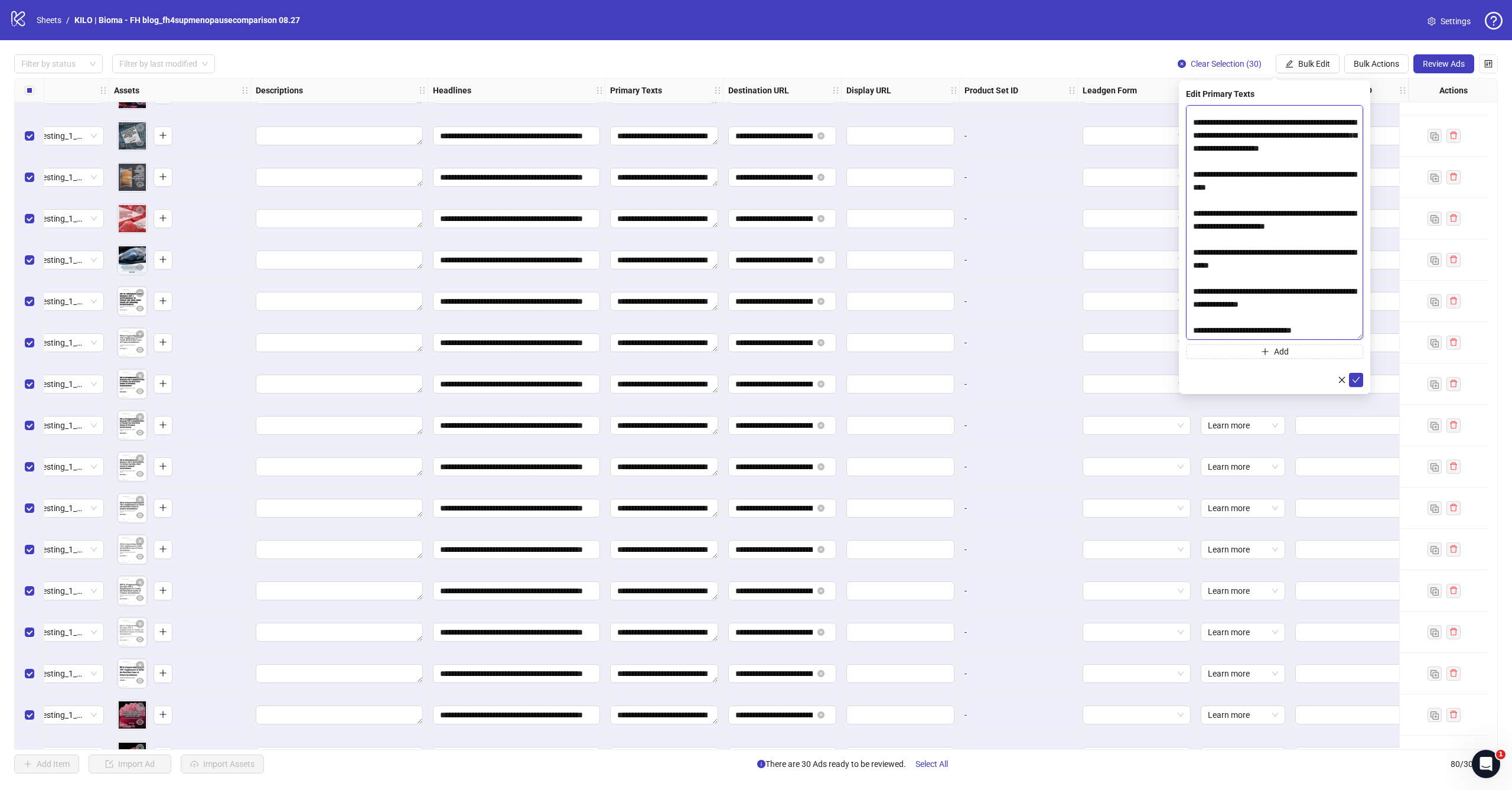
click at [1197, 332] on textarea "**********" at bounding box center [1275, 222] width 177 height 235
type textarea "**********"
click at [1359, 379] on icon "check" at bounding box center [1356, 380] width 8 height 8
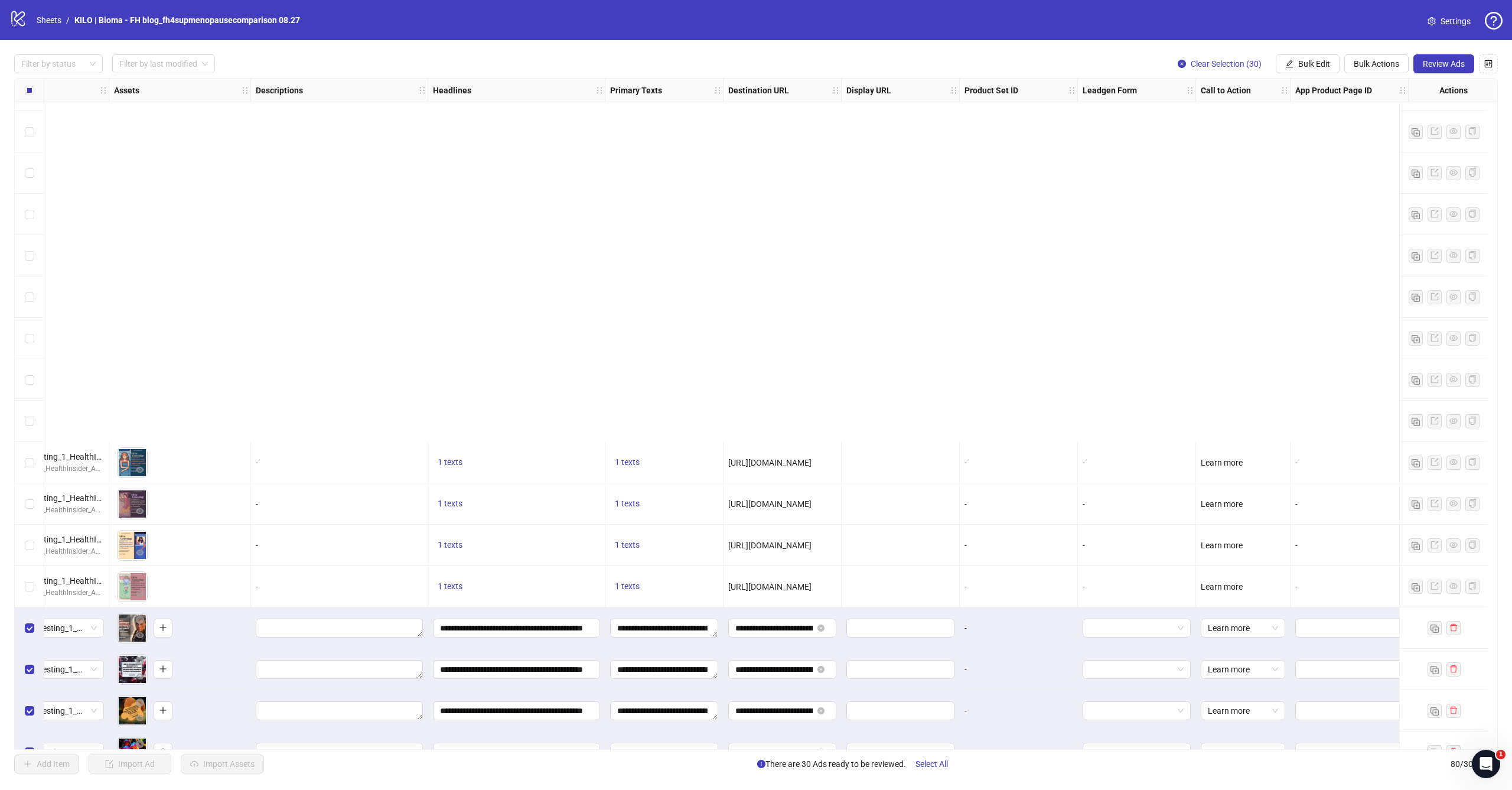
scroll to position [2236, 459]
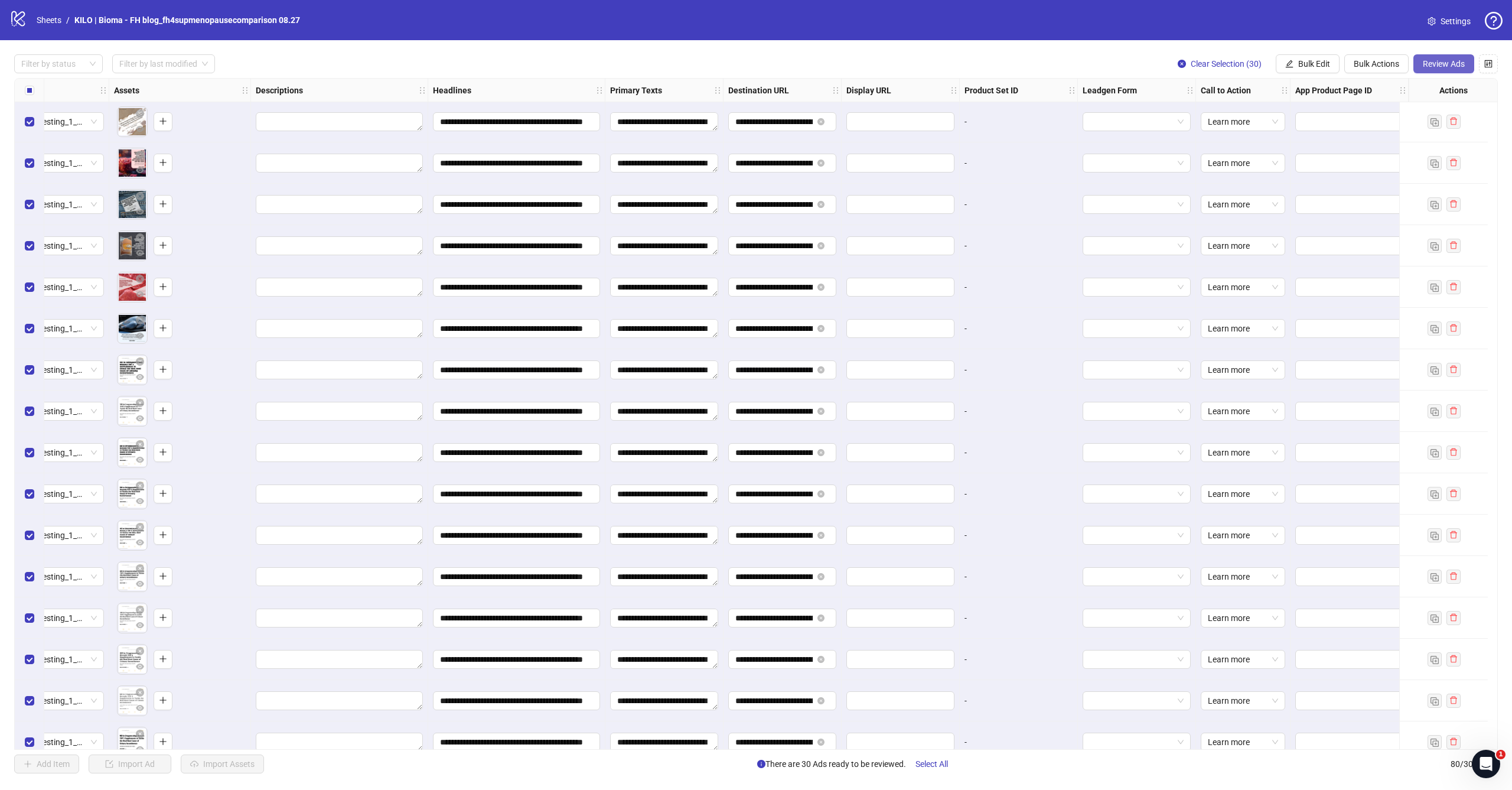
click at [1441, 63] on span "Review Ads" at bounding box center [1444, 64] width 42 height 10
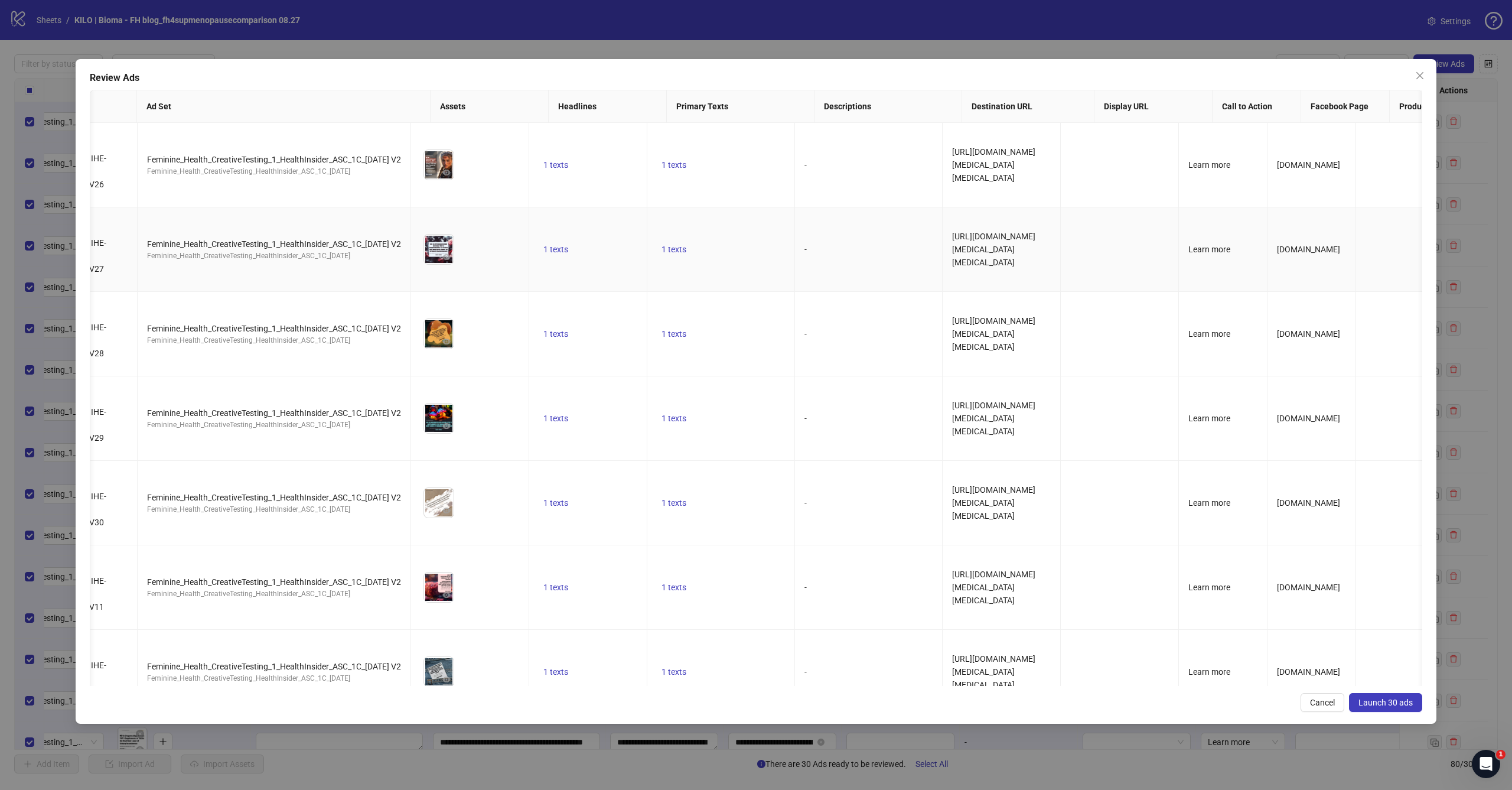
scroll to position [0, 271]
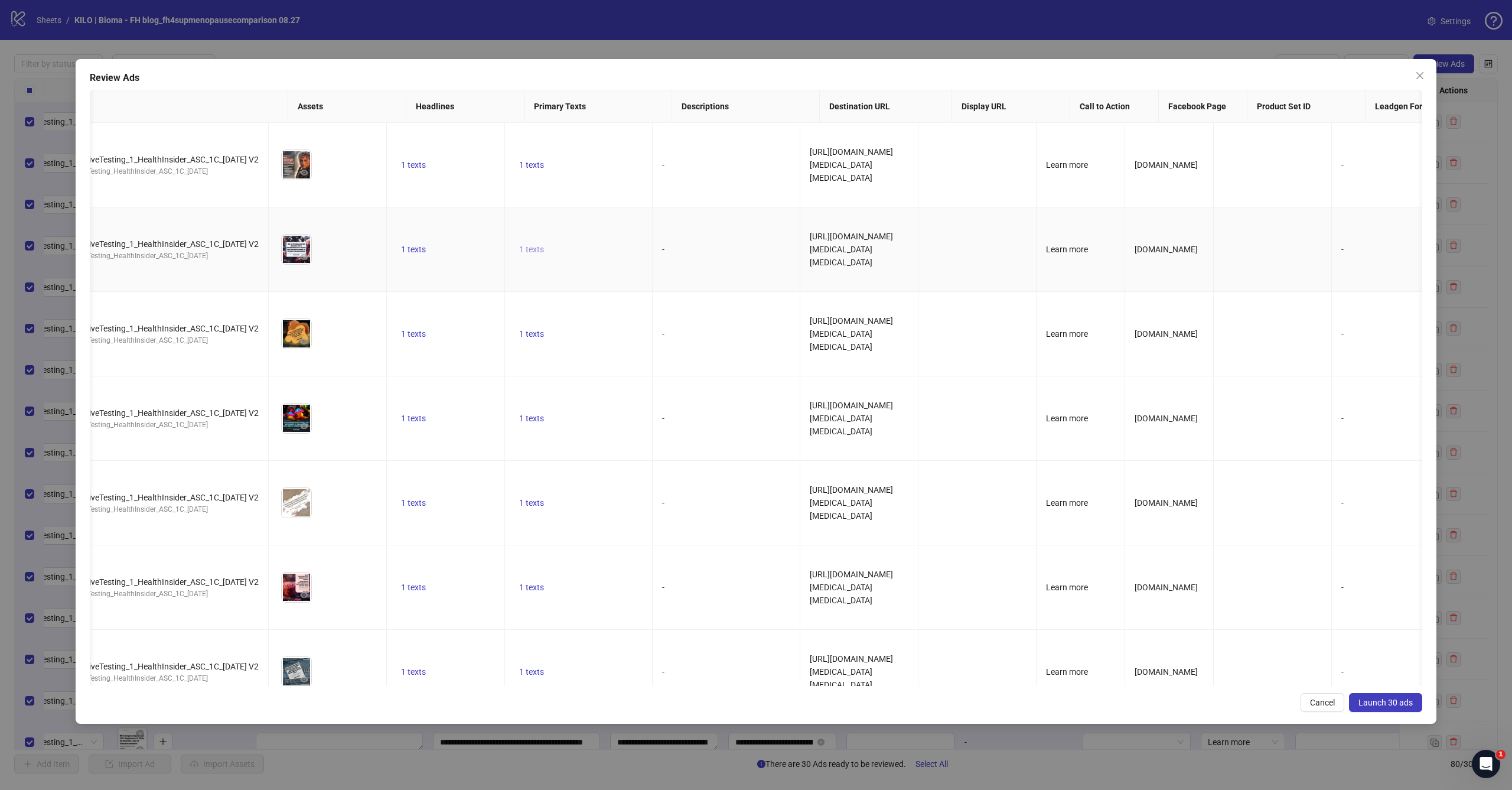
click at [544, 254] on span "1 texts" at bounding box center [532, 249] width 25 height 10
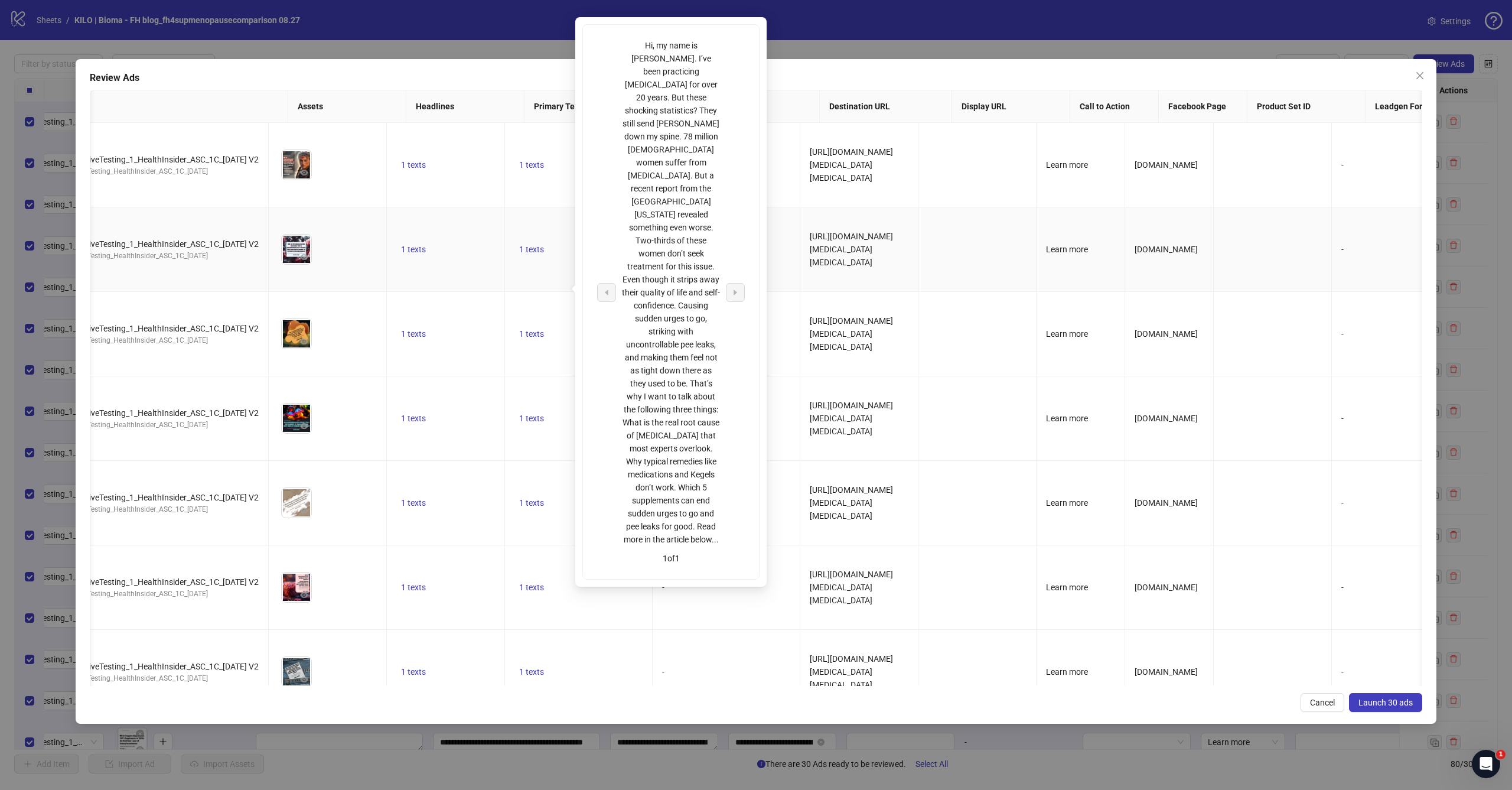
scroll to position [0, 0]
click at [906, 268] on td "[URL][DOMAIN_NAME][MEDICAL_DATA][MEDICAL_DATA]" at bounding box center [860, 250] width 118 height 84
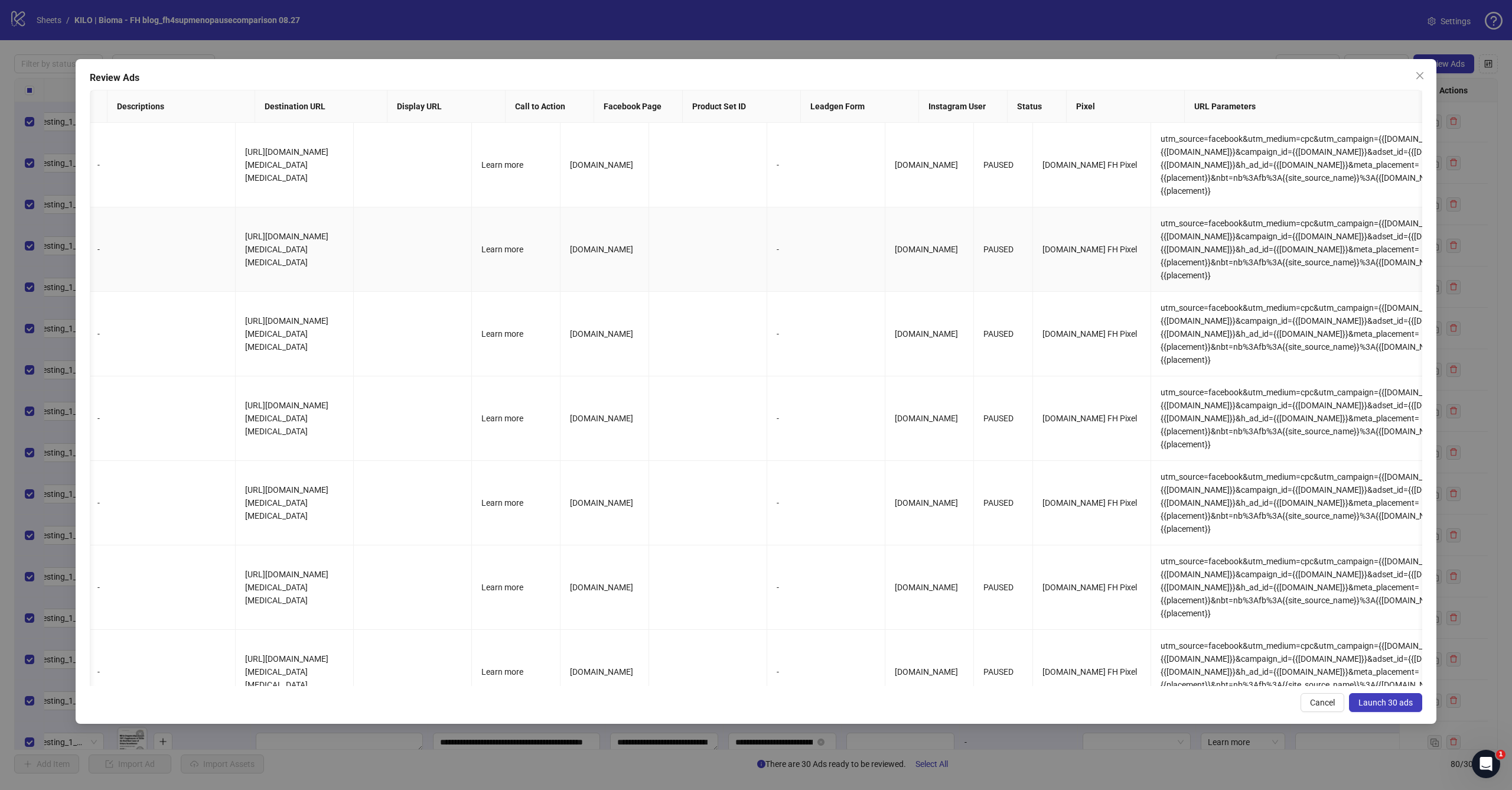
scroll to position [0, 1097]
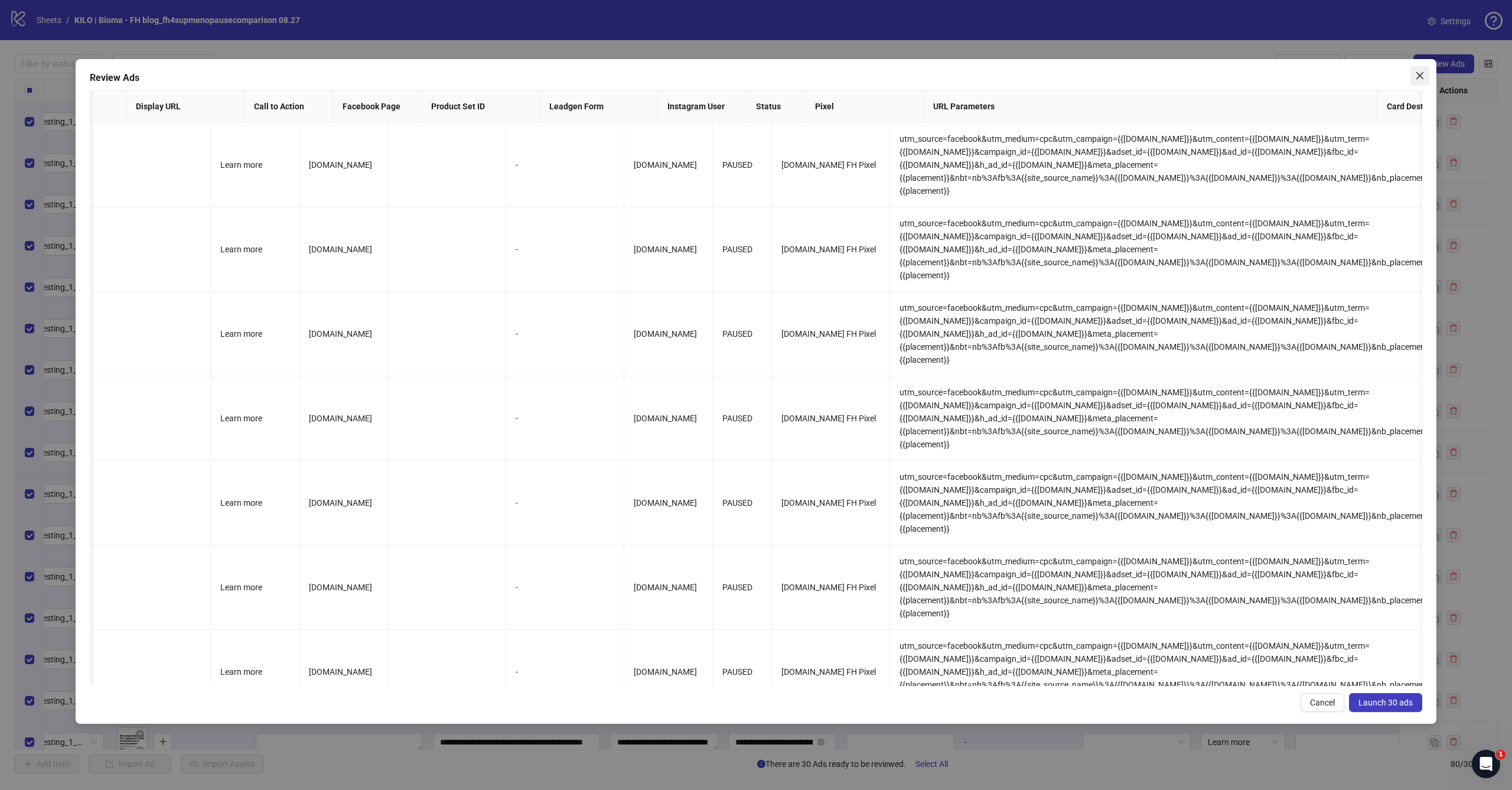
click at [1421, 76] on icon "close" at bounding box center [1420, 76] width 7 height 7
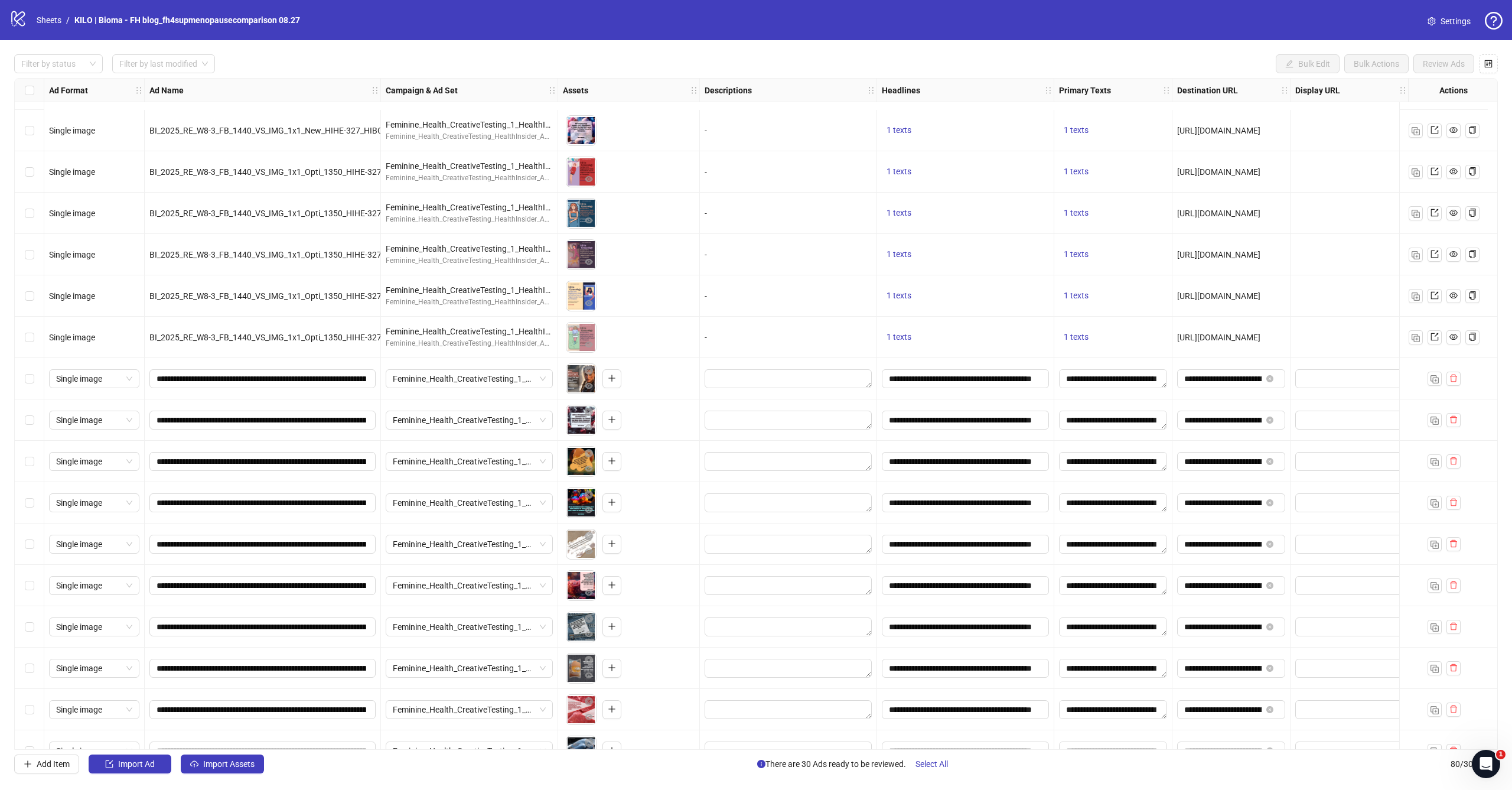
scroll to position [1915, 0]
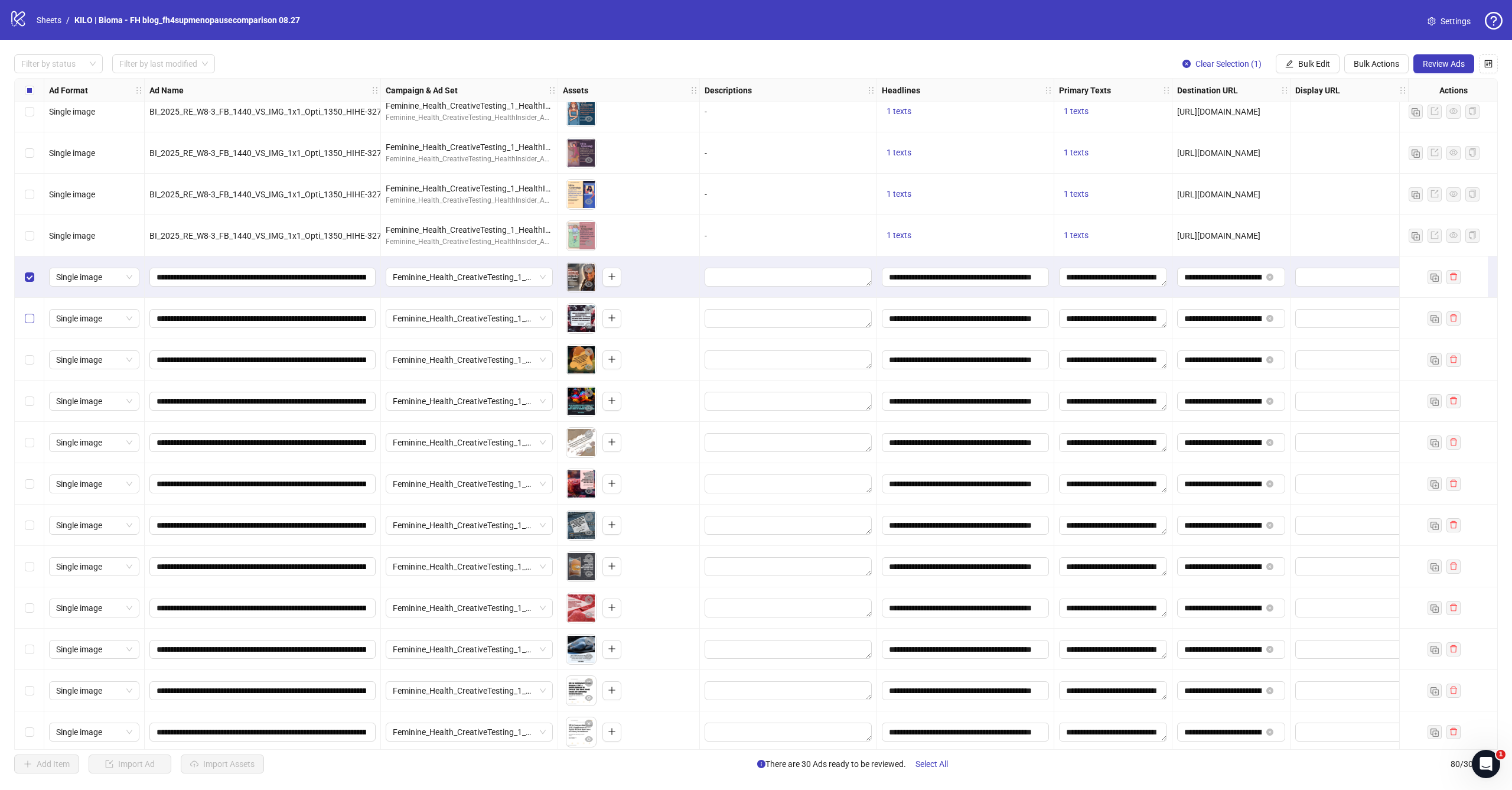
click at [31, 312] on label "Select row 52" at bounding box center [30, 319] width 10 height 13
click at [32, 353] on label "Select row 53" at bounding box center [30, 360] width 10 height 13
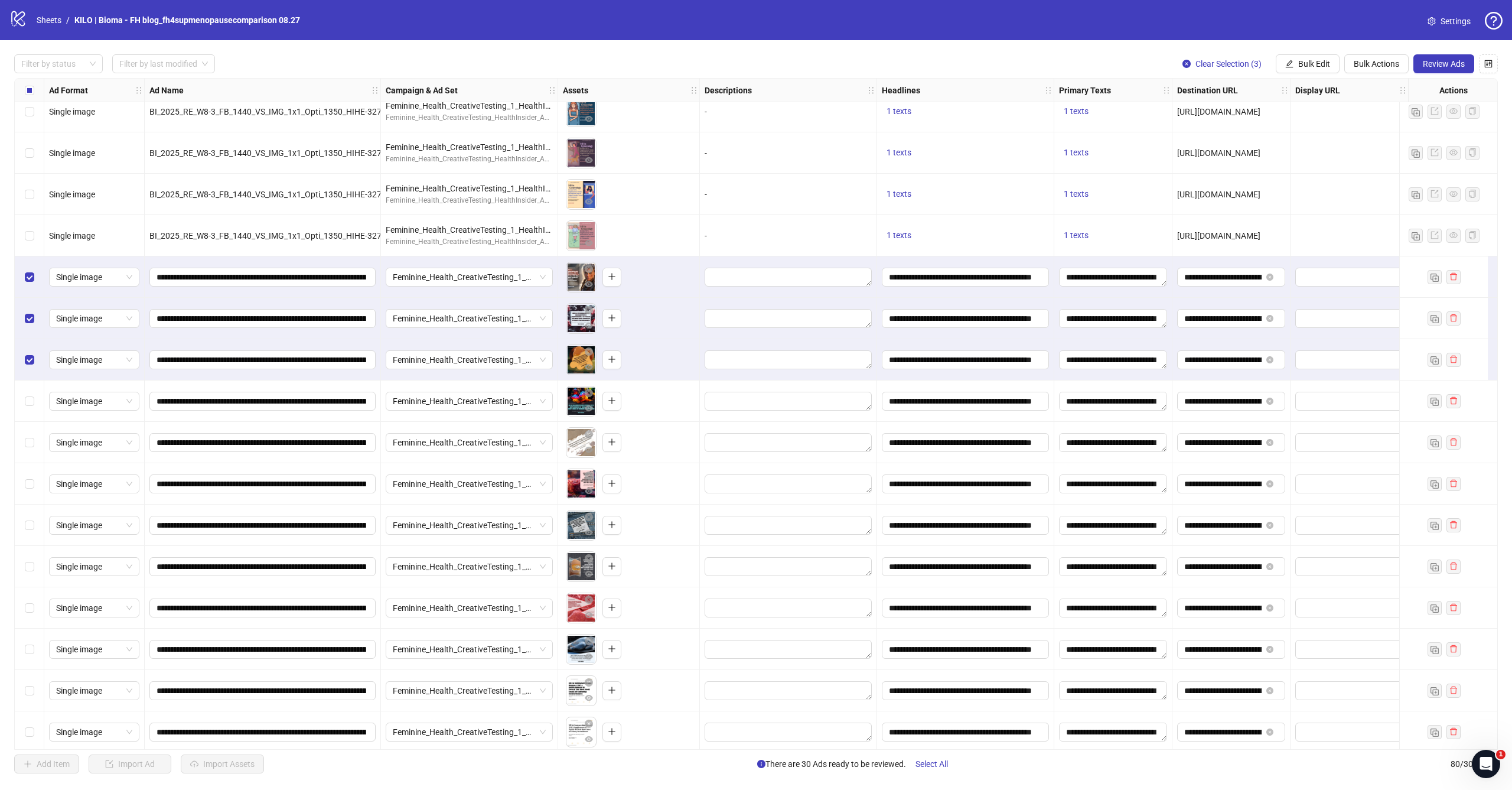
drag, startPoint x: 32, startPoint y: 403, endPoint x: 32, endPoint y: 418, distance: 15.0
click at [32, 403] on span "Select row 54" at bounding box center [30, 401] width 10 height 10
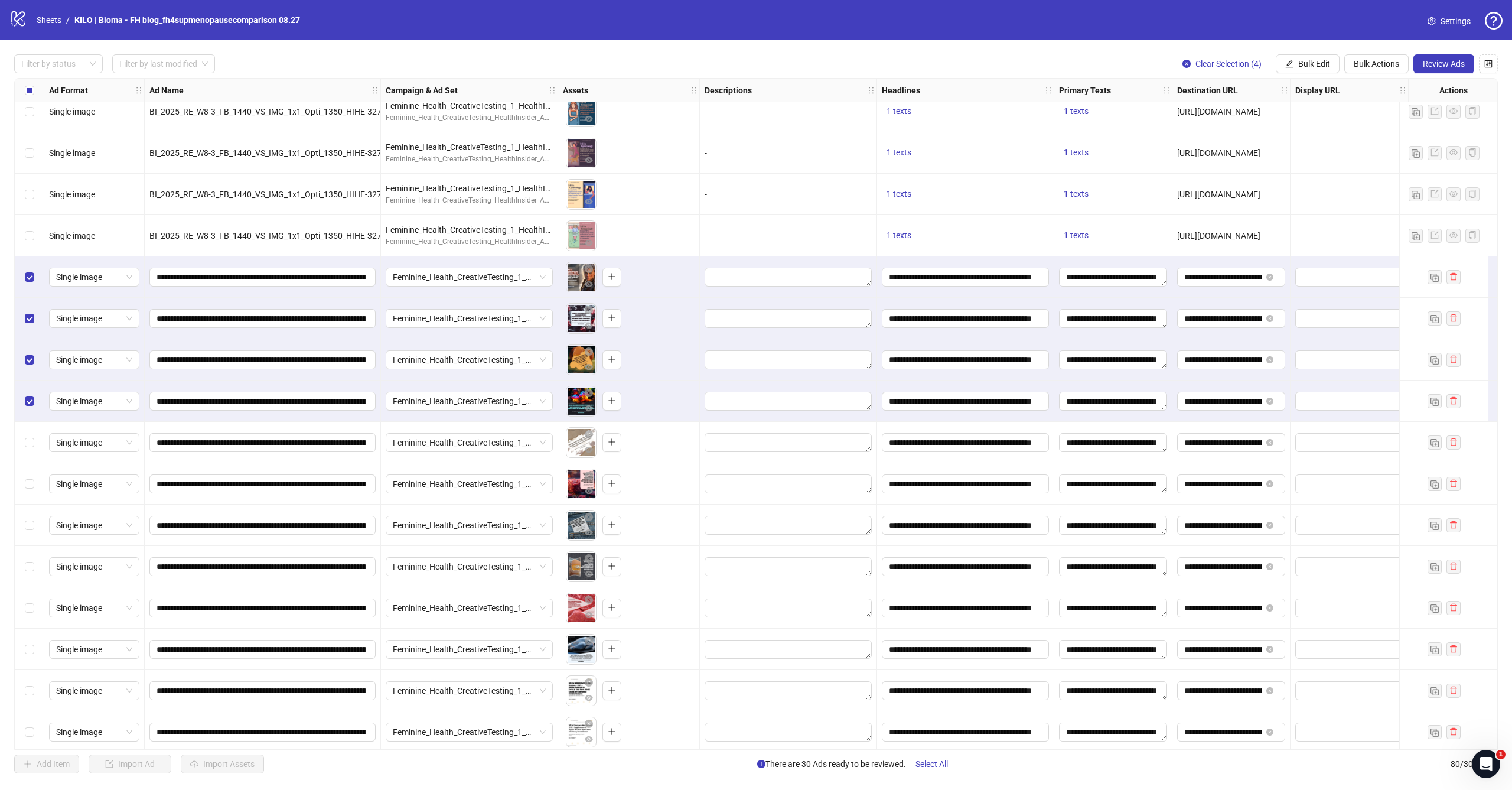
click at [32, 435] on div "Select row 55" at bounding box center [30, 443] width 30 height 41
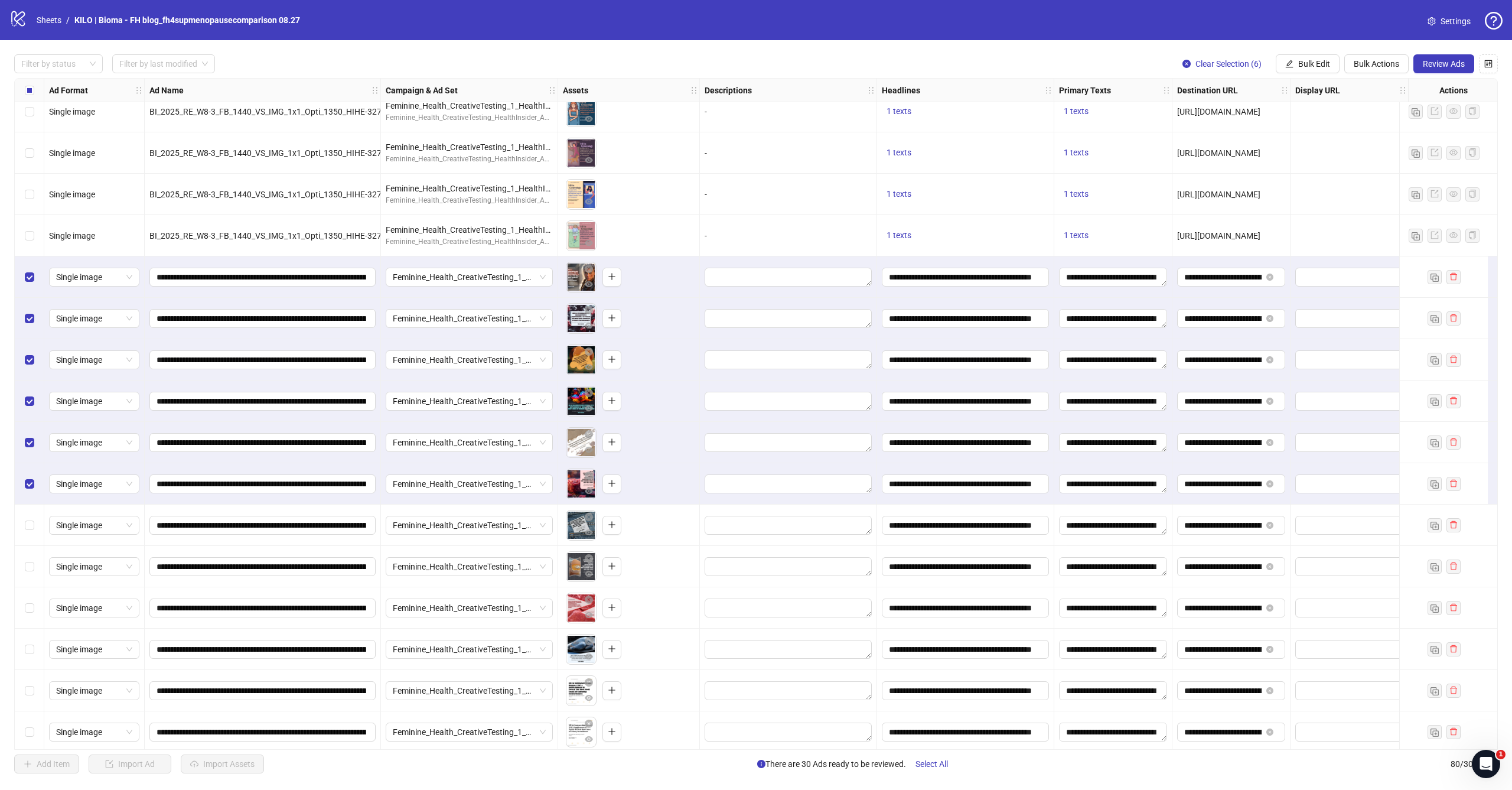
click at [31, 508] on div "Select row 57" at bounding box center [30, 525] width 30 height 41
click at [35, 559] on div "Select row 58" at bounding box center [30, 567] width 30 height 41
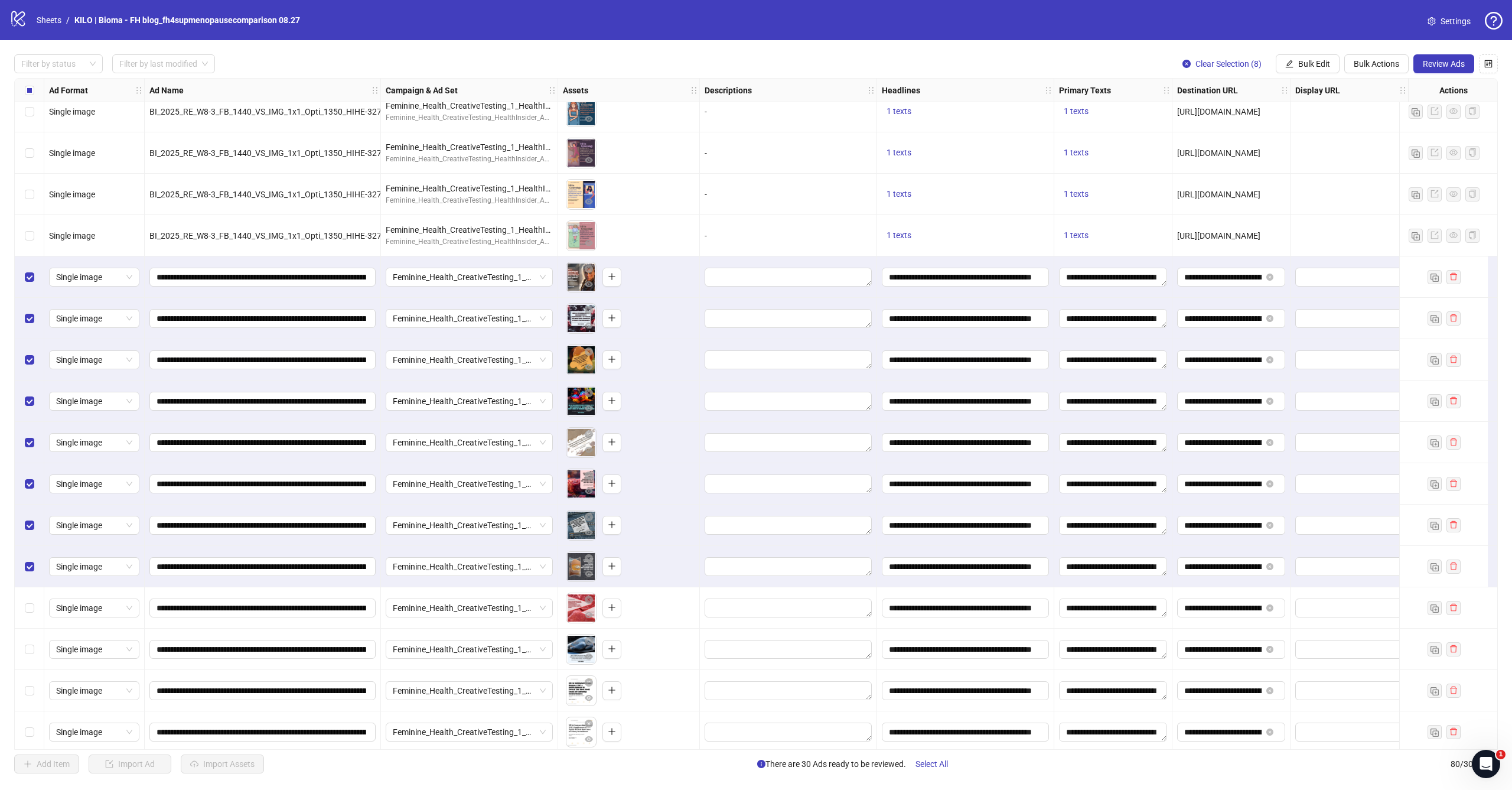
click at [35, 602] on div "Select row 59" at bounding box center [30, 608] width 30 height 41
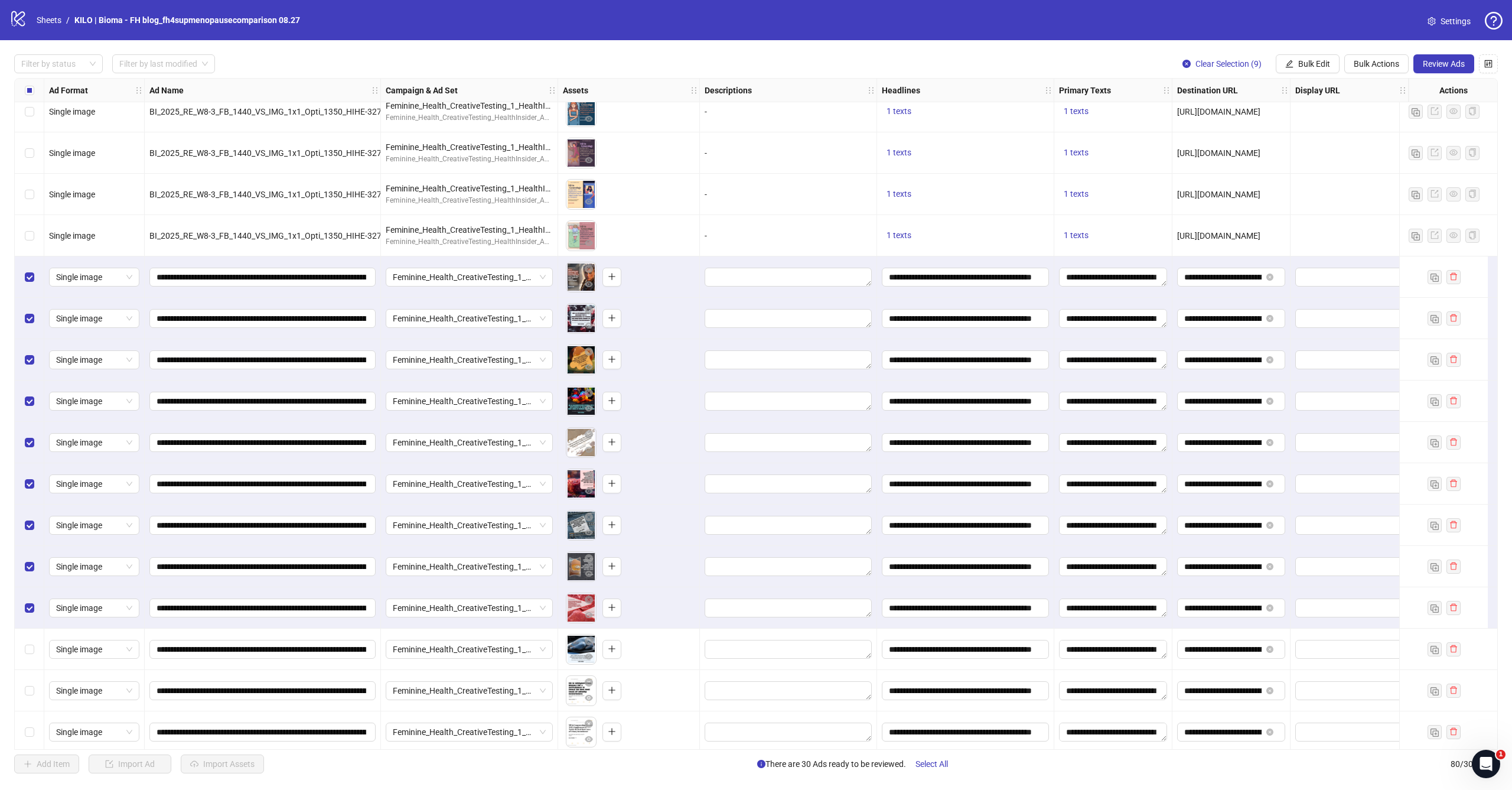
click at [35, 652] on div "Select row 60" at bounding box center [30, 650] width 30 height 41
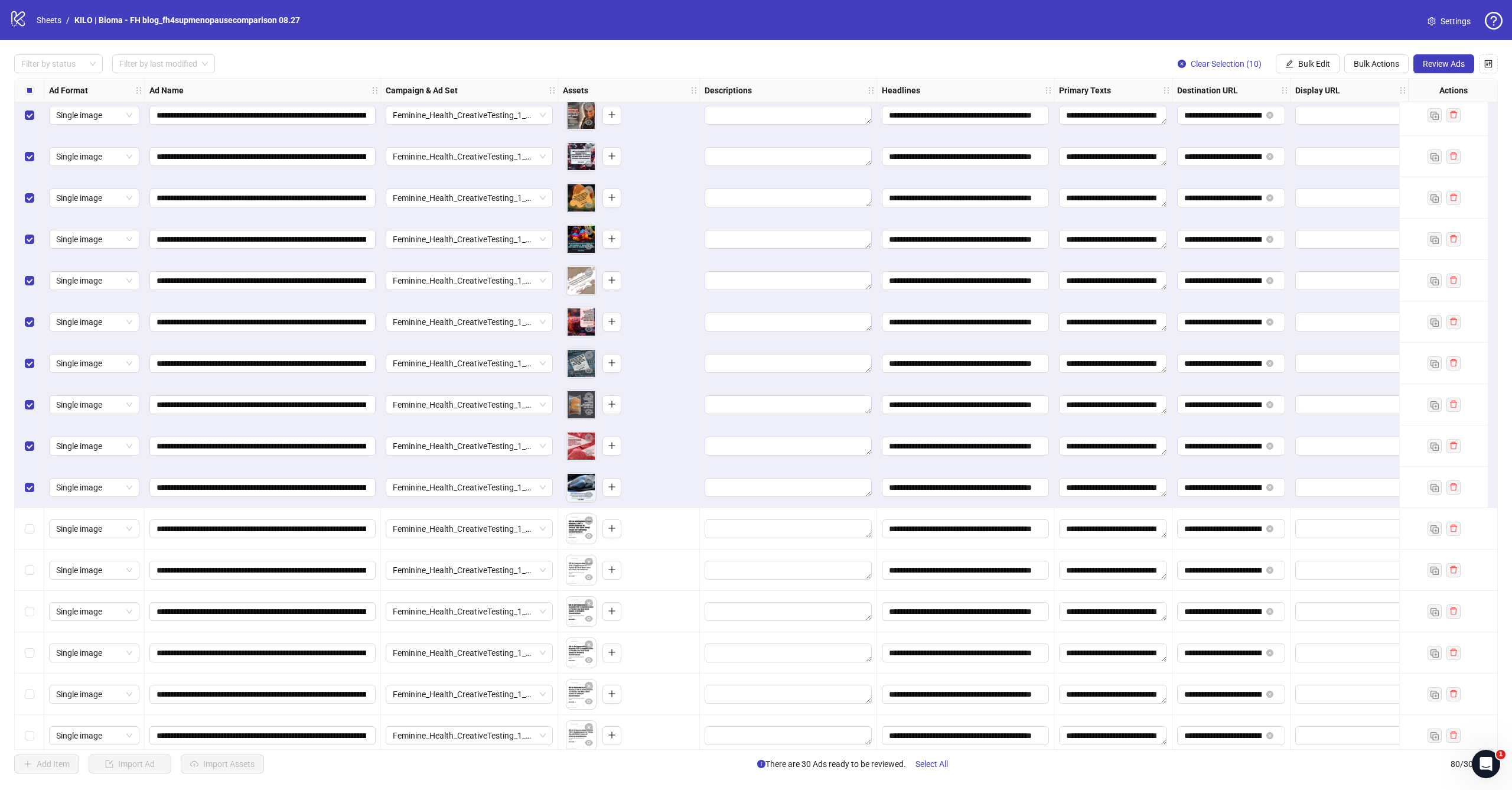
click at [34, 527] on div "Select row 61" at bounding box center [30, 529] width 30 height 41
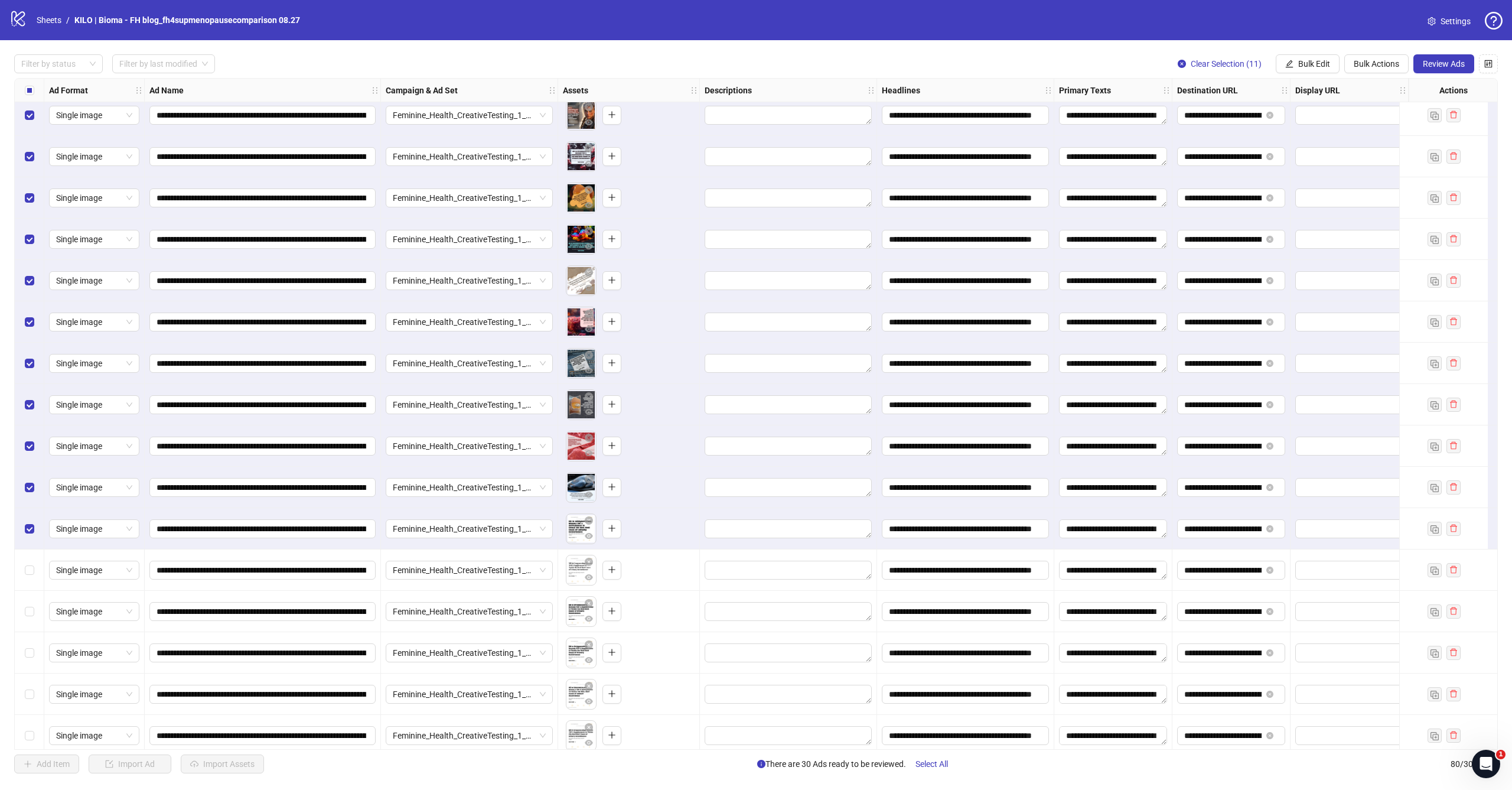
click at [34, 572] on div "Select row 62" at bounding box center [30, 571] width 30 height 41
click at [34, 604] on div "Select row 63" at bounding box center [30, 612] width 30 height 41
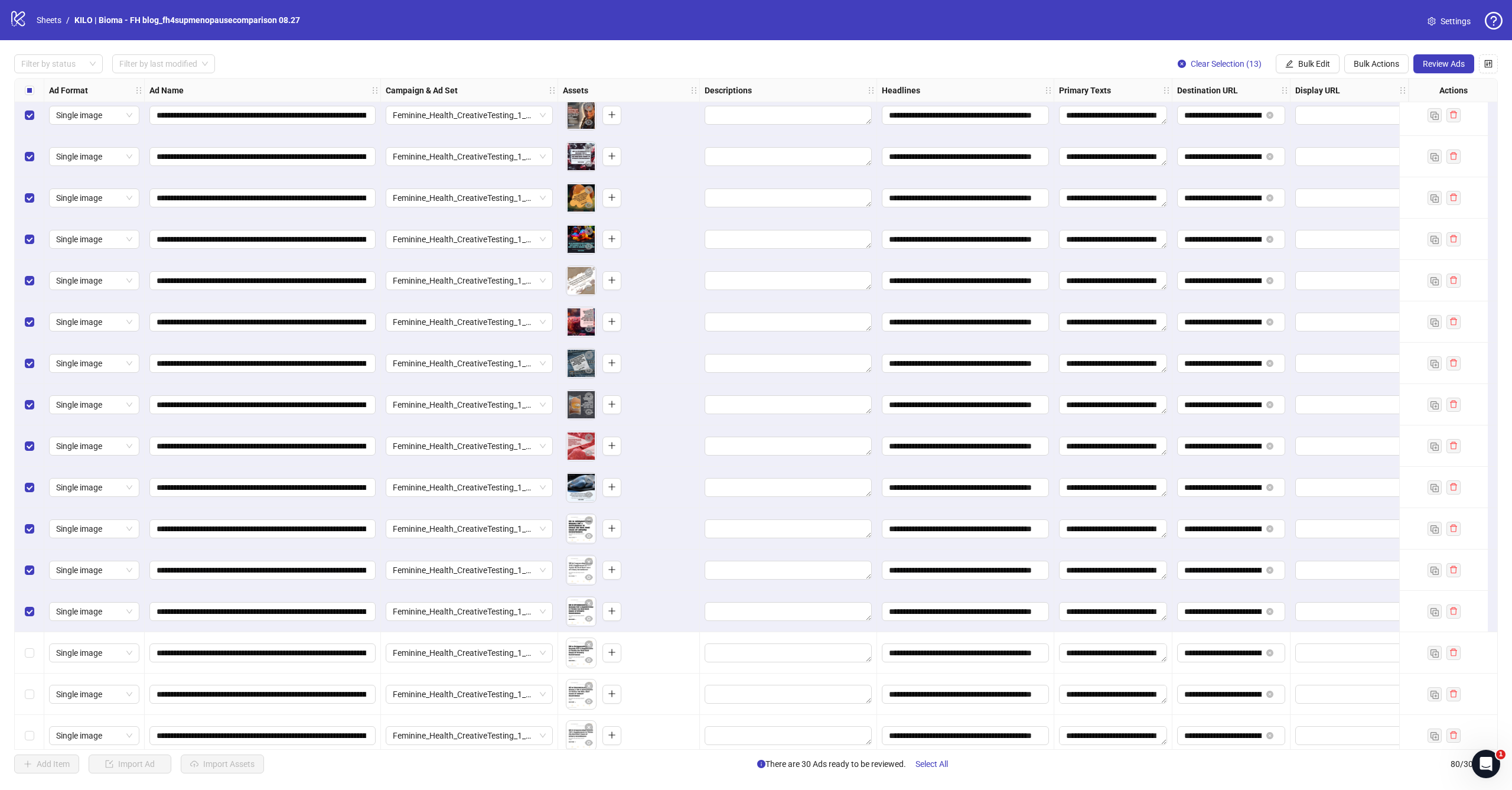
click at [34, 642] on div "Select row 64" at bounding box center [30, 653] width 30 height 41
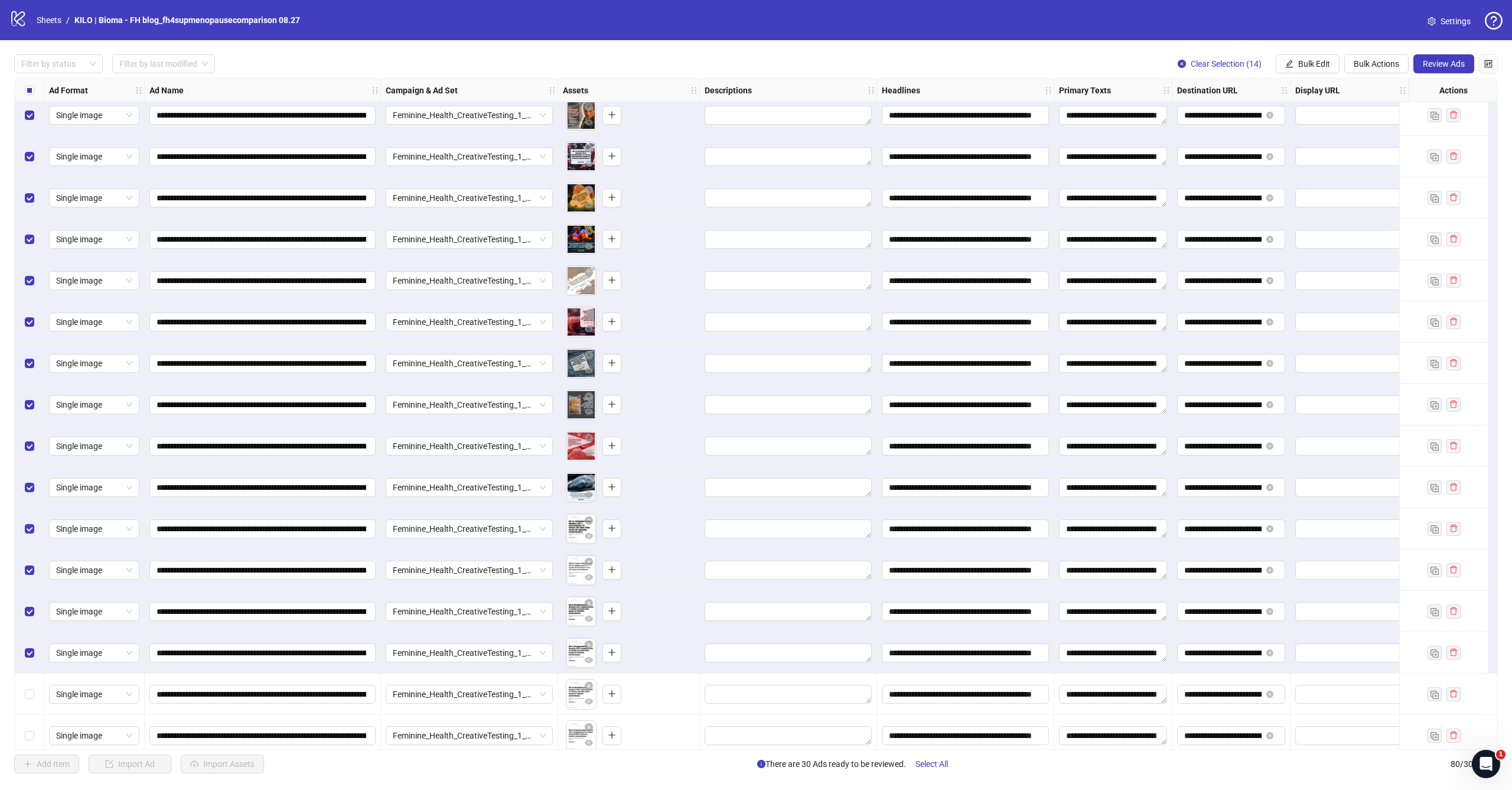
scroll to position [2275, 0]
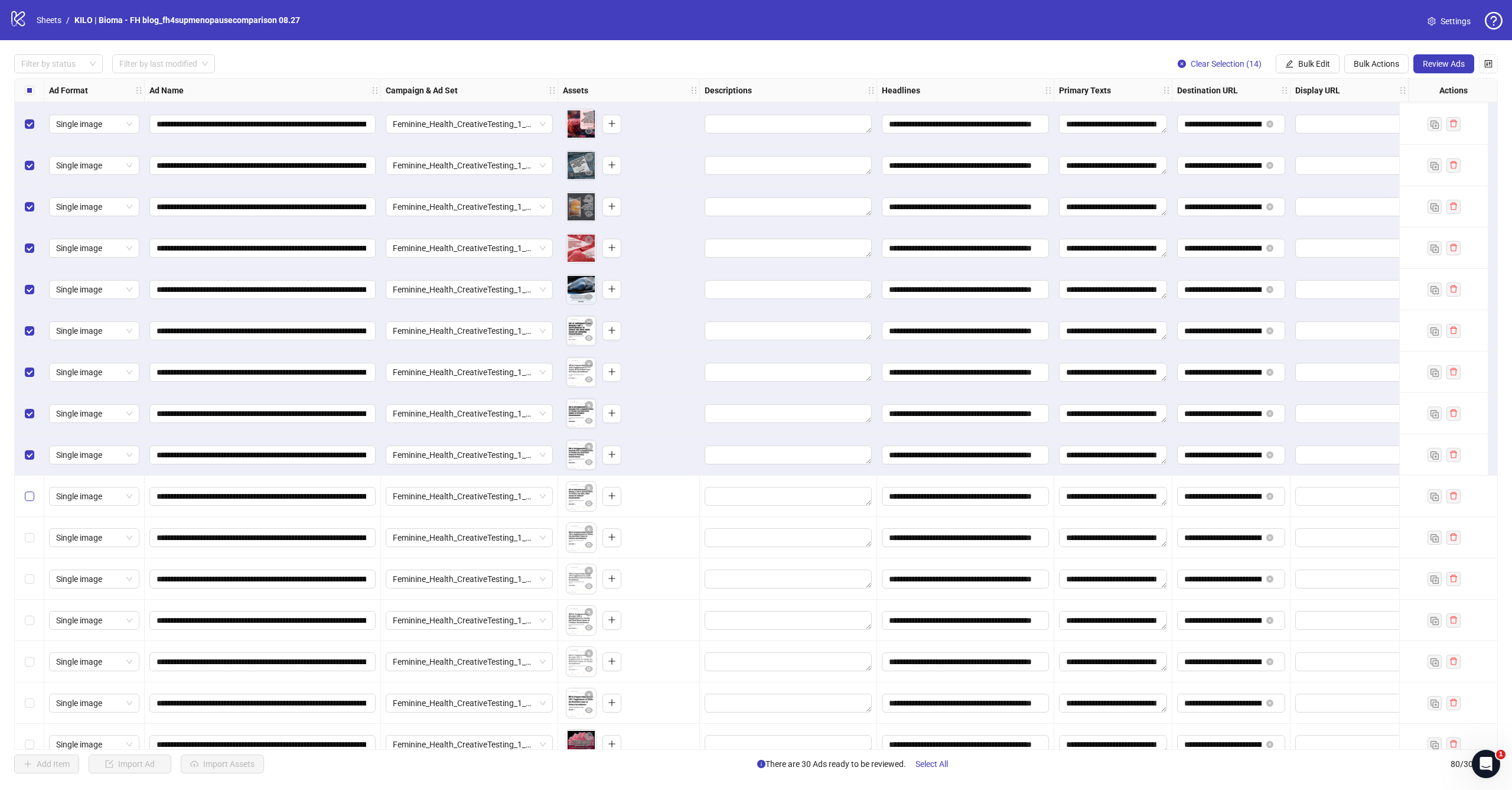
click at [32, 499] on span "Select row 65" at bounding box center [30, 496] width 10 height 10
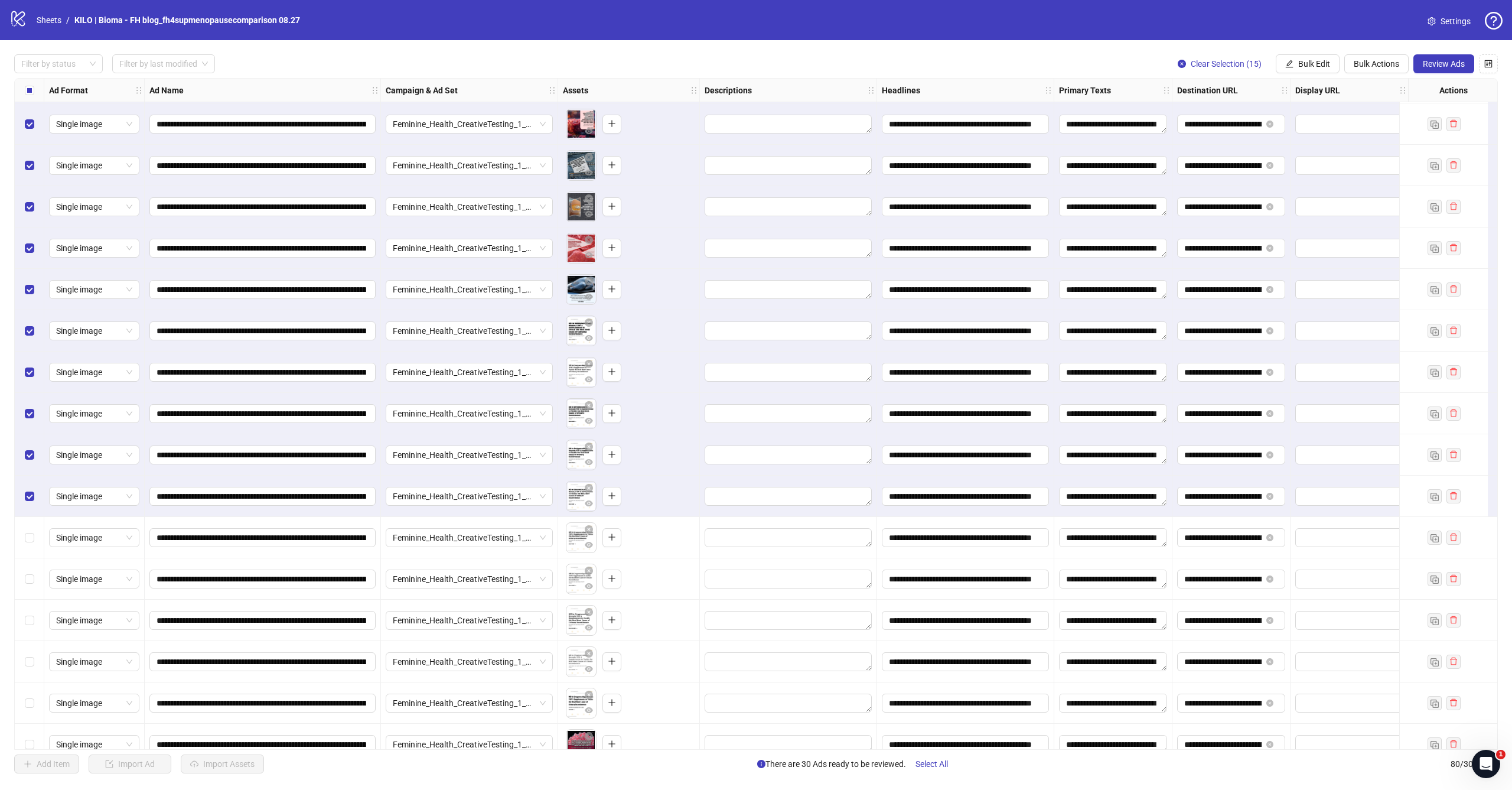
click at [32, 548] on div "Select row 66" at bounding box center [30, 538] width 30 height 41
click at [32, 580] on span "Select row 67" at bounding box center [30, 579] width 10 height 10
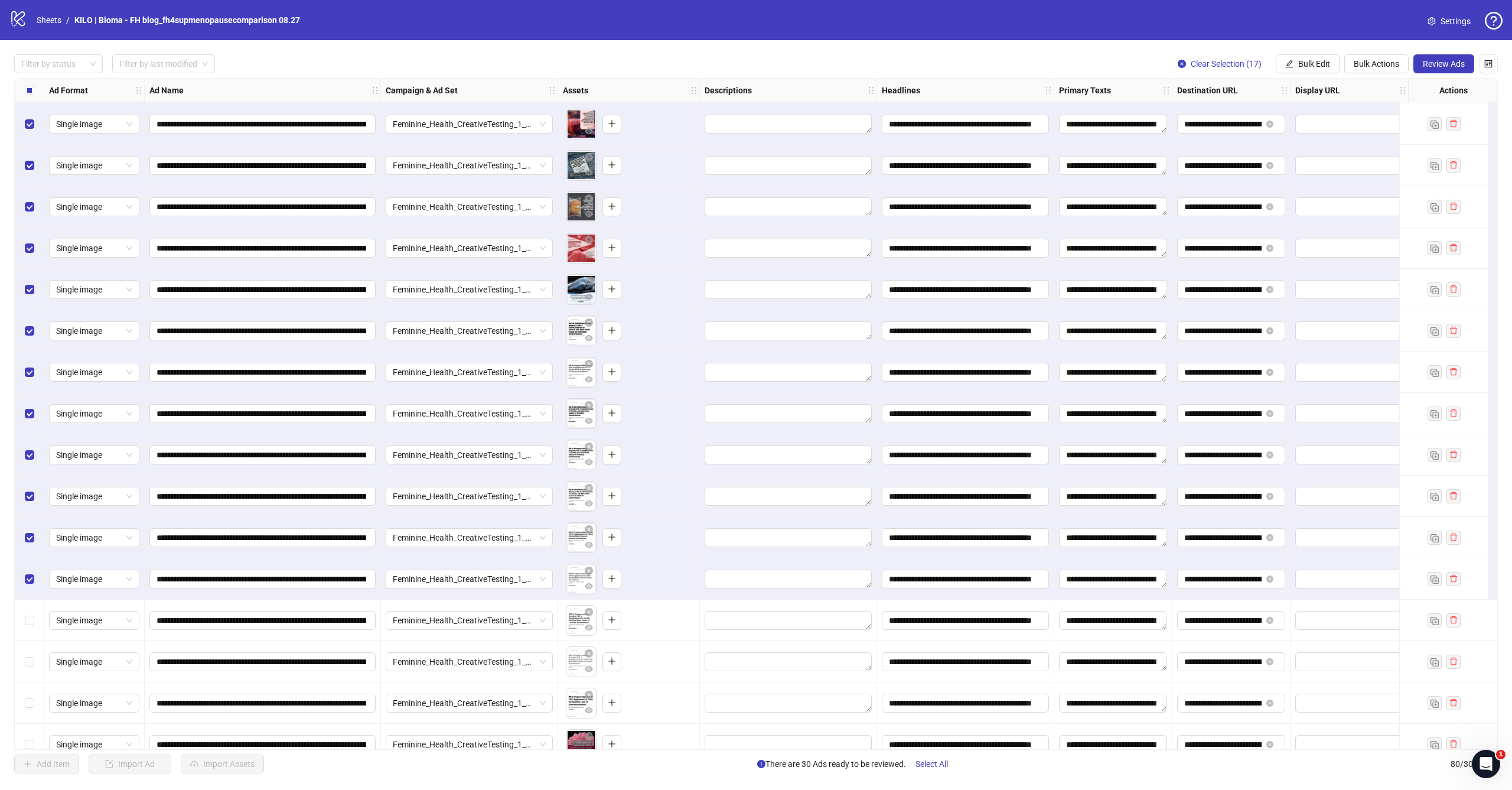
click at [32, 602] on div "Select row 68" at bounding box center [30, 621] width 30 height 41
click at [32, 664] on span "Select row 69" at bounding box center [30, 661] width 10 height 10
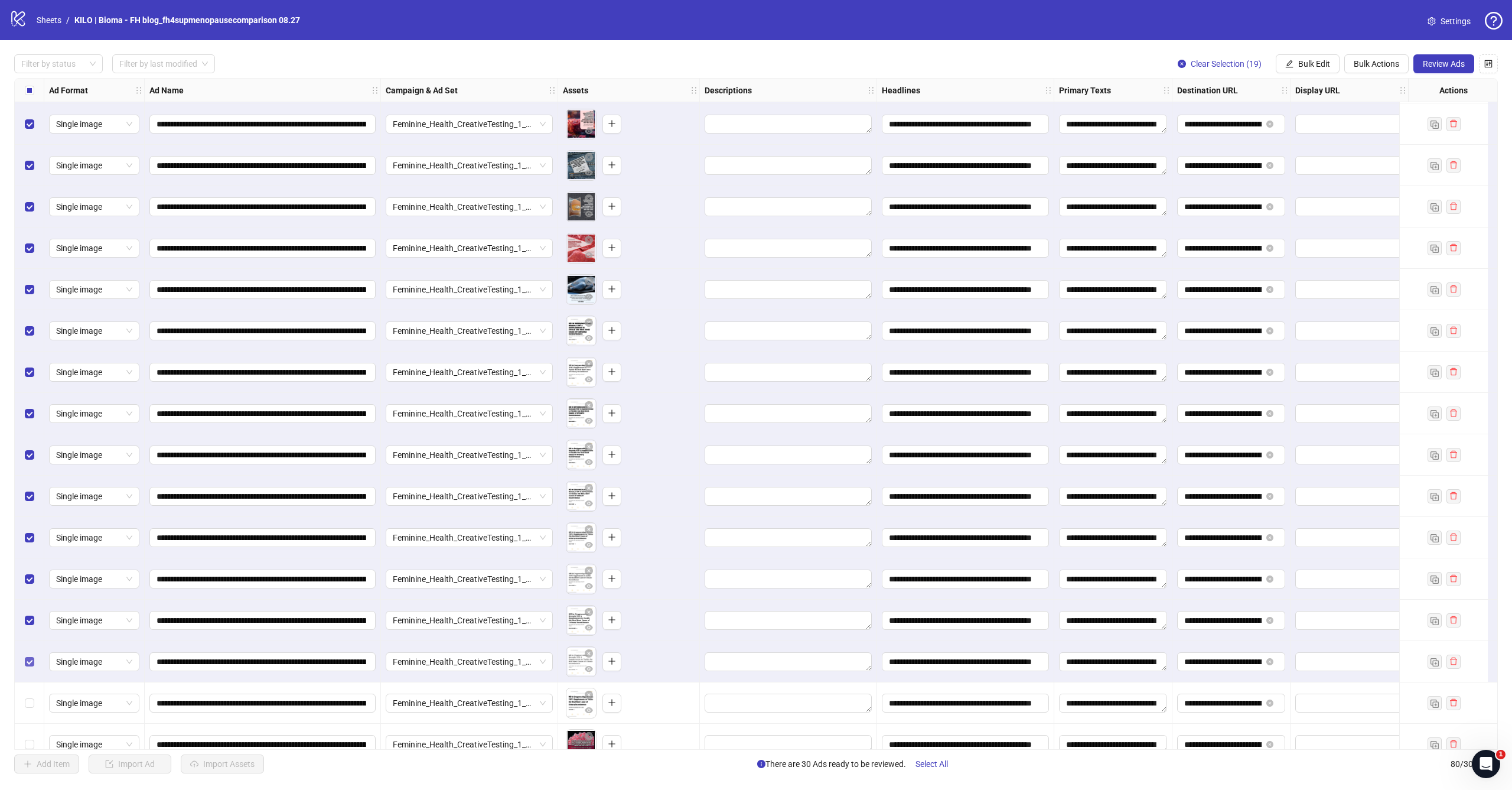
scroll to position [2462, 0]
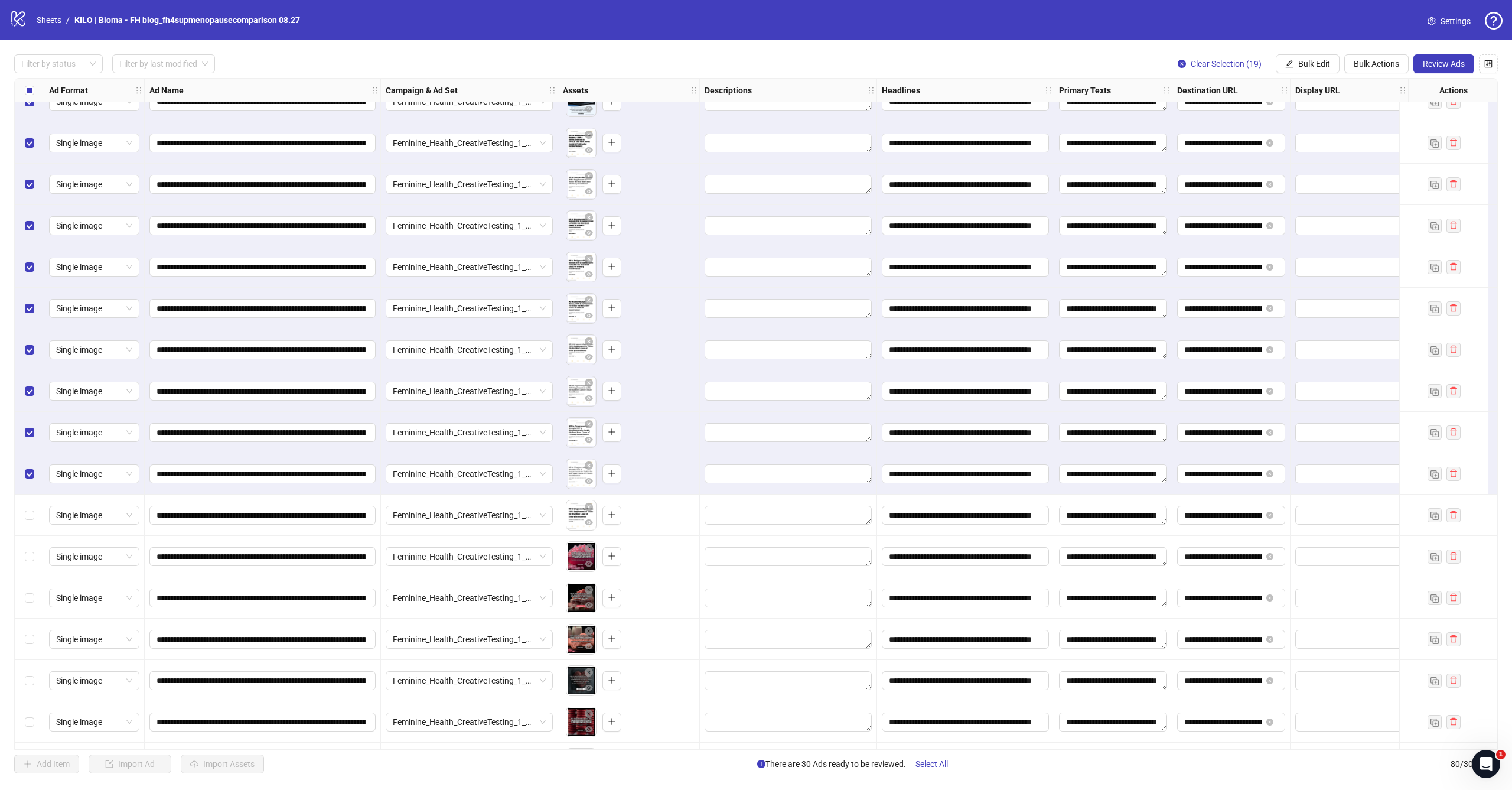
click at [34, 521] on div "Select row 70" at bounding box center [30, 515] width 30 height 41
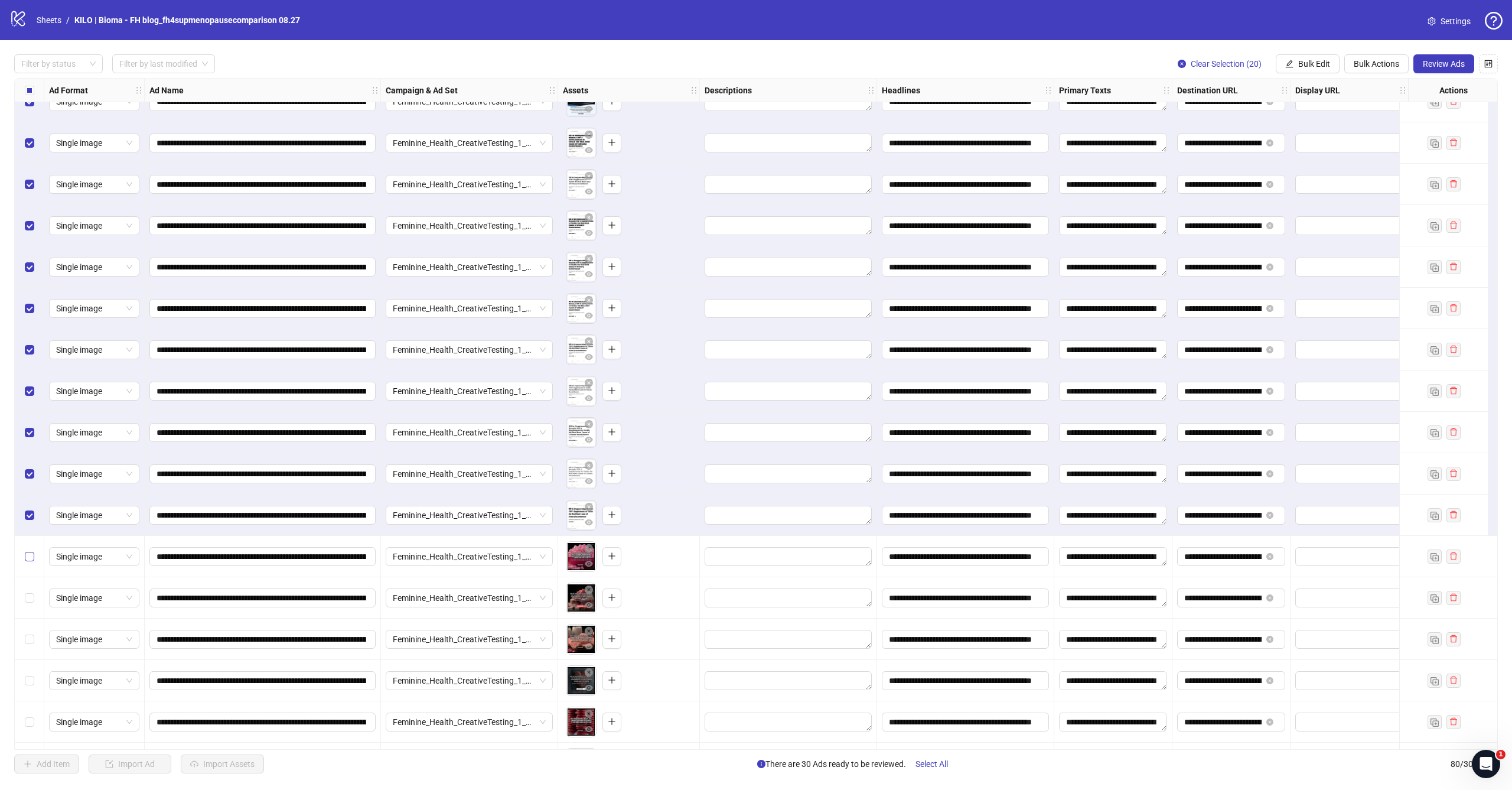
click at [33, 554] on span "Select row 71" at bounding box center [30, 556] width 10 height 10
click at [33, 585] on div "Select row 72" at bounding box center [30, 598] width 30 height 41
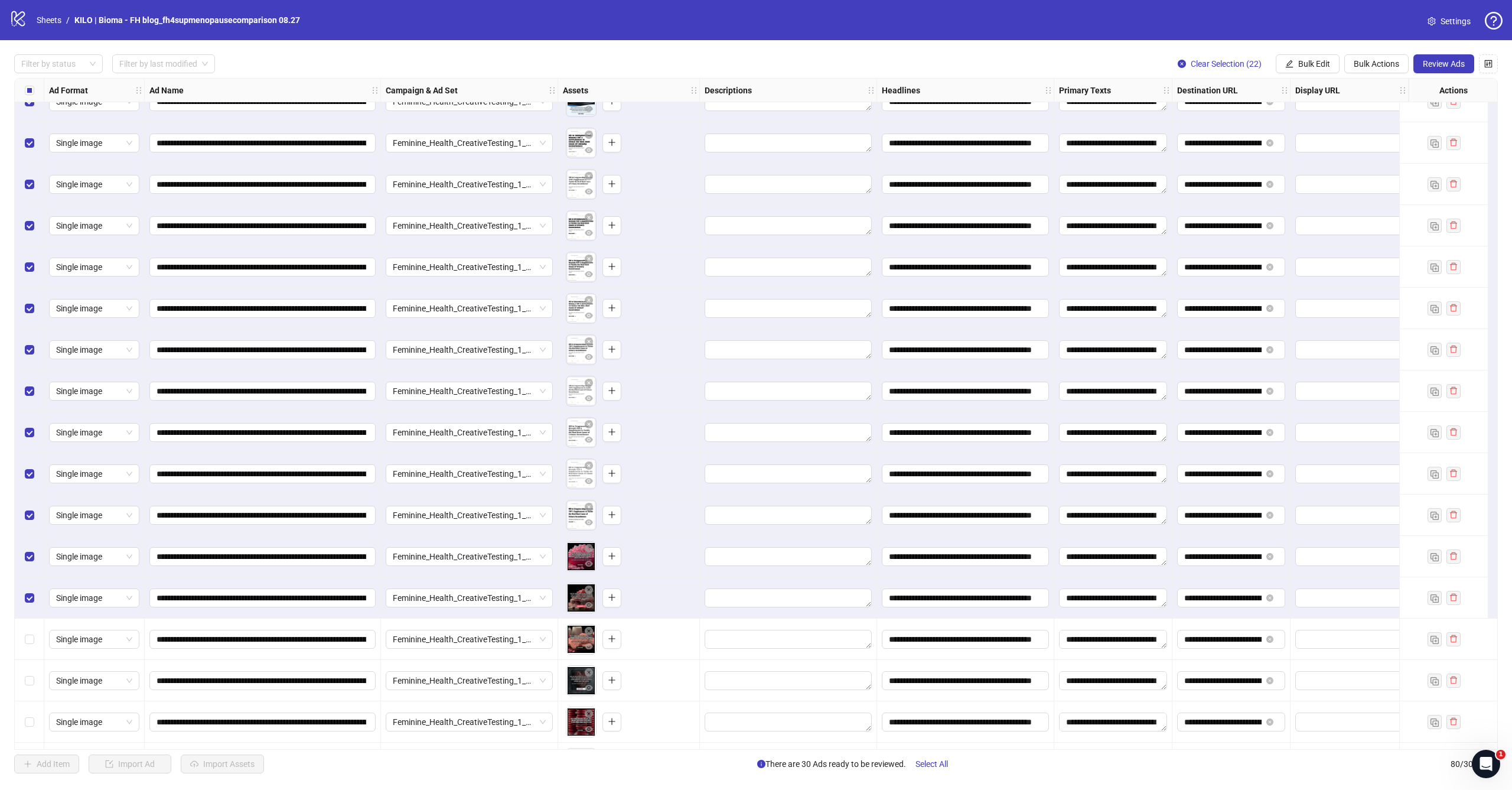
click at [33, 631] on div "Select row 73" at bounding box center [30, 639] width 30 height 41
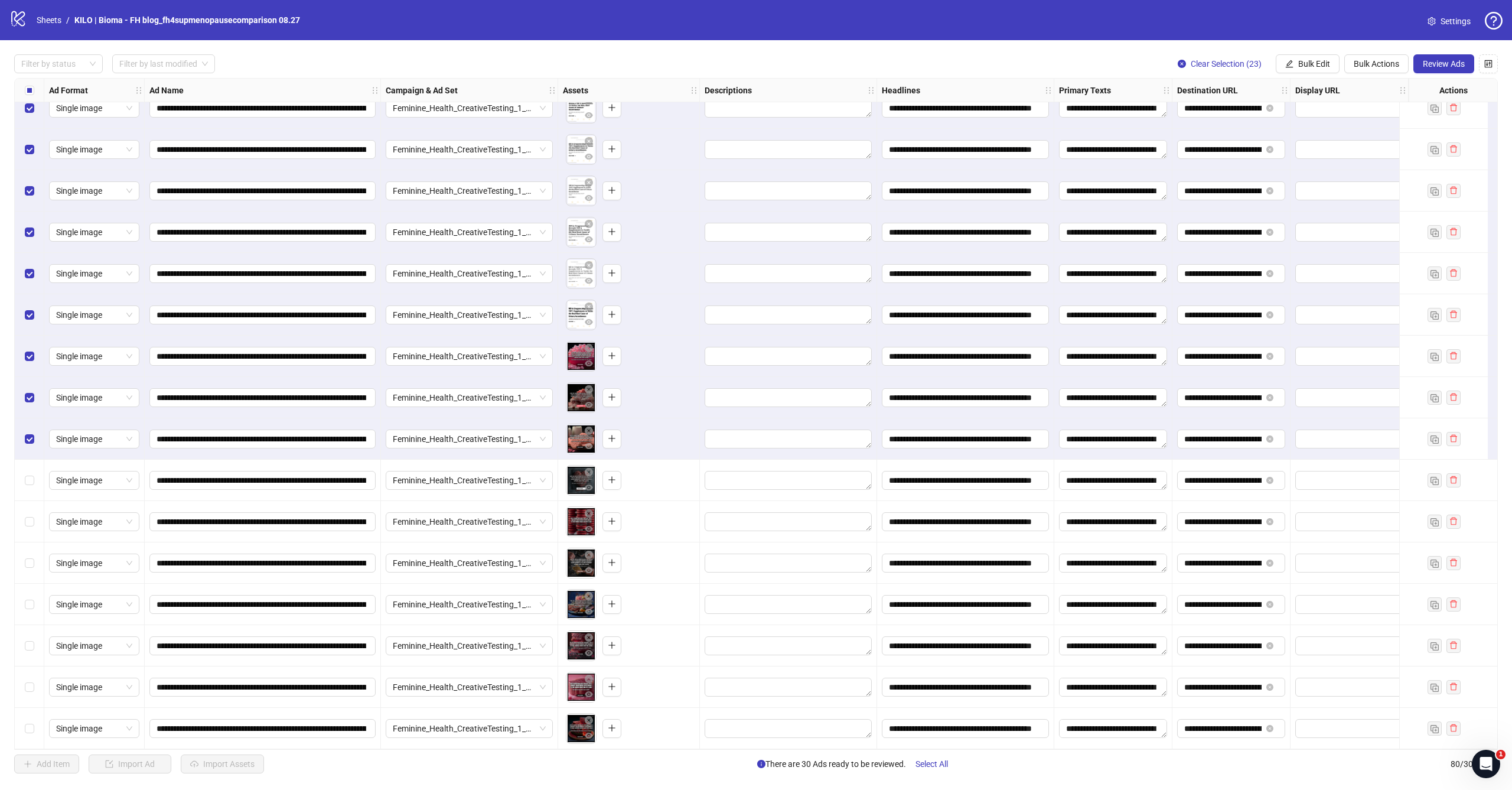
scroll to position [2667, 0]
drag, startPoint x: 31, startPoint y: 468, endPoint x: 31, endPoint y: 502, distance: 34.0
click at [31, 468] on div "Select row 74" at bounding box center [30, 480] width 30 height 41
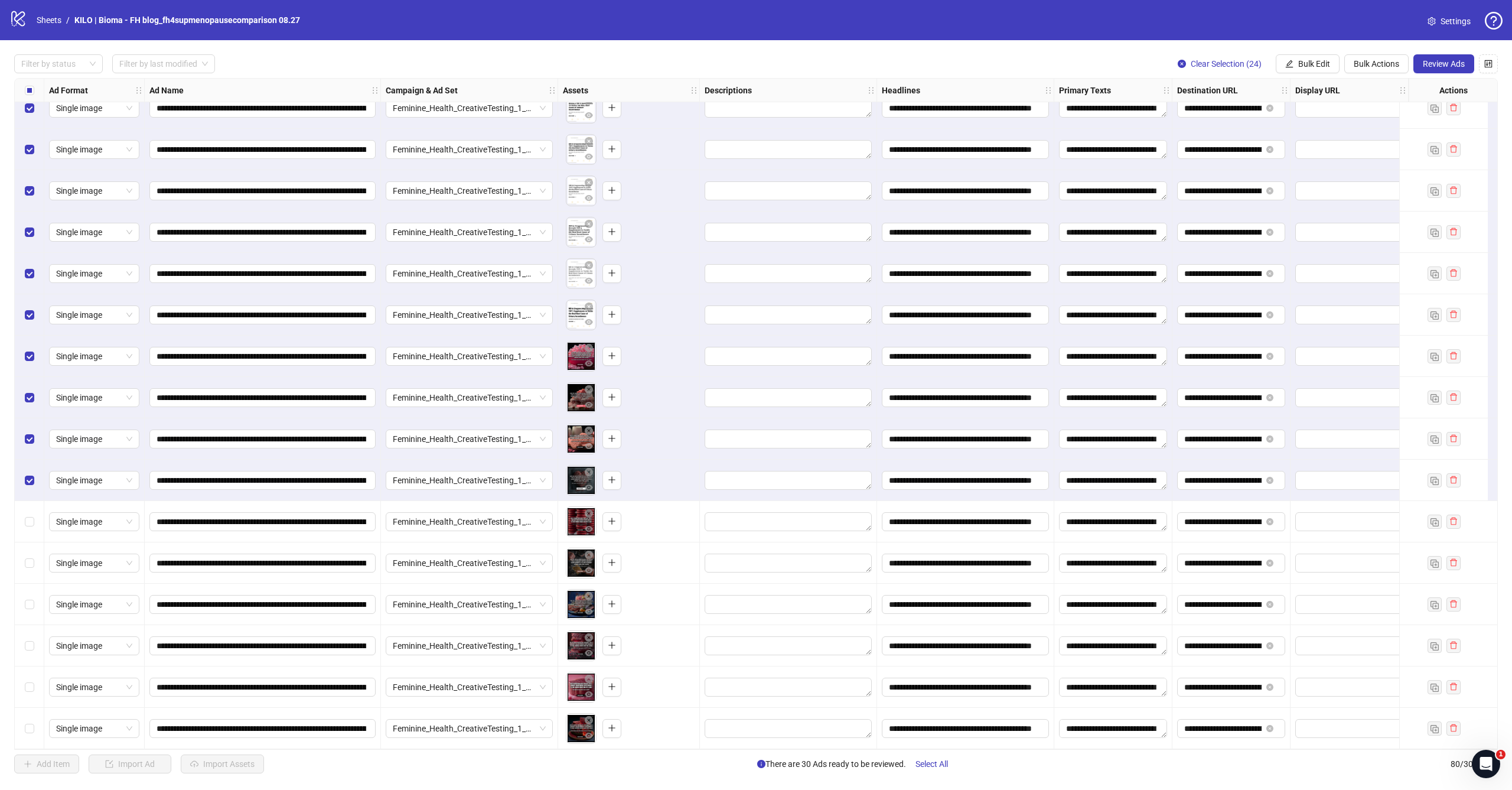
click at [31, 524] on div "Select row 75" at bounding box center [30, 522] width 30 height 41
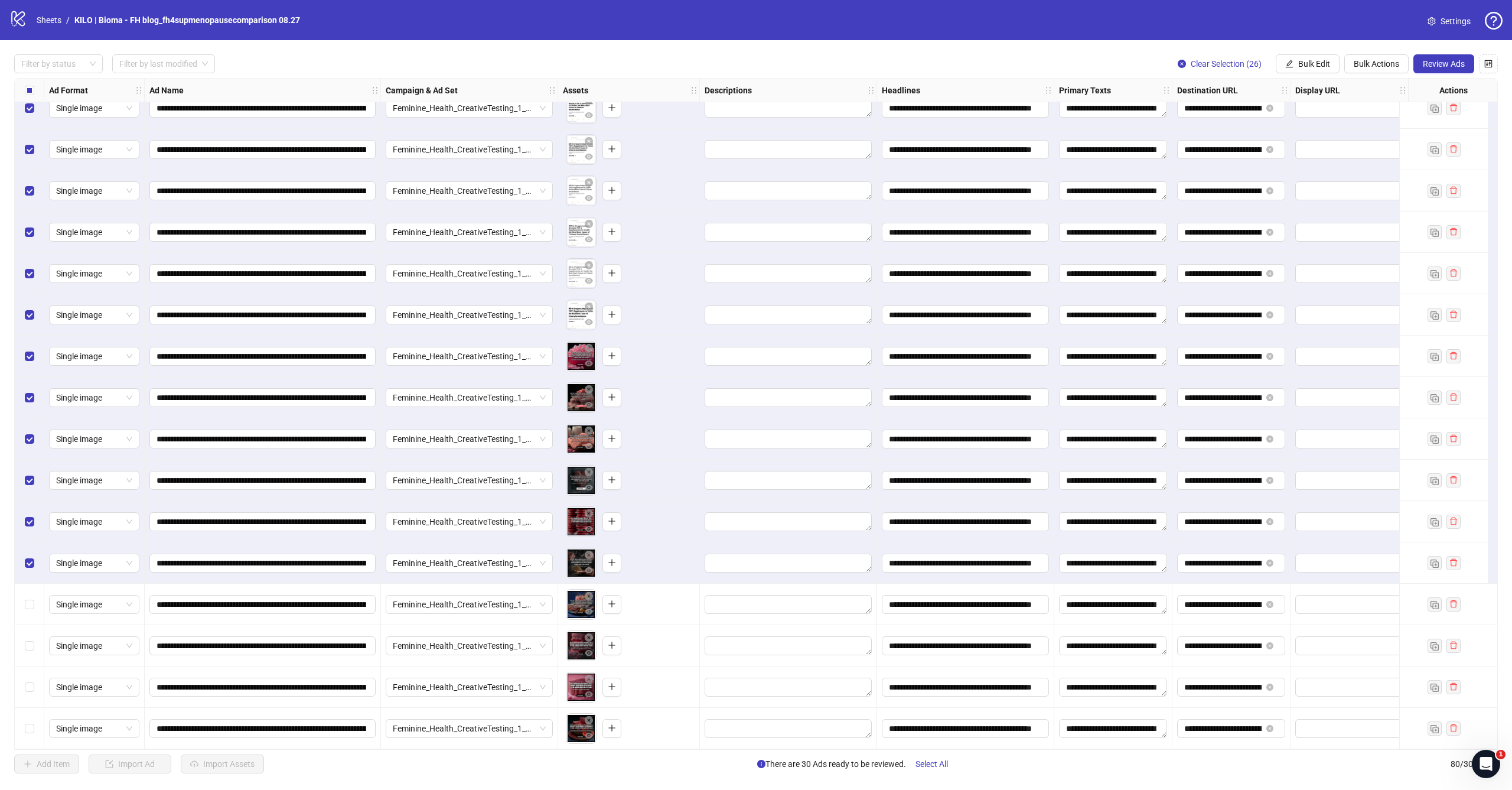
click at [33, 590] on div "Select row 77" at bounding box center [30, 605] width 30 height 41
click at [32, 639] on label "Select row 78" at bounding box center [30, 646] width 10 height 13
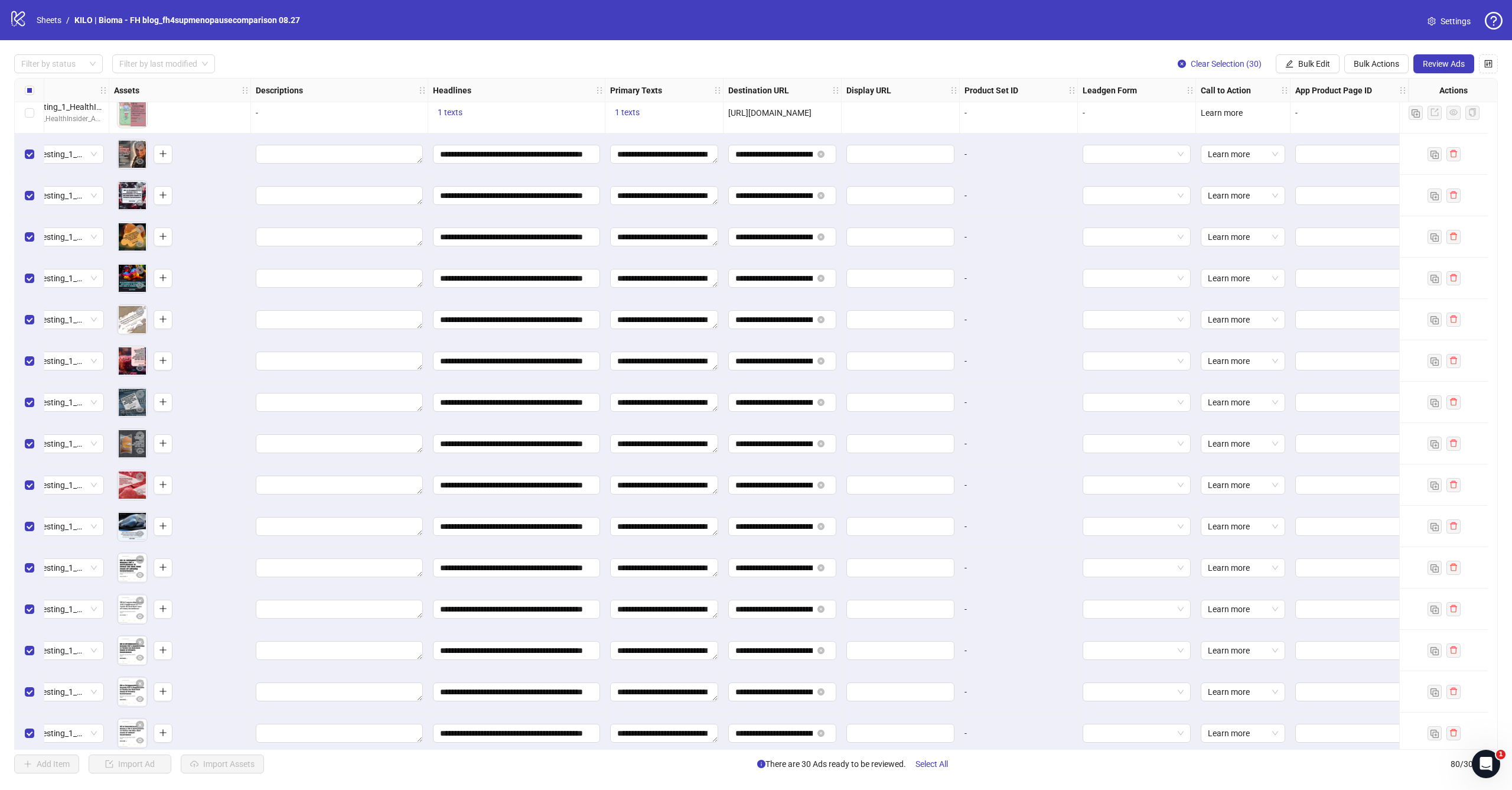
scroll to position [1951, 459]
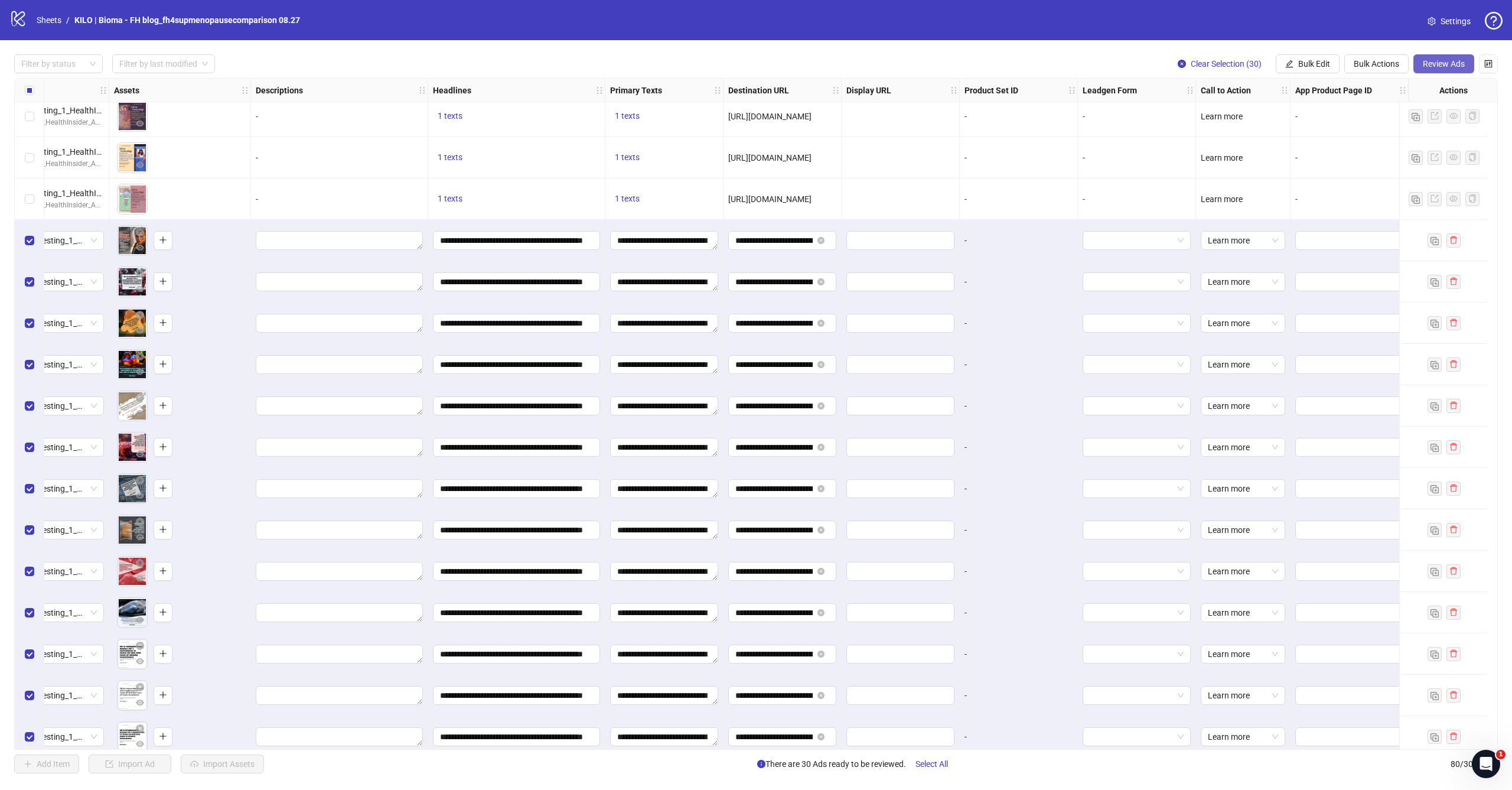
click at [1438, 69] on button "Review Ads" at bounding box center [1444, 64] width 61 height 19
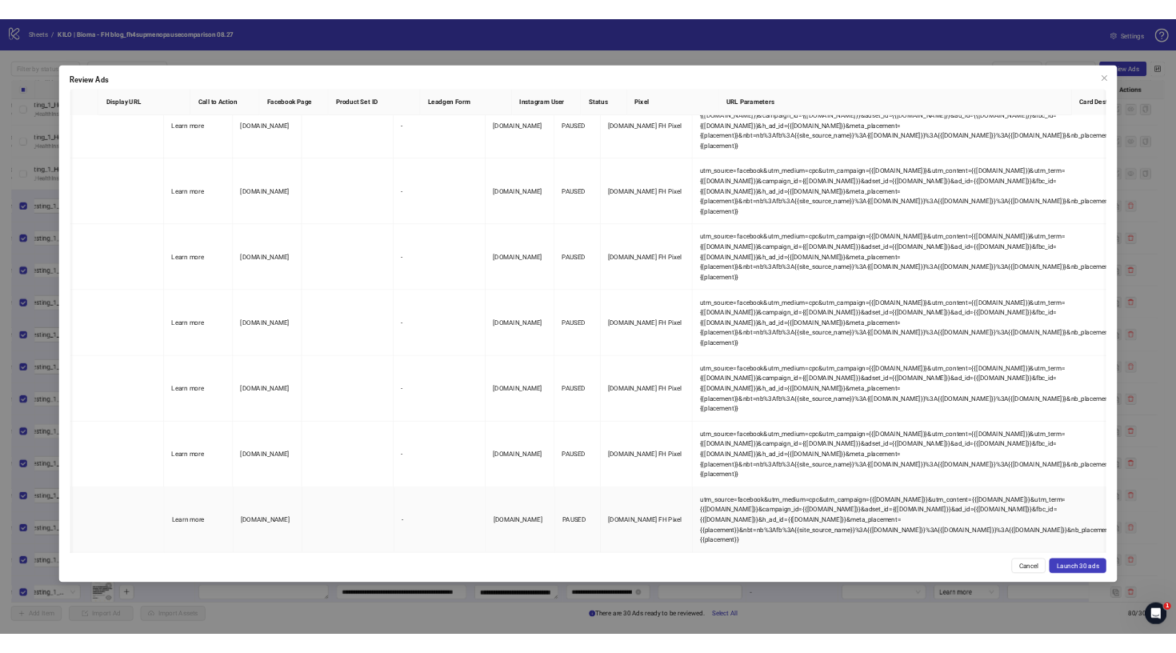
scroll to position [3725, 1485]
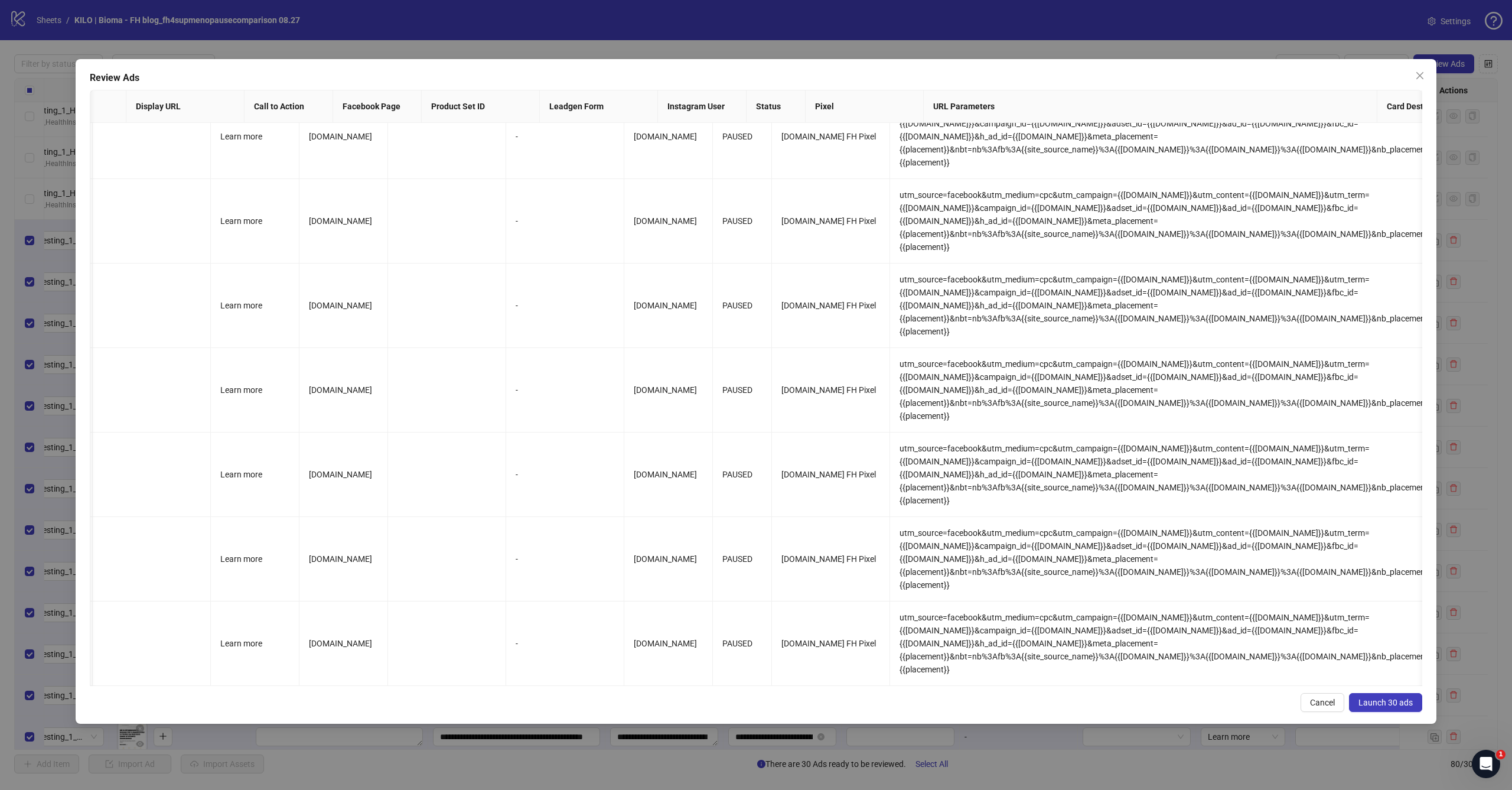
click at [1375, 708] on button "Launch 30 ads" at bounding box center [1386, 703] width 73 height 19
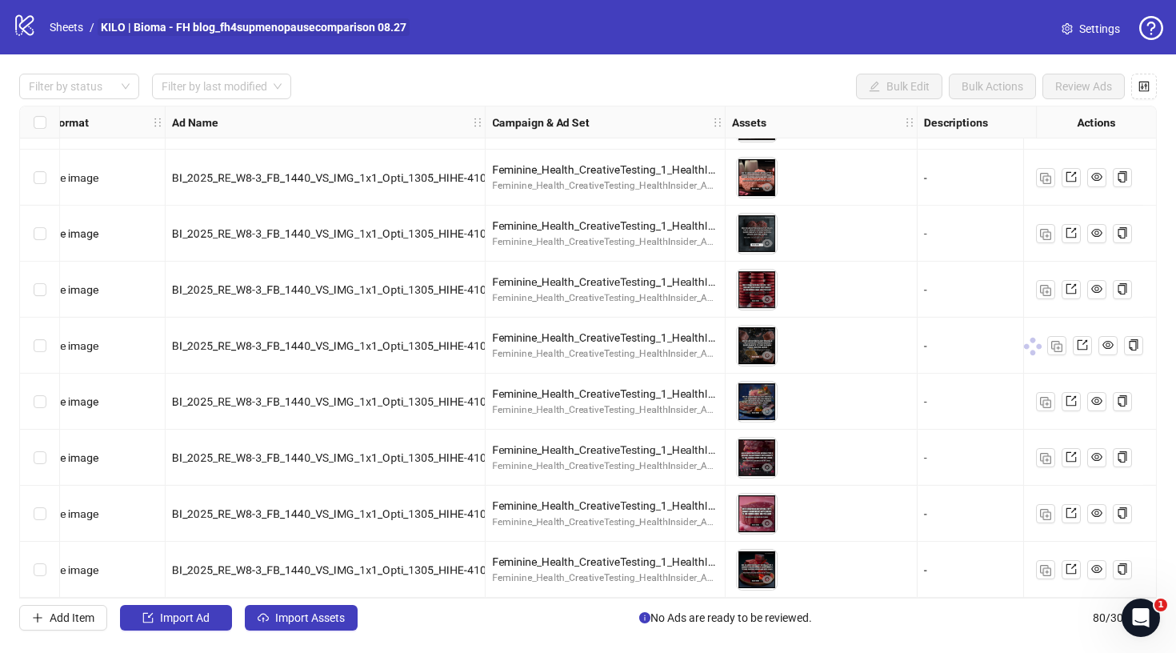
scroll to position [4026, 27]
